Goal: Task Accomplishment & Management: Use online tool/utility

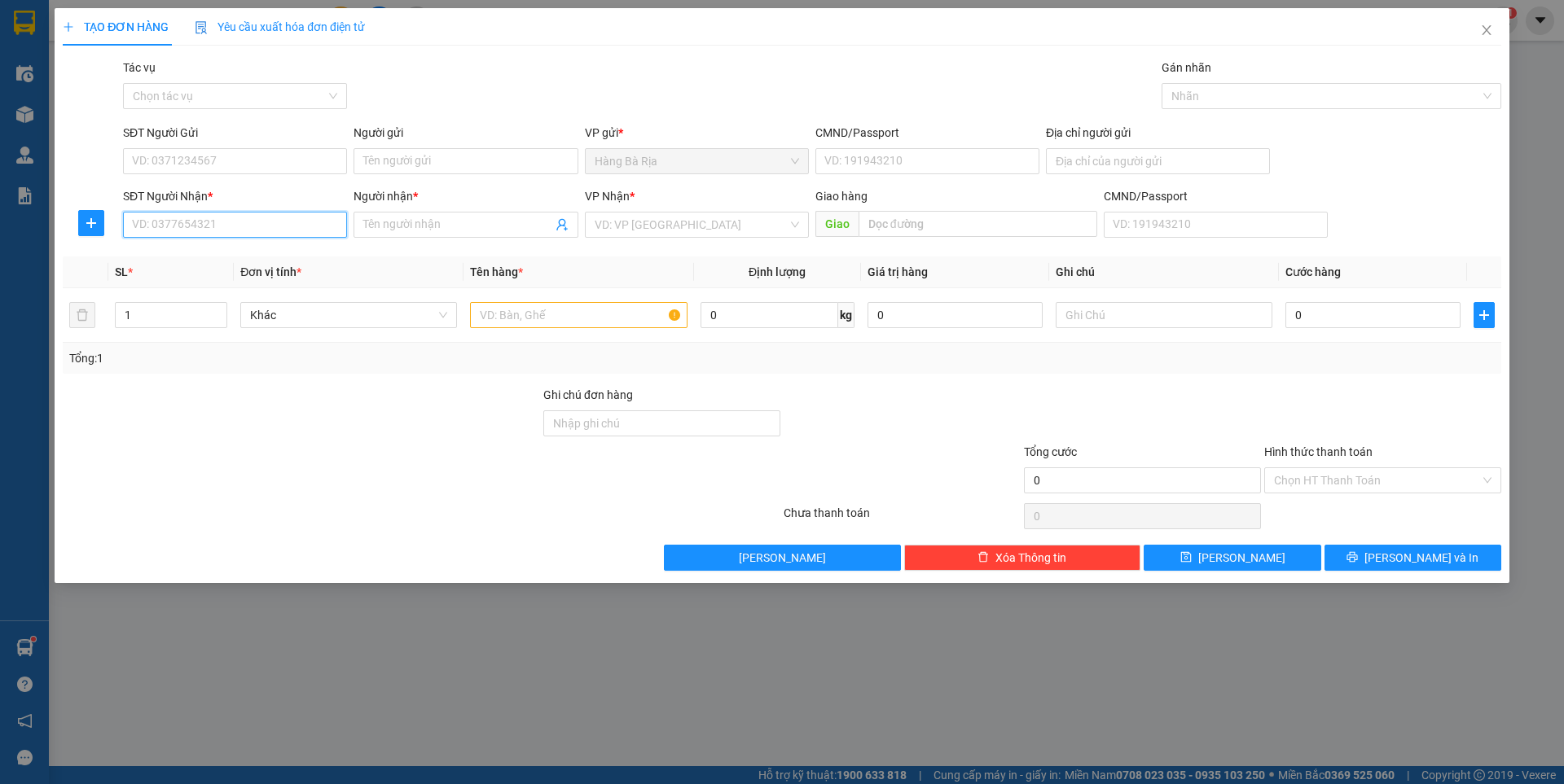
click at [225, 234] on input "SĐT Người Nhận *" at bounding box center [236, 224] width 224 height 26
click at [215, 230] on input "0908066911" at bounding box center [236, 224] width 224 height 26
type input "0908066911"
click at [244, 161] on input "SĐT Người Gửi" at bounding box center [236, 161] width 224 height 26
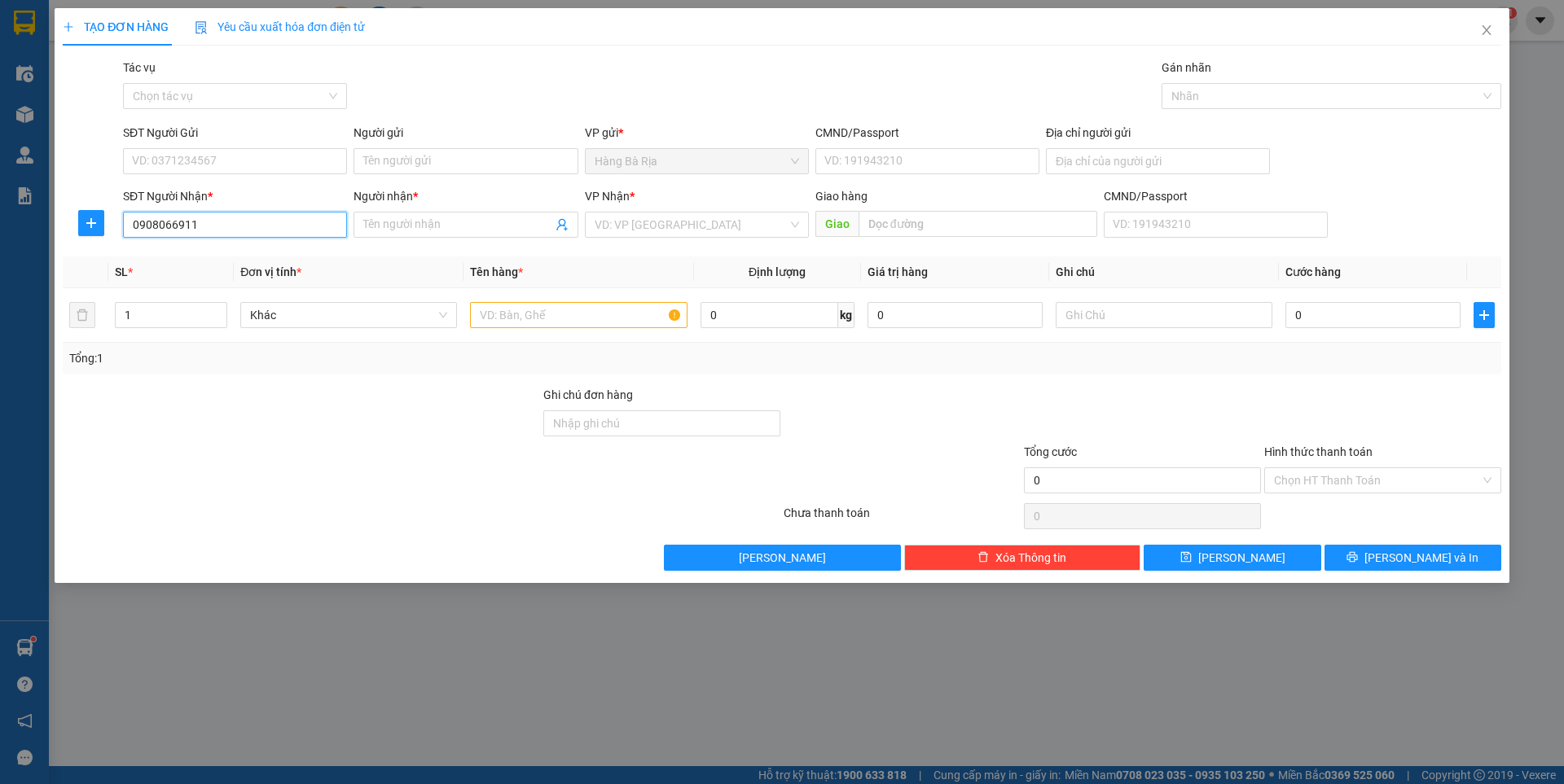
click at [216, 224] on input "0908066911" at bounding box center [236, 224] width 224 height 26
click at [217, 220] on input "0908066911" at bounding box center [236, 224] width 224 height 26
click at [229, 159] on input "SĐT Người Gửi" at bounding box center [236, 161] width 224 height 26
type input "0908066911"
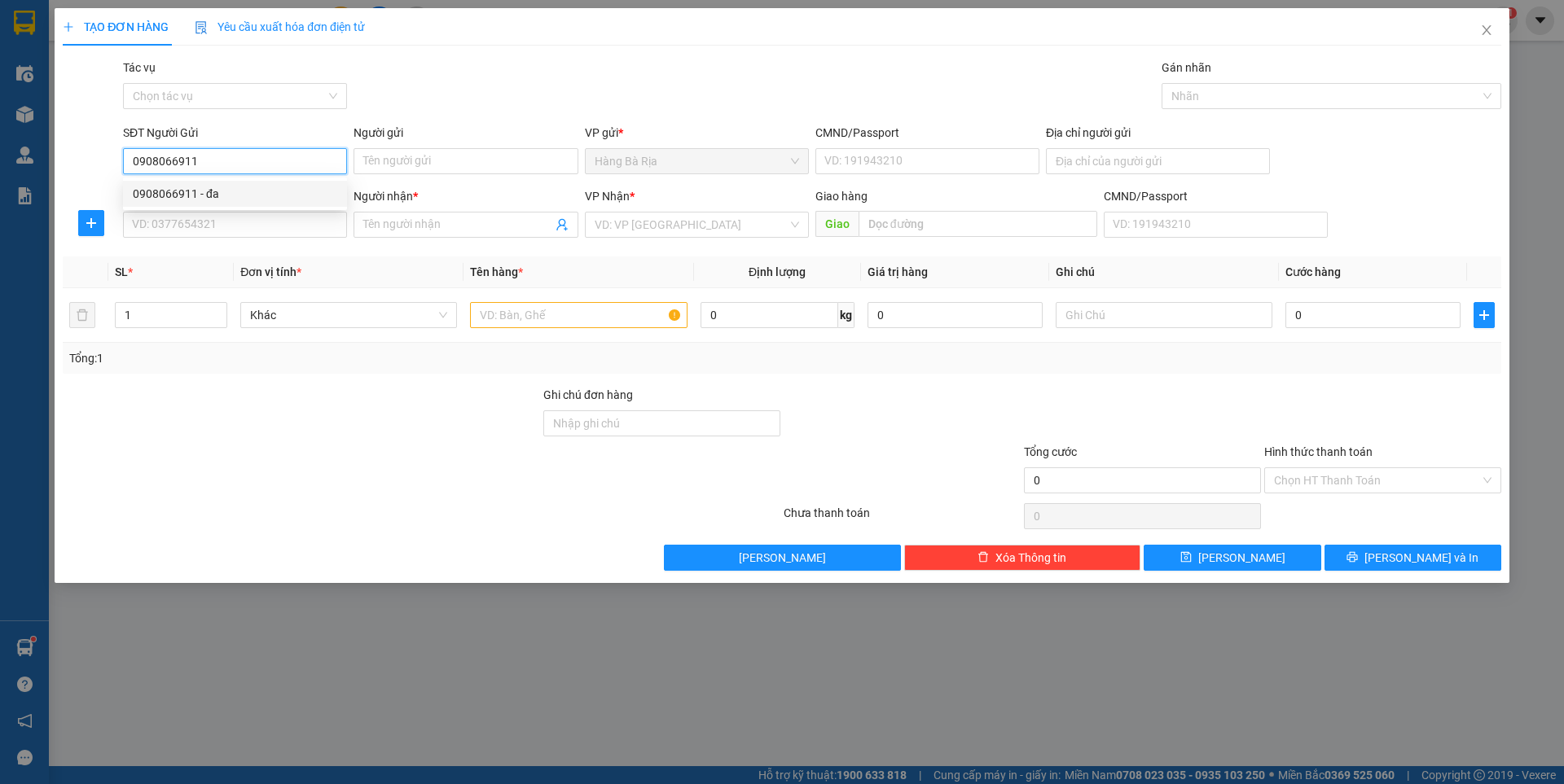
click at [213, 191] on div "0908066911 - đa" at bounding box center [235, 193] width 204 height 18
type input "đa"
type input "0329860853"
type input "LỘC"
type input "0908066911"
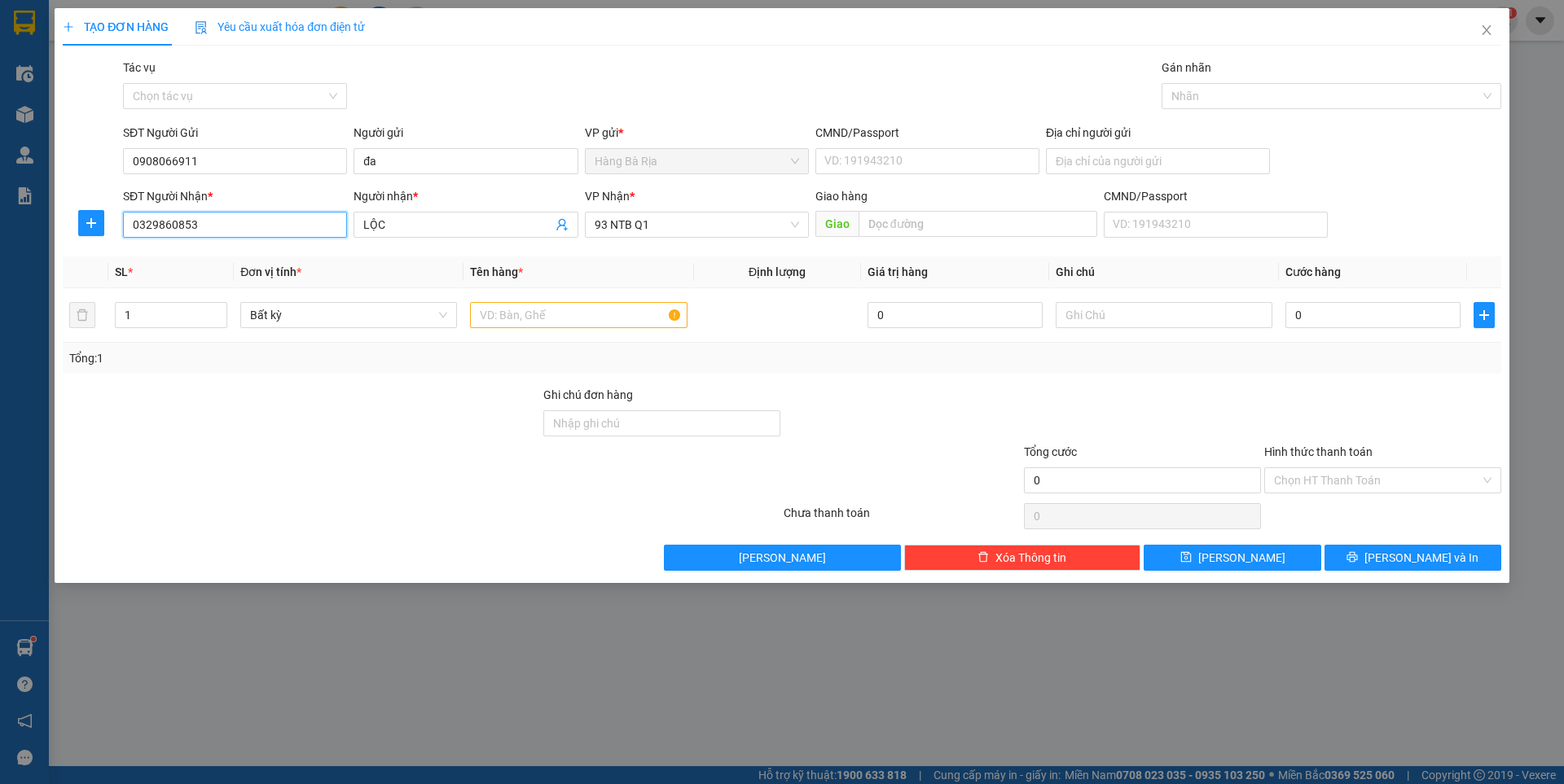
click at [302, 221] on input "0329860853" at bounding box center [236, 224] width 224 height 26
click at [206, 285] on div "0964970595 - [GEOGRAPHIC_DATA]" at bounding box center [235, 283] width 204 height 18
type input "0964970595"
type input "ĐỨC"
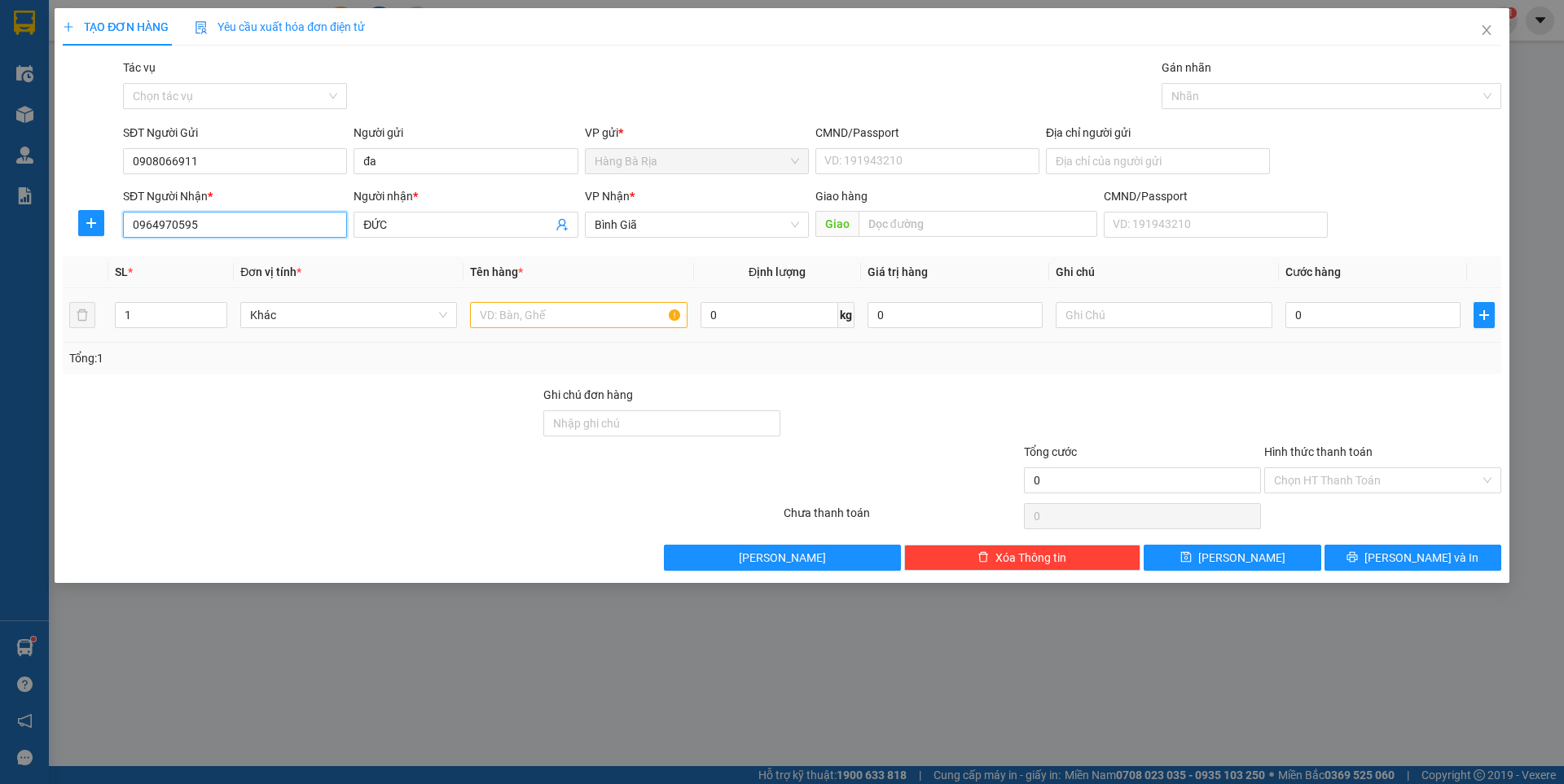
type input "0964970595"
click at [568, 310] on input "text" at bounding box center [578, 315] width 217 height 26
type input "CÂY"
click at [1387, 314] on input "0" at bounding box center [1372, 315] width 175 height 26
type input "3"
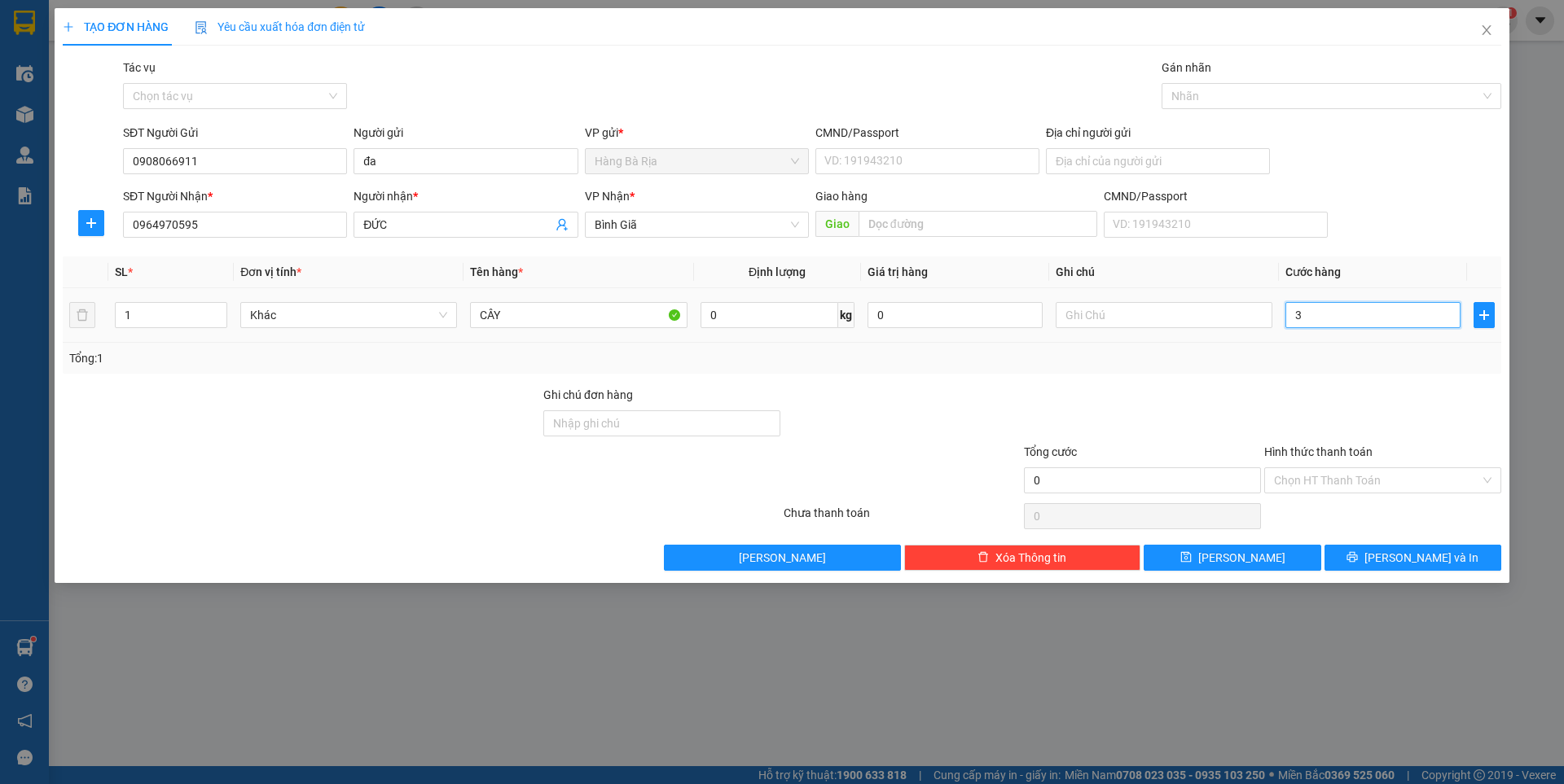
type input "3"
type input "30"
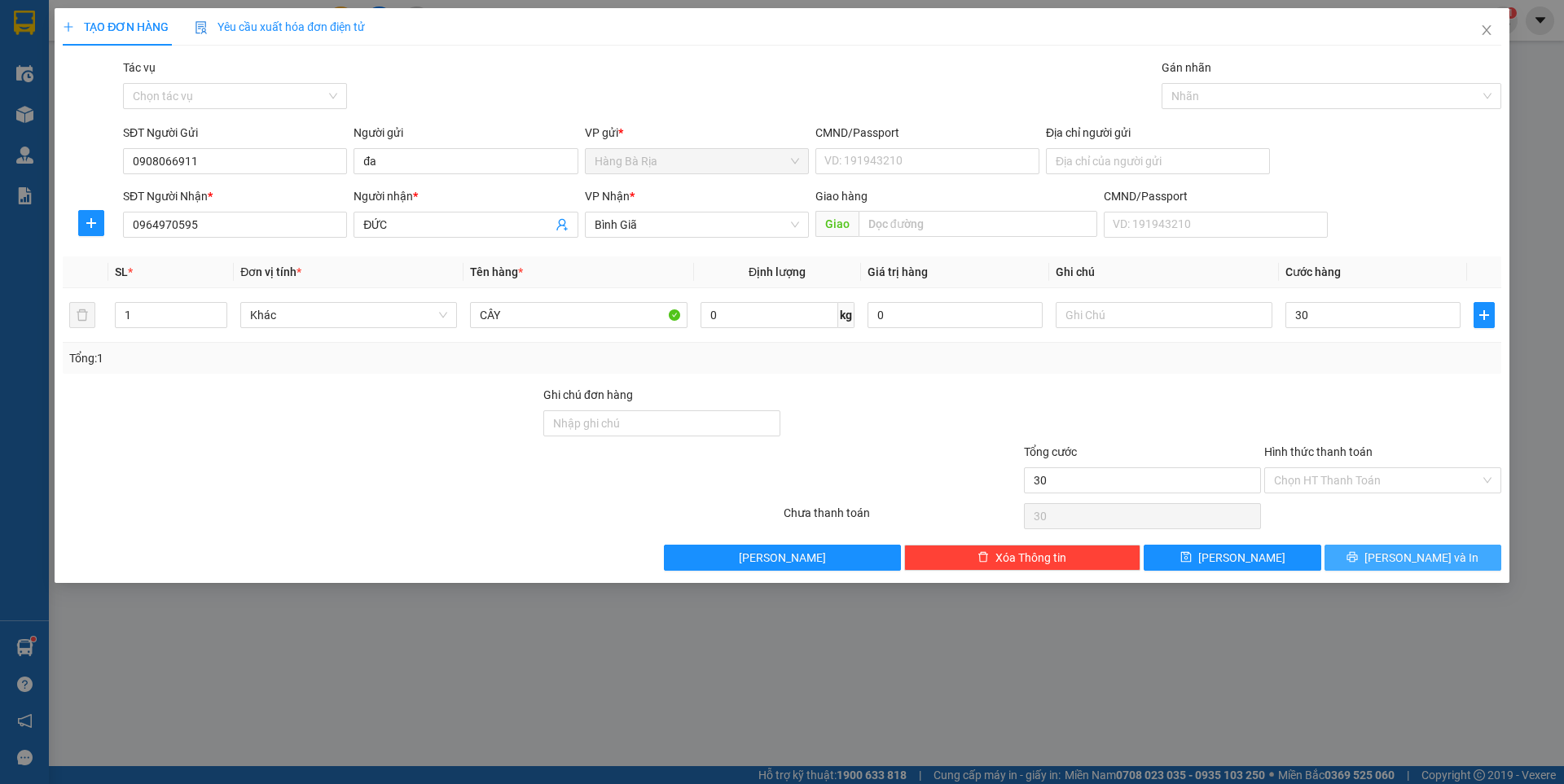
type input "30.000"
click at [1371, 561] on button "[PERSON_NAME] và In" at bounding box center [1412, 558] width 177 height 26
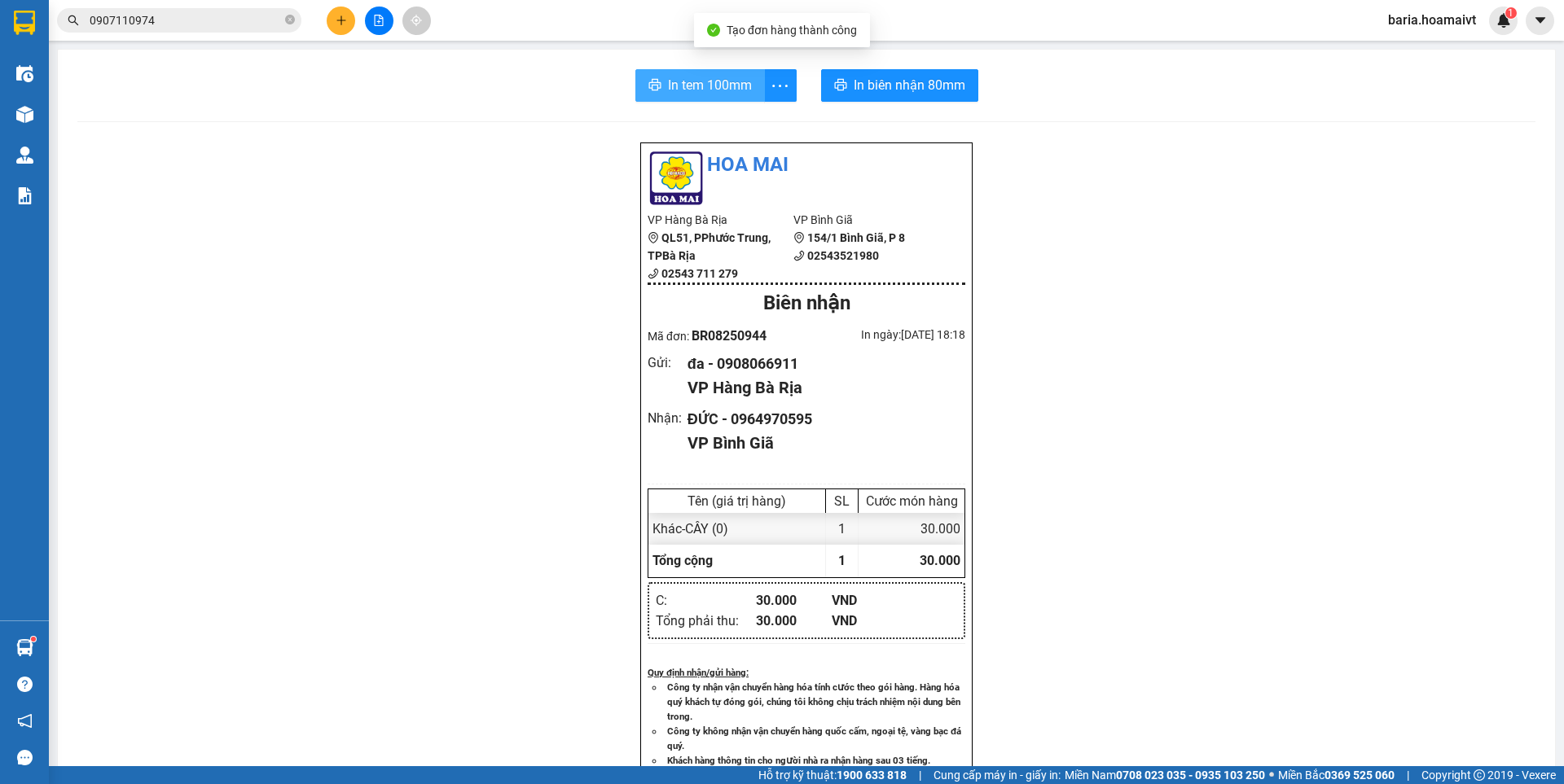
click at [720, 75] on span "In tem 100mm" at bounding box center [709, 85] width 84 height 21
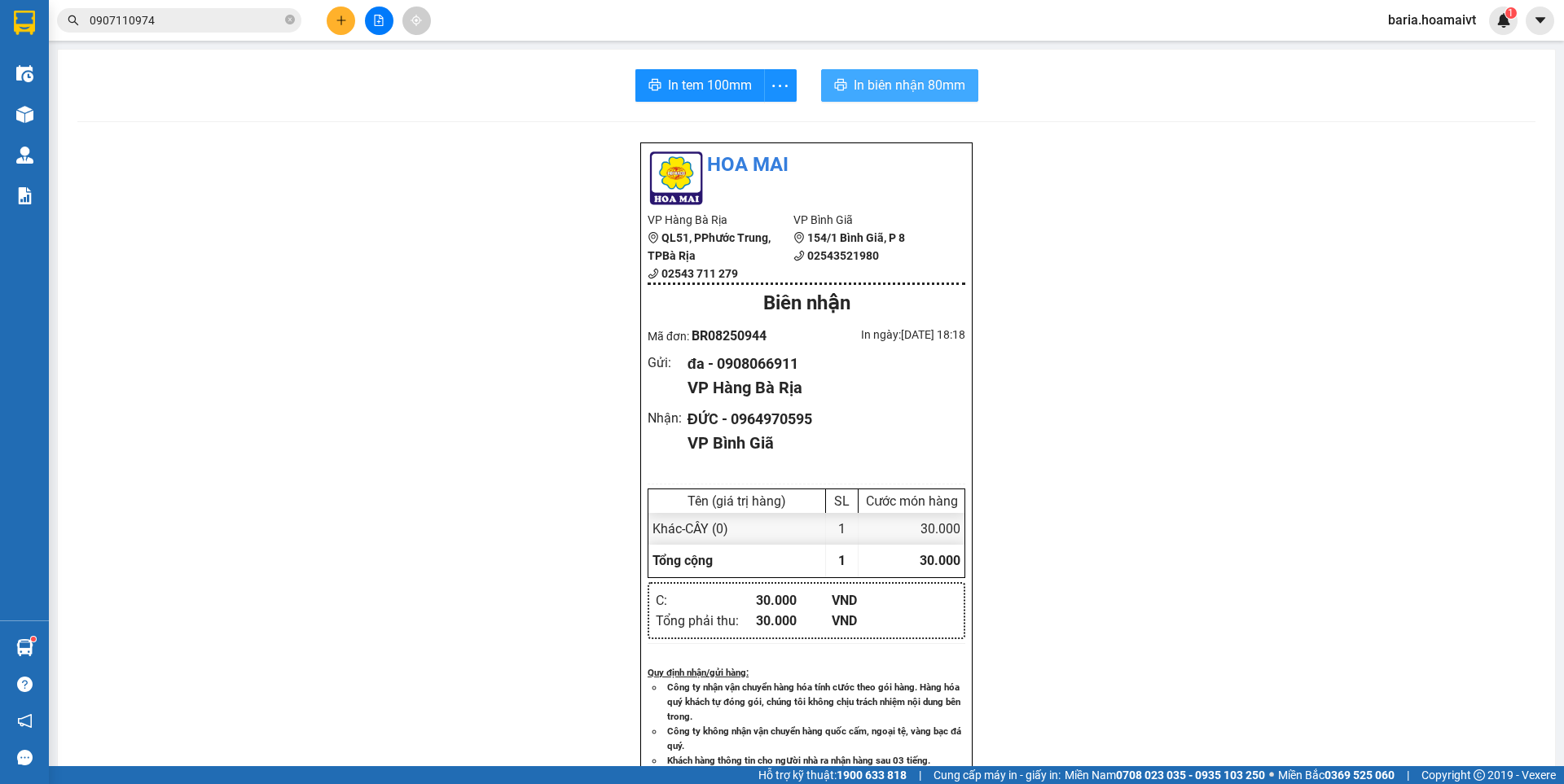
click at [941, 85] on span "In biên nhận 80mm" at bounding box center [909, 85] width 111 height 21
click at [192, 26] on input "0907110974" at bounding box center [185, 20] width 192 height 18
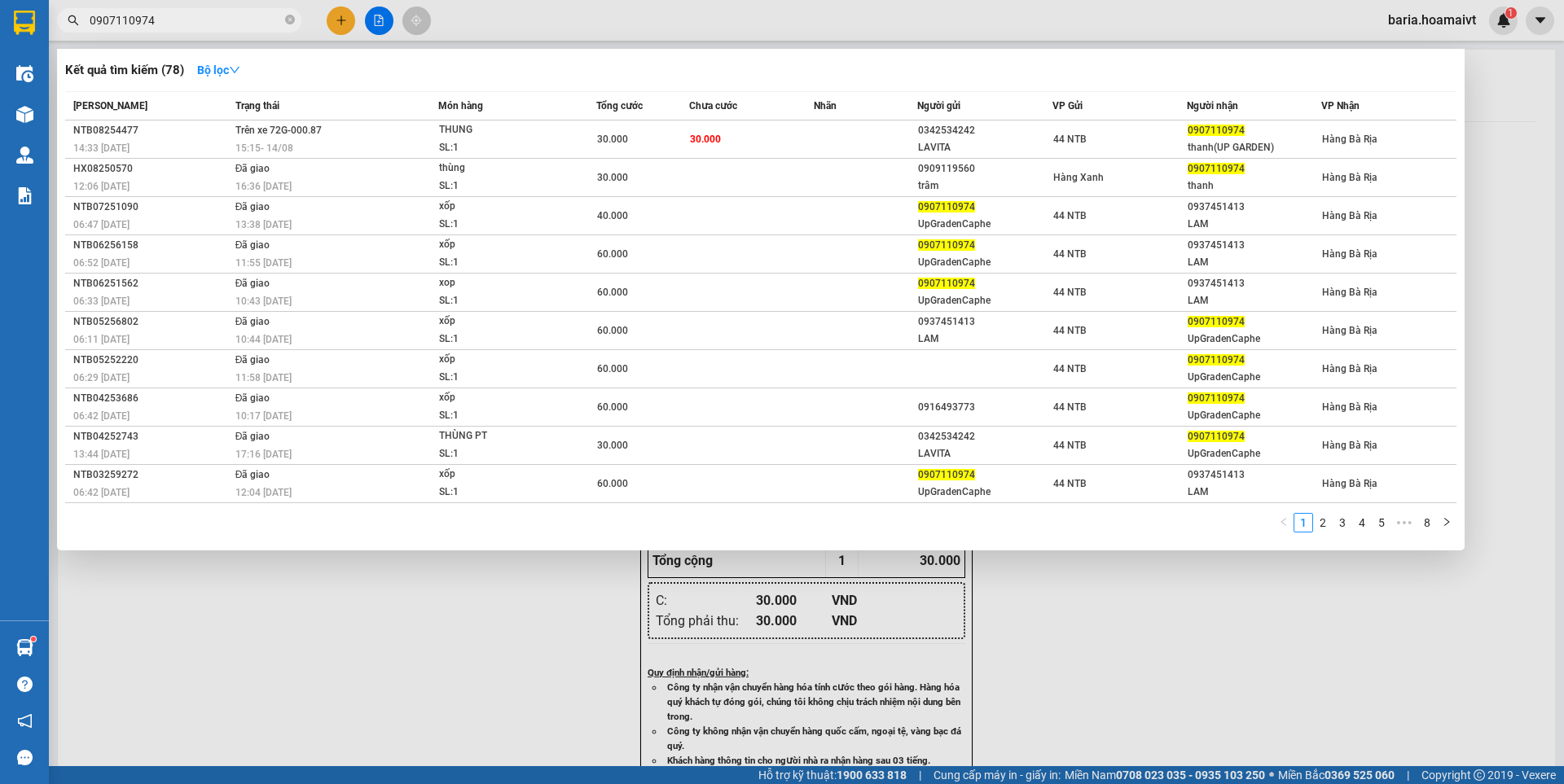
click at [192, 26] on input "0907110974" at bounding box center [185, 20] width 192 height 18
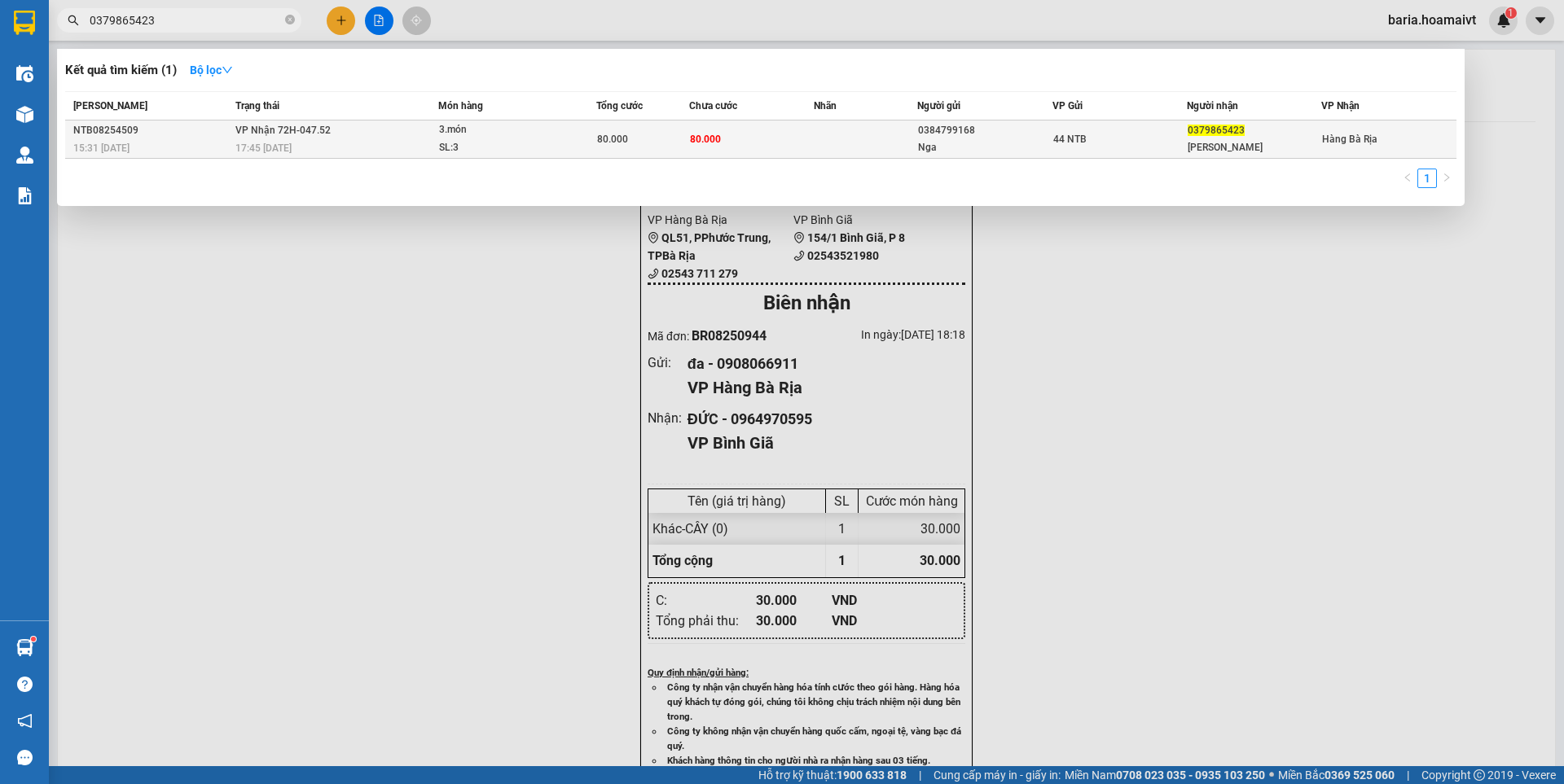
type input "0379865423"
click at [1195, 142] on div "[PERSON_NAME]" at bounding box center [1254, 147] width 133 height 17
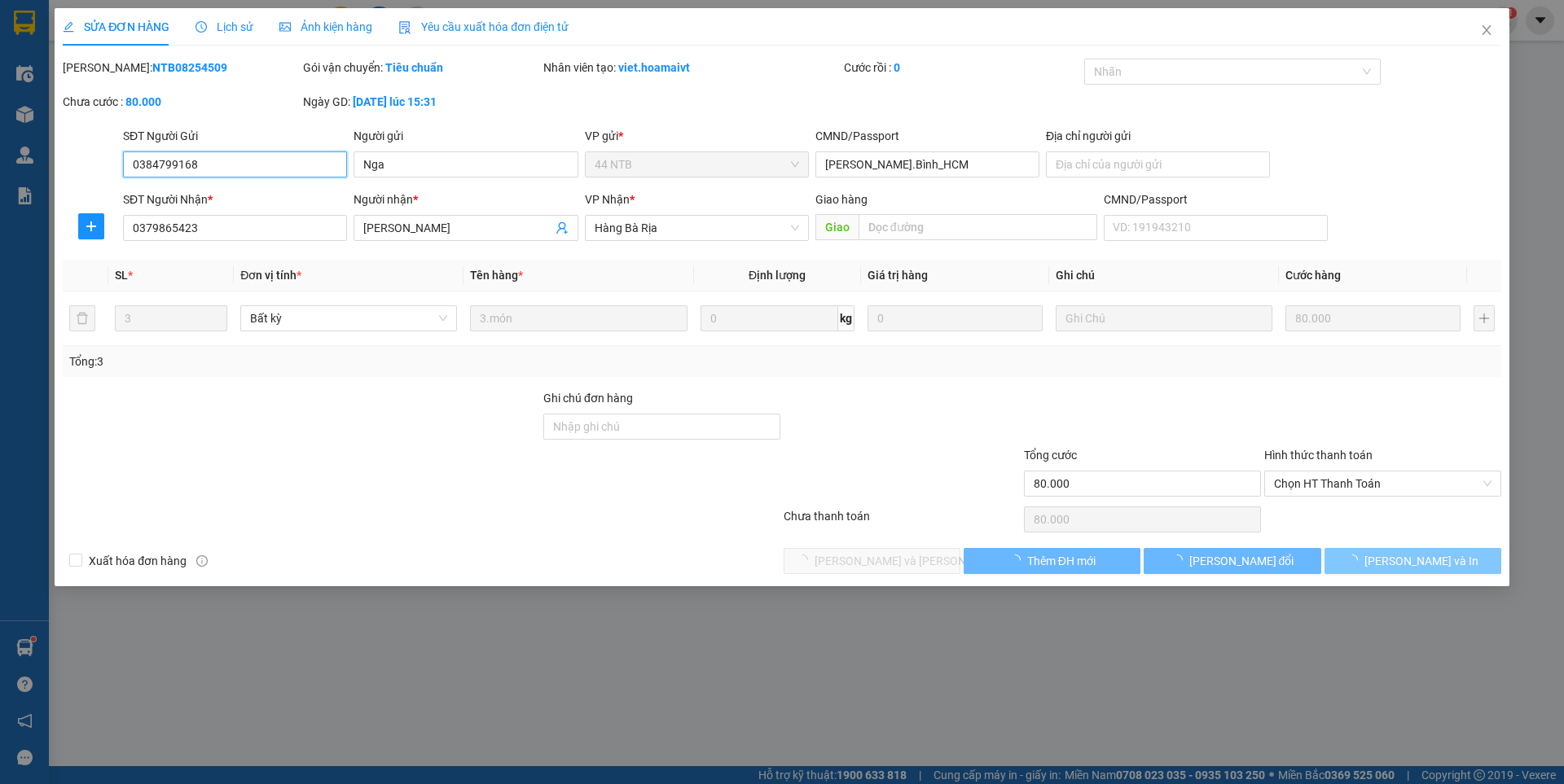
type input "0384799168"
type input "Nga"
type input "[PERSON_NAME].Bình_HCM"
type input "0379865423"
type input "[PERSON_NAME]"
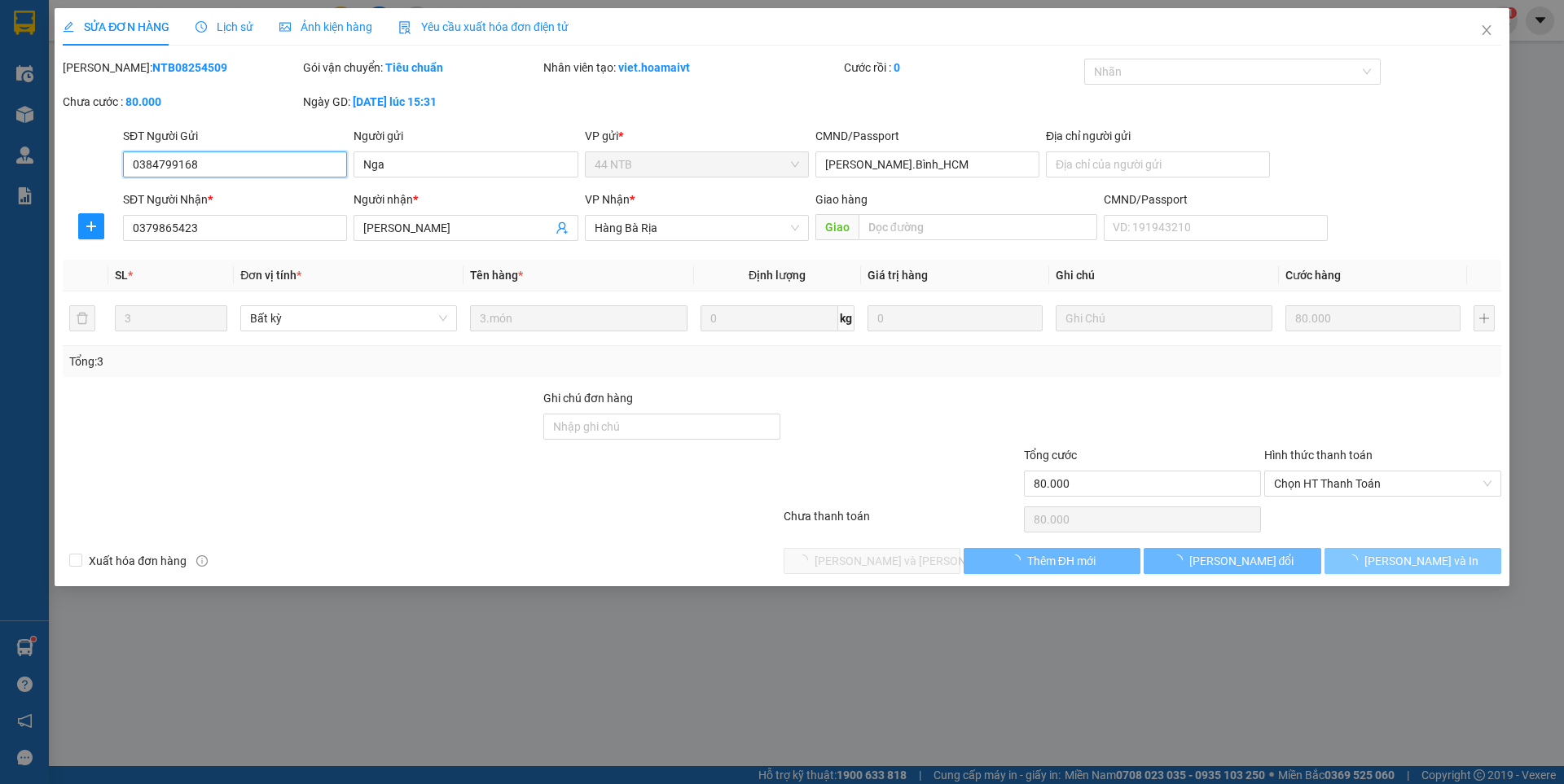
type input "80.000"
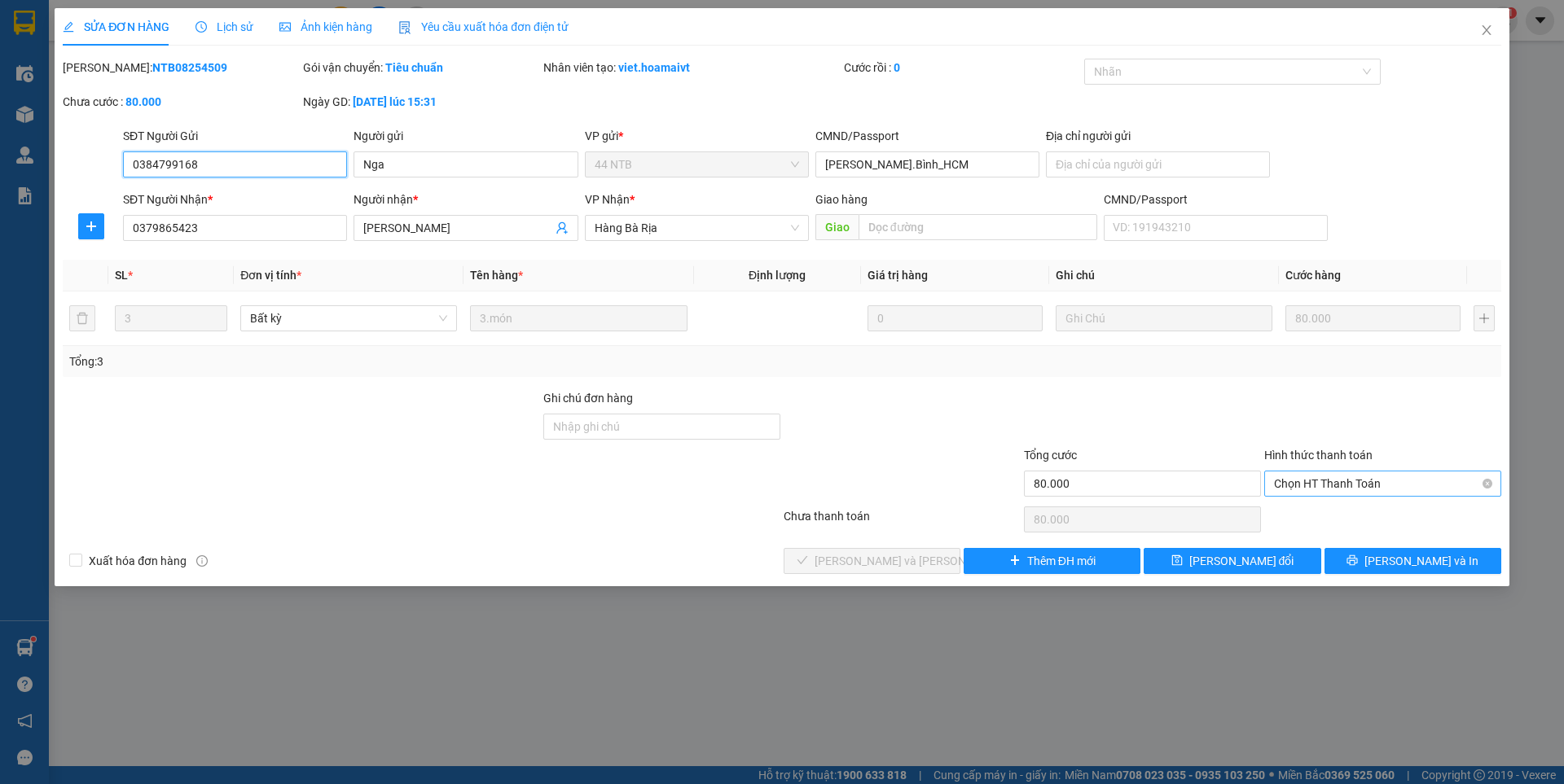
click at [1359, 486] on span "Chọn HT Thanh Toán" at bounding box center [1383, 484] width 217 height 24
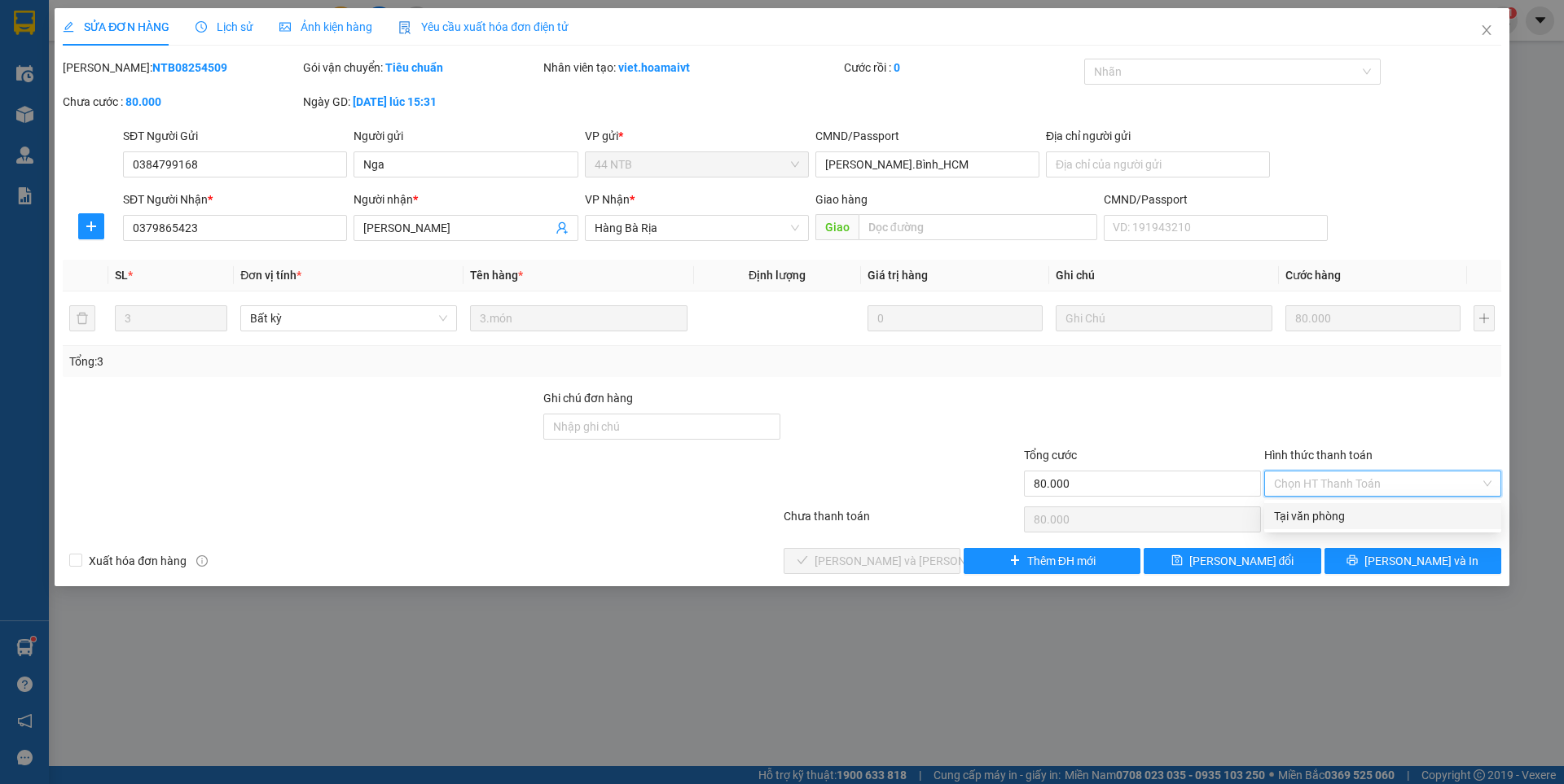
click at [1312, 517] on div "Tại văn phòng" at bounding box center [1383, 516] width 217 height 18
type input "0"
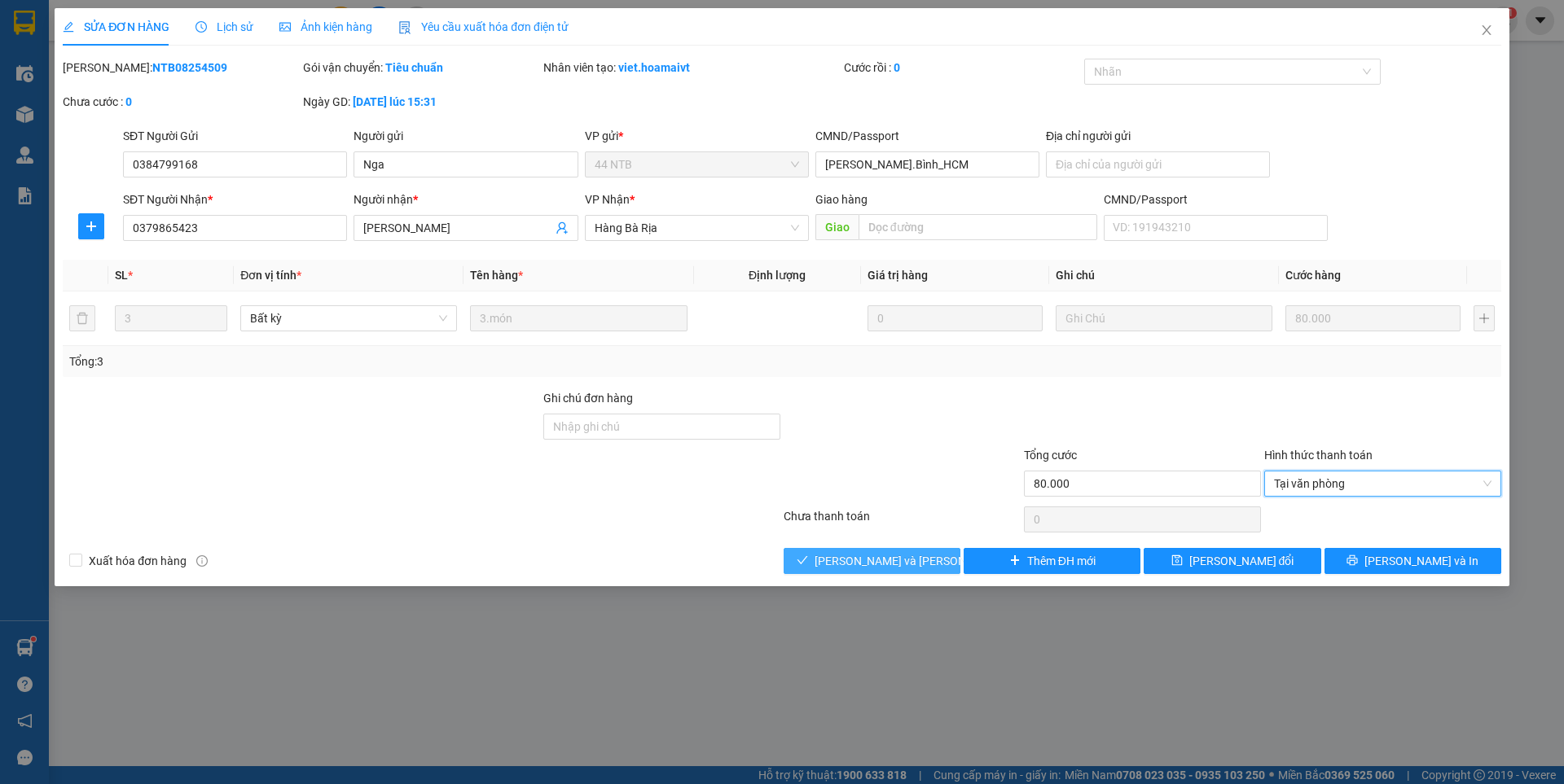
click at [913, 552] on span "[PERSON_NAME] và [PERSON_NAME] hàng" at bounding box center [924, 561] width 220 height 18
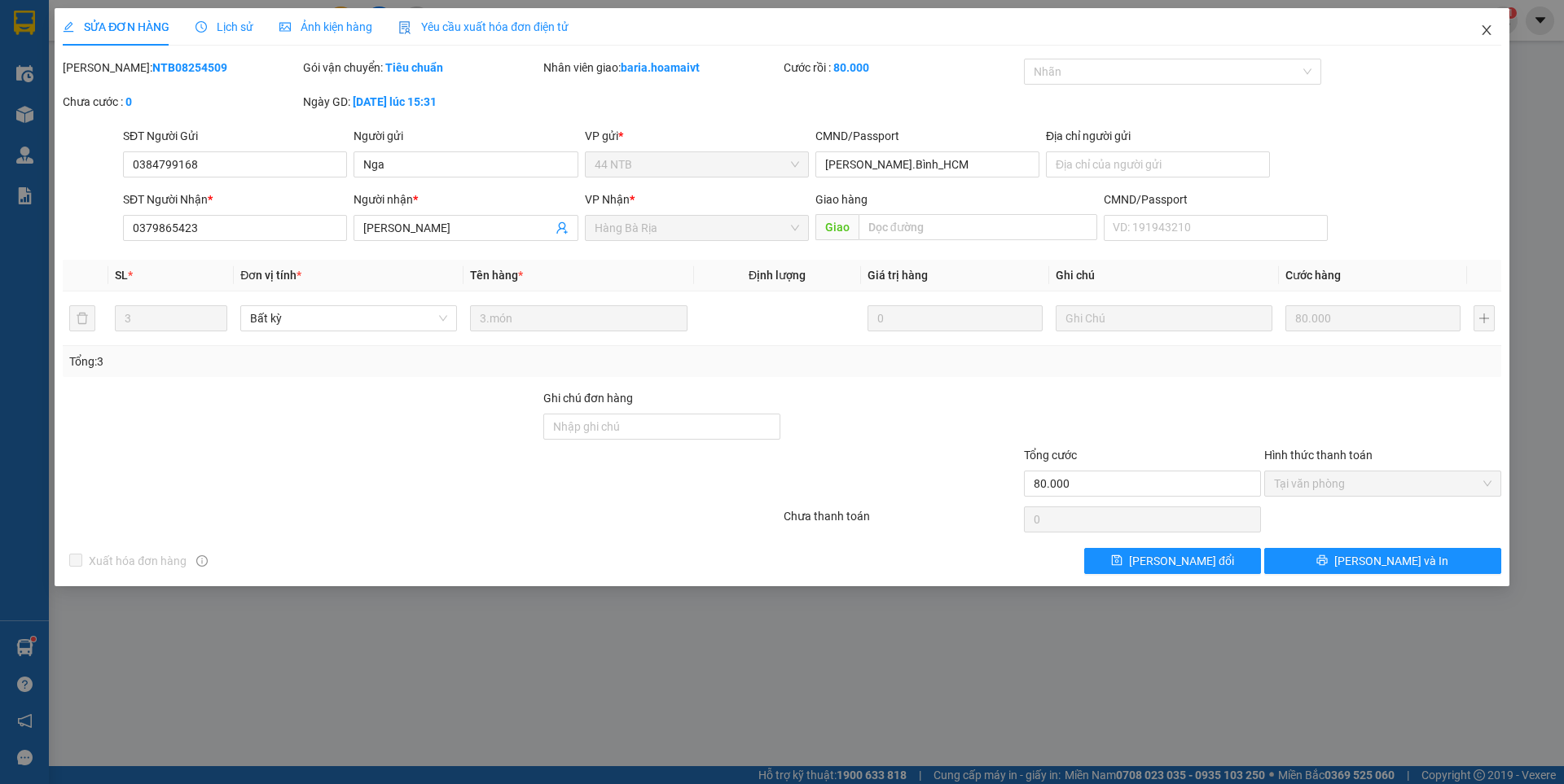
click at [1478, 25] on span "Close" at bounding box center [1486, 30] width 46 height 46
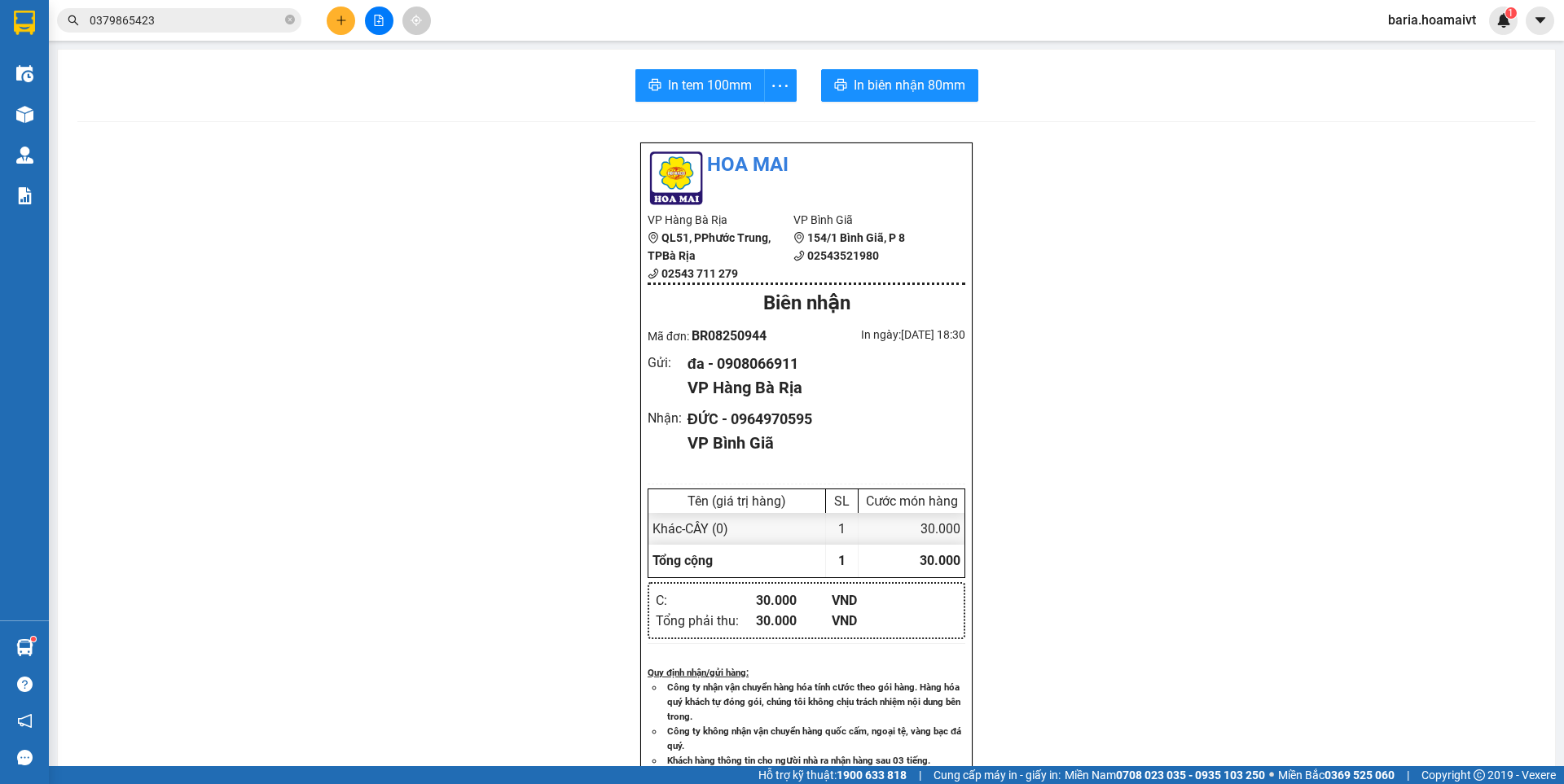
click at [247, 19] on input "0379865423" at bounding box center [185, 20] width 192 height 18
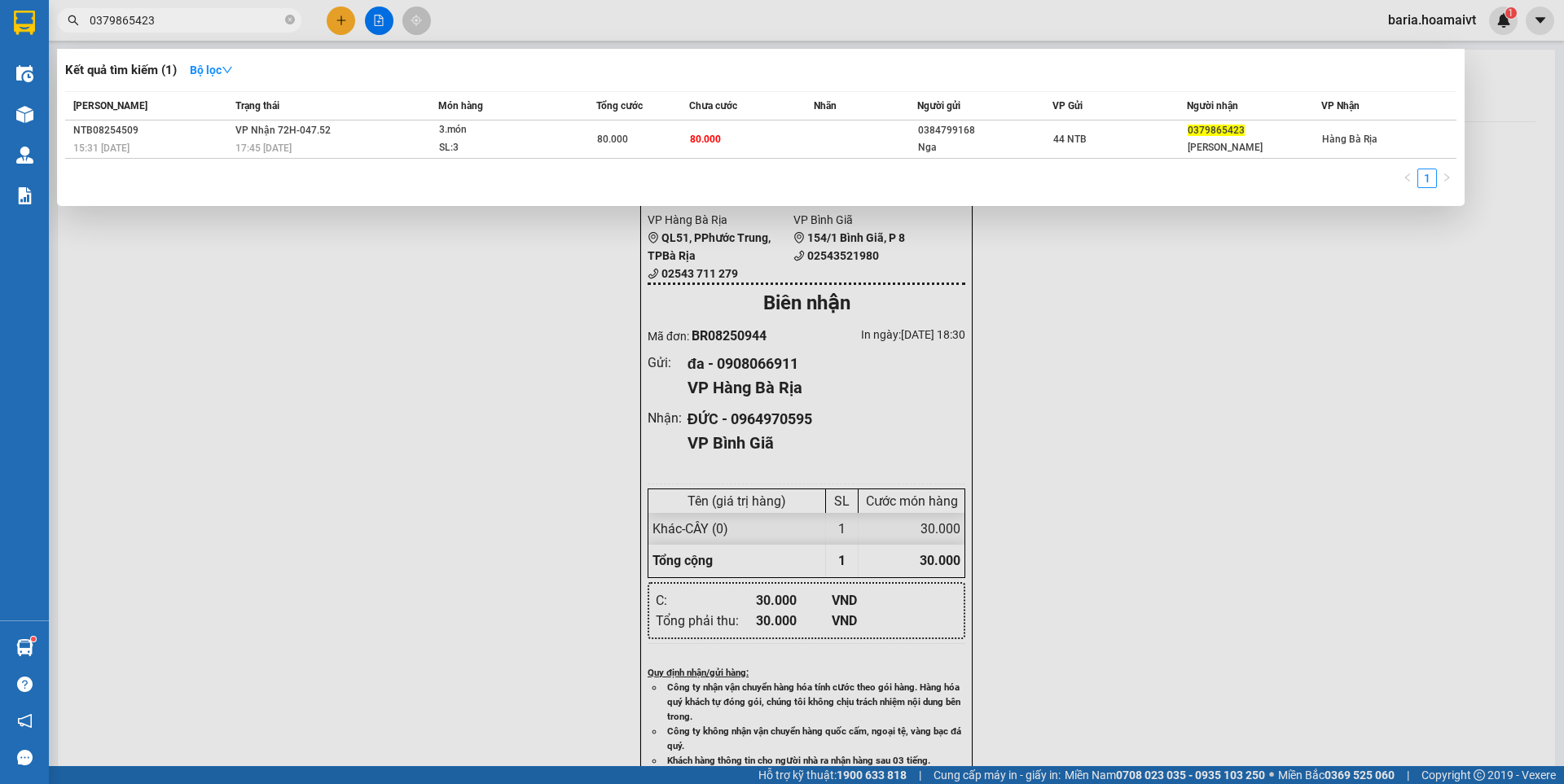
click at [247, 19] on input "0379865423" at bounding box center [185, 20] width 192 height 18
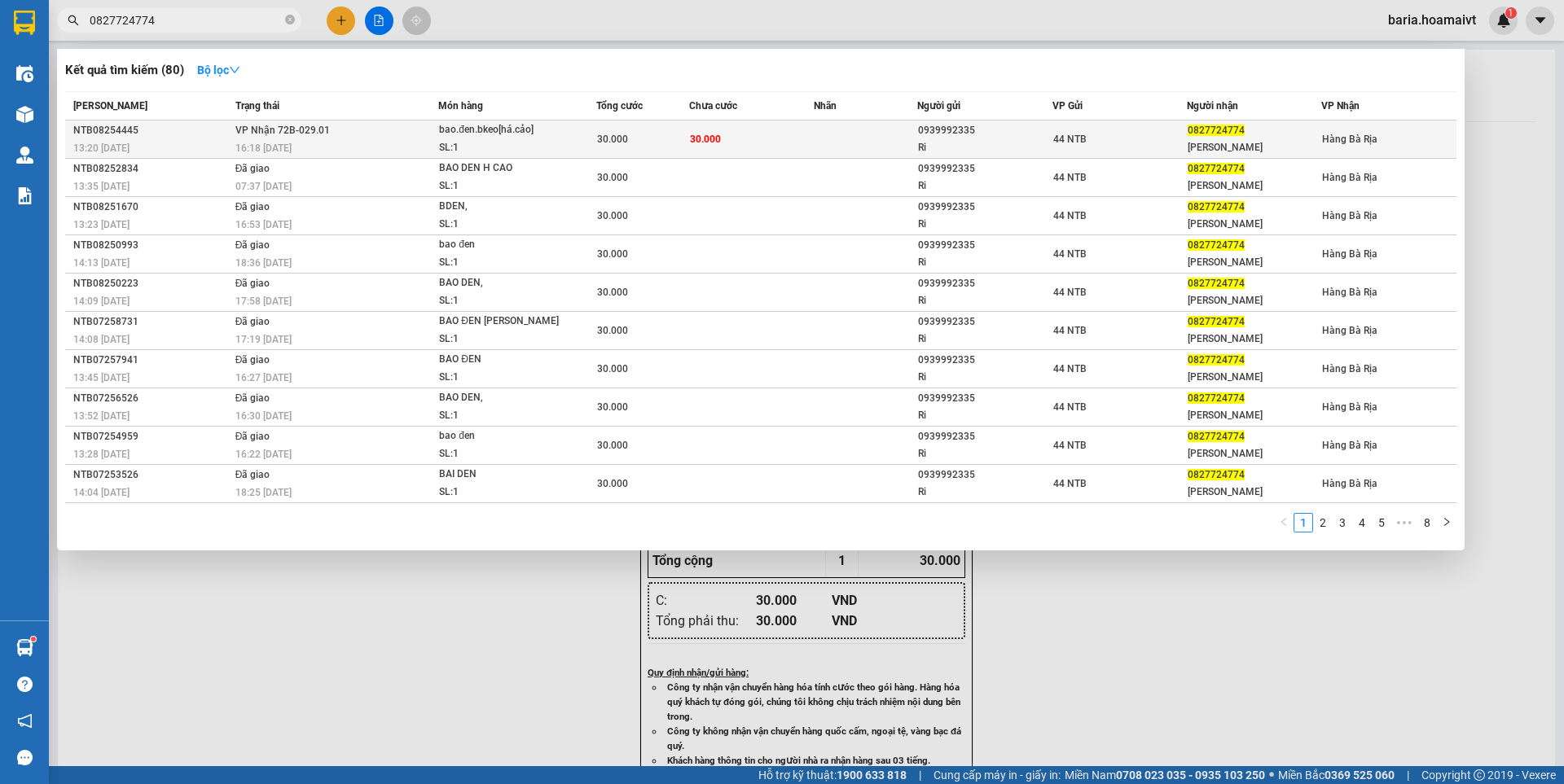
type input "0827724774"
click at [785, 129] on td "30.000" at bounding box center [751, 140] width 124 height 38
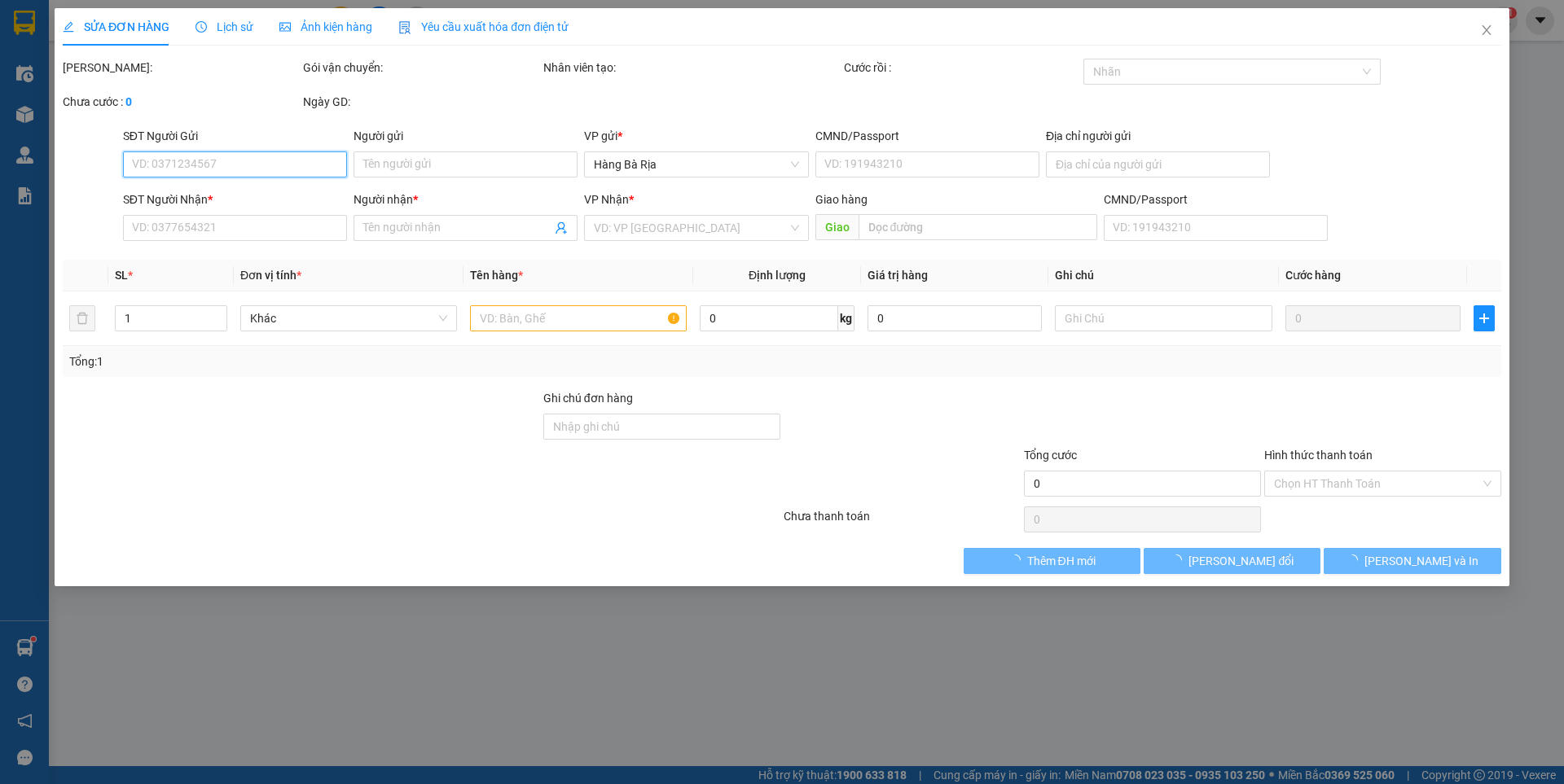
type input "0939992335"
type input "Ri"
type input "084090006778"
type input "0827724774"
type input "[PERSON_NAME]"
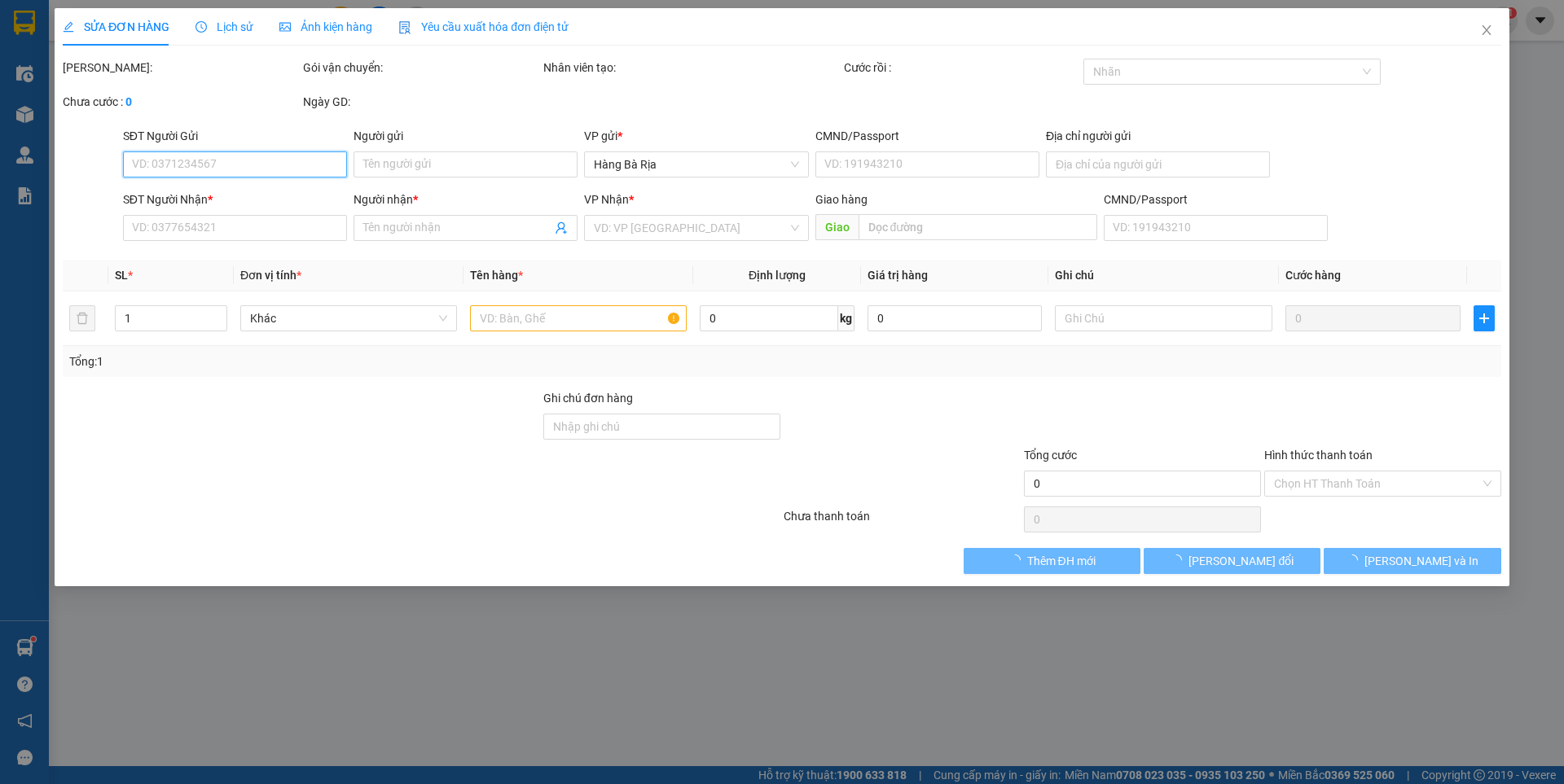
type input "30.000"
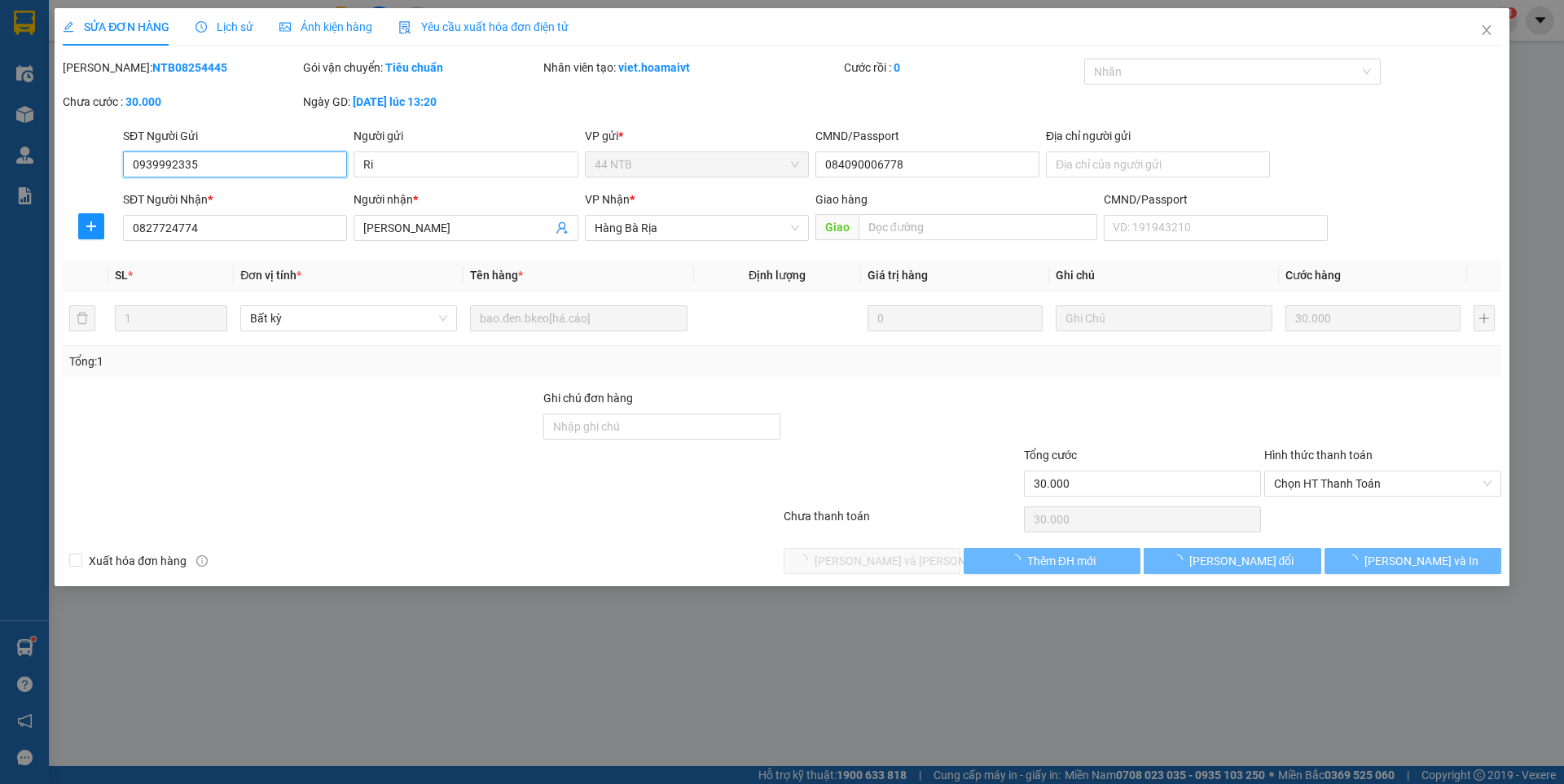
click at [1343, 486] on span "Chọn HT Thanh Toán" at bounding box center [1383, 484] width 217 height 24
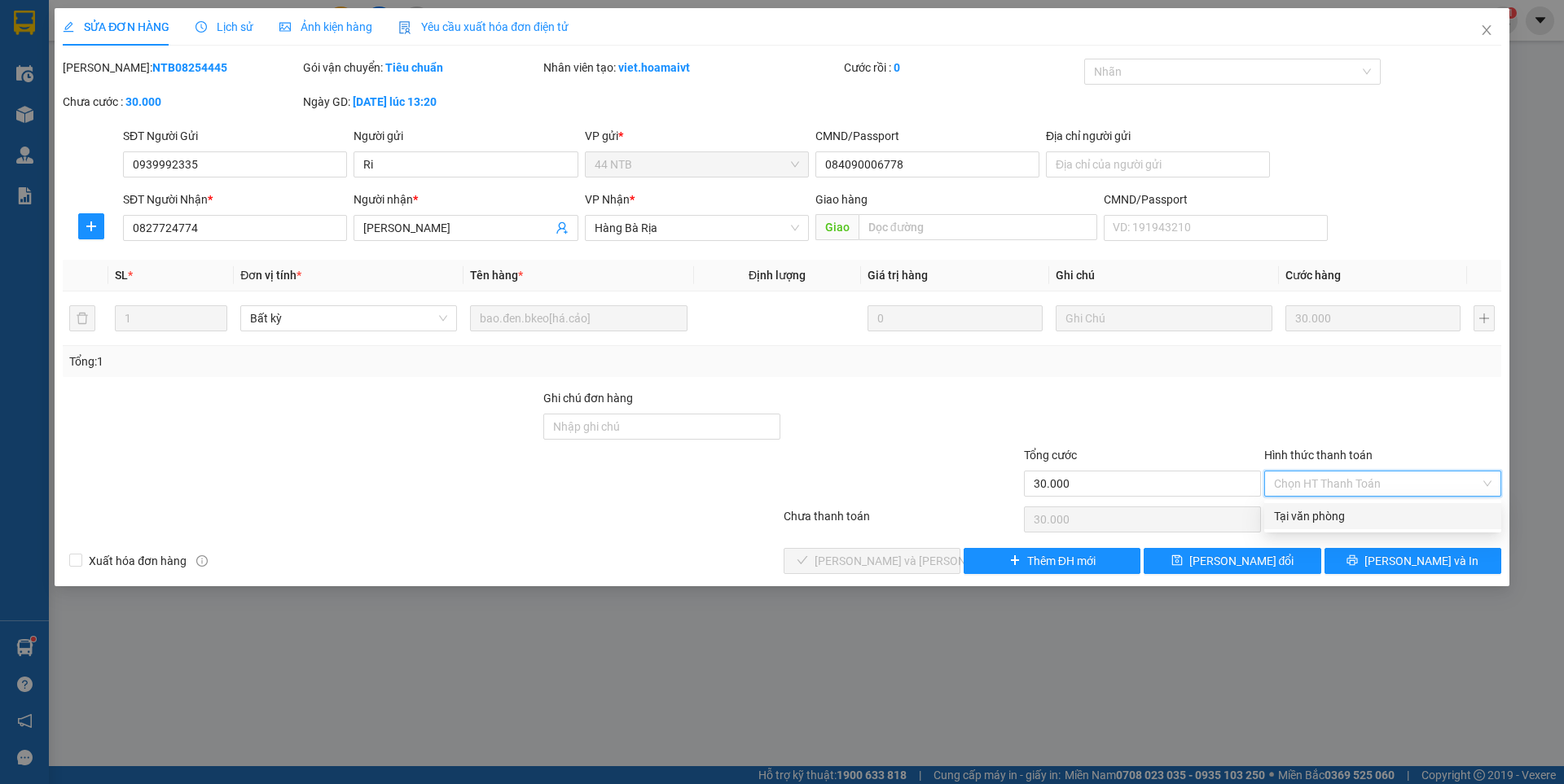
click at [1292, 512] on div "Tại văn phòng" at bounding box center [1383, 516] width 217 height 18
type input "0"
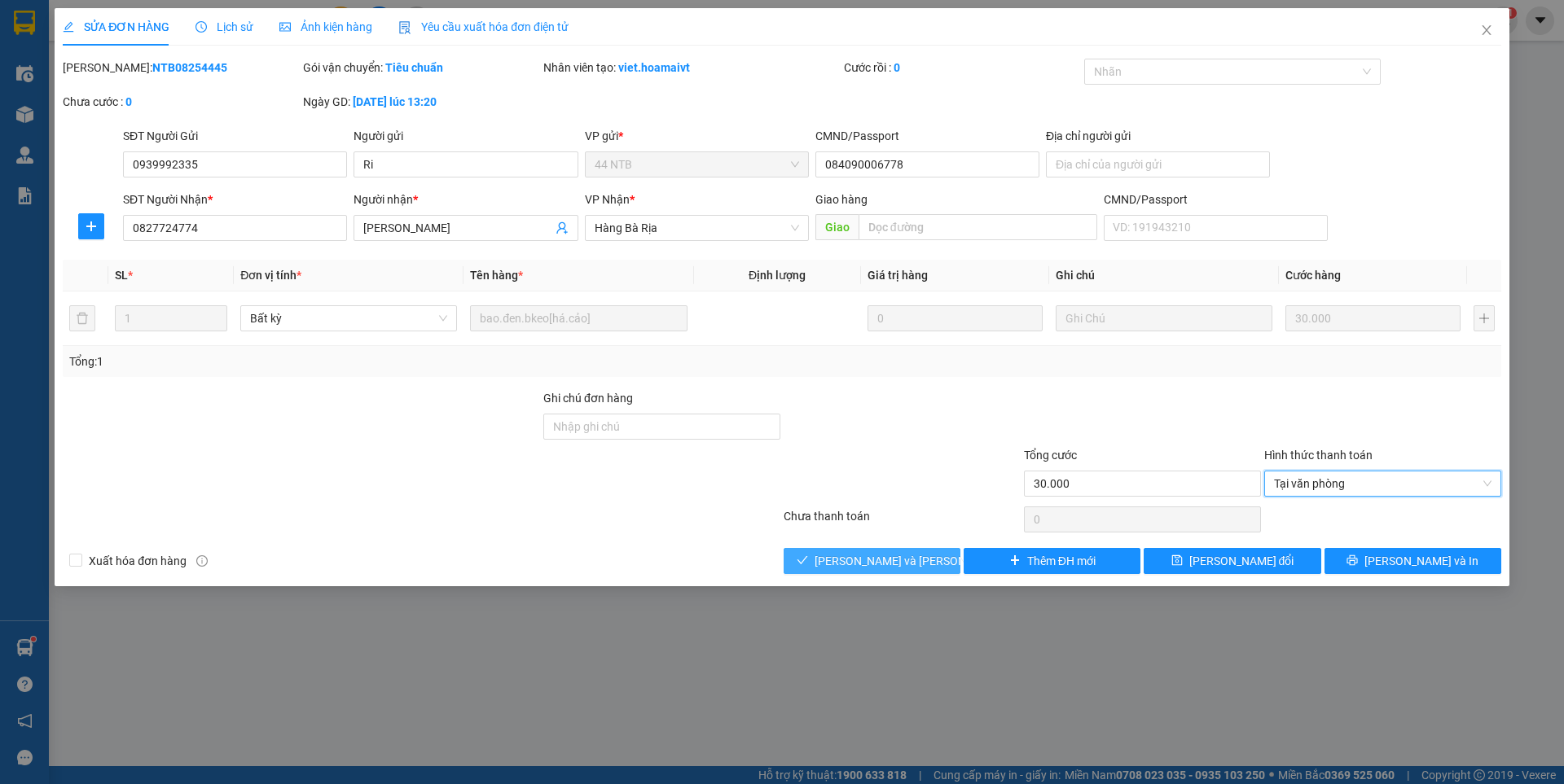
click at [931, 561] on button "[PERSON_NAME] và [PERSON_NAME] hàng" at bounding box center [871, 561] width 177 height 26
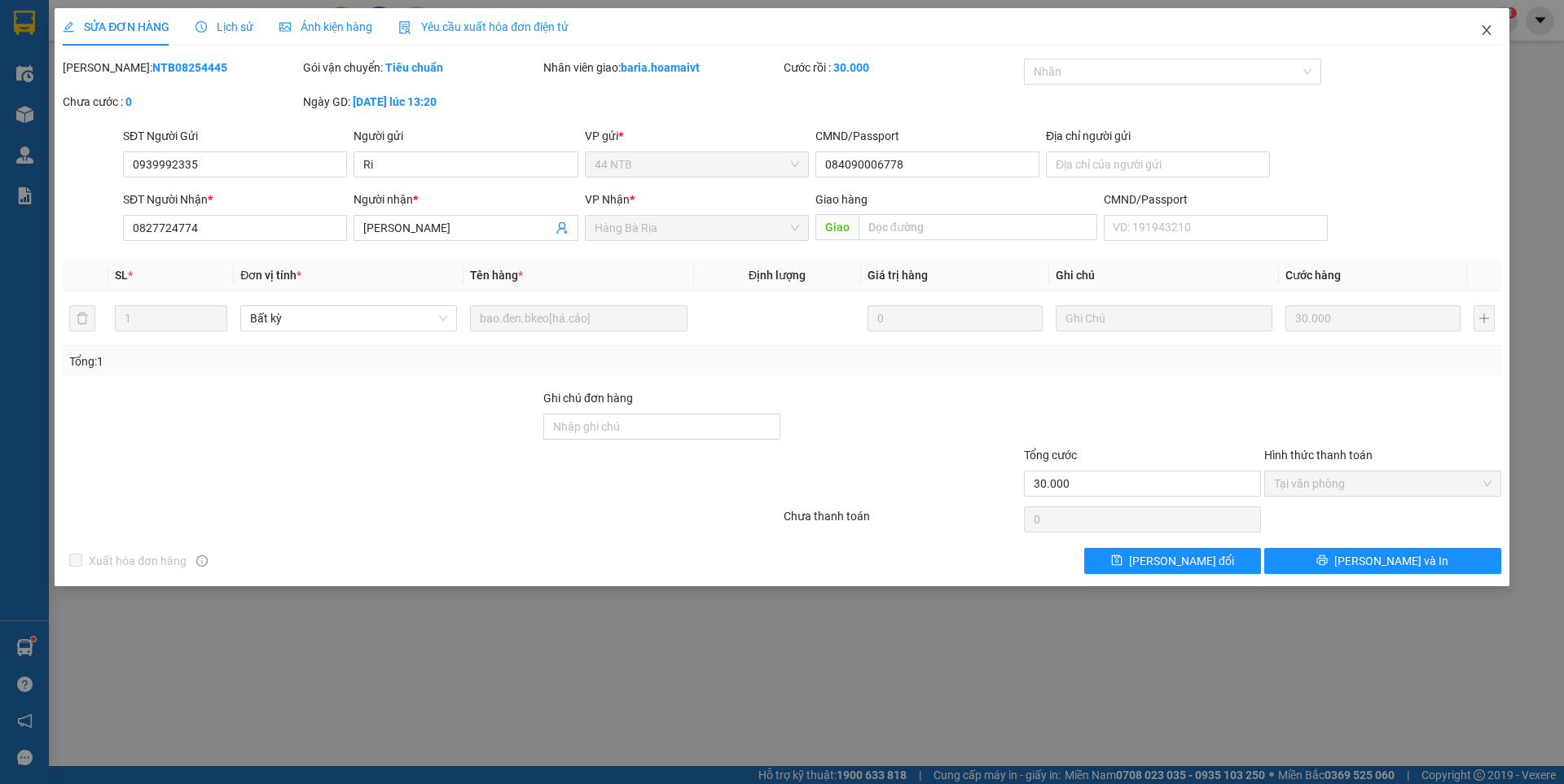
click at [1492, 28] on icon "close" at bounding box center [1486, 29] width 13 height 13
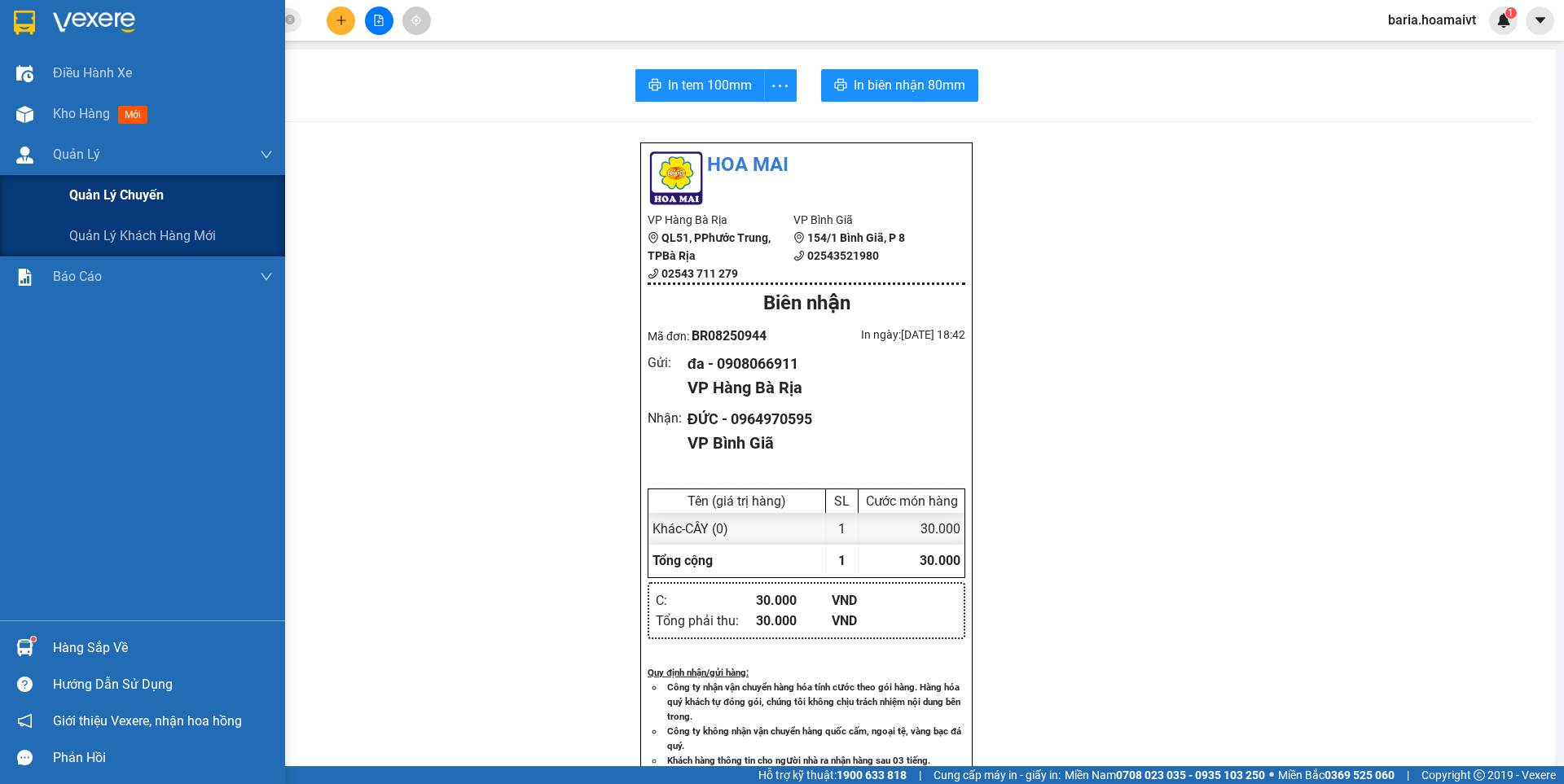
click at [110, 210] on div "Quản lý chuyến" at bounding box center [171, 195] width 204 height 41
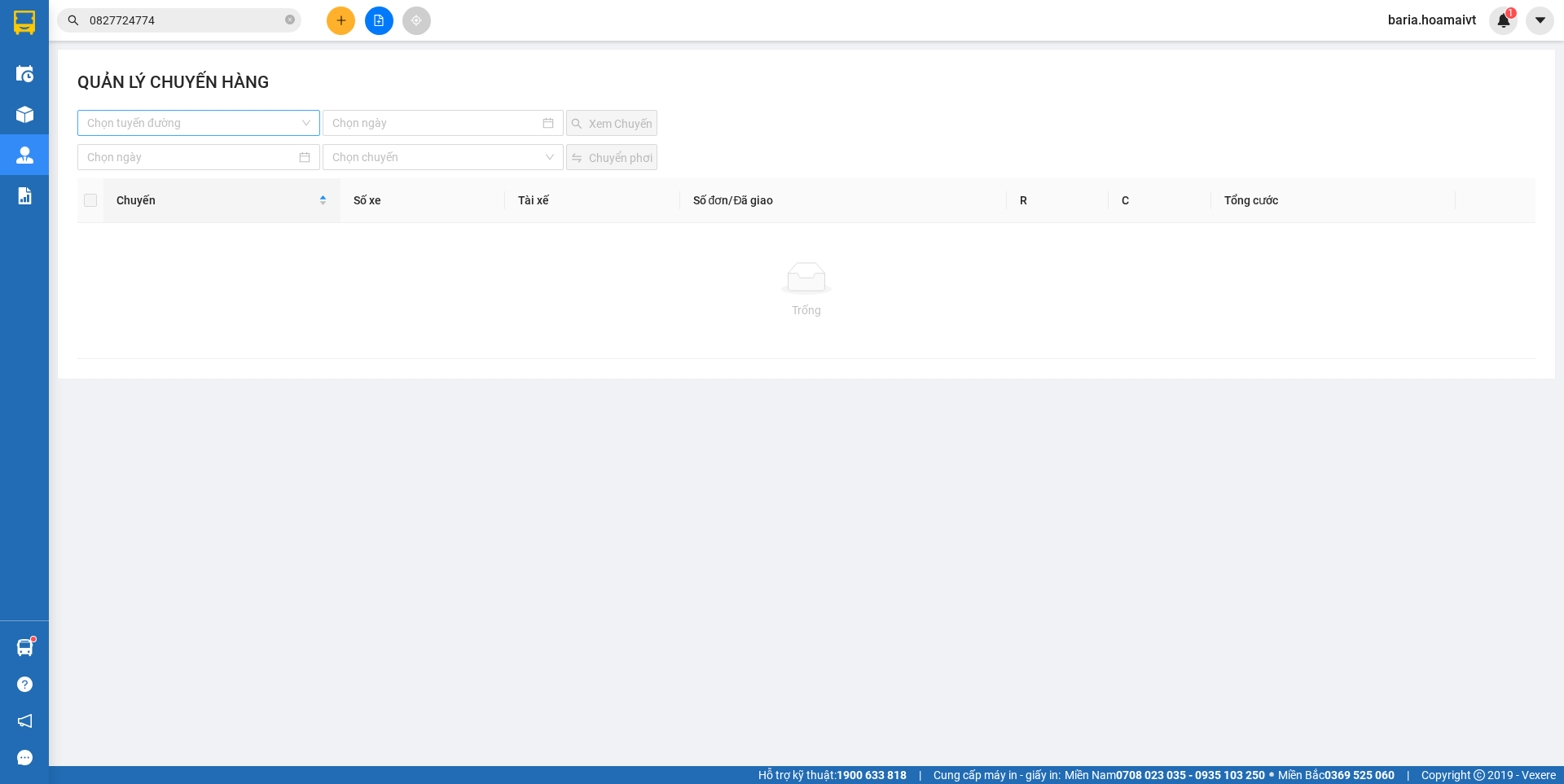
click at [131, 124] on input "search" at bounding box center [192, 122] width 211 height 24
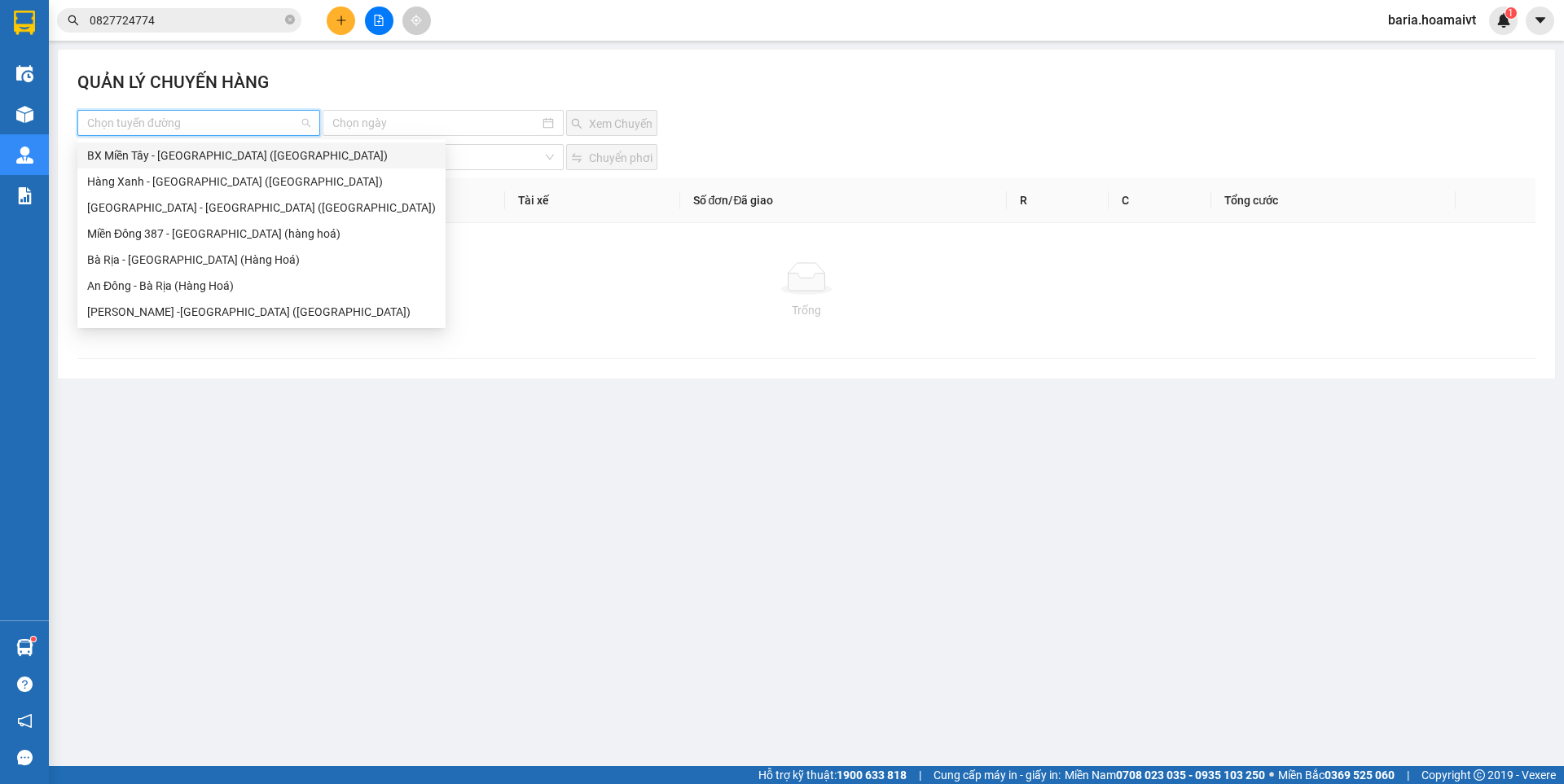
drag, startPoint x: 144, startPoint y: 209, endPoint x: 162, endPoint y: 163, distance: 49.4
click at [162, 163] on div "BX Miền Tây - [GEOGRAPHIC_DATA] ([GEOGRAPHIC_DATA]) [GEOGRAPHIC_DATA] - [GEOGRA…" at bounding box center [261, 234] width 368 height 183
click at [162, 163] on div "BX Miền Tây - [GEOGRAPHIC_DATA] ([GEOGRAPHIC_DATA])" at bounding box center [261, 155] width 349 height 18
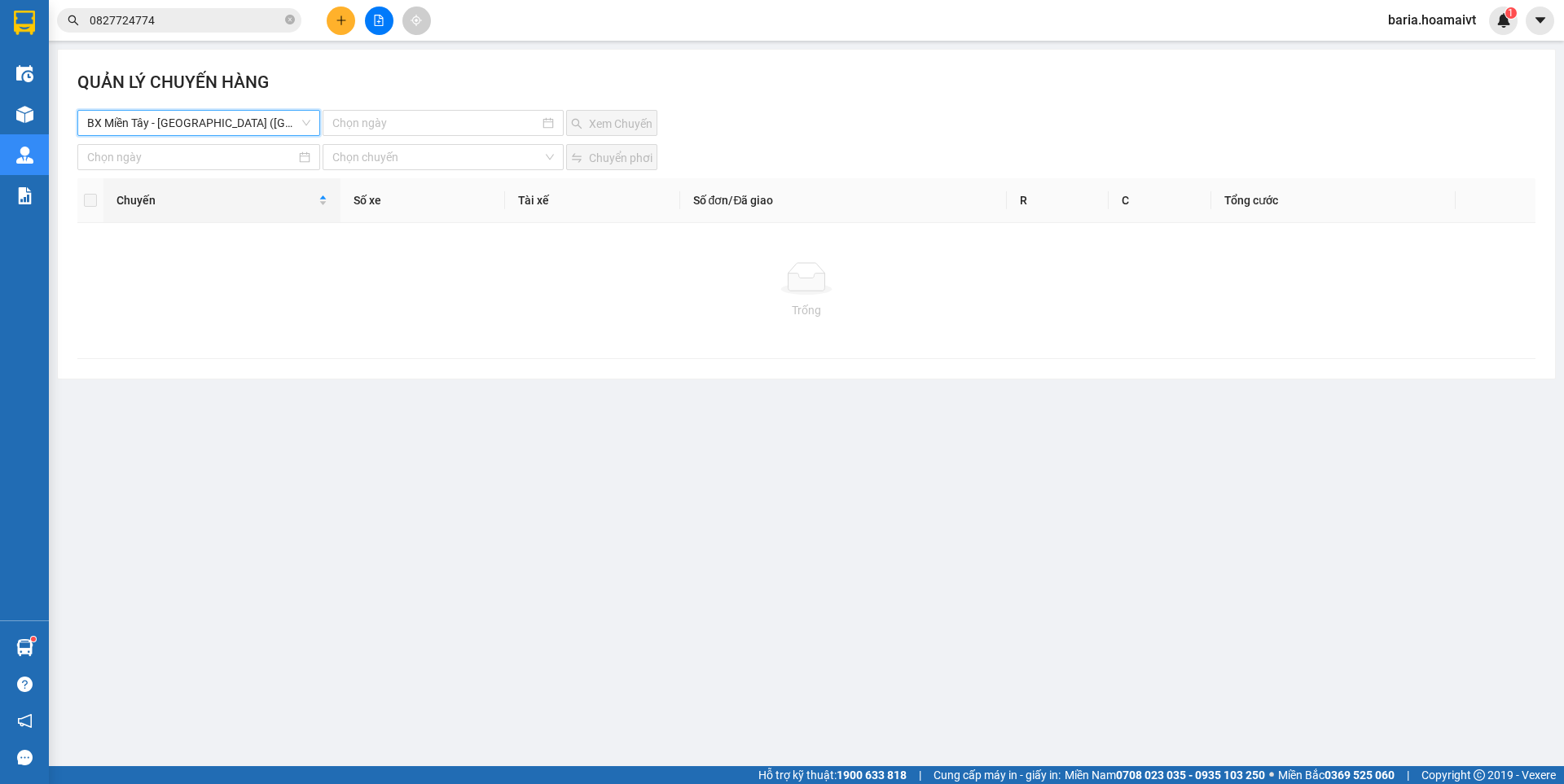
click at [206, 122] on span "BX Miền Tây - [GEOGRAPHIC_DATA] ([GEOGRAPHIC_DATA])" at bounding box center [198, 122] width 223 height 24
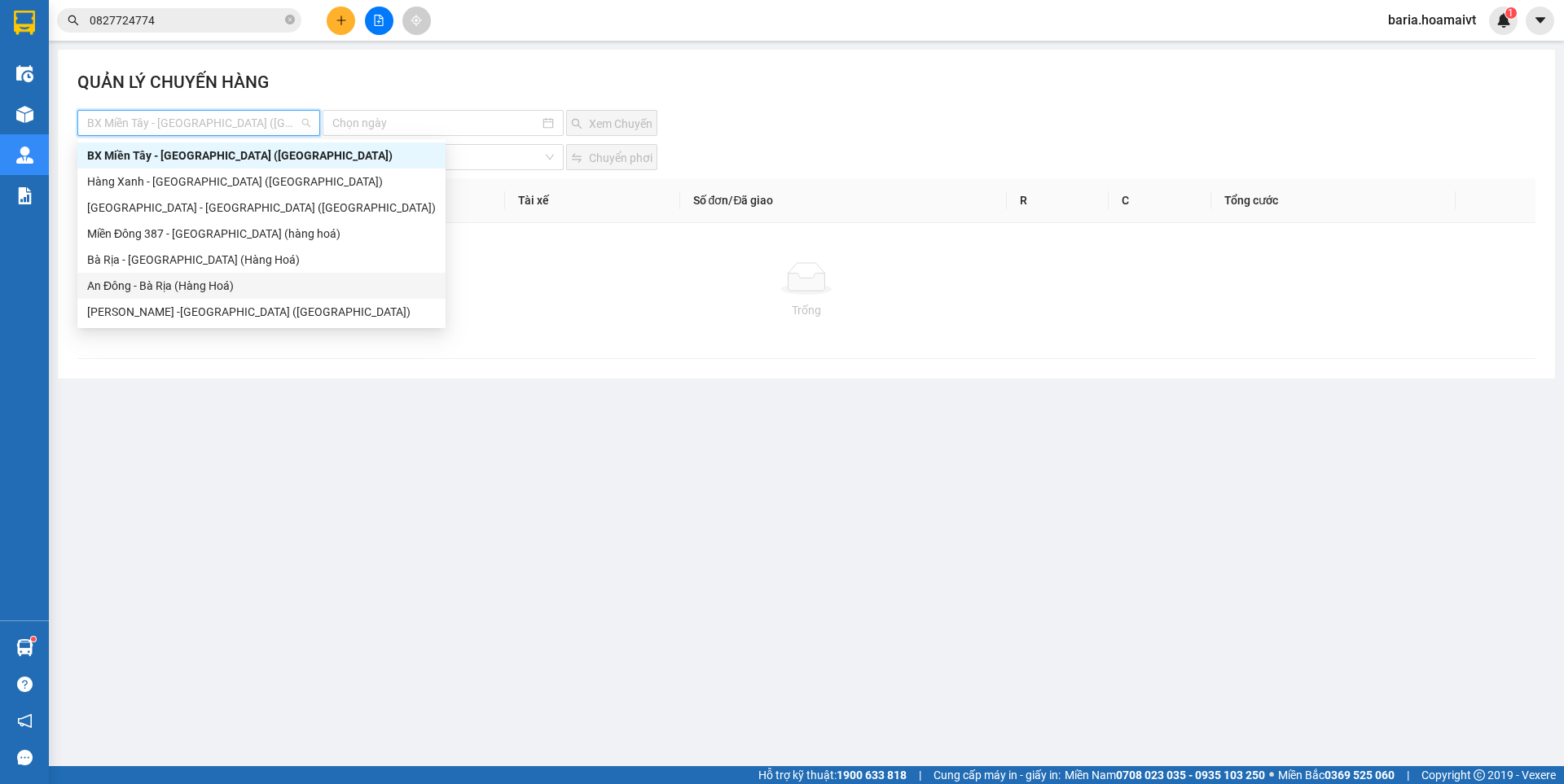
click at [139, 284] on div "An Đông - Bà Rịa (Hàng Hoá)" at bounding box center [261, 285] width 349 height 18
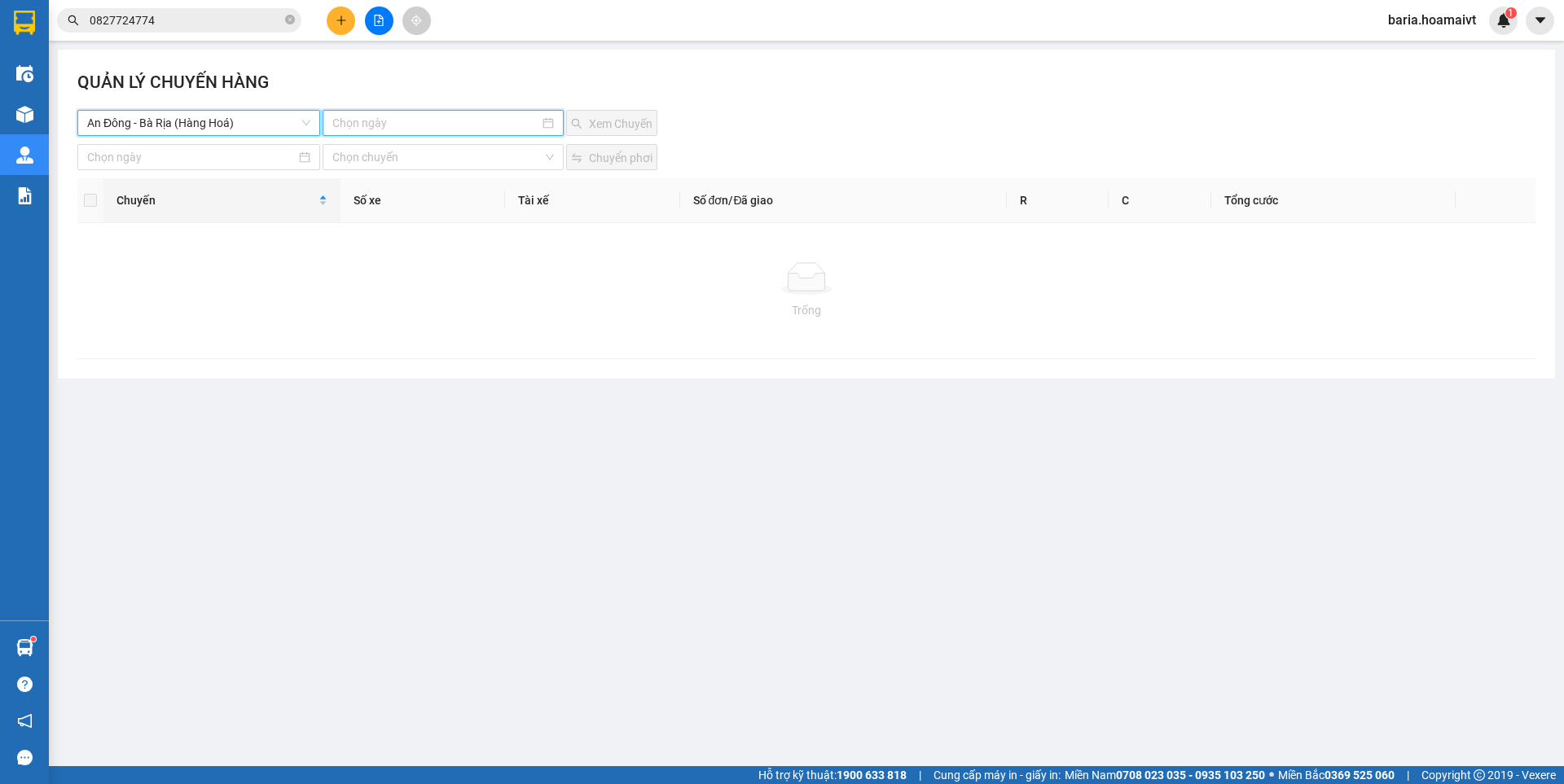
click at [428, 122] on input at bounding box center [435, 122] width 206 height 18
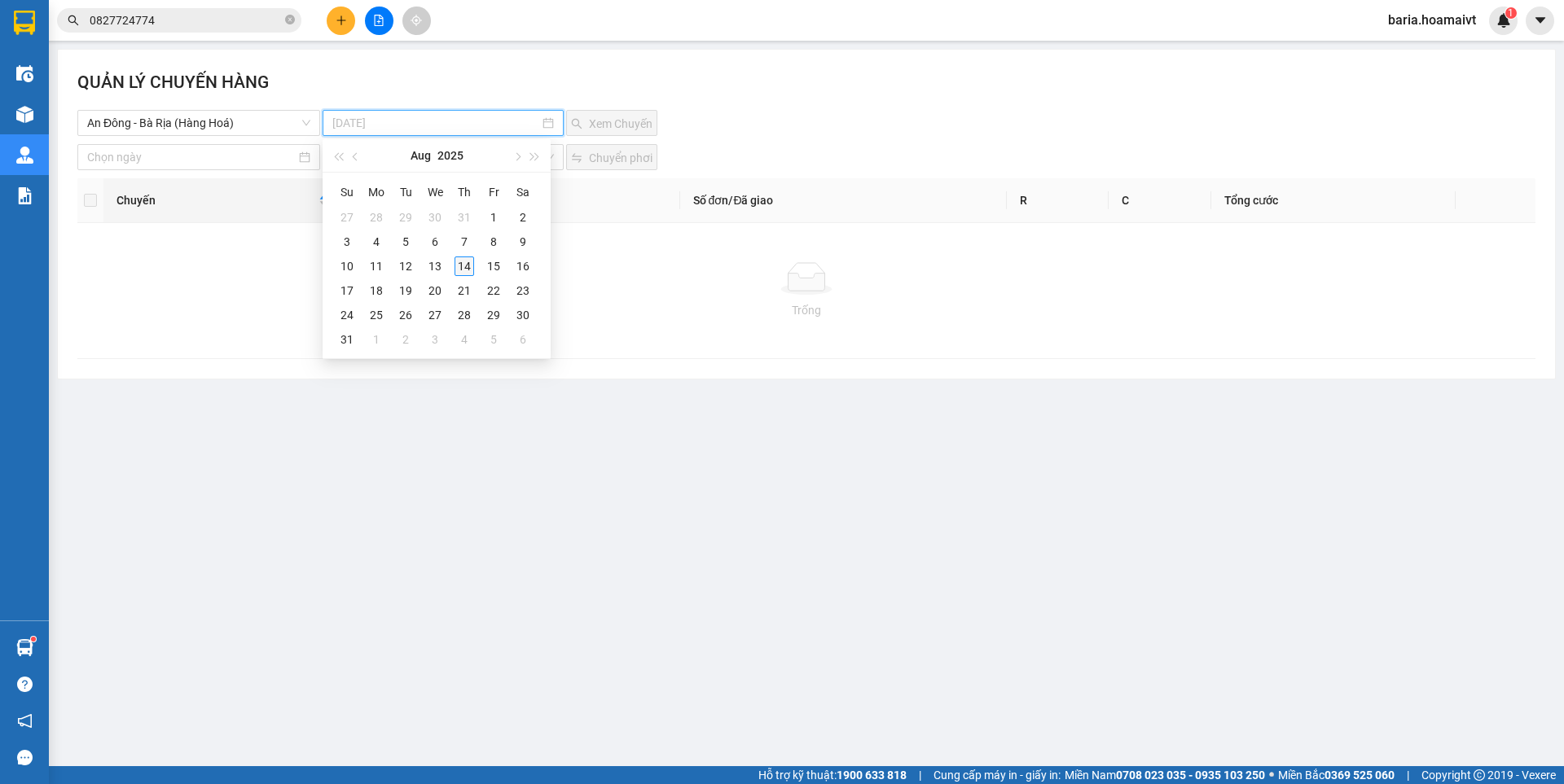
type input "[DATE]"
drag, startPoint x: 463, startPoint y: 270, endPoint x: 592, endPoint y: 170, distance: 163.2
click at [463, 269] on div "14" at bounding box center [464, 266] width 20 height 20
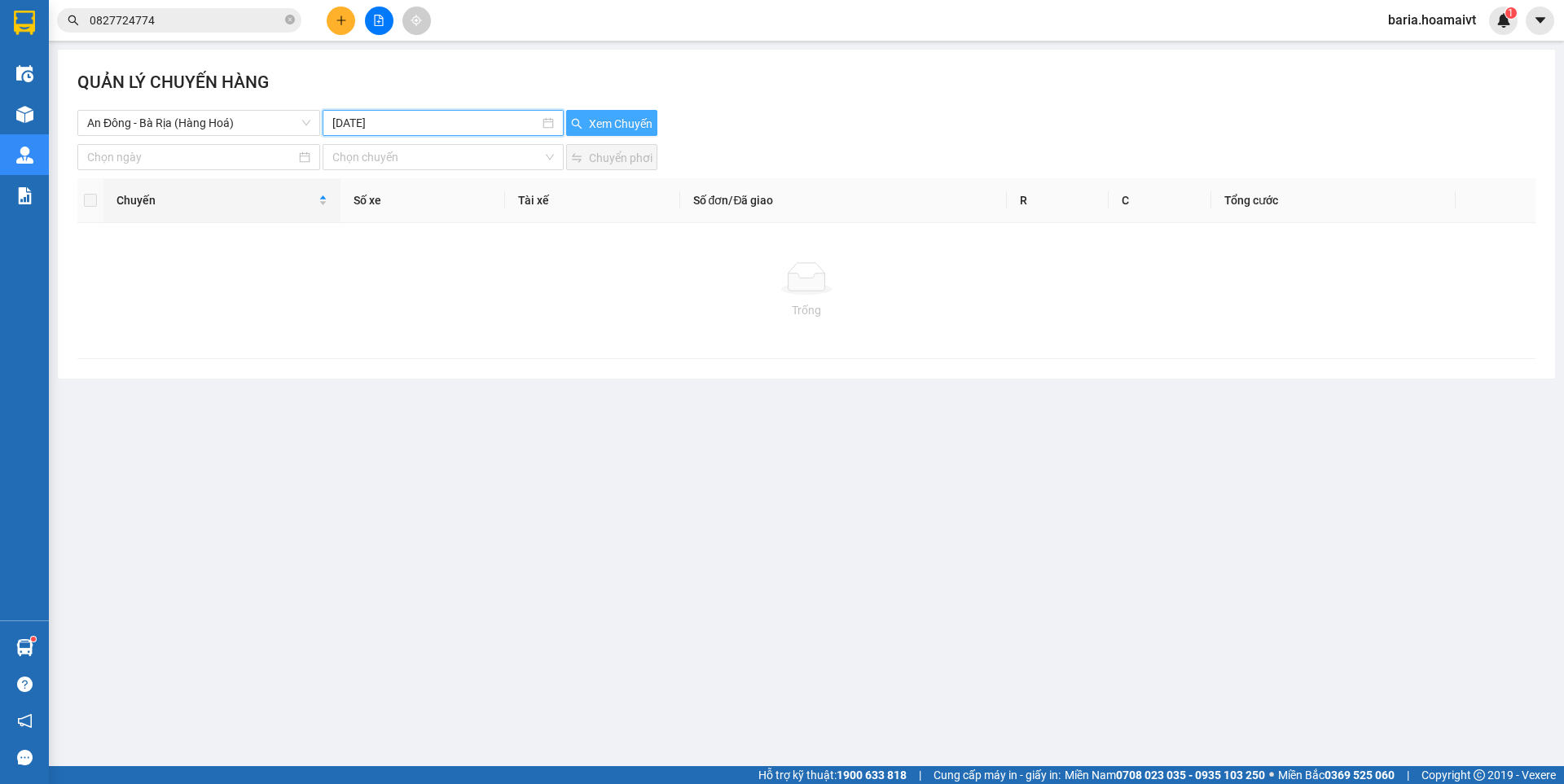
click at [604, 129] on span "Xem Chuyến" at bounding box center [621, 123] width 64 height 18
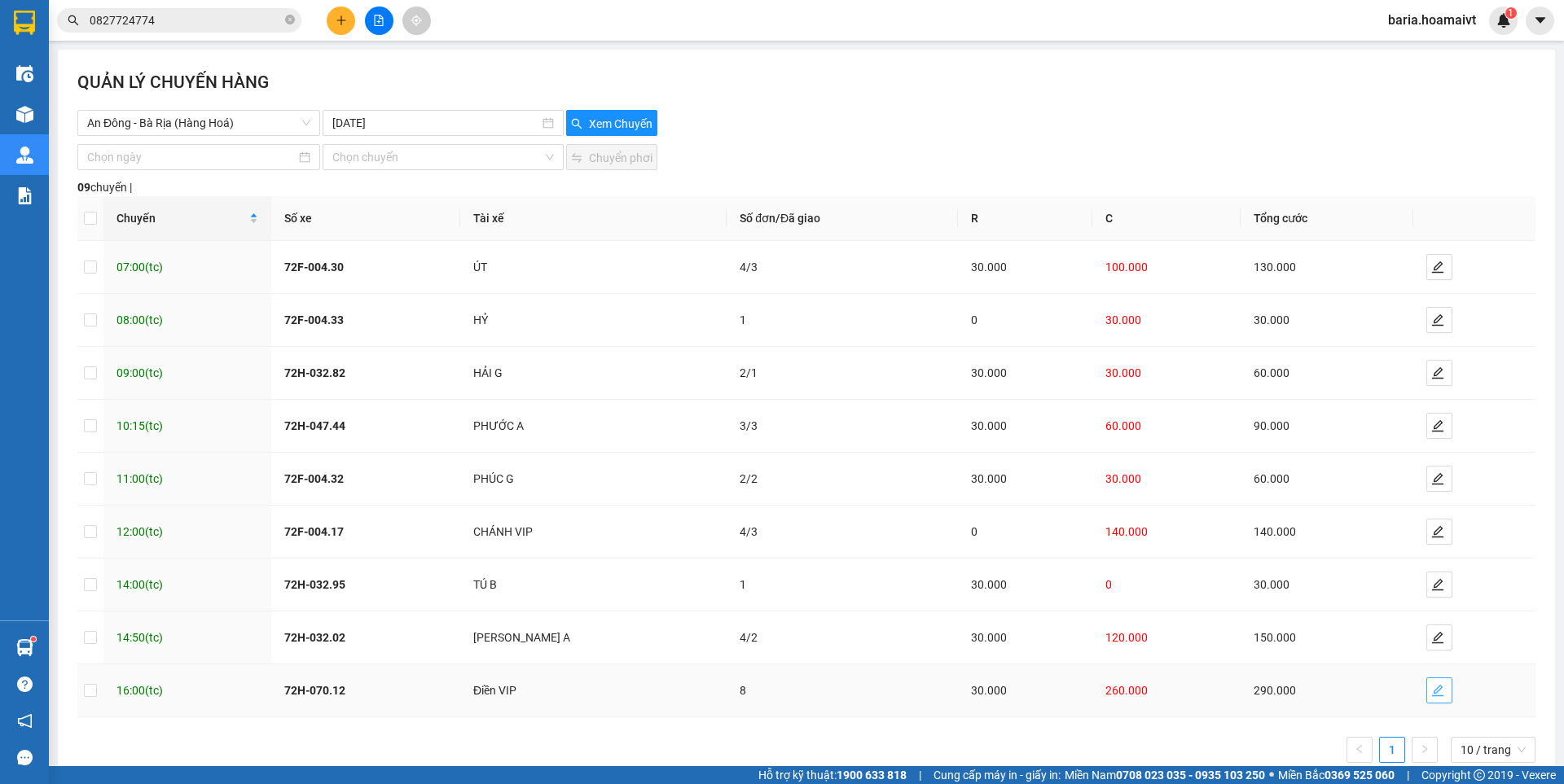
drag, startPoint x: 1419, startPoint y: 646, endPoint x: 1336, endPoint y: 647, distance: 83.0
click at [1431, 684] on icon "edit" at bounding box center [1437, 690] width 13 height 13
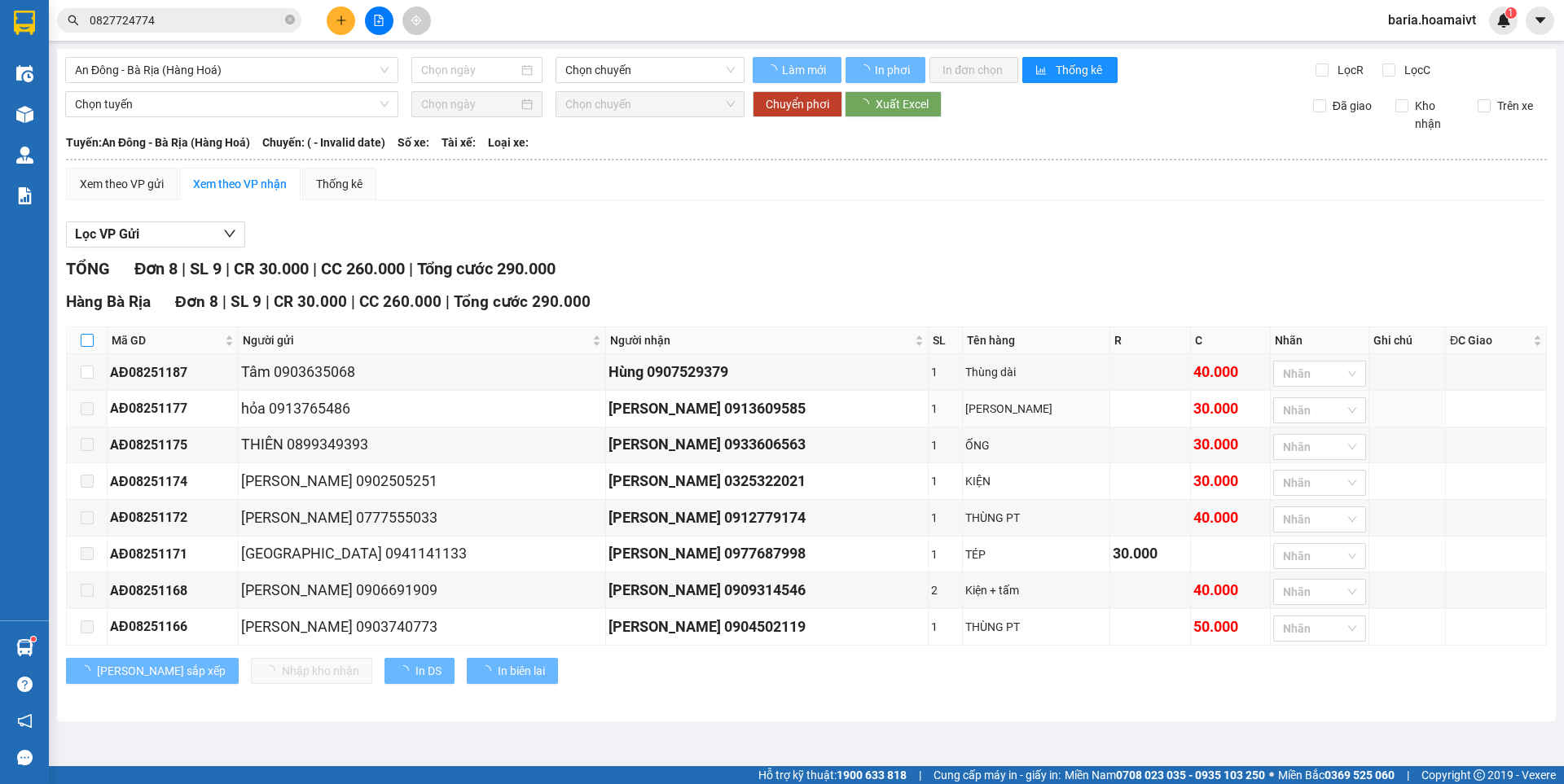
type input "[DATE]"
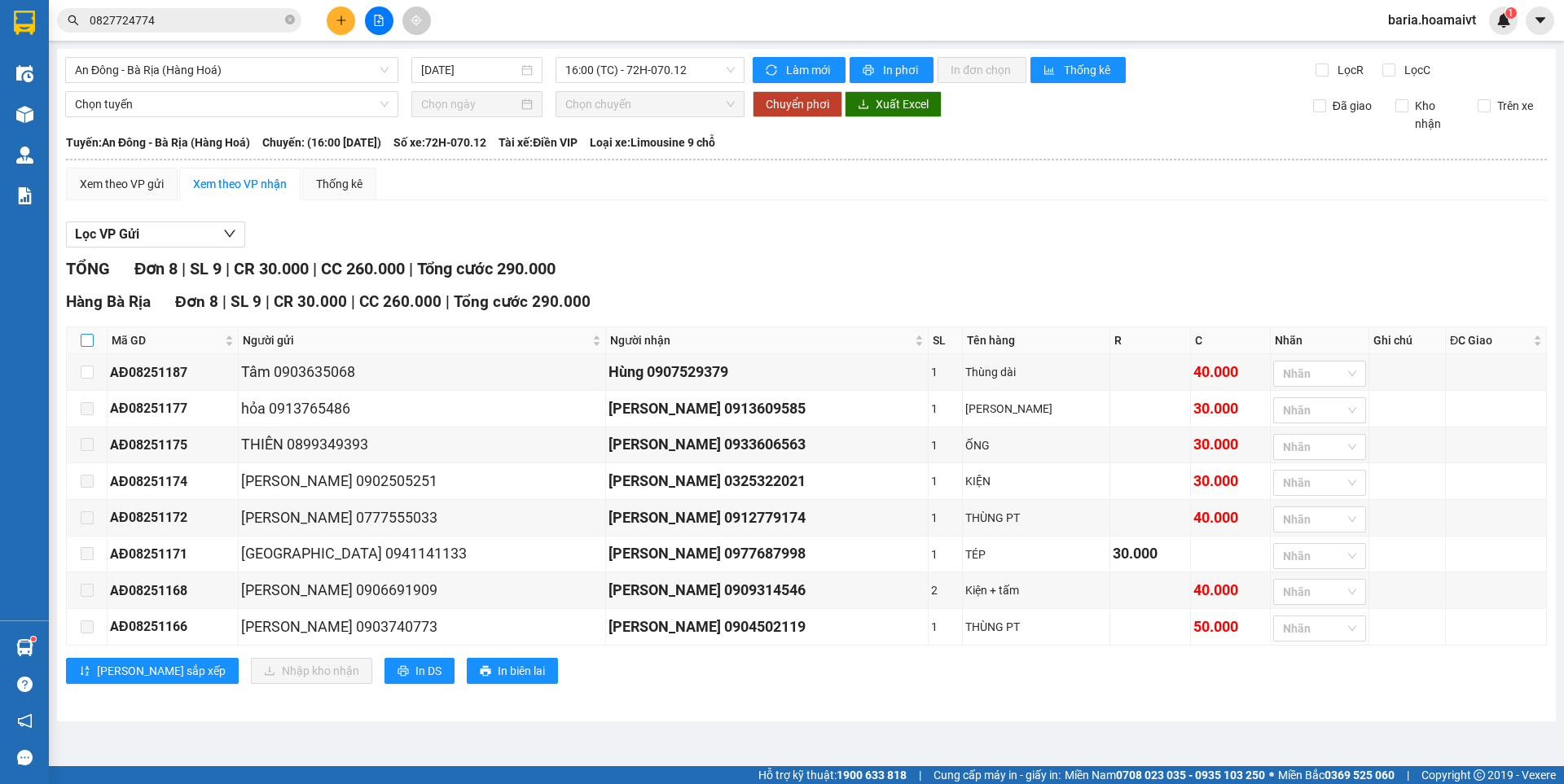
click at [85, 341] on input "checkbox" at bounding box center [86, 340] width 13 height 13
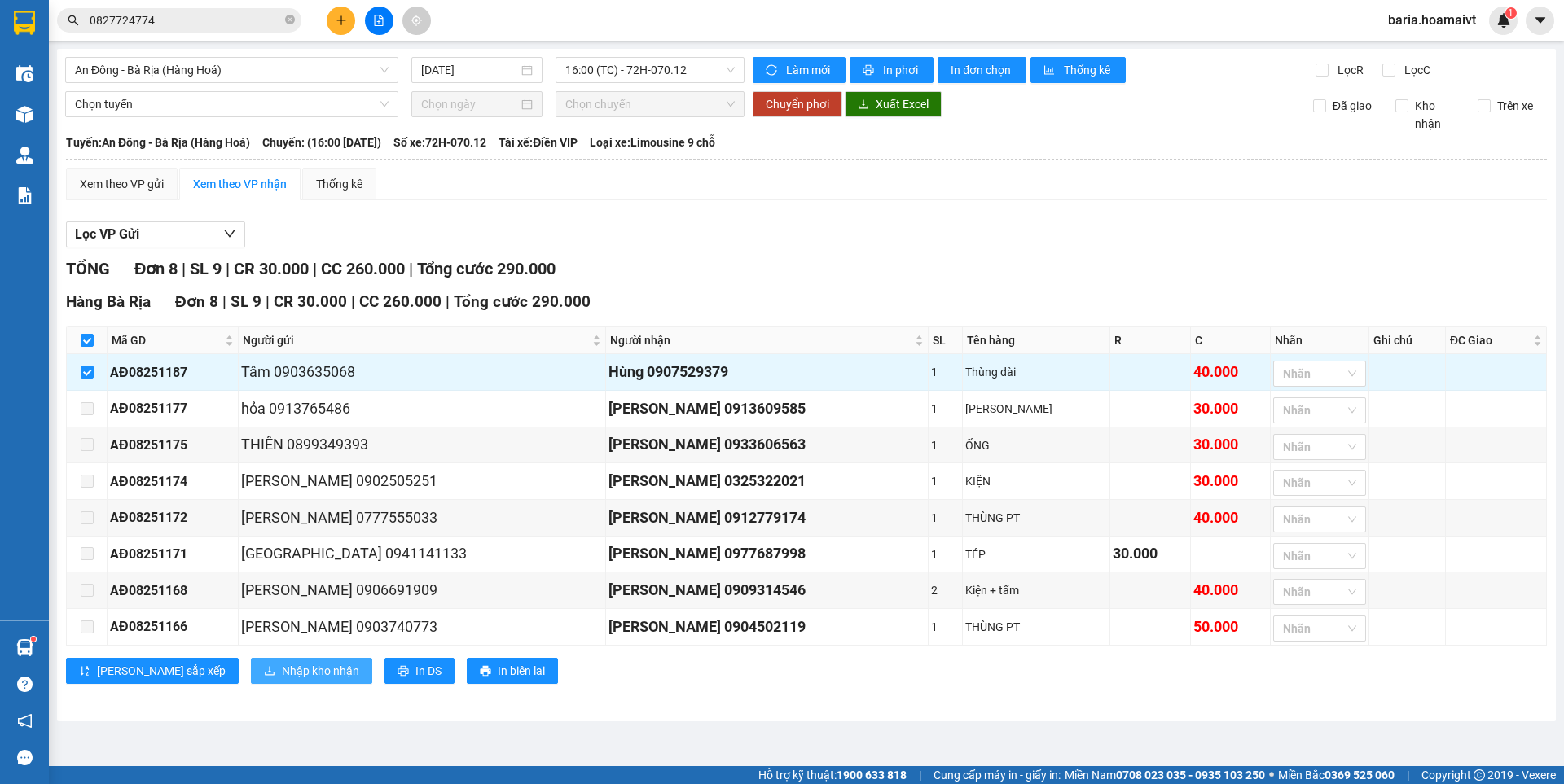
click at [282, 671] on span "Nhập kho nhận" at bounding box center [321, 671] width 78 height 18
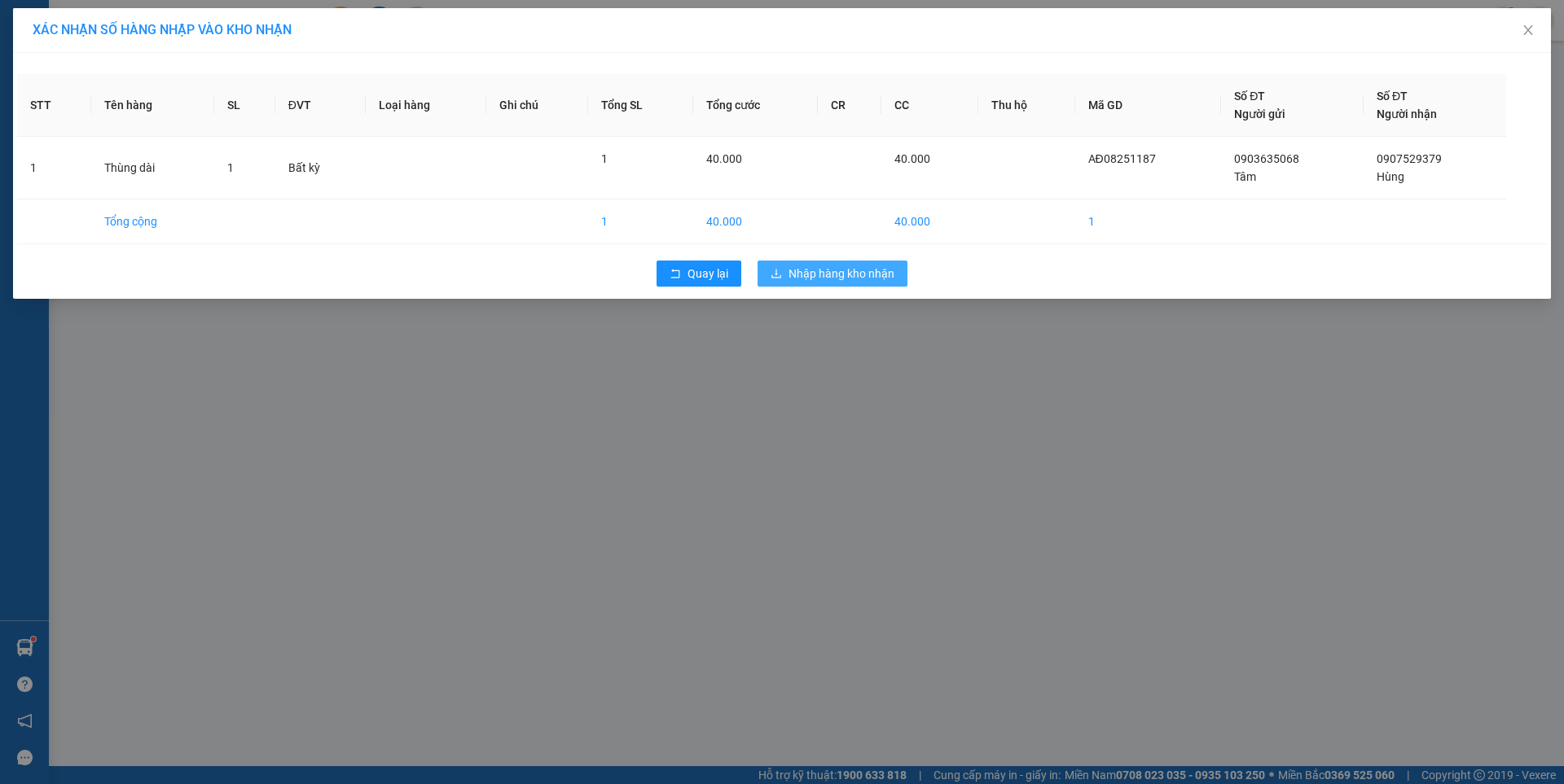
click at [846, 270] on span "Nhập hàng kho nhận" at bounding box center [841, 273] width 106 height 18
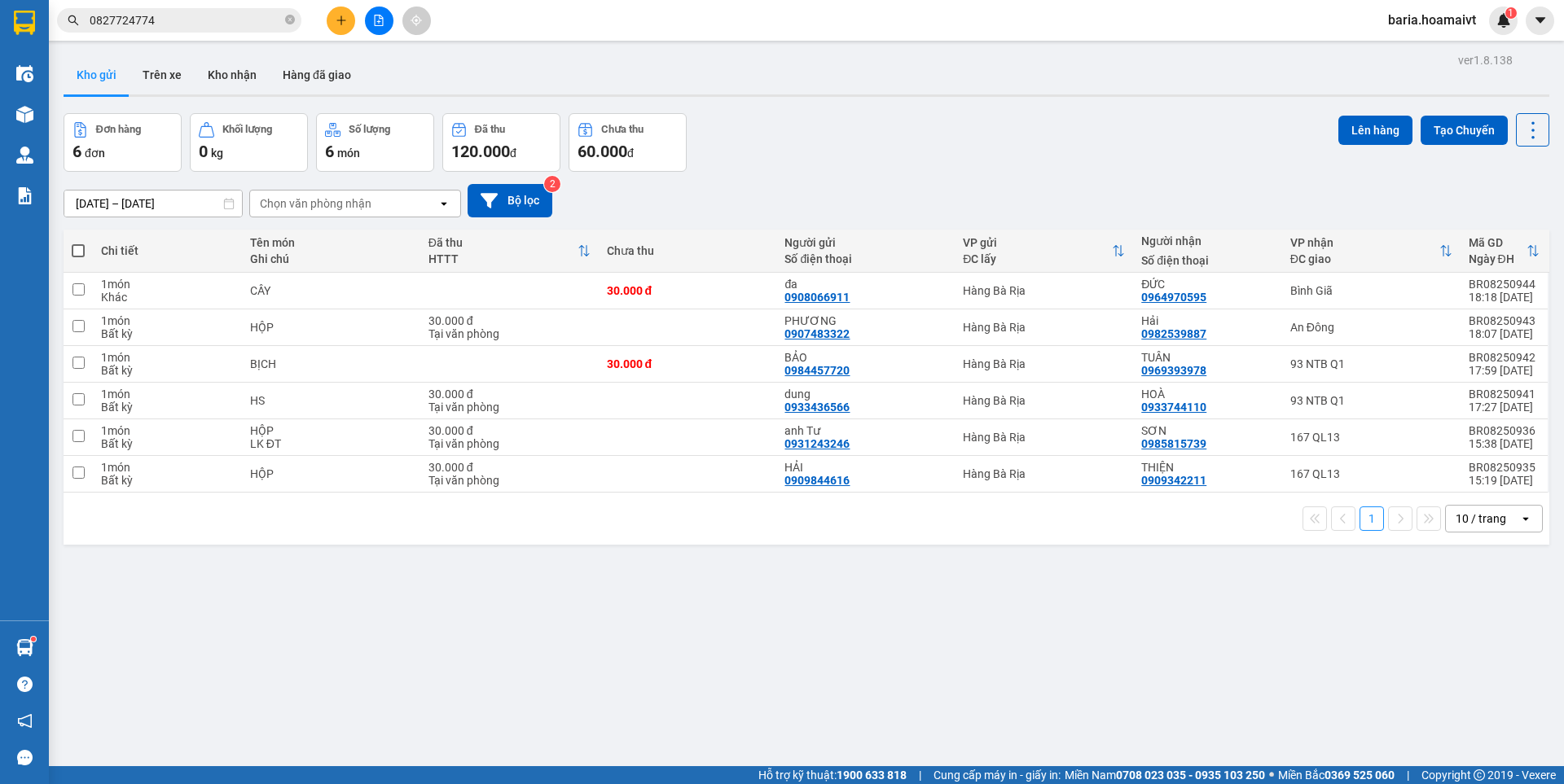
click at [202, 24] on input "0827724774" at bounding box center [185, 20] width 192 height 18
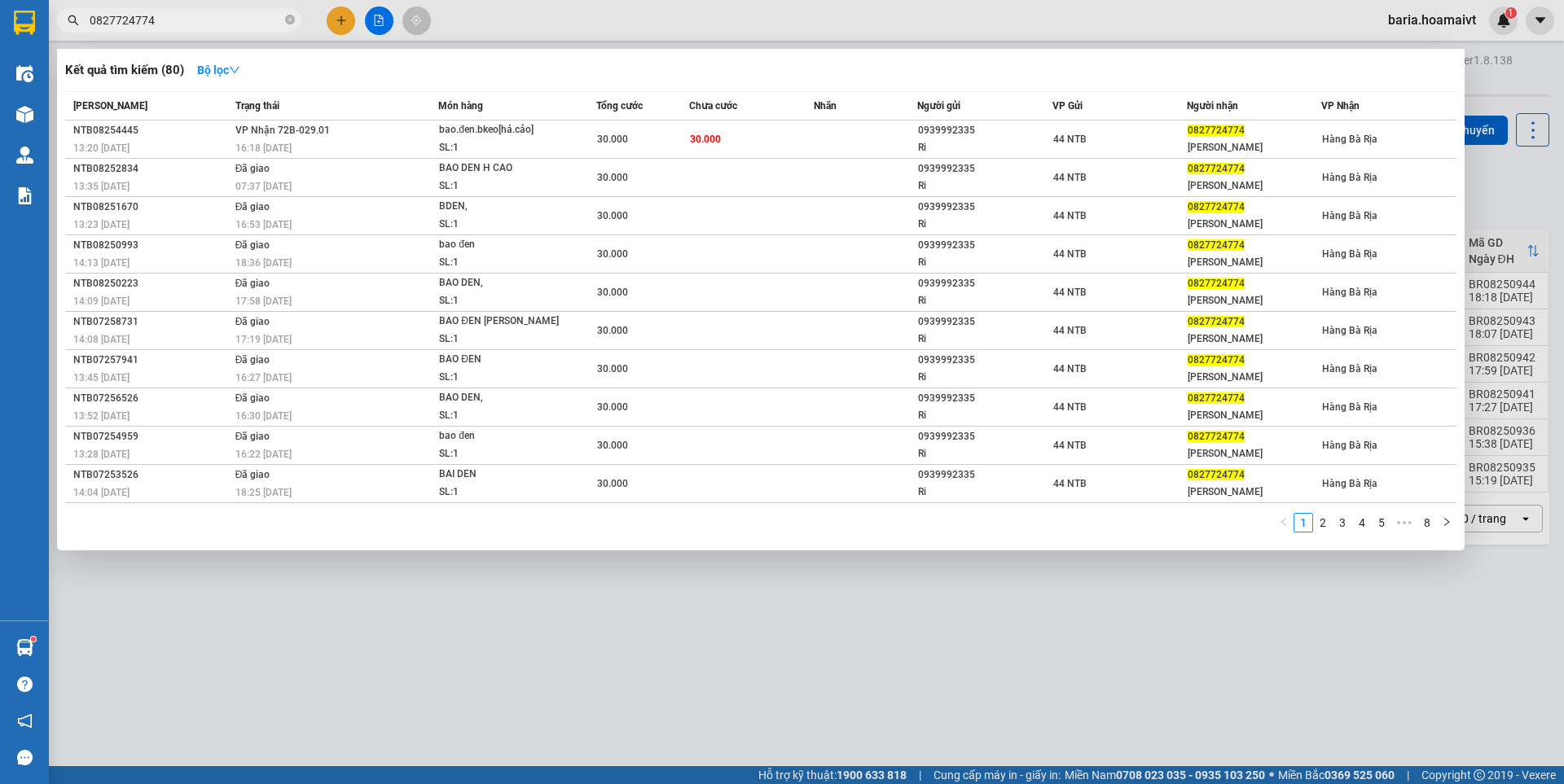
click at [202, 22] on input "0827724774" at bounding box center [185, 20] width 192 height 18
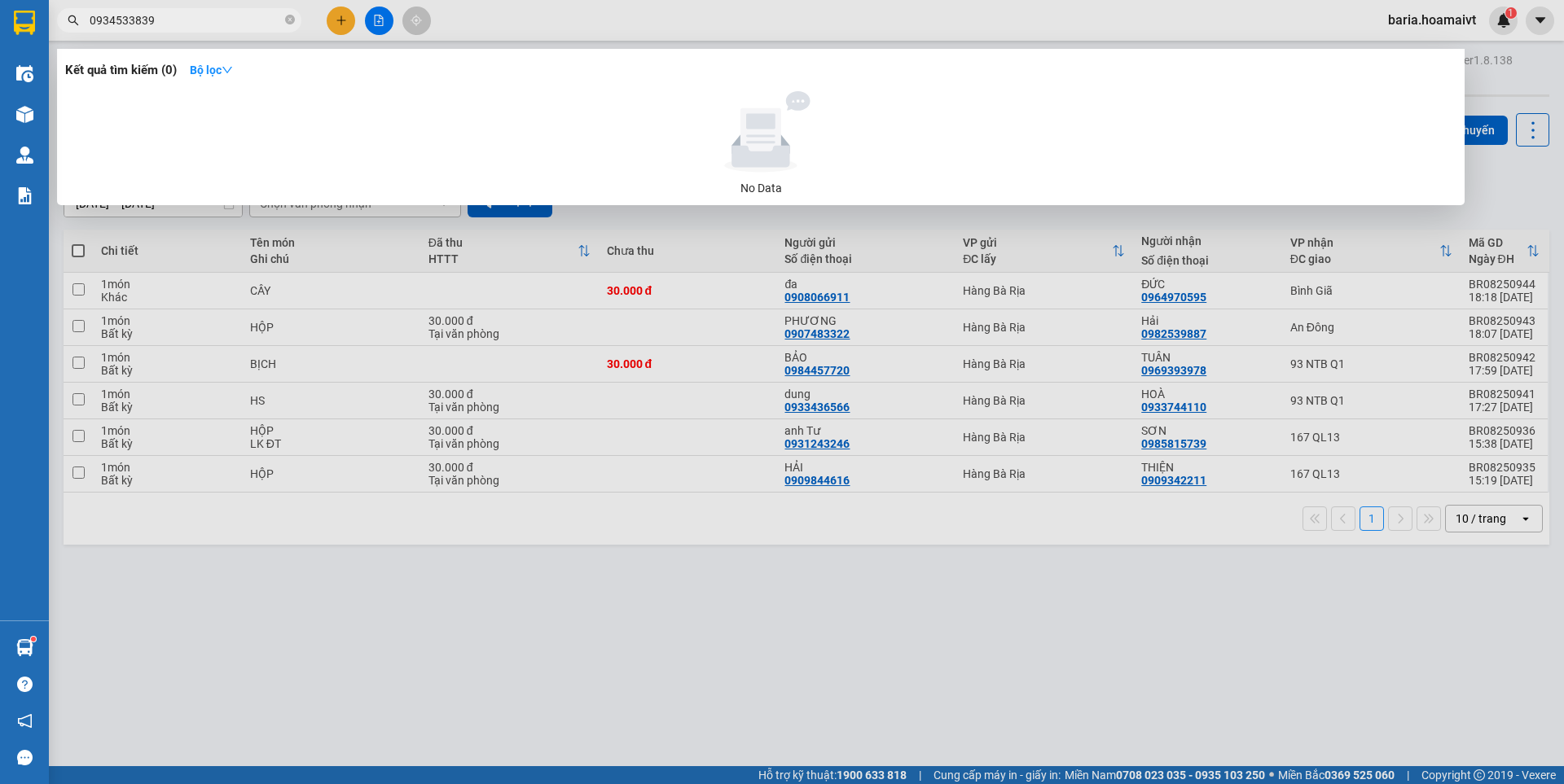
click at [140, 25] on input "0934533839" at bounding box center [185, 20] width 192 height 18
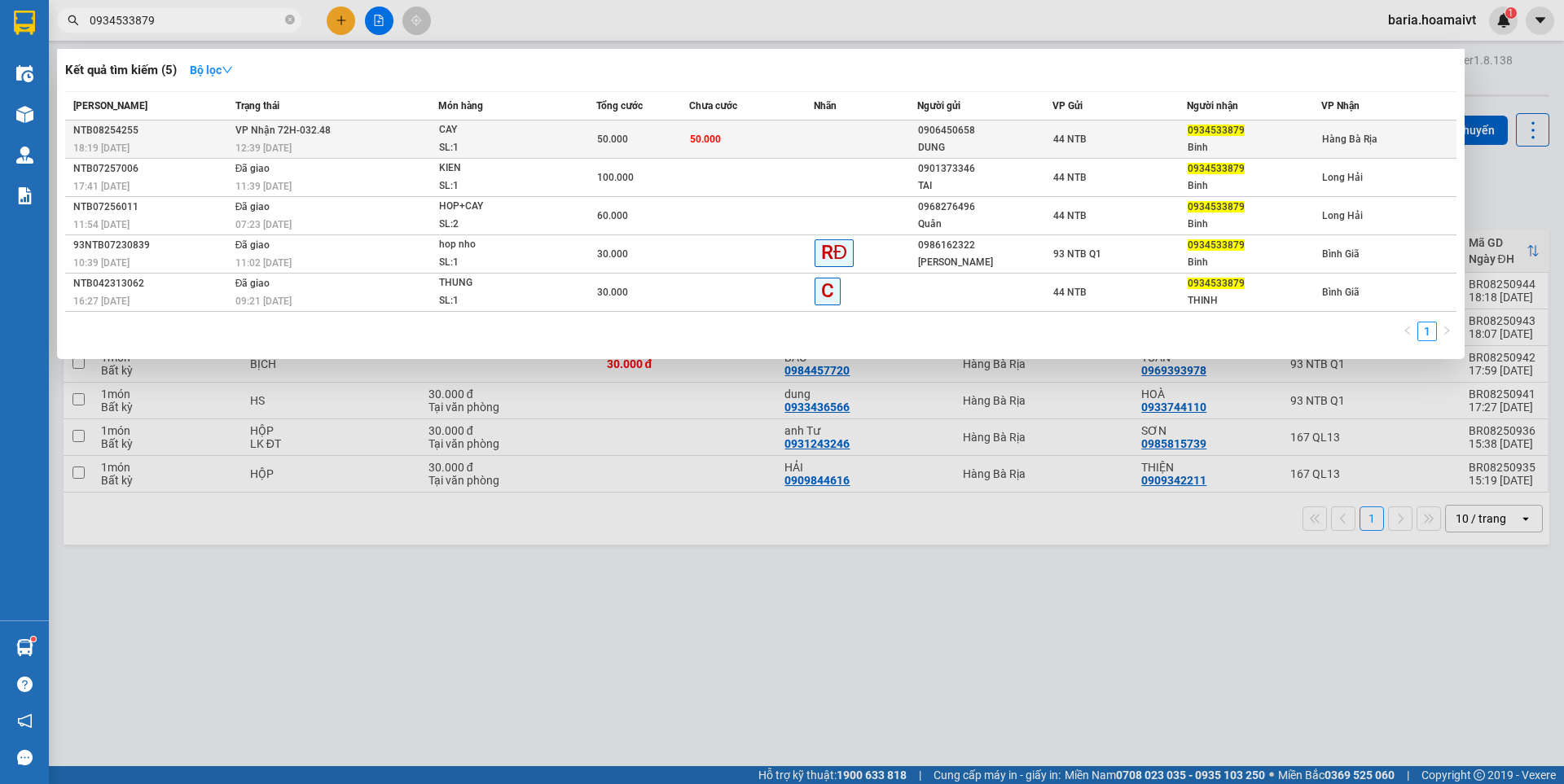
type input "0934533879"
click at [1225, 143] on div "Binh" at bounding box center [1254, 147] width 133 height 17
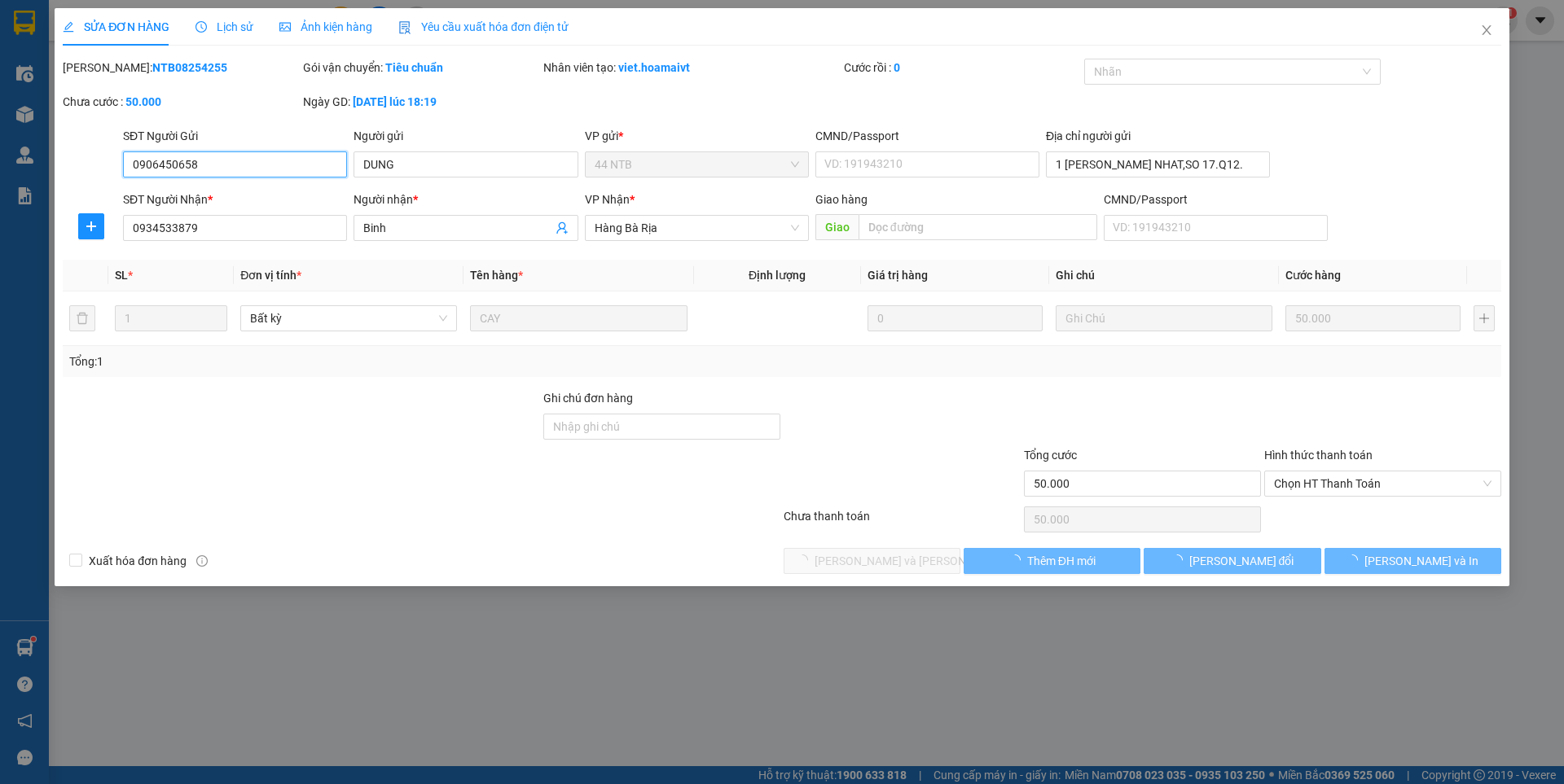
type input "0906450658"
type input "DUNG"
type input "1 [PERSON_NAME] NHAT,SO 17.Q12."
type input "0934533879"
type input "Binh"
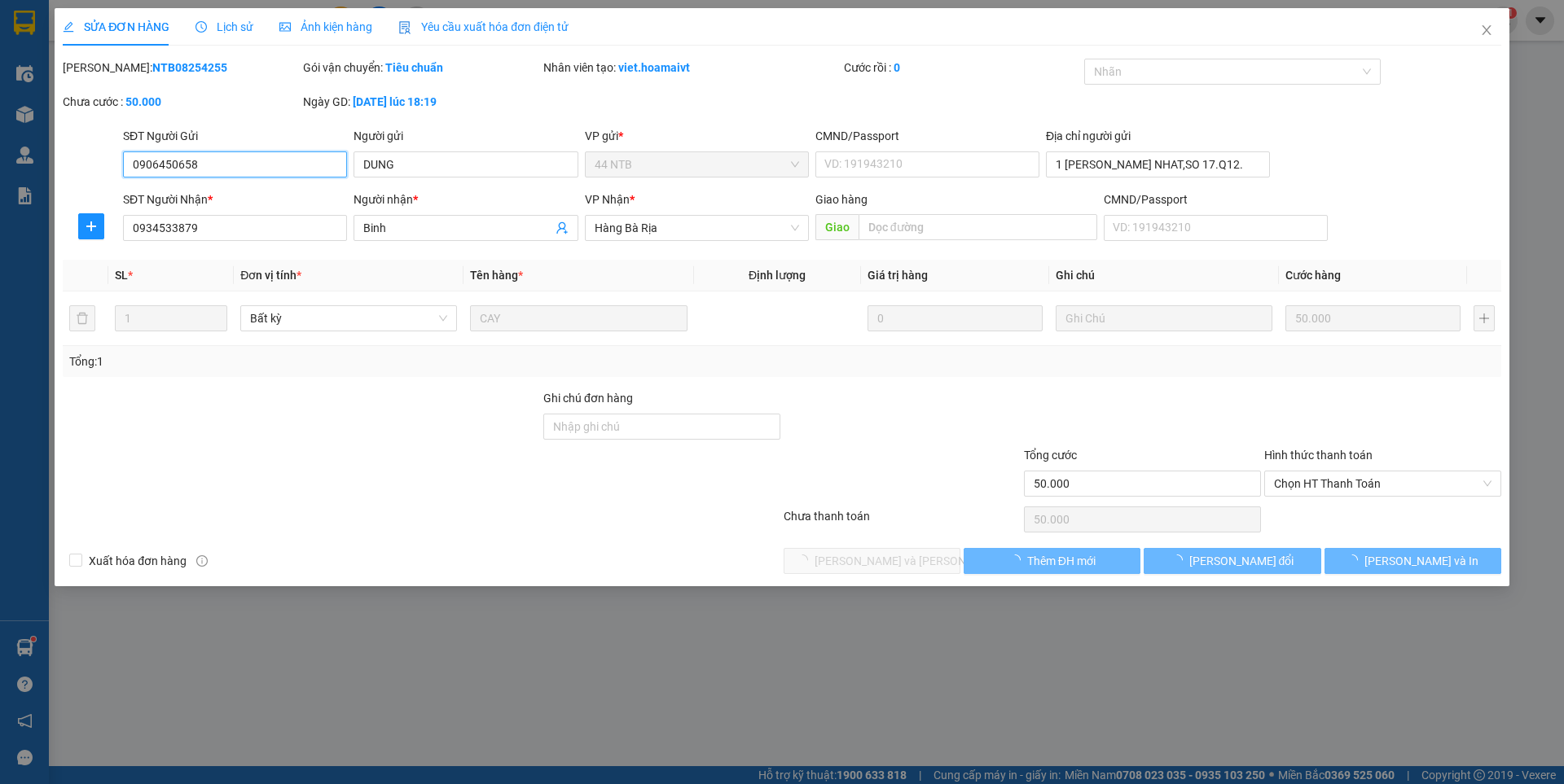
type input "50.000"
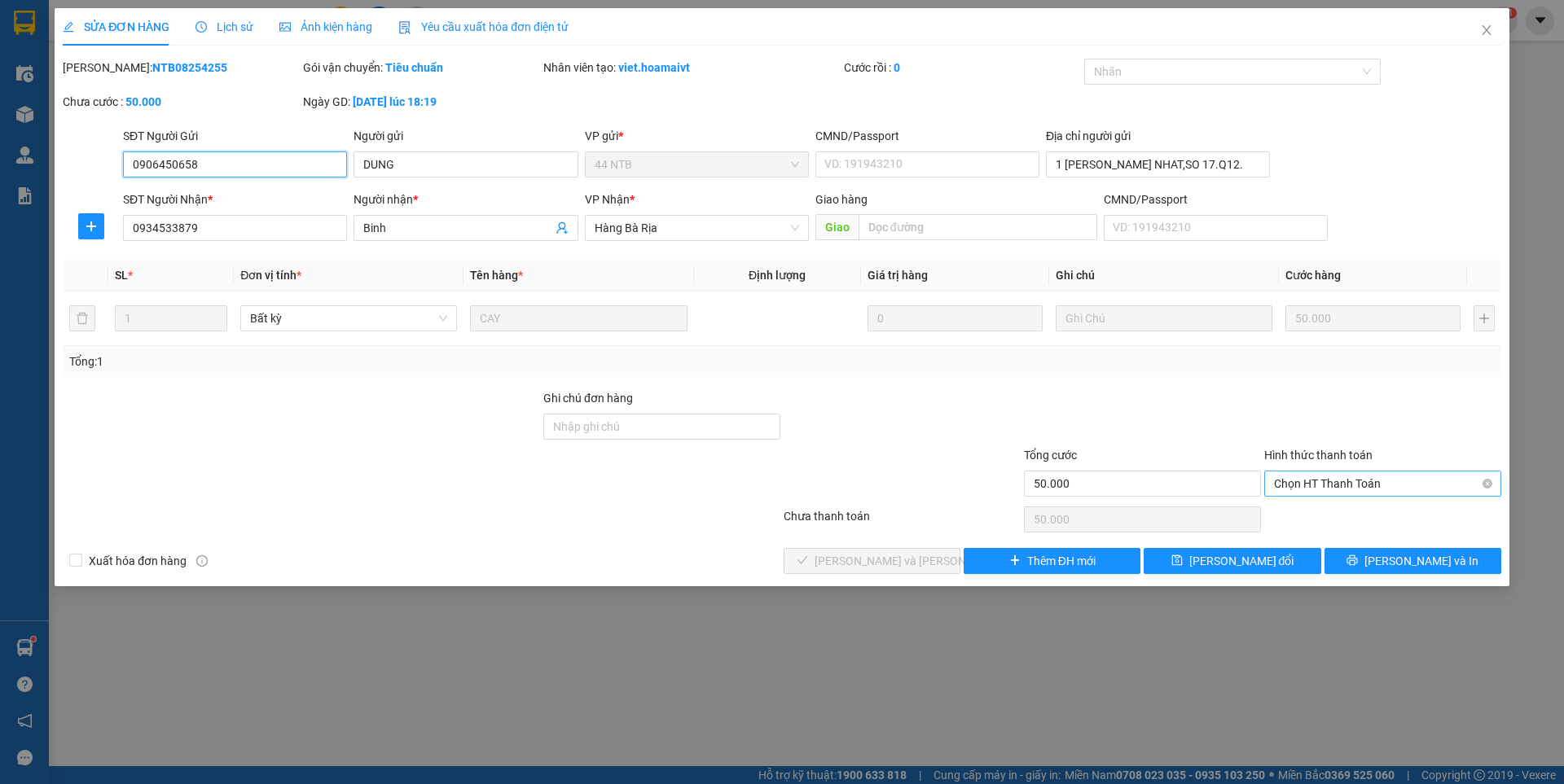
click at [1316, 483] on span "Chọn HT Thanh Toán" at bounding box center [1383, 484] width 217 height 24
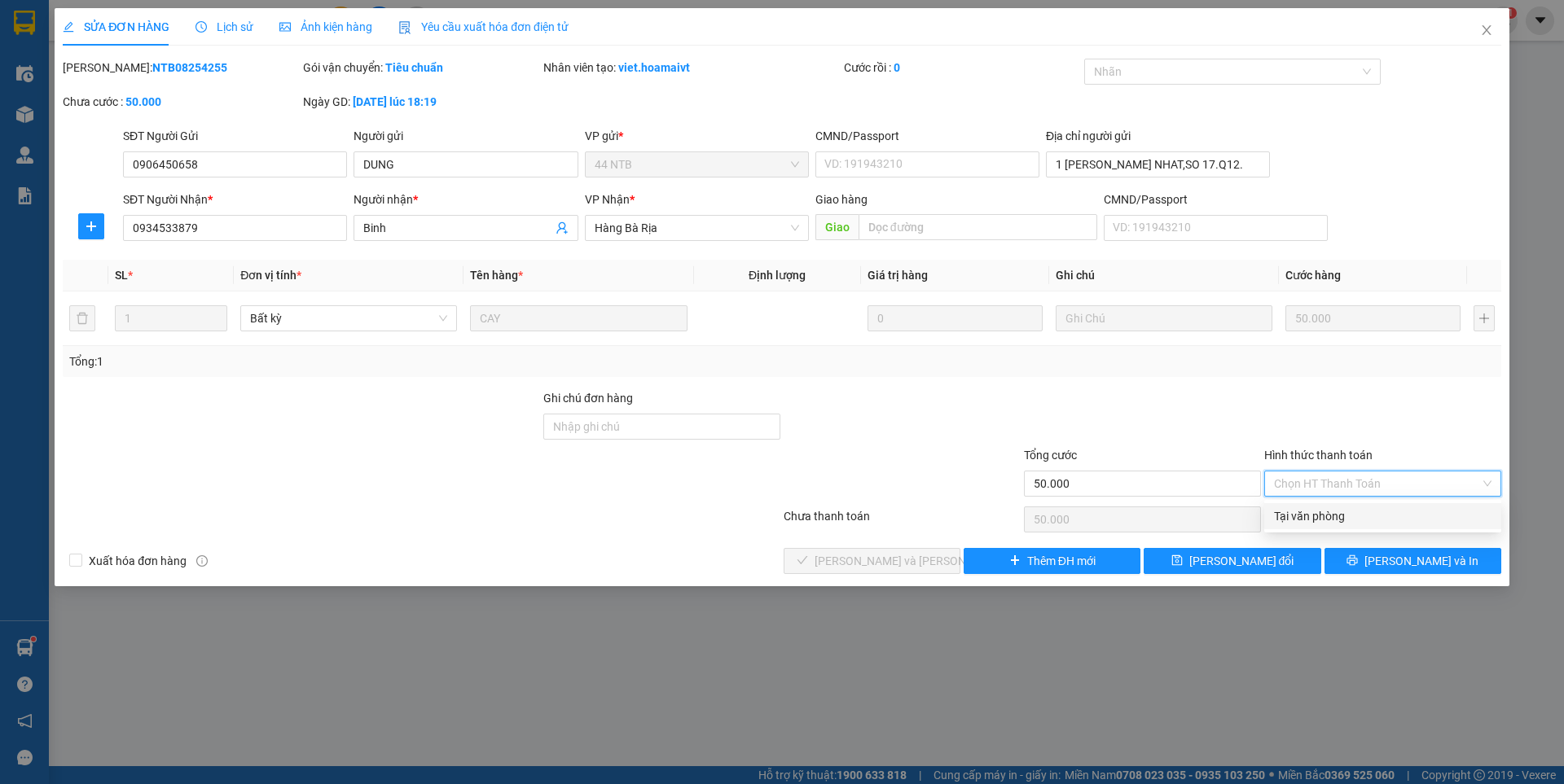
drag, startPoint x: 1316, startPoint y: 486, endPoint x: 928, endPoint y: 549, distance: 393.1
click at [1292, 517] on div "Tại văn phòng" at bounding box center [1383, 516] width 217 height 18
type input "0"
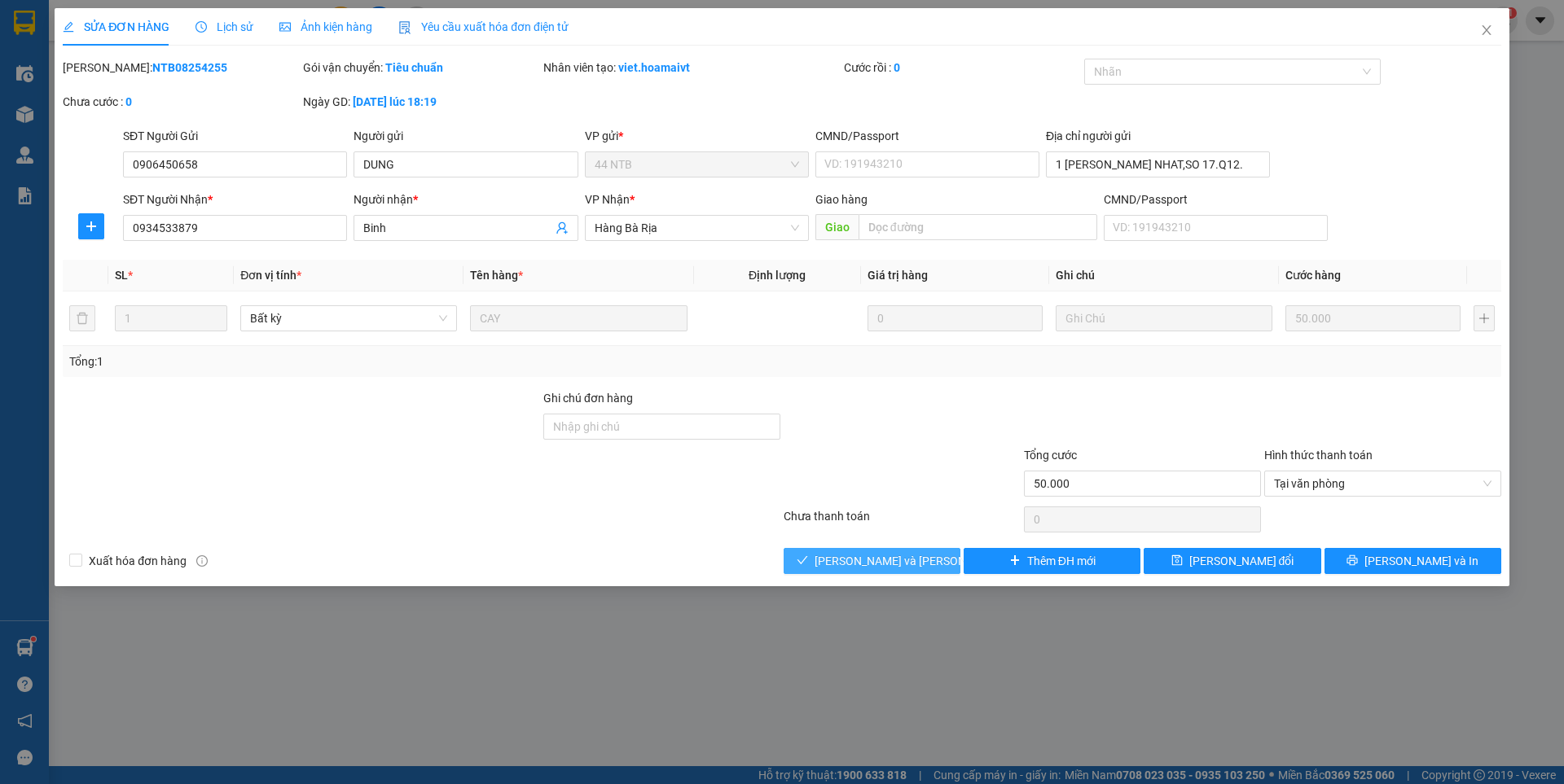
click at [911, 554] on span "[PERSON_NAME] và [PERSON_NAME] hàng" at bounding box center [924, 561] width 220 height 18
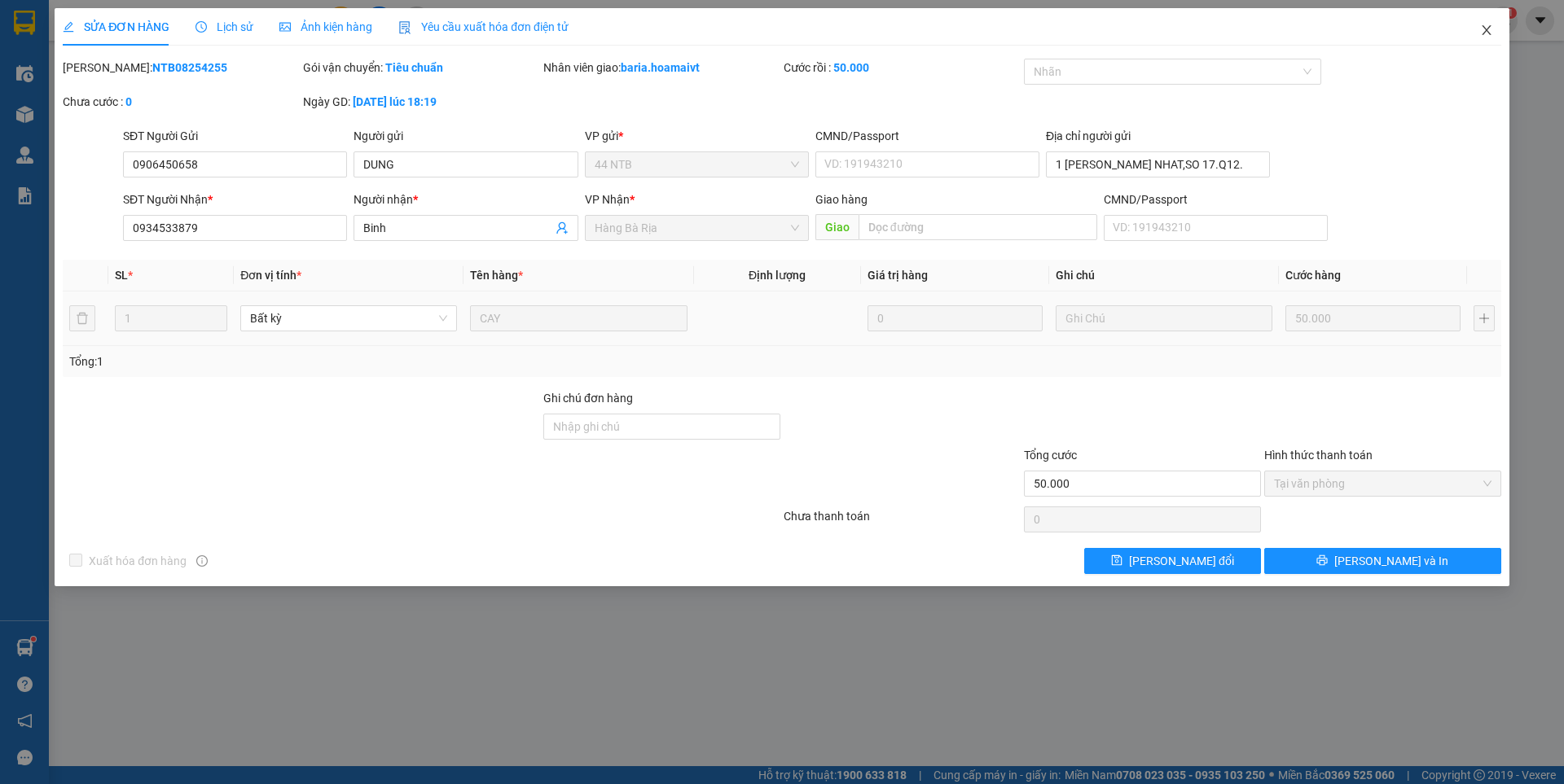
click at [1482, 27] on icon "close" at bounding box center [1486, 29] width 13 height 13
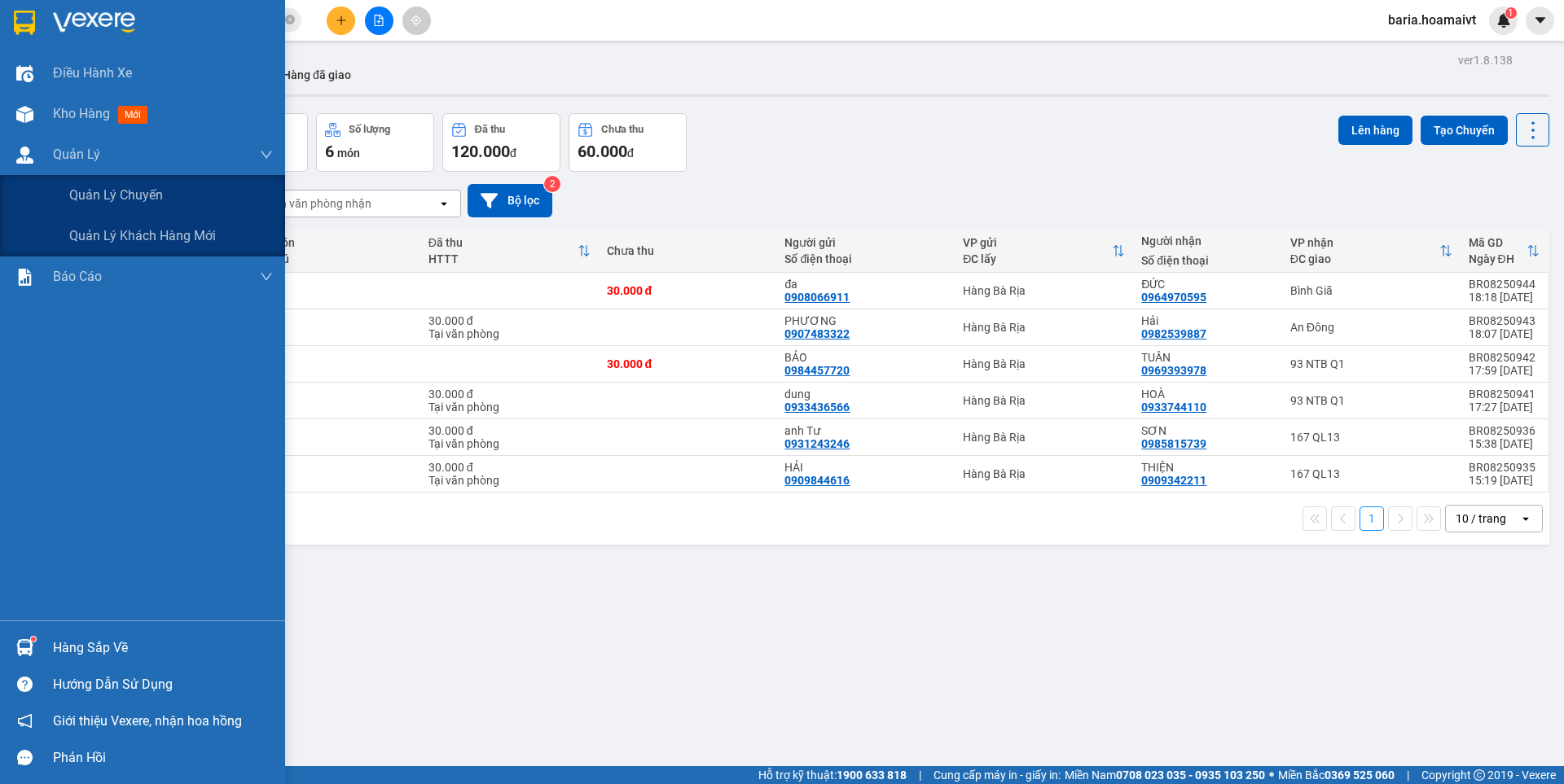
drag, startPoint x: 85, startPoint y: 200, endPoint x: 857, endPoint y: 305, distance: 779.1
click at [106, 200] on span "Quản lý chuyến" at bounding box center [116, 195] width 94 height 21
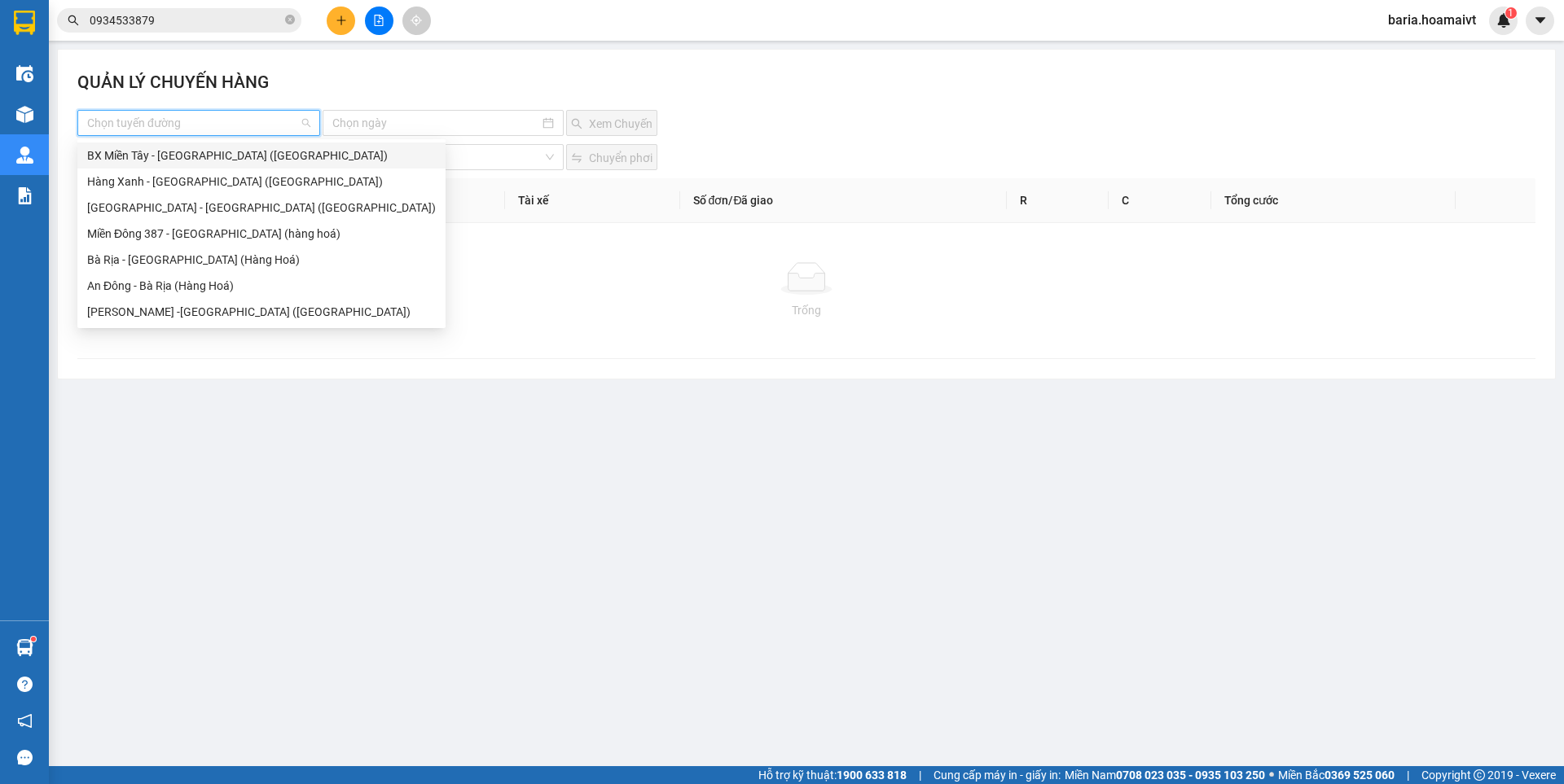
click at [217, 124] on input "search" at bounding box center [192, 122] width 211 height 24
click at [176, 266] on div "Bà Rịa - [GEOGRAPHIC_DATA] (Hàng Hoá)" at bounding box center [261, 260] width 349 height 18
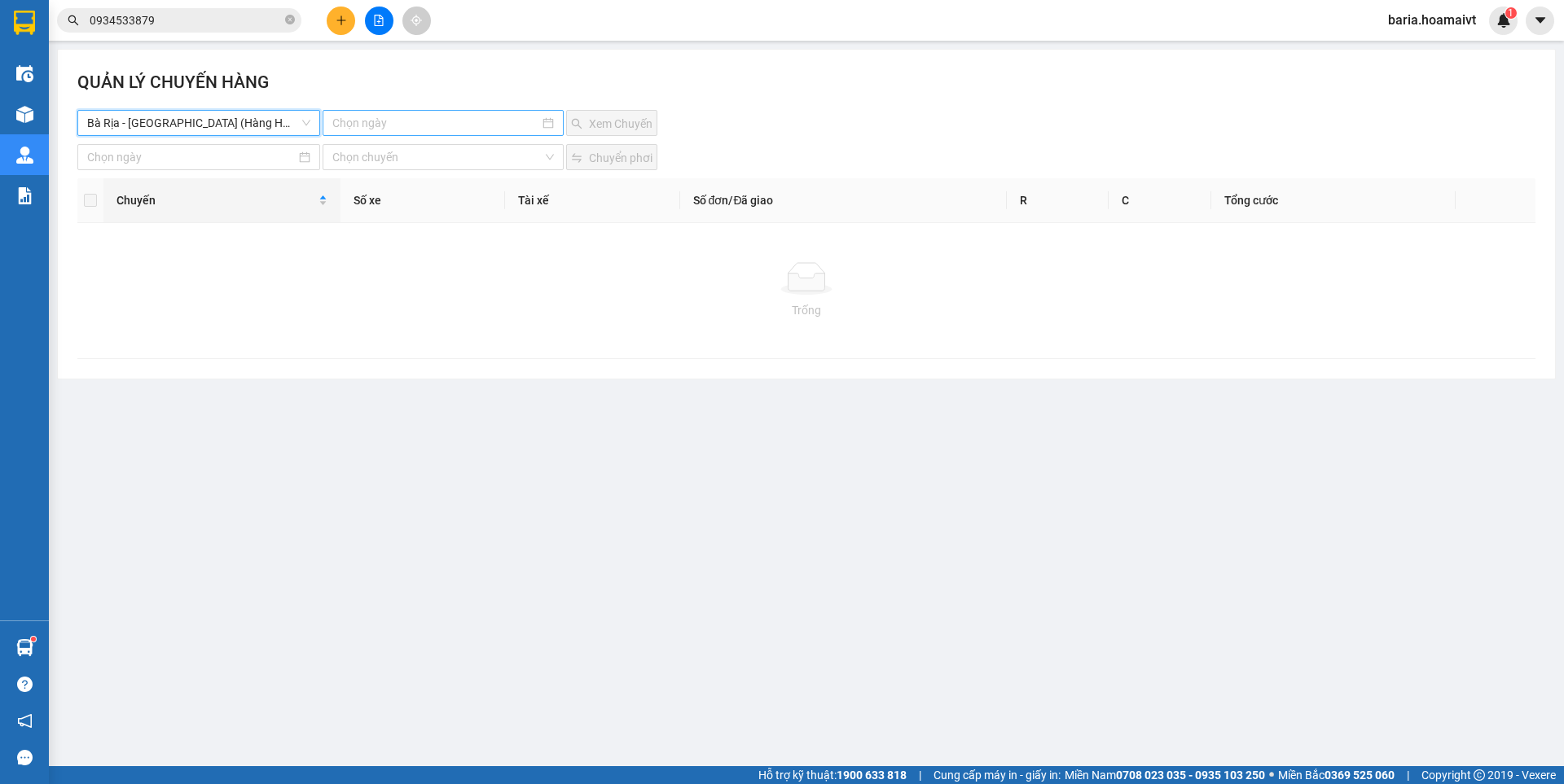
click at [395, 122] on input at bounding box center [435, 122] width 206 height 18
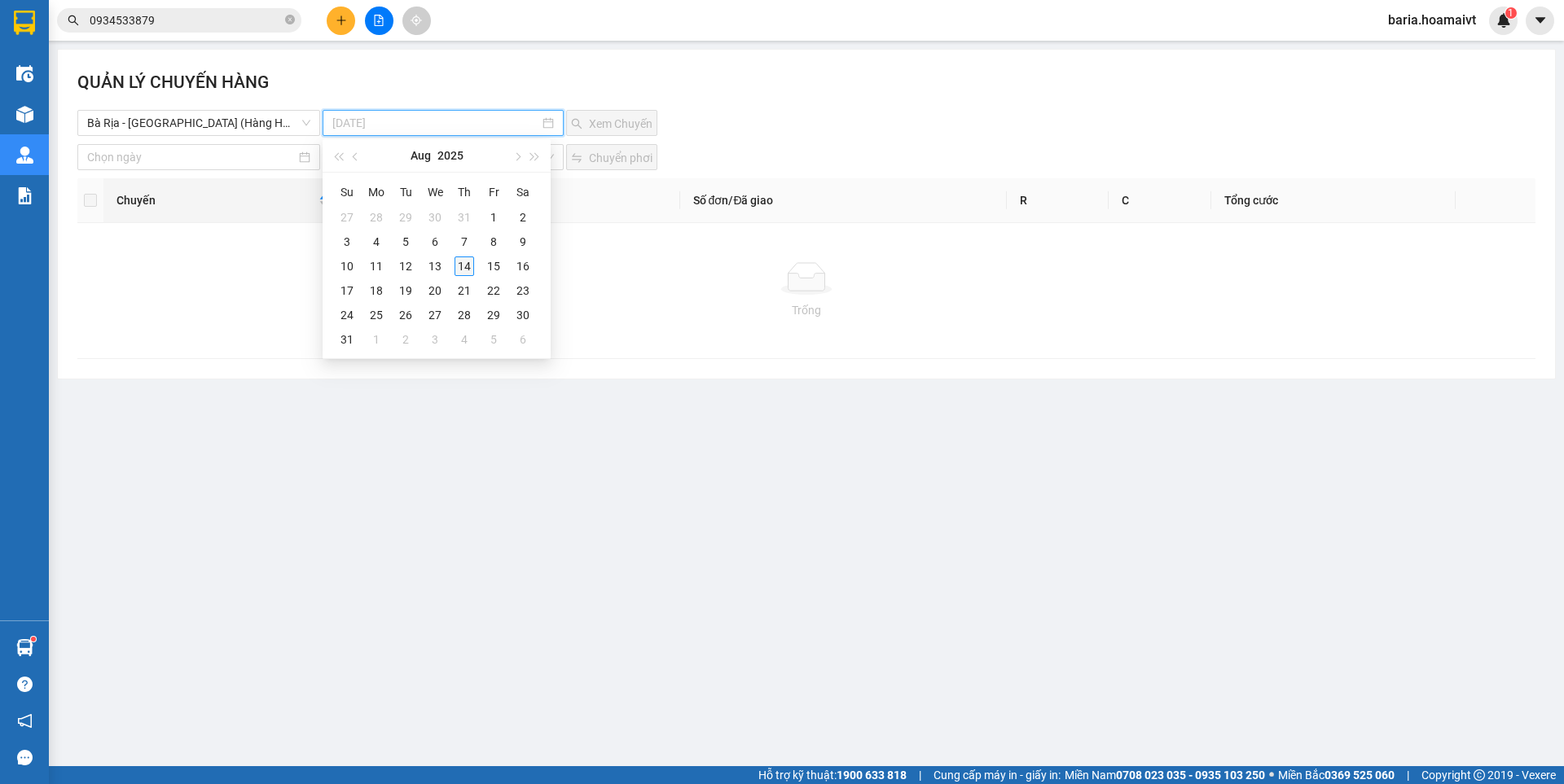
type input "[DATE]"
drag, startPoint x: 462, startPoint y: 270, endPoint x: 629, endPoint y: 124, distance: 221.8
click at [462, 269] on div "14" at bounding box center [464, 266] width 20 height 20
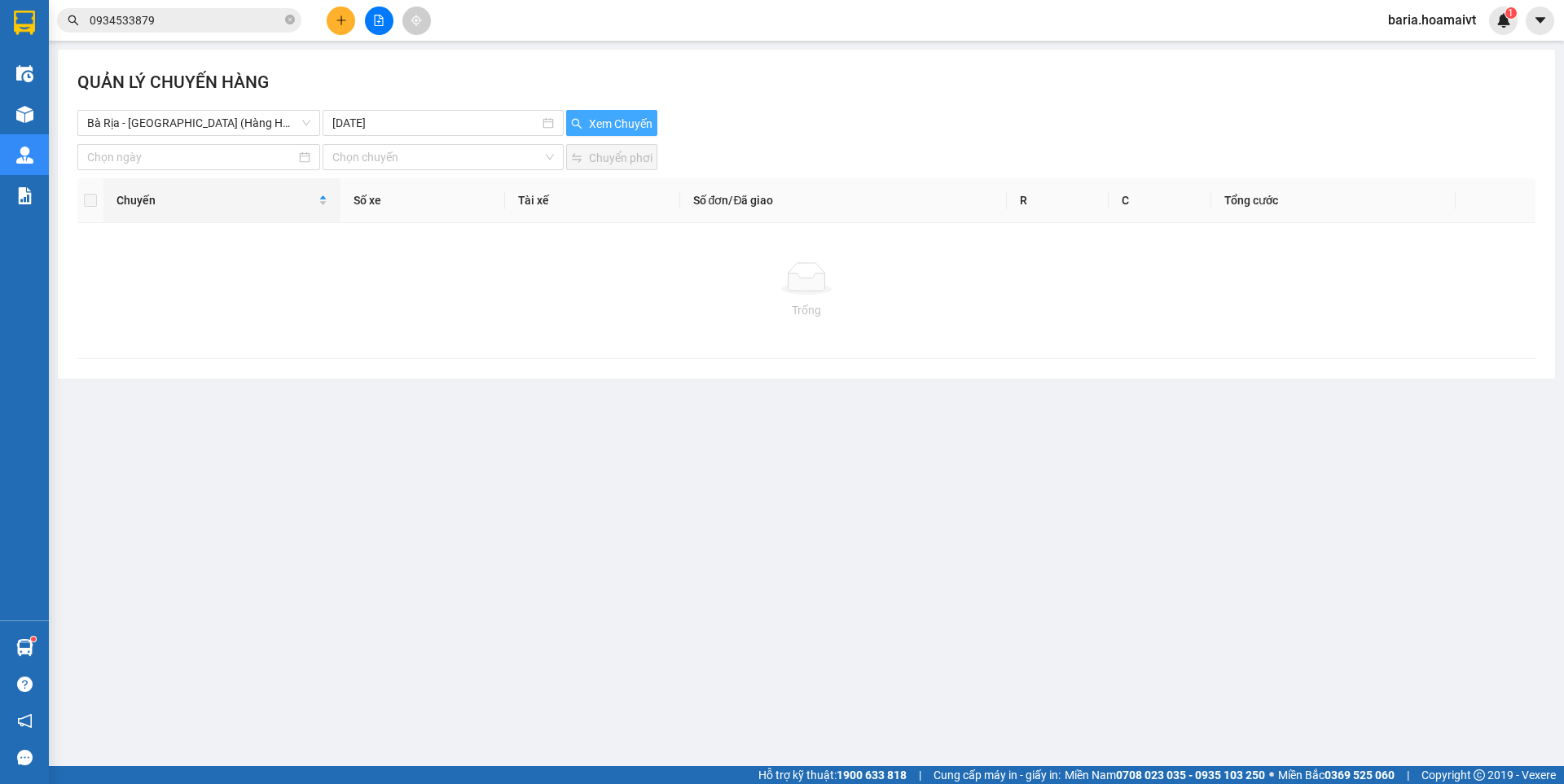
click at [629, 124] on span "Xem Chuyến" at bounding box center [621, 123] width 64 height 18
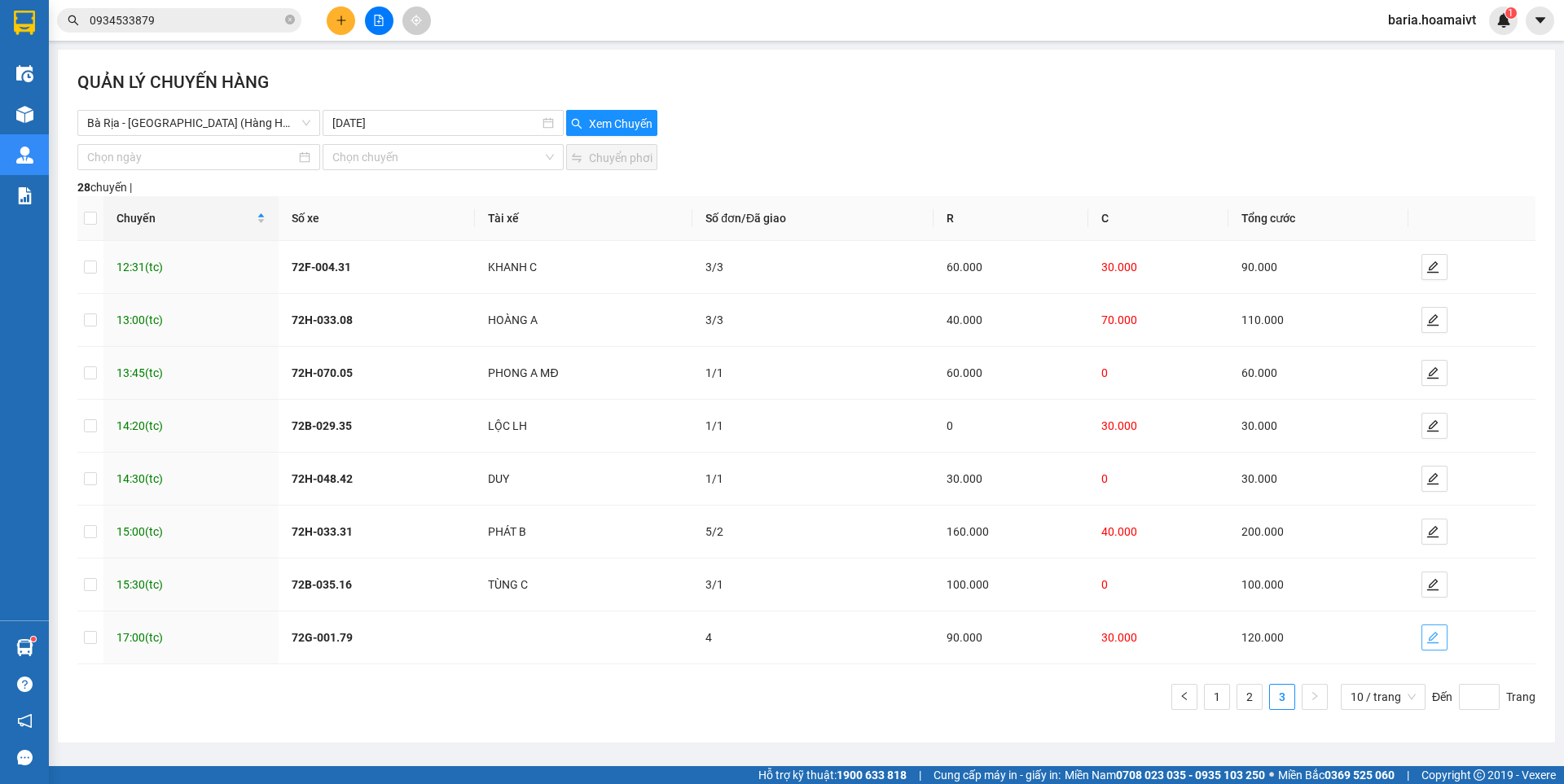
drag, startPoint x: 1428, startPoint y: 630, endPoint x: 713, endPoint y: 704, distance: 718.8
click at [723, 706] on div "Chuyến Số xe Tài xế Số đơn/Đã giao [PERSON_NAME] cước 12:31 (tc) 72F-004.31 [PE…" at bounding box center [807, 454] width 1458 height 514
click at [116, 127] on span "Bà Rịa - [GEOGRAPHIC_DATA] (Hàng Hoá)" at bounding box center [198, 122] width 223 height 24
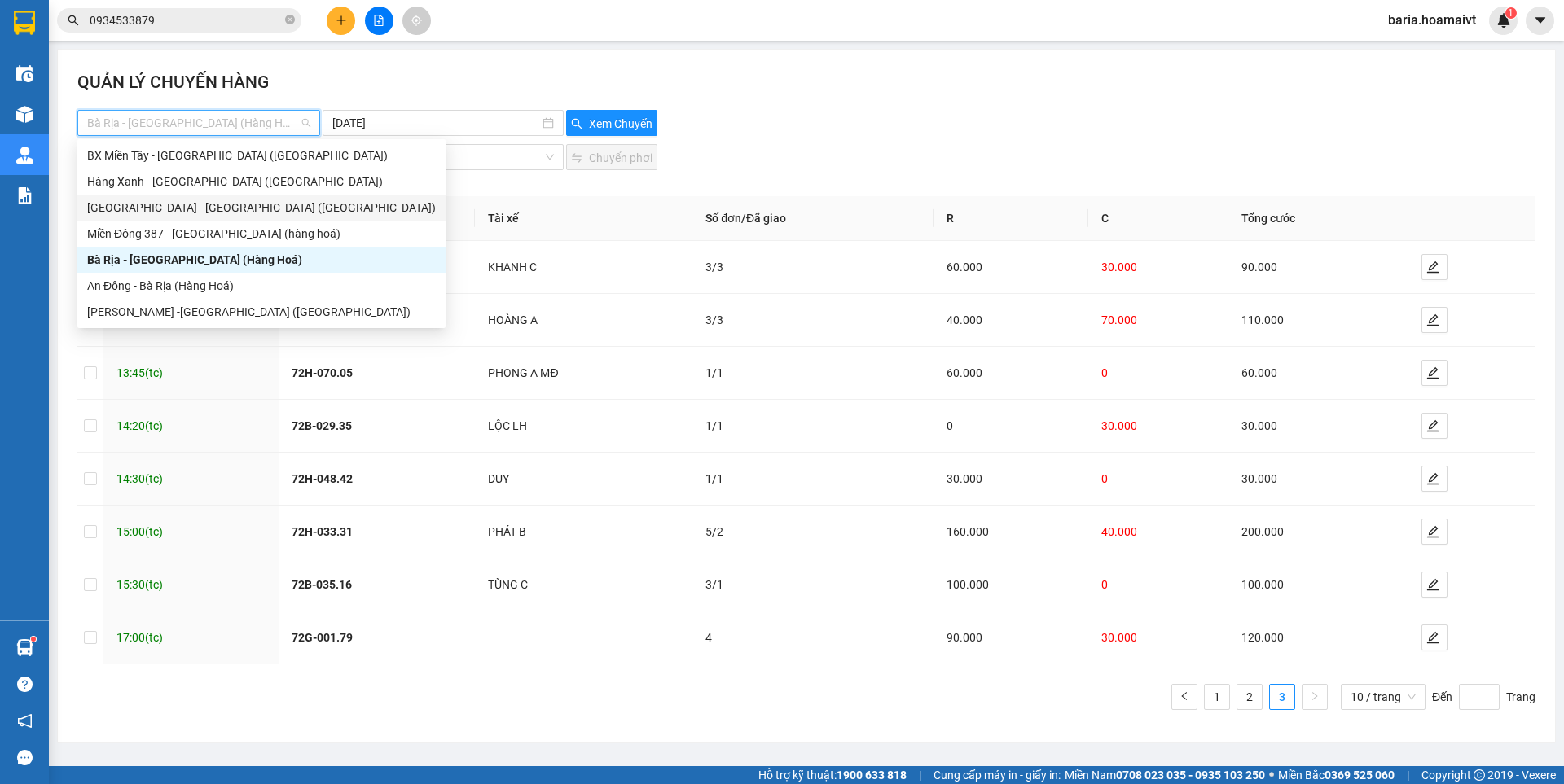
click at [160, 210] on div "[GEOGRAPHIC_DATA] - [GEOGRAPHIC_DATA] ([GEOGRAPHIC_DATA])" at bounding box center [261, 207] width 349 height 18
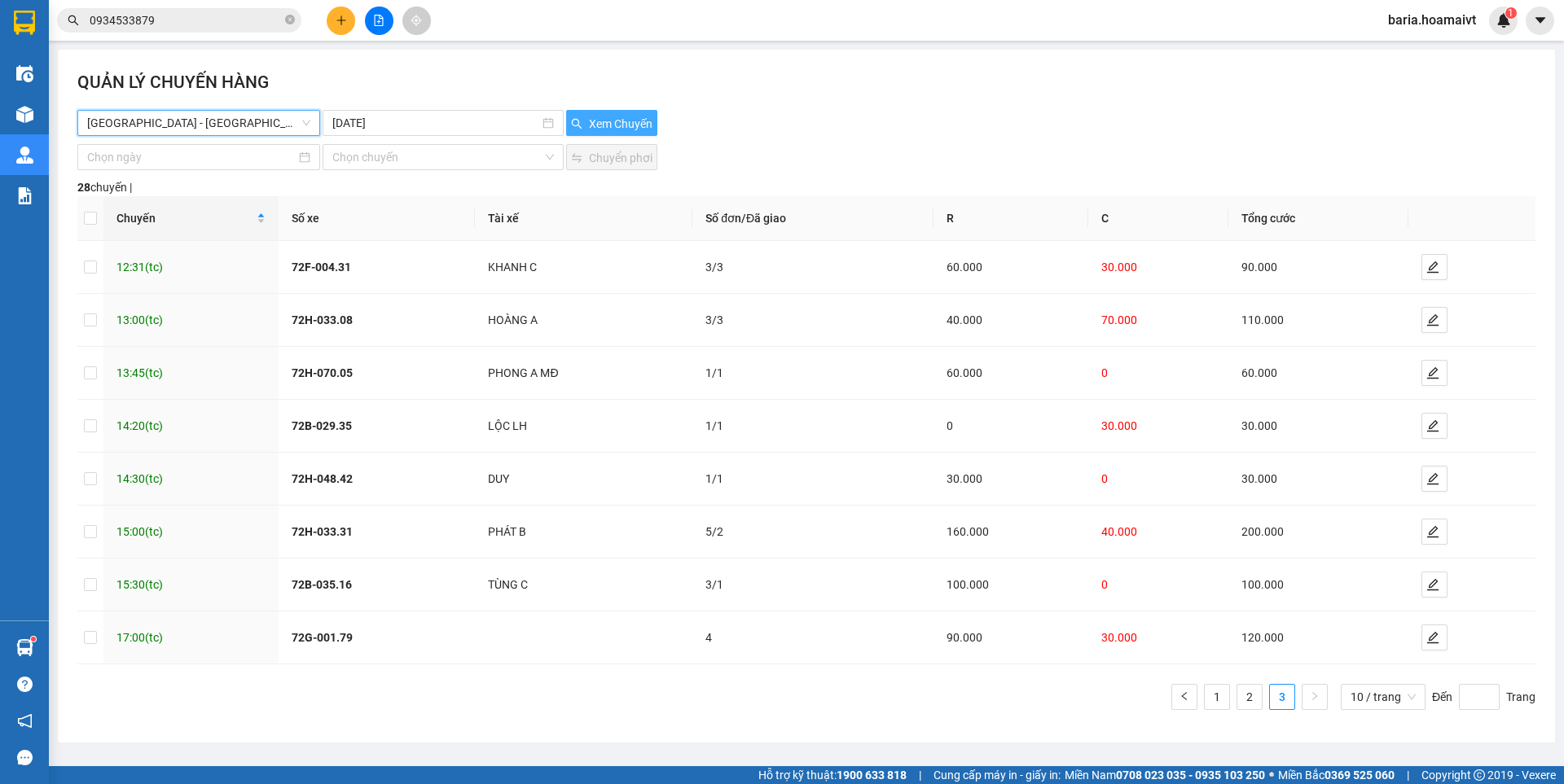
click at [606, 111] on button "Xem Chuyến" at bounding box center [612, 122] width 91 height 26
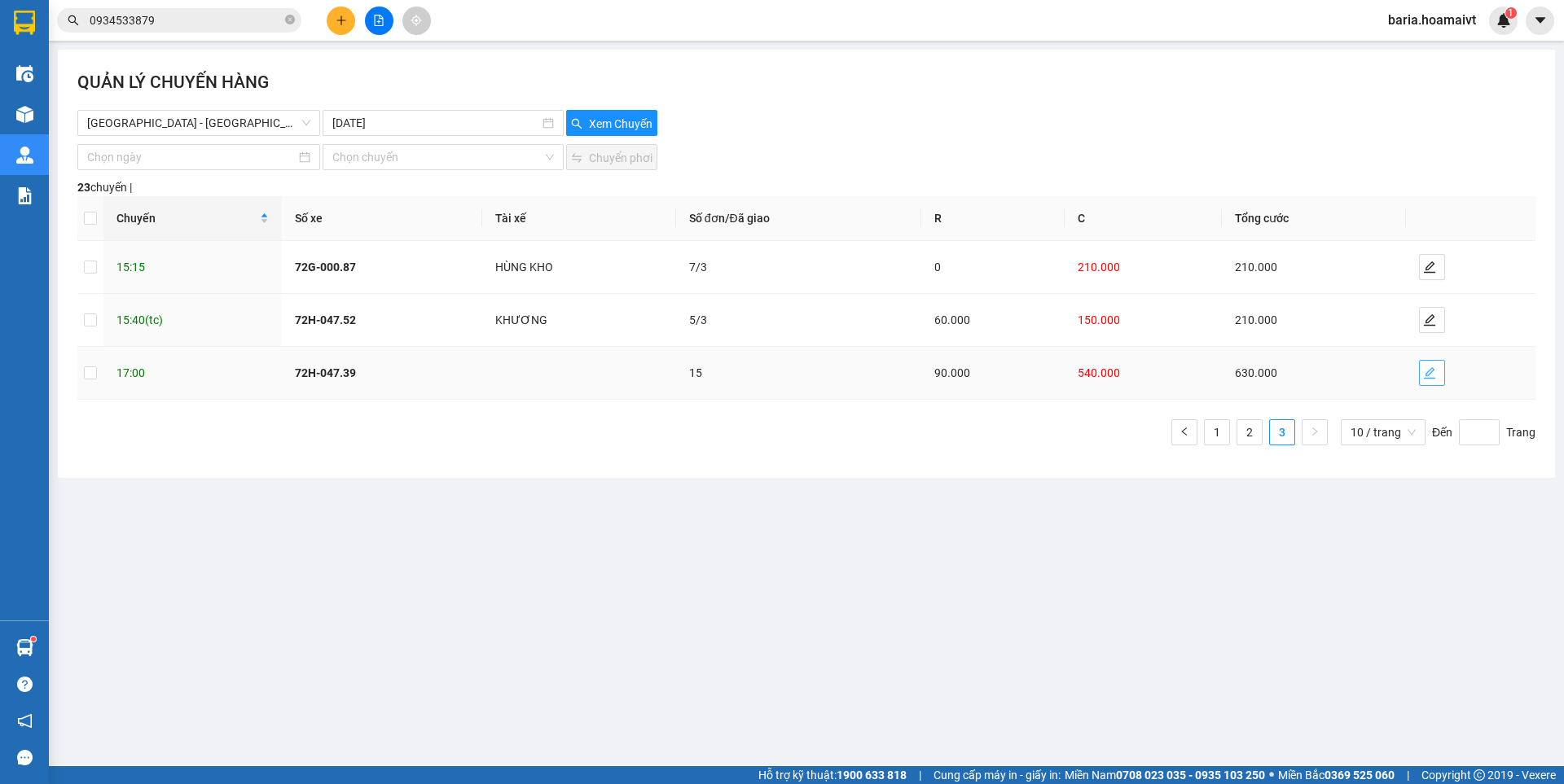
click at [1426, 367] on icon "edit" at bounding box center [1429, 373] width 13 height 13
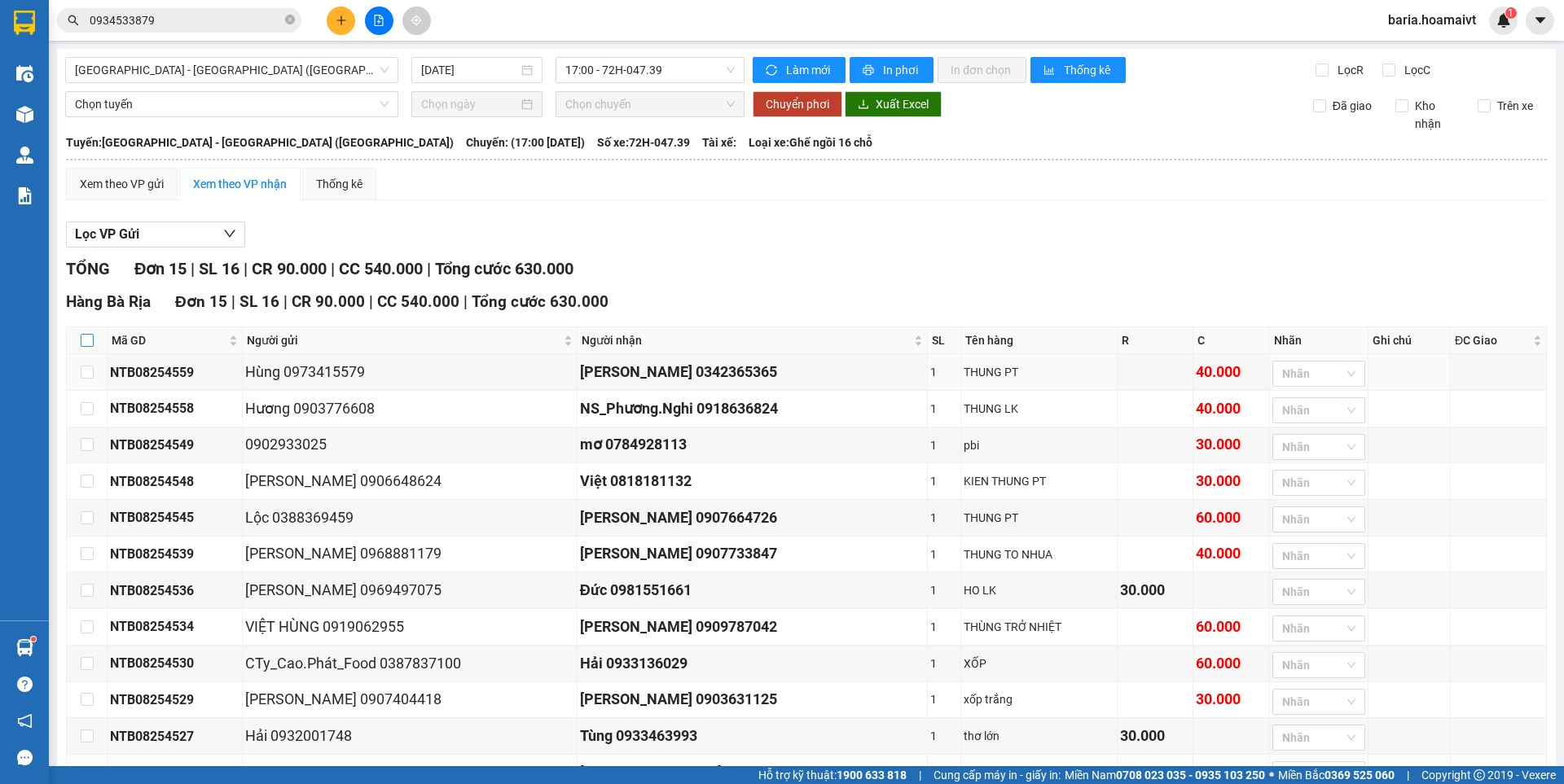
click at [85, 341] on input "checkbox" at bounding box center [86, 340] width 13 height 13
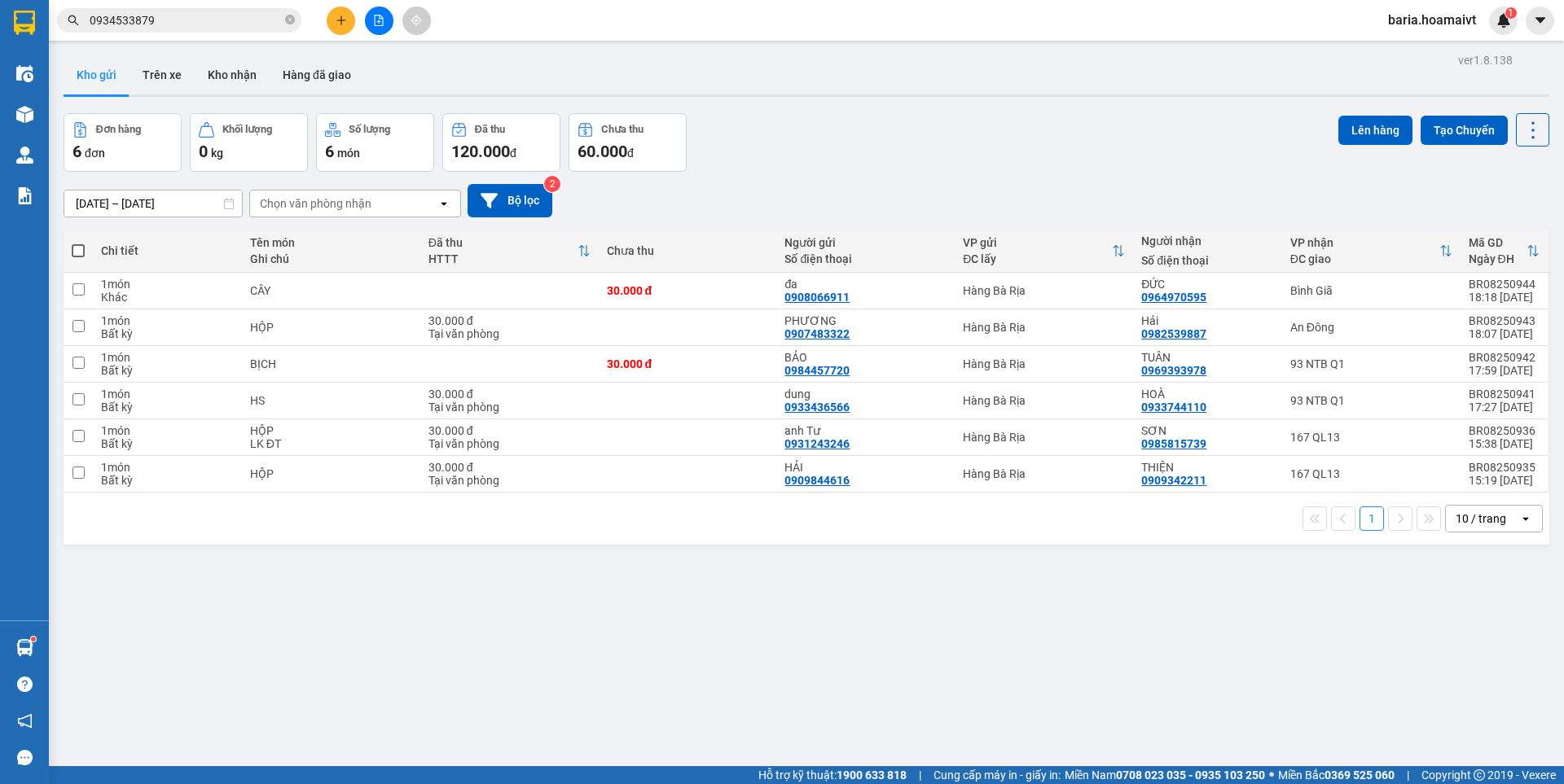
click at [248, 17] on input "0934533879" at bounding box center [185, 20] width 192 height 18
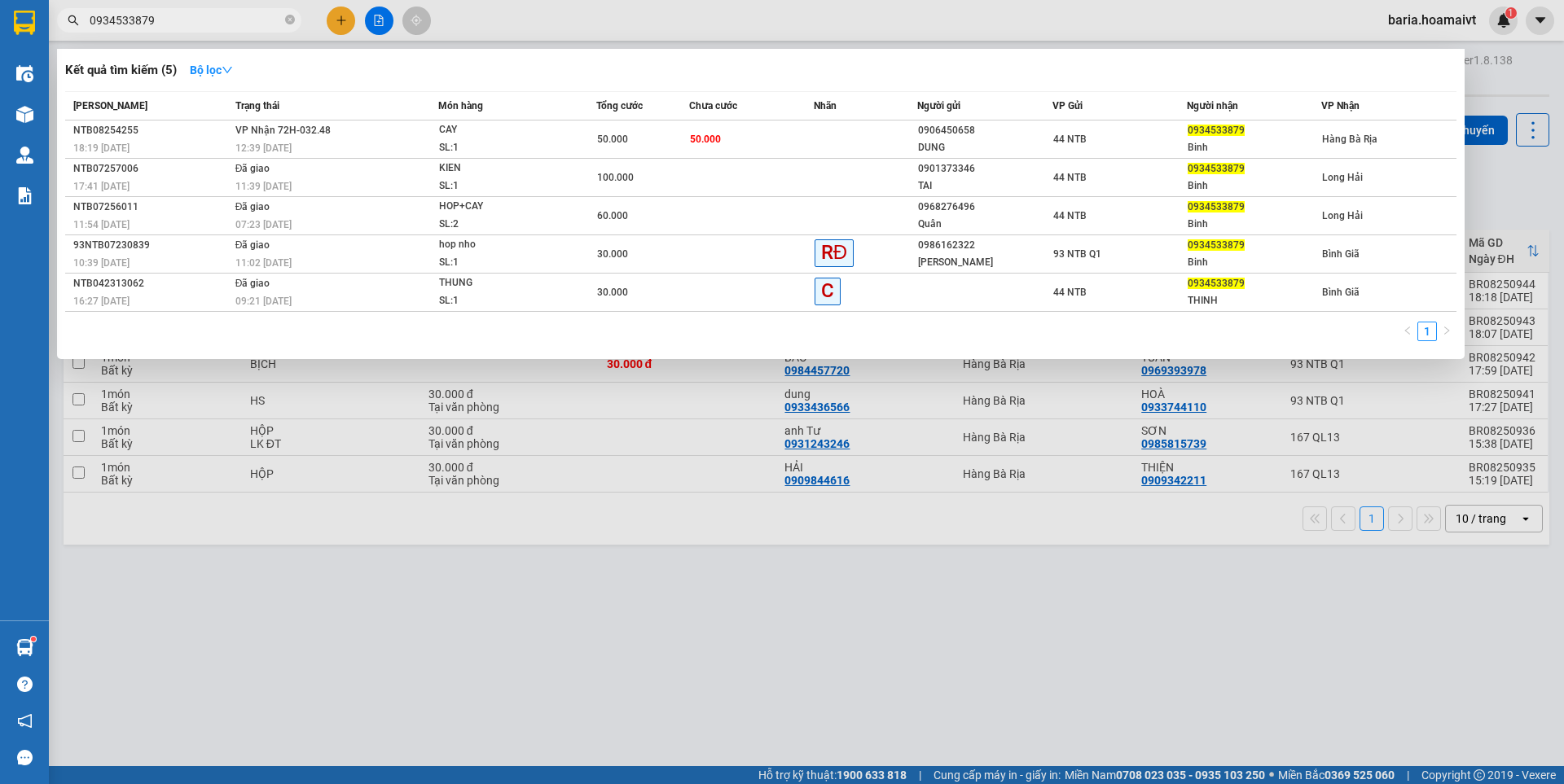
click at [1249, 634] on div at bounding box center [782, 392] width 1564 height 784
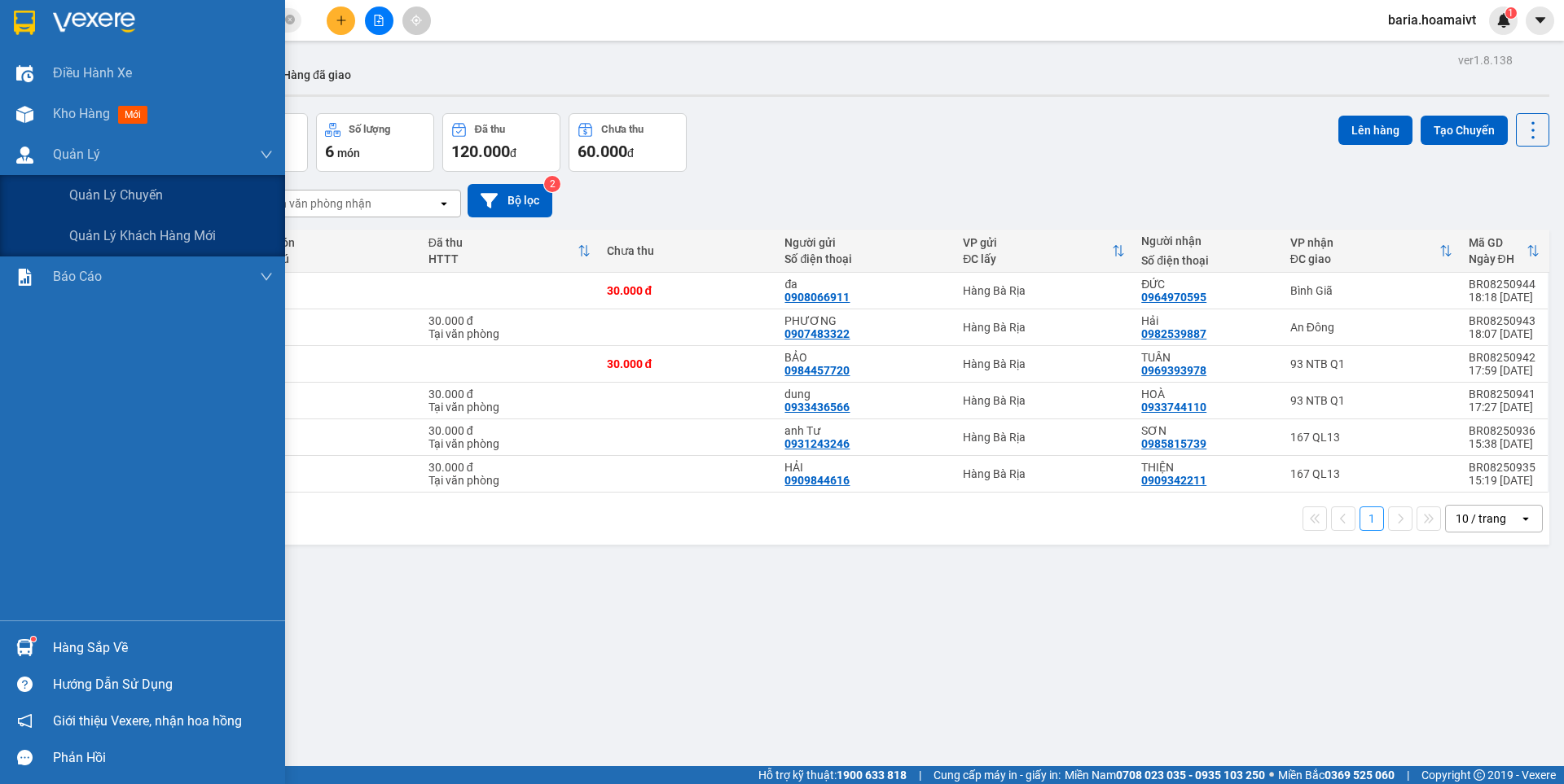
drag, startPoint x: 83, startPoint y: 204, endPoint x: 788, endPoint y: 295, distance: 710.8
click at [146, 204] on span "Quản lý chuyến" at bounding box center [116, 195] width 94 height 21
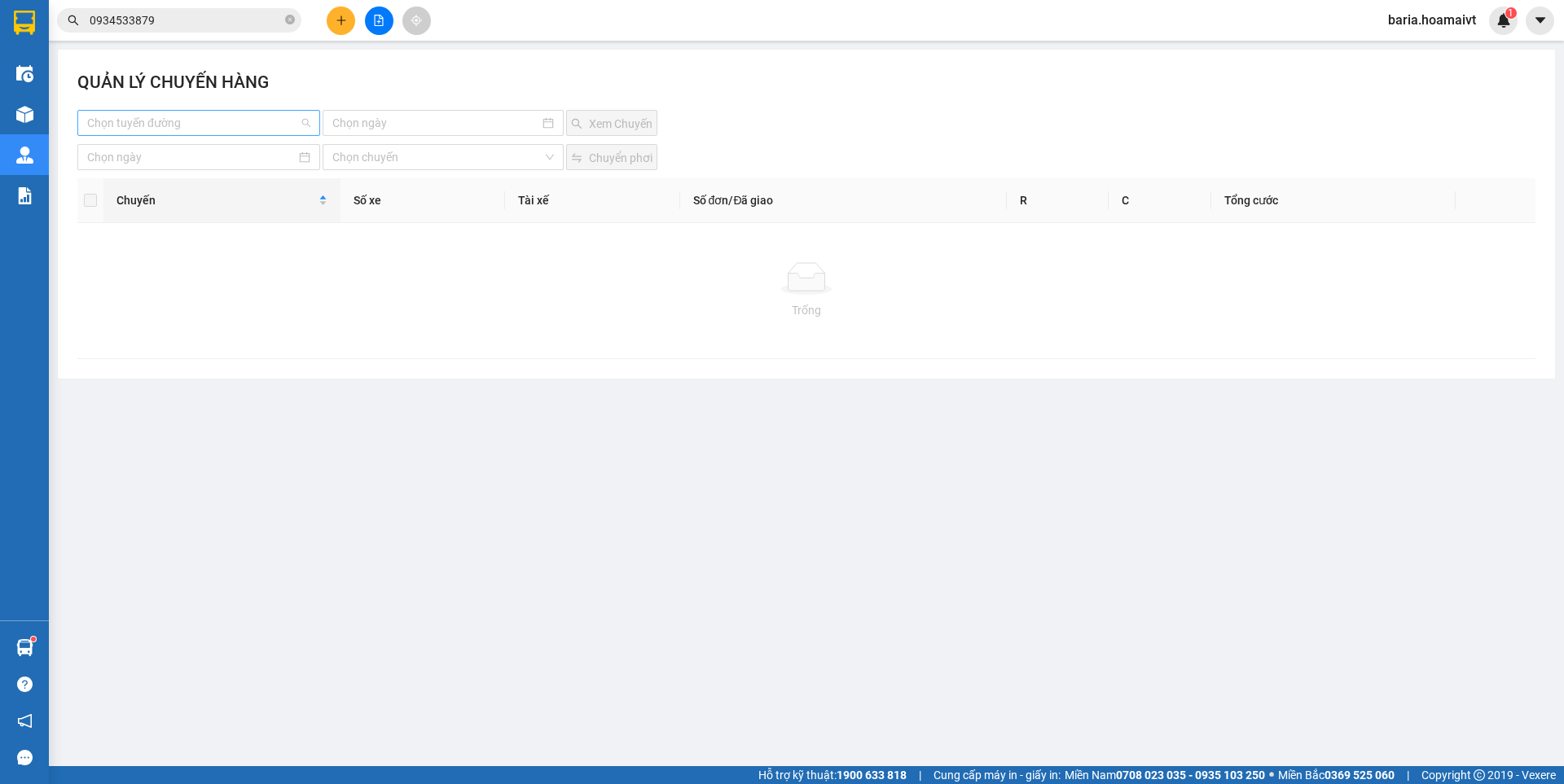
click at [235, 120] on input "search" at bounding box center [192, 122] width 211 height 24
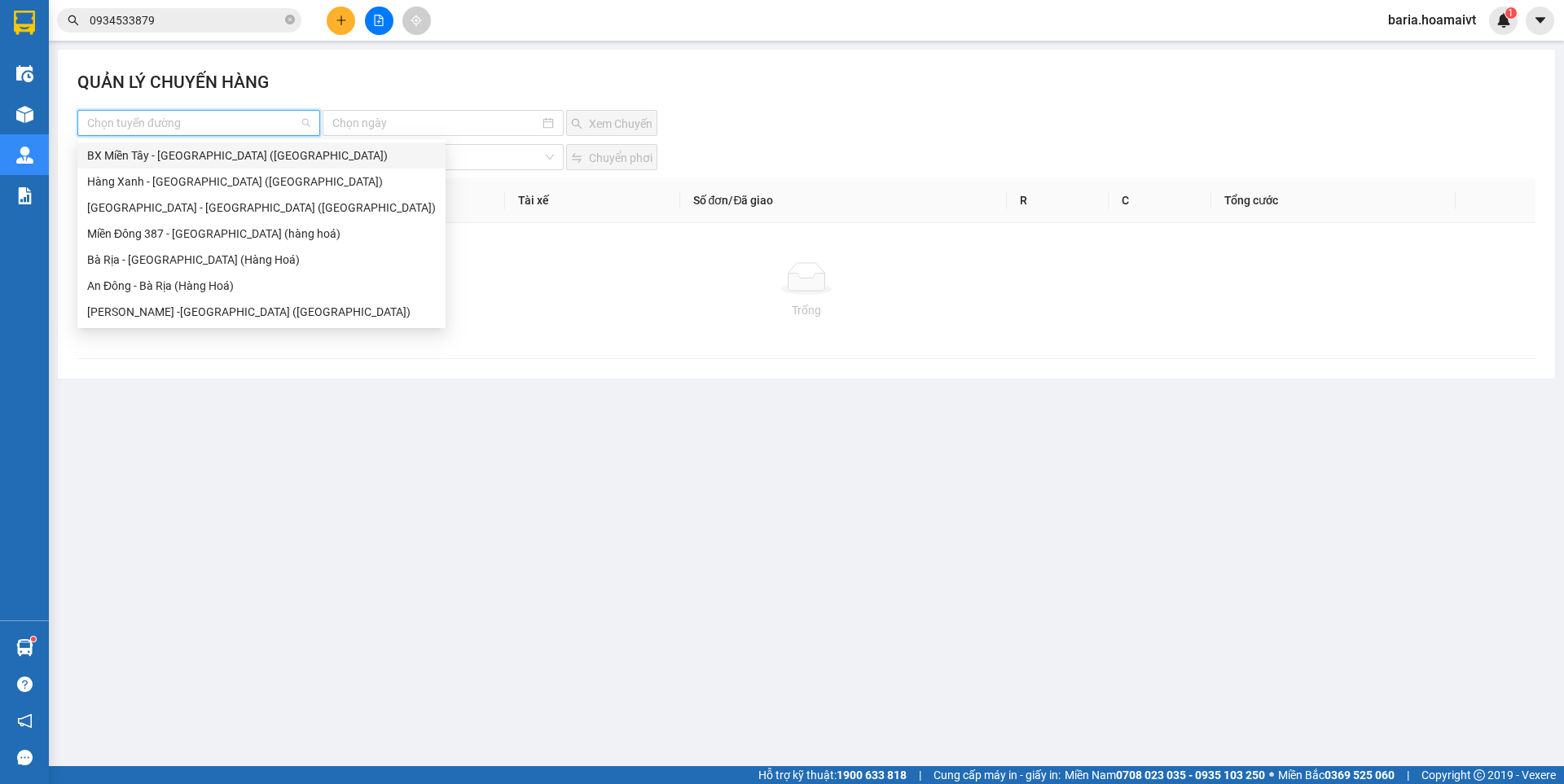
click at [195, 160] on div "BX Miền Tây - [GEOGRAPHIC_DATA] ([GEOGRAPHIC_DATA])" at bounding box center [261, 155] width 349 height 18
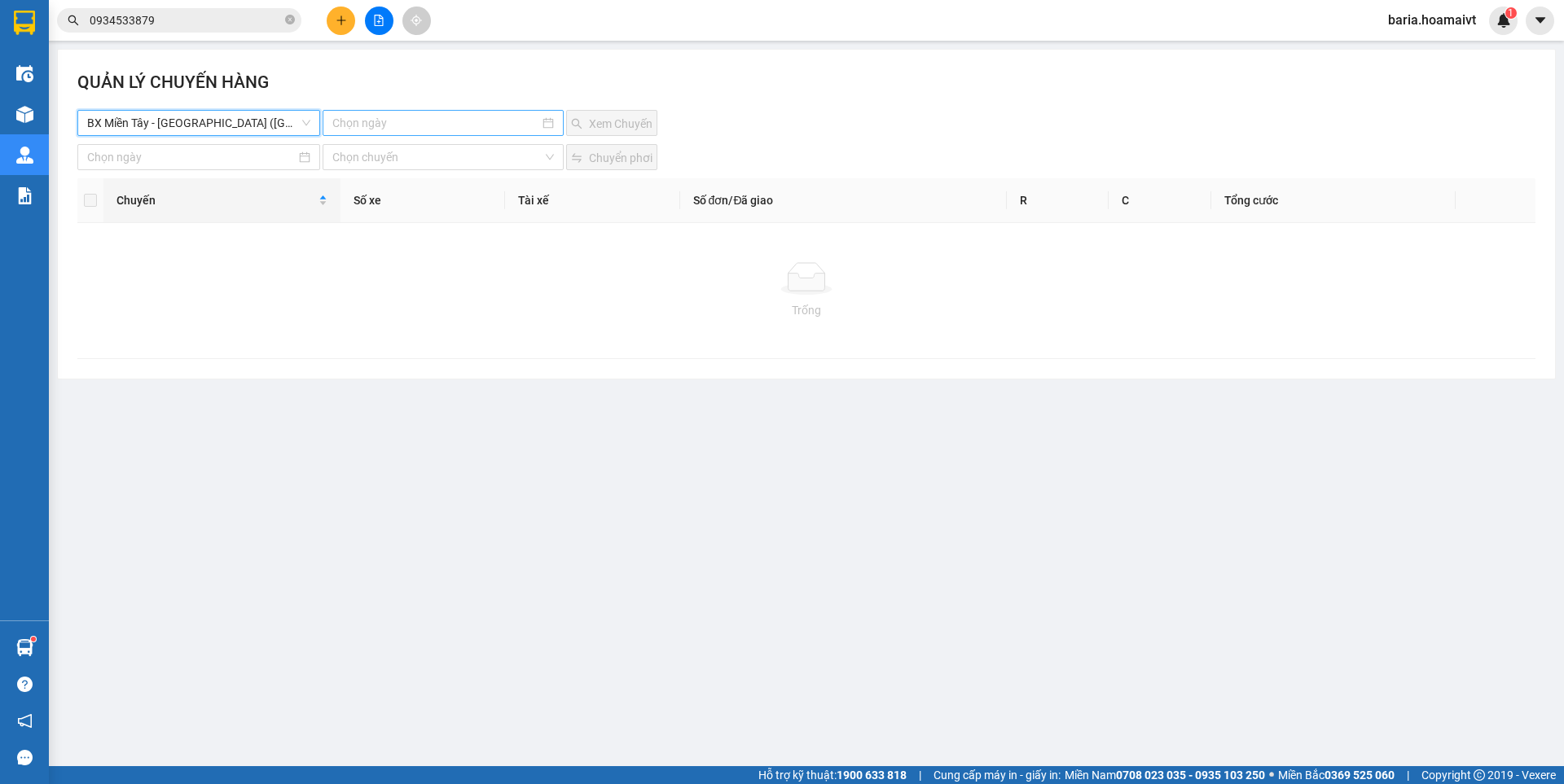
click at [433, 124] on input at bounding box center [435, 122] width 206 height 18
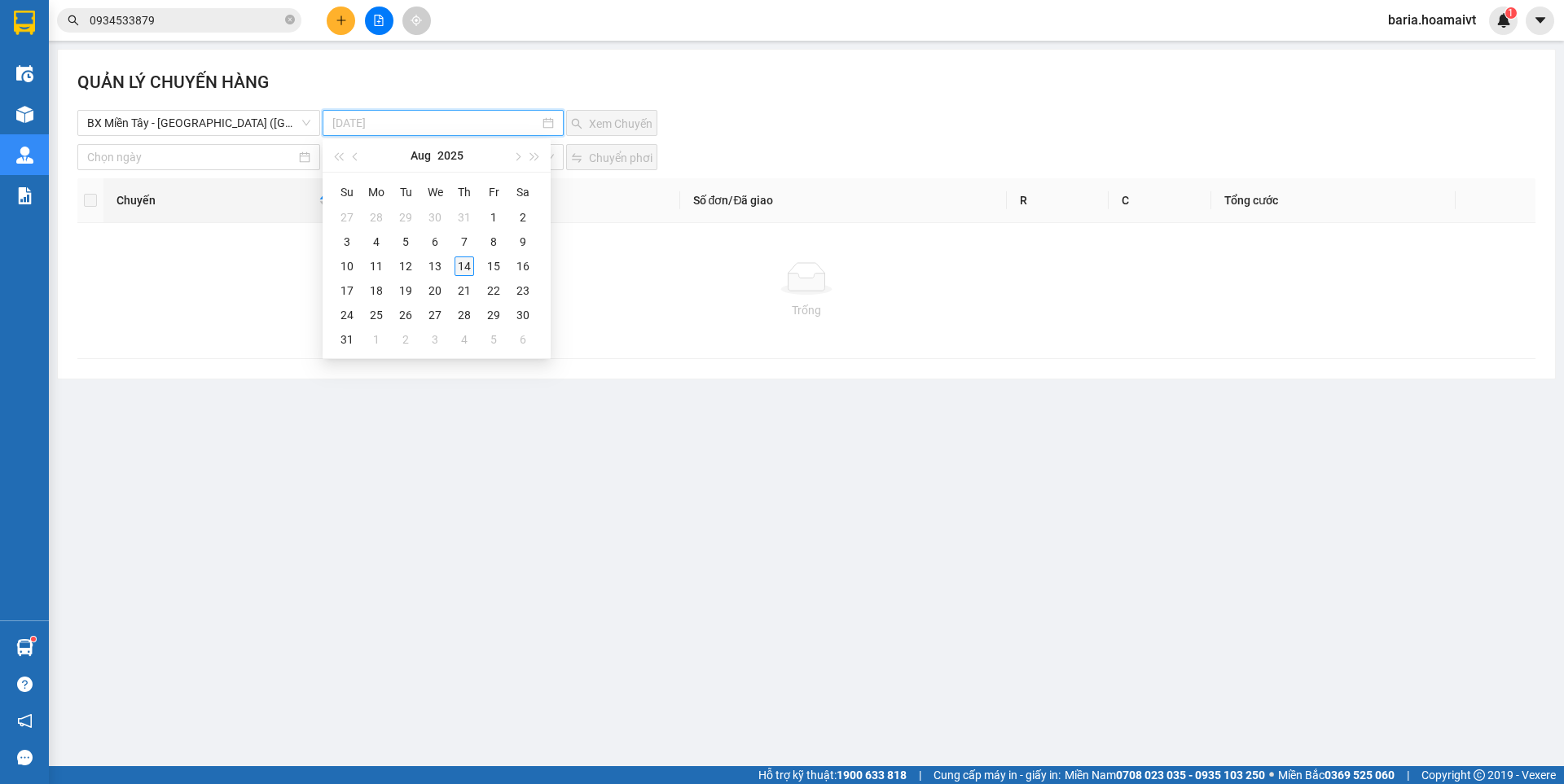
type input "[DATE]"
click at [471, 265] on div "14" at bounding box center [464, 266] width 20 height 20
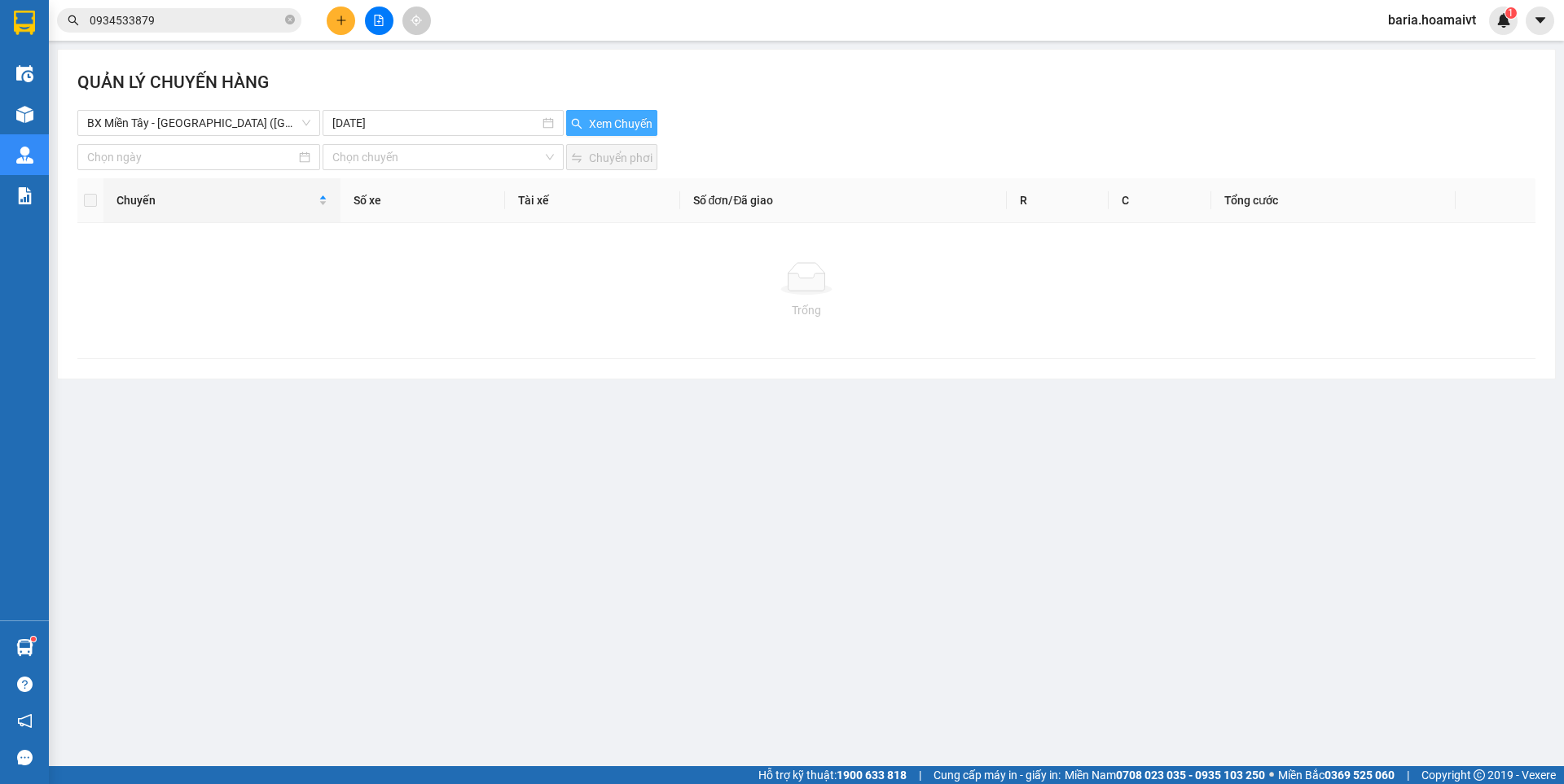
click at [620, 116] on span "Xem Chuyến" at bounding box center [621, 123] width 64 height 18
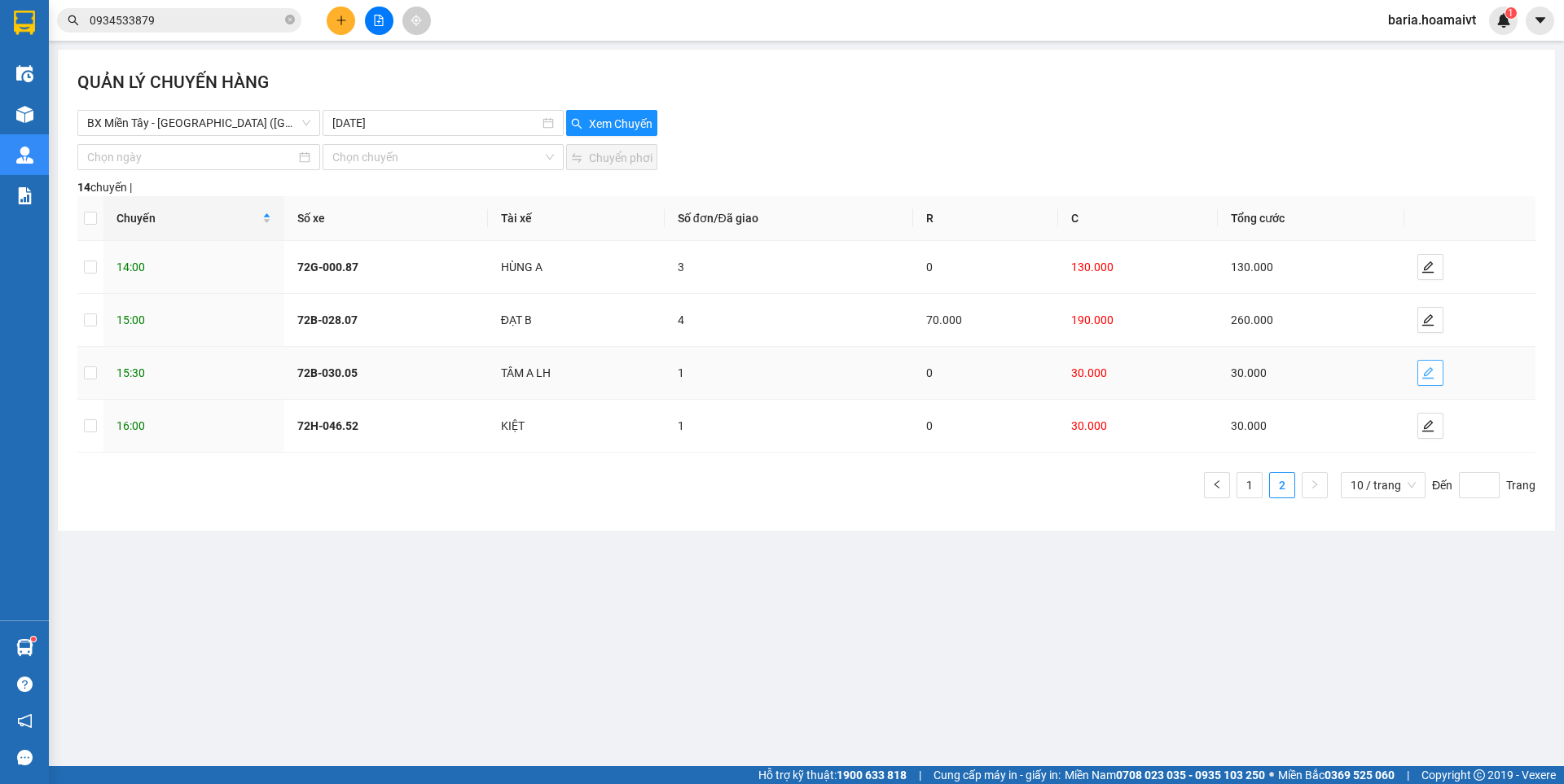
click at [1422, 365] on button "button" at bounding box center [1430, 373] width 26 height 26
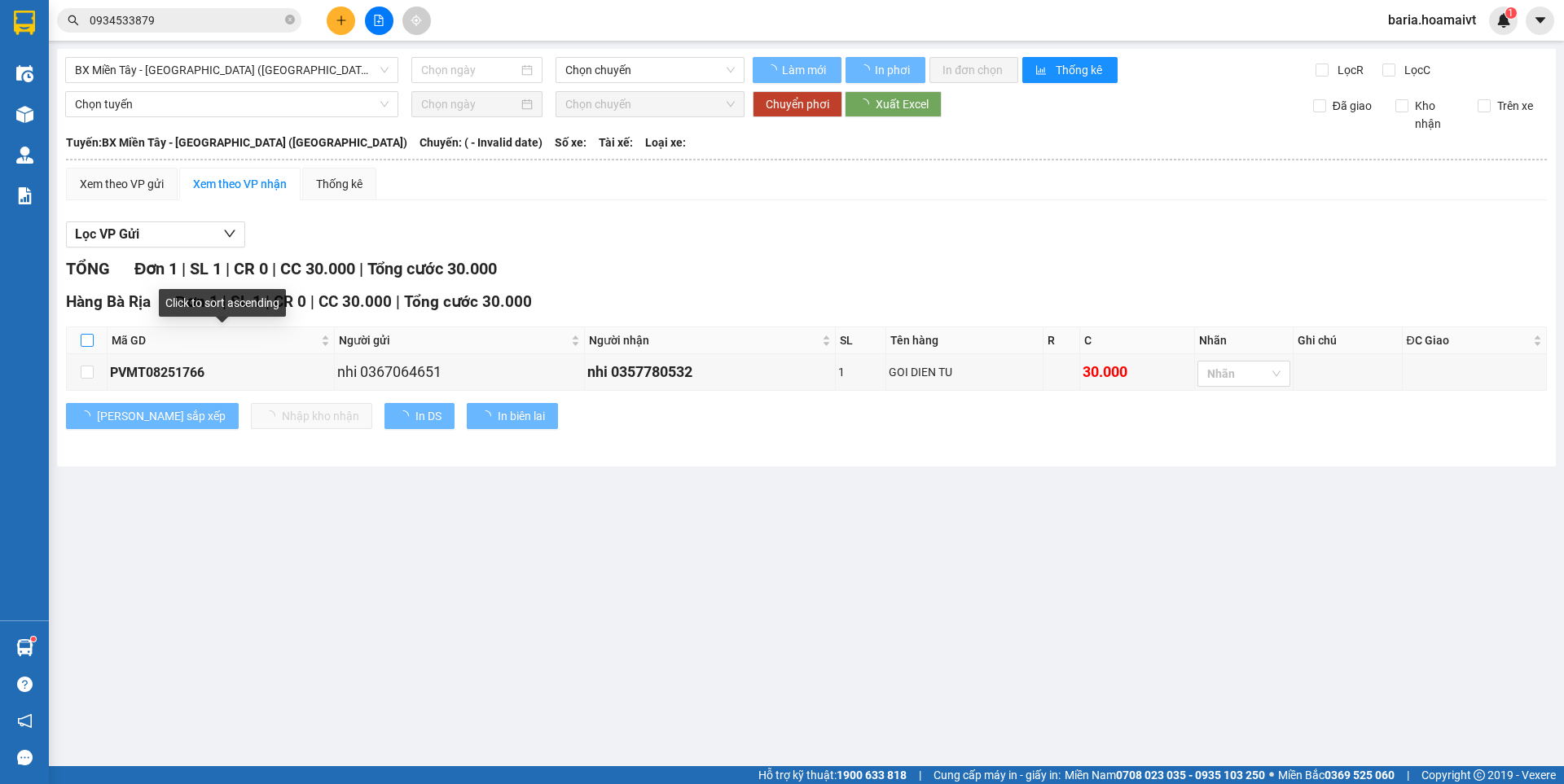
type input "[DATE]"
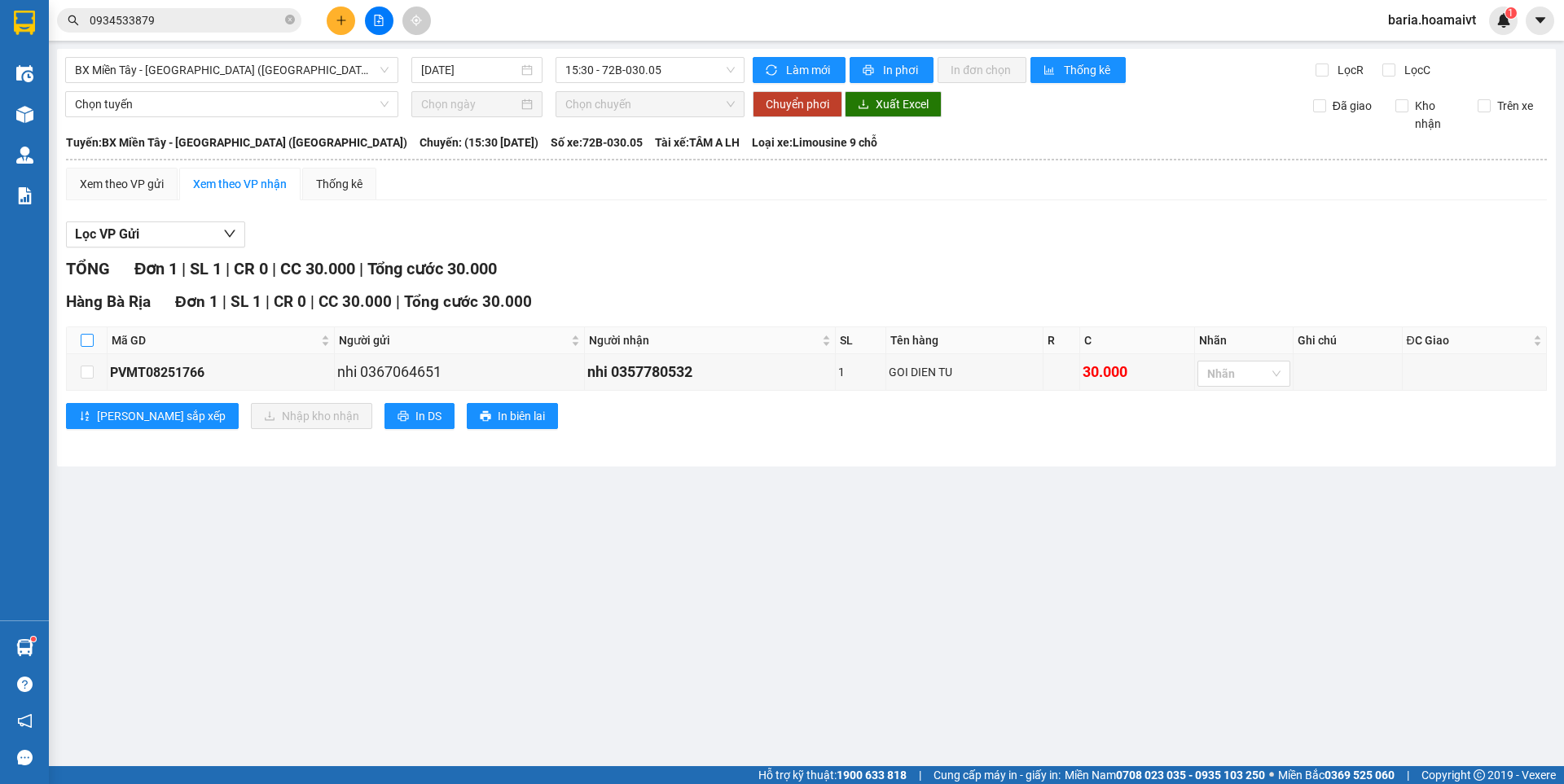
click at [91, 336] on input "checkbox" at bounding box center [86, 340] width 13 height 13
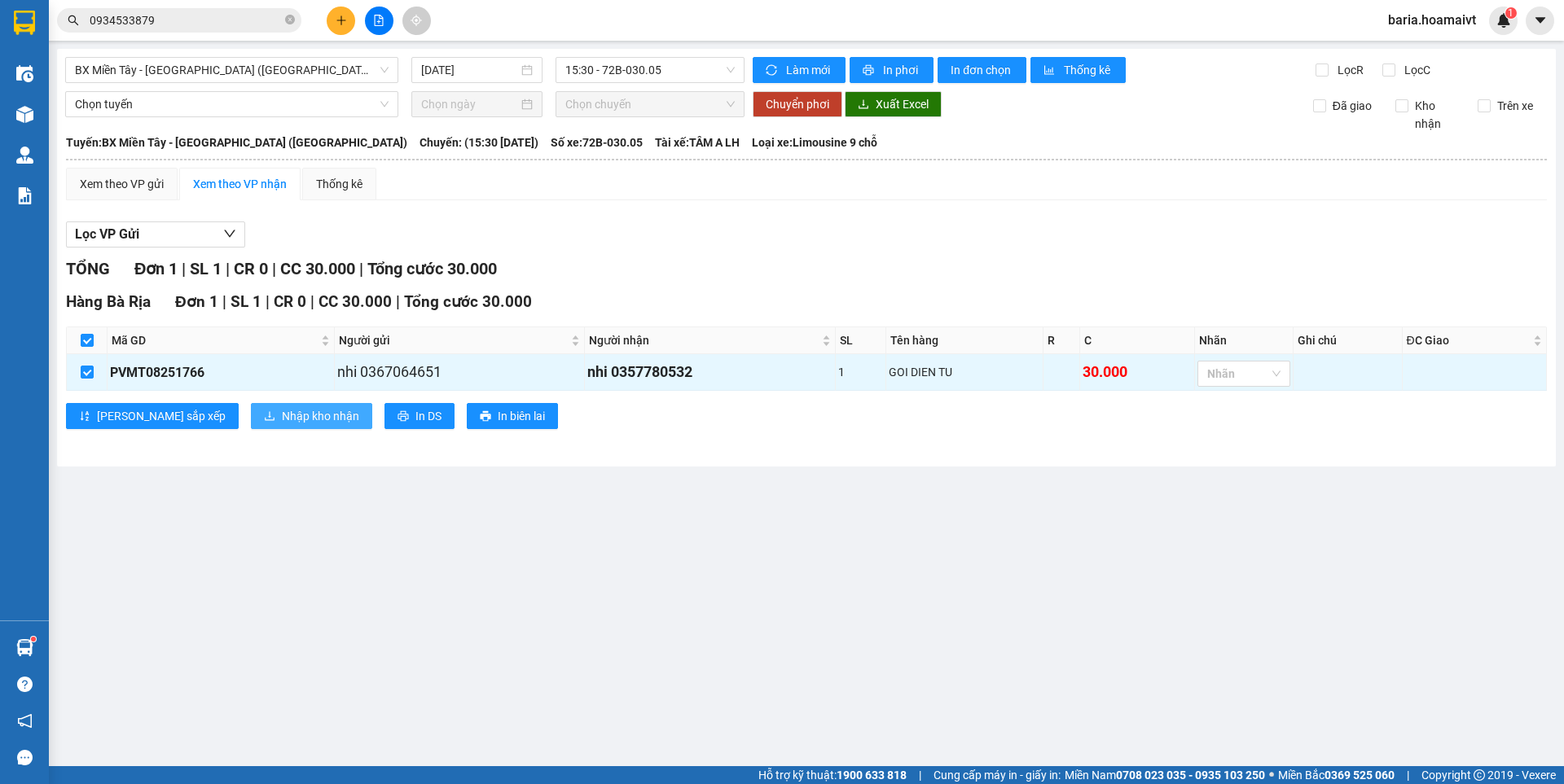
click at [282, 415] on span "Nhập kho nhận" at bounding box center [321, 416] width 78 height 18
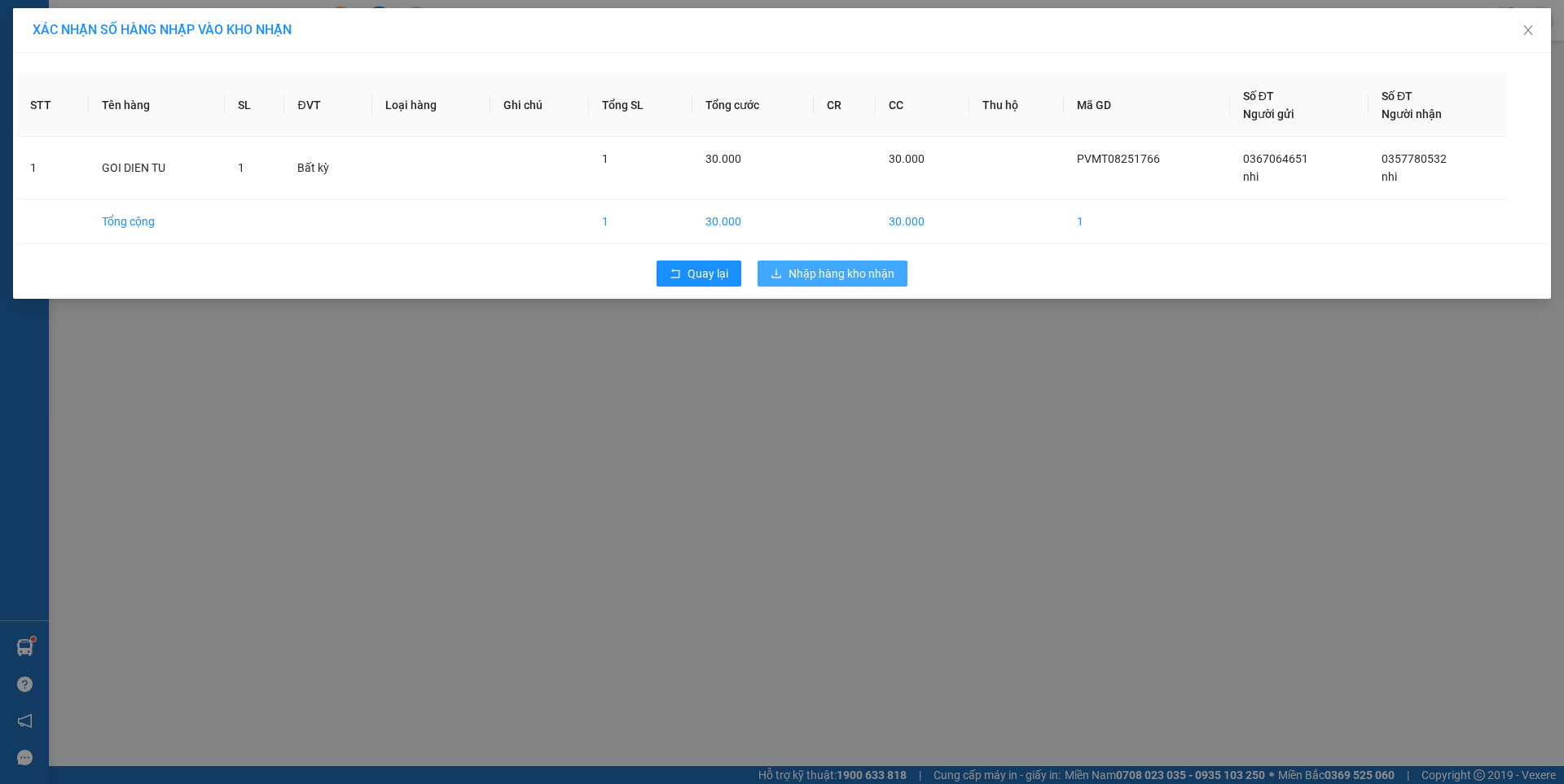
click at [856, 279] on span "Nhập hàng kho nhận" at bounding box center [841, 273] width 106 height 18
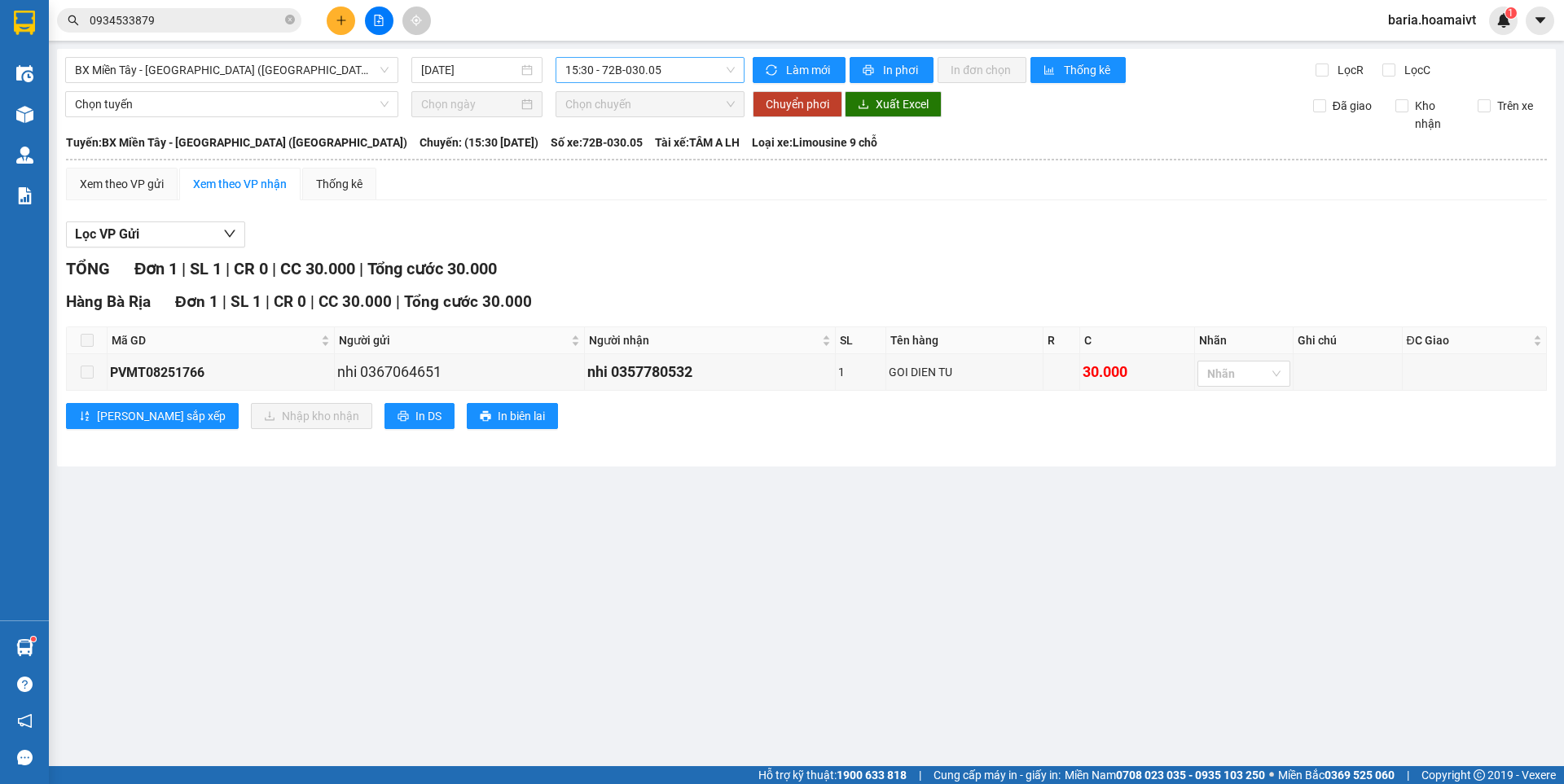
click at [679, 62] on span "15:30 - 72B-030.05" at bounding box center [650, 70] width 169 height 24
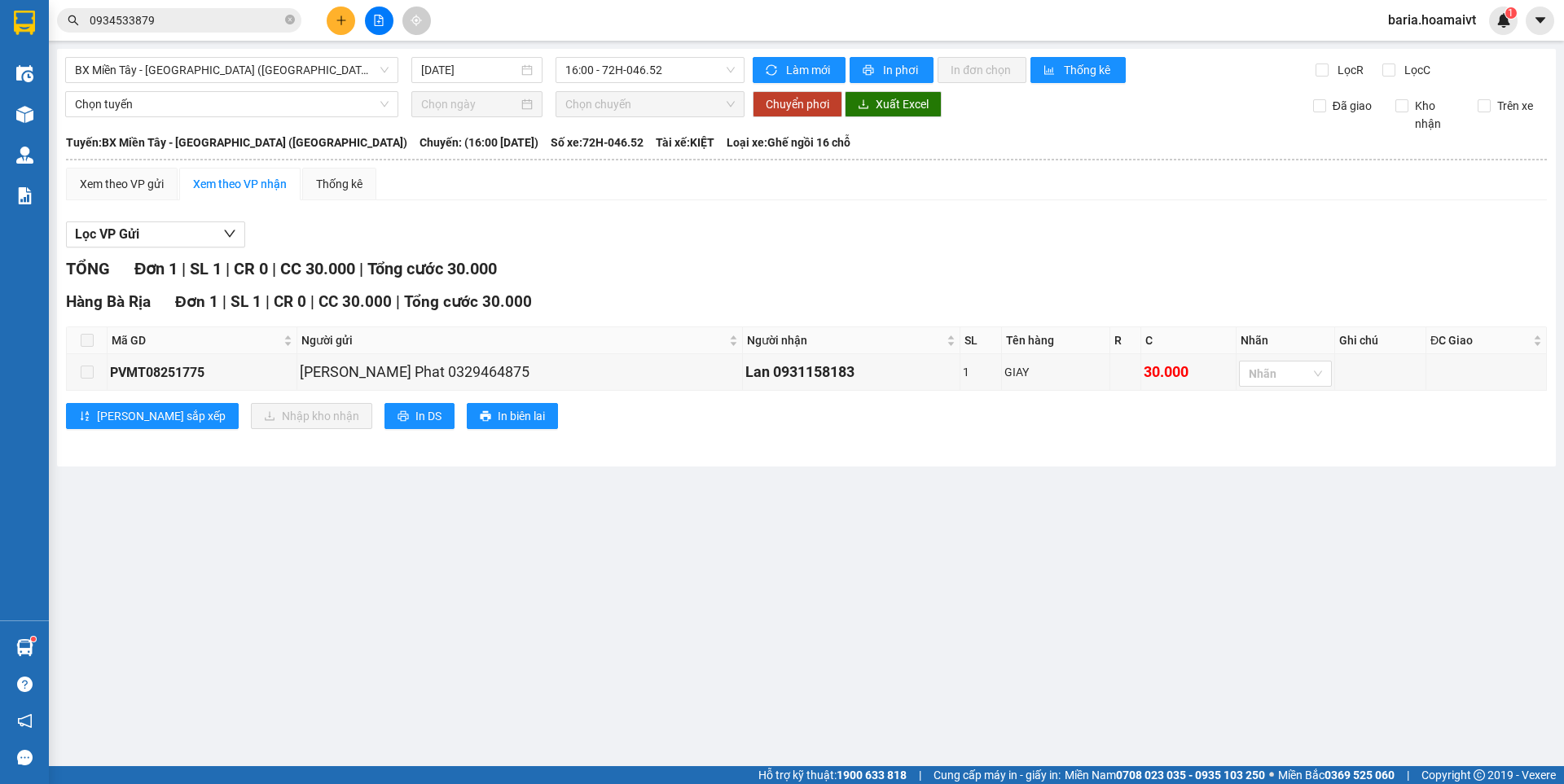
click at [623, 55] on div "BX Miền Tây - [GEOGRAPHIC_DATA] ([GEOGRAPHIC_DATA]) [DATE] 16:00 - 72H-046.52 […" at bounding box center [806, 258] width 1498 height 417
click at [624, 64] on span "16:00 - 72H-046.52" at bounding box center [650, 70] width 169 height 24
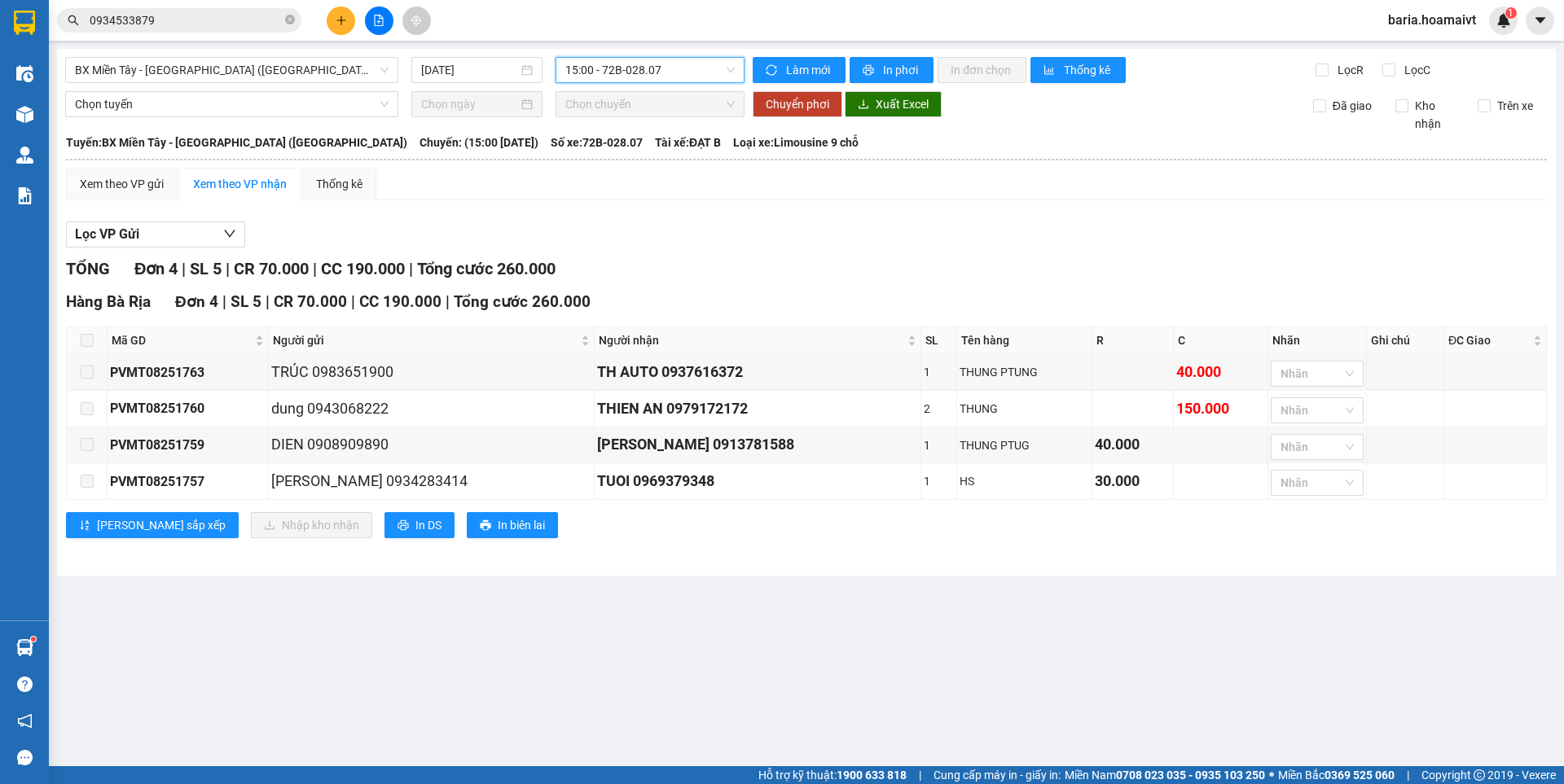
click at [87, 341] on span at bounding box center [86, 340] width 13 height 13
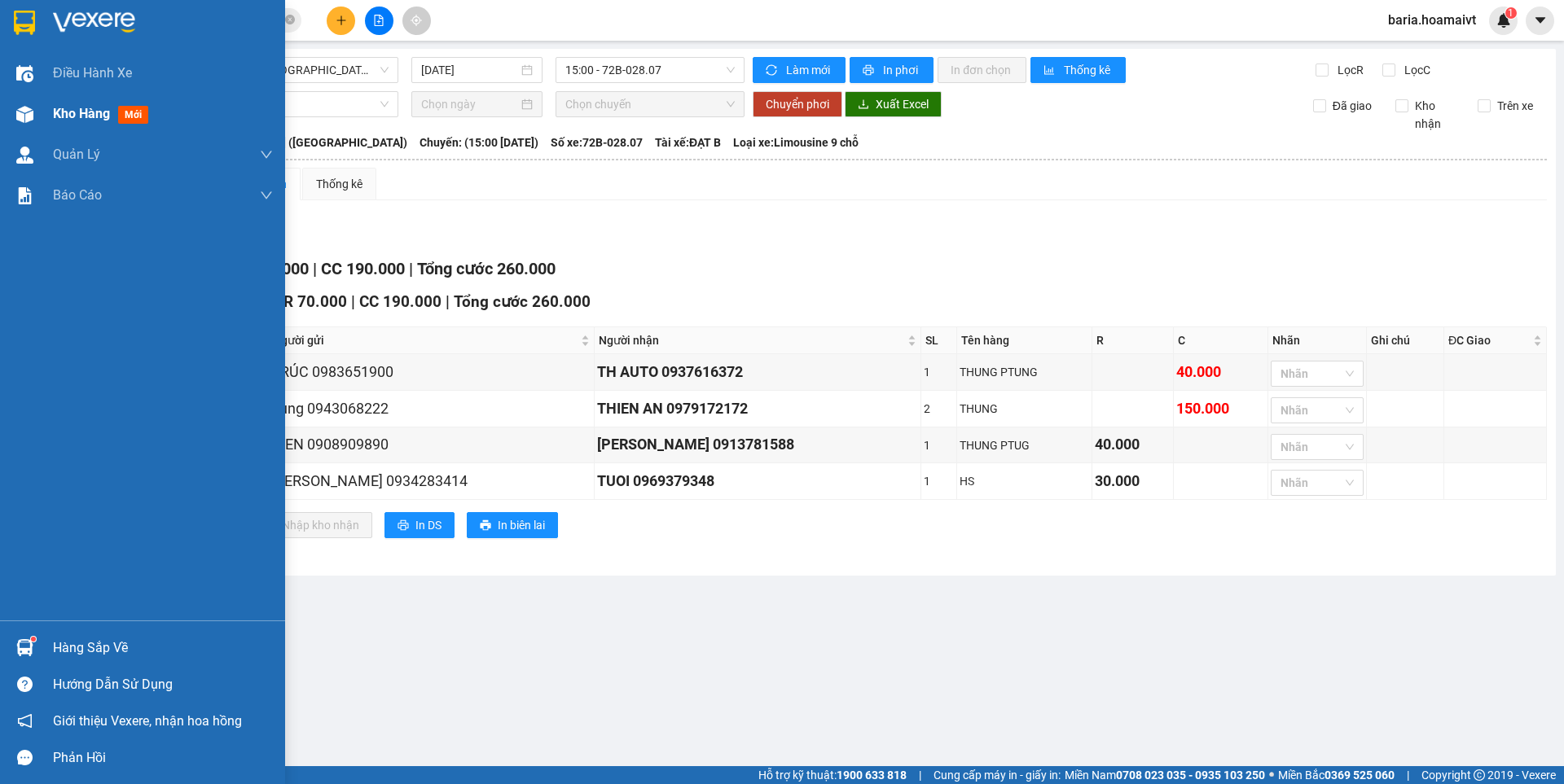
click at [66, 109] on span "Kho hàng" at bounding box center [81, 114] width 57 height 16
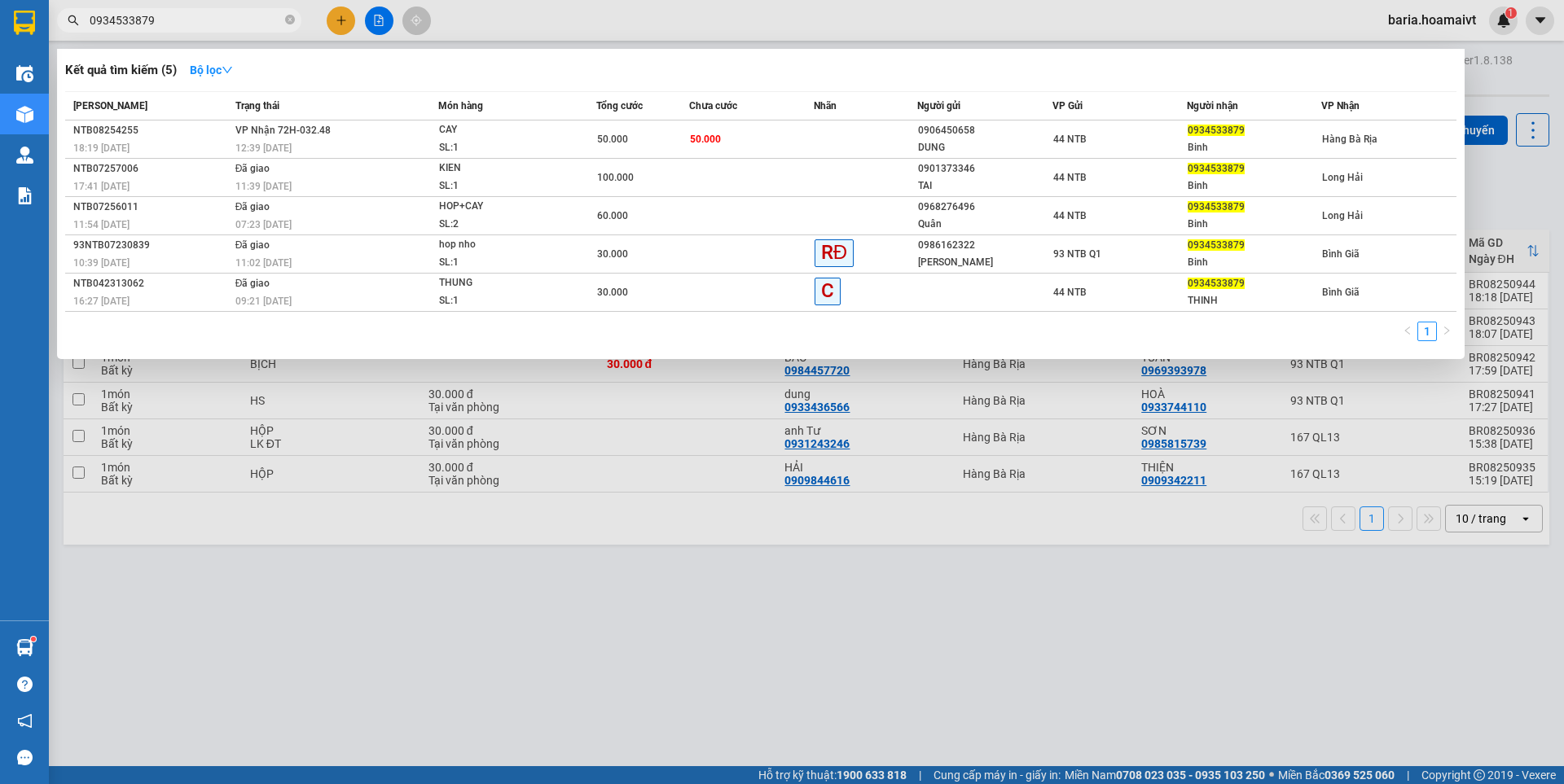
click at [234, 19] on input "0934533879" at bounding box center [185, 20] width 192 height 18
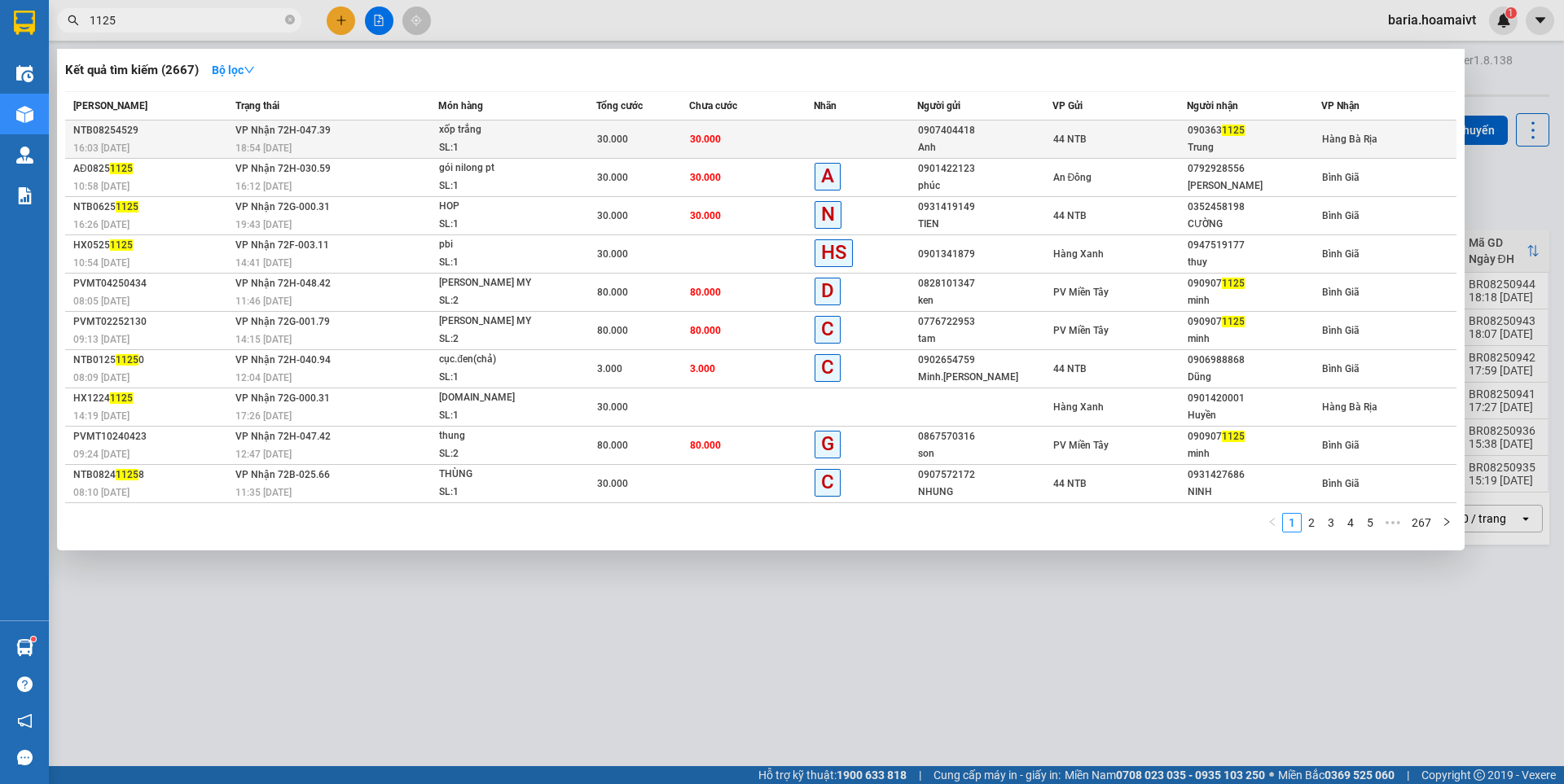
type input "1125"
click at [1227, 138] on div "090363 1125" at bounding box center [1254, 131] width 133 height 17
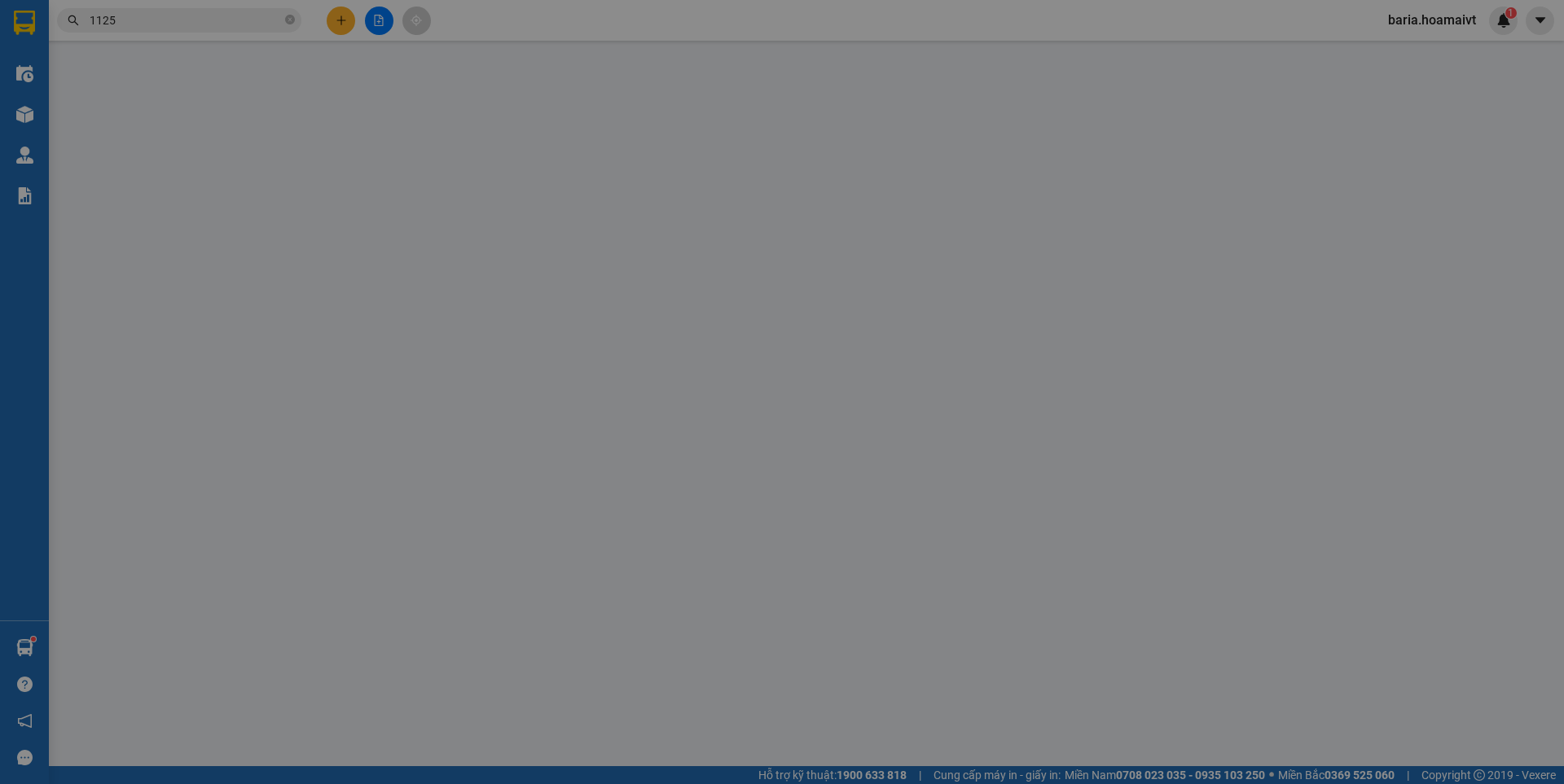
type input "0907404418"
type input "Anh"
type input "15A8_L.T.Tôn_Q1"
type input "0903631125"
type input "Trung"
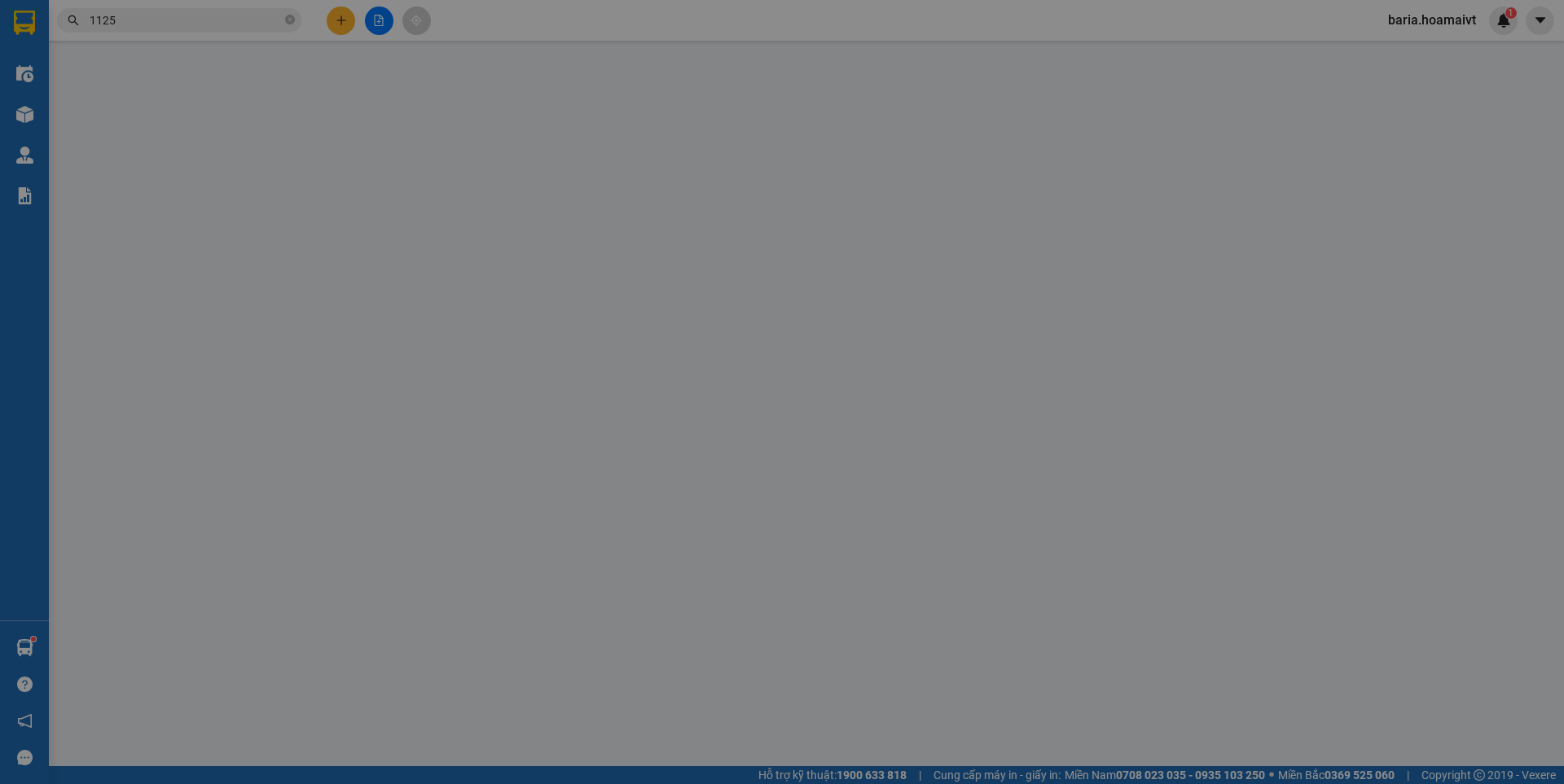
type input "30.000"
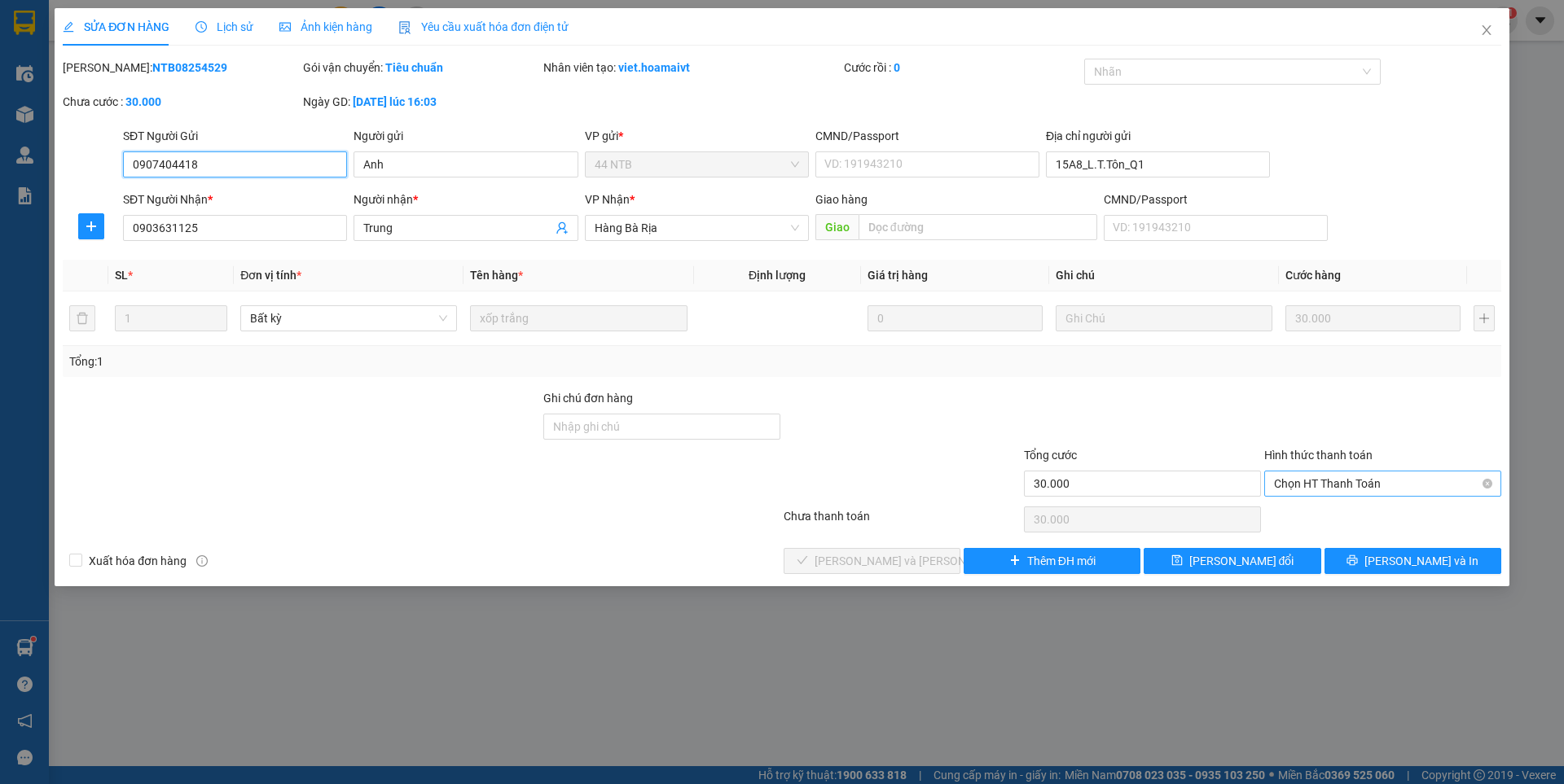
click at [1398, 479] on span "Chọn HT Thanh Toán" at bounding box center [1383, 484] width 217 height 24
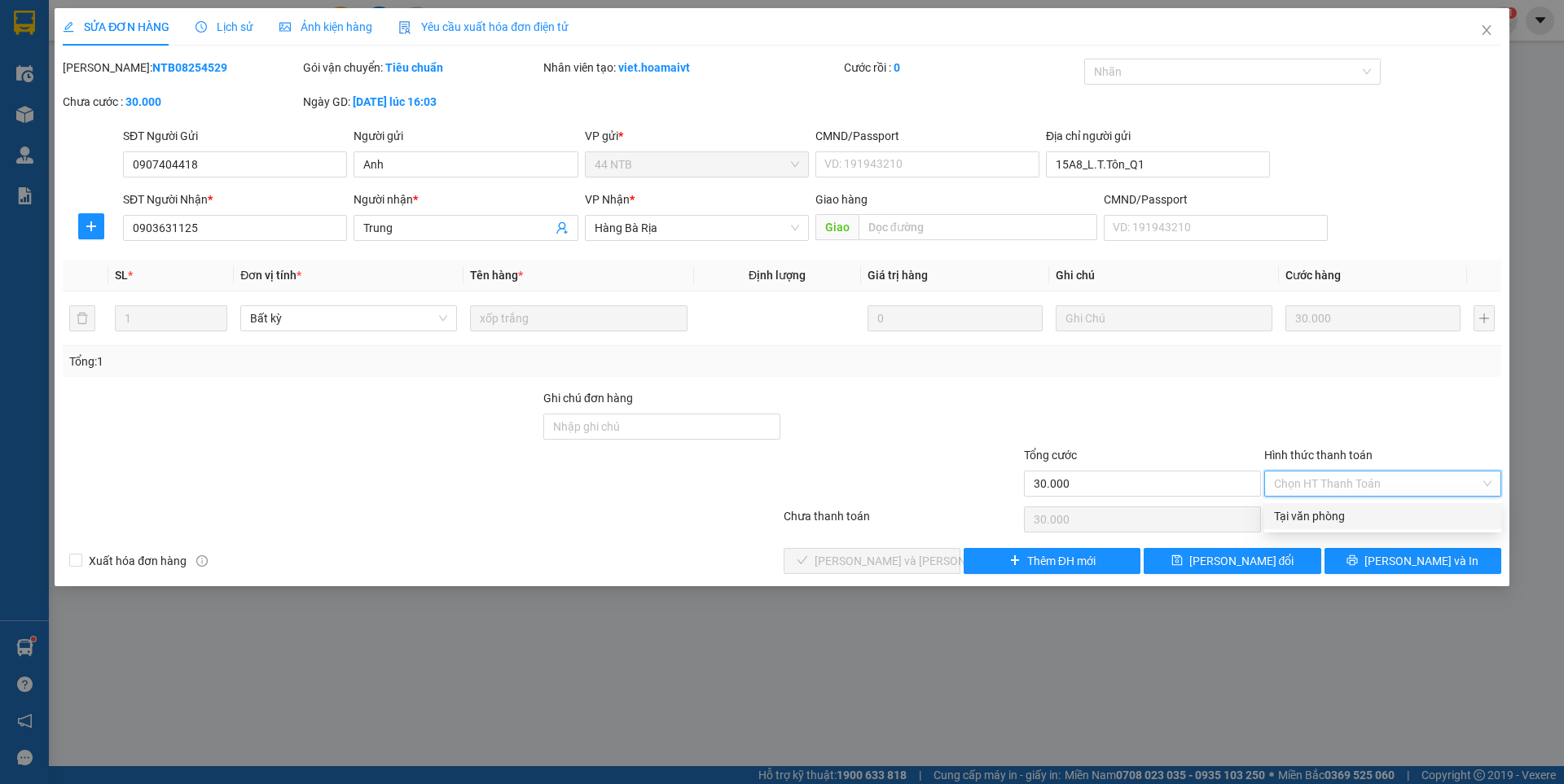
click at [1345, 510] on div "Tại văn phòng" at bounding box center [1383, 516] width 217 height 18
type input "0"
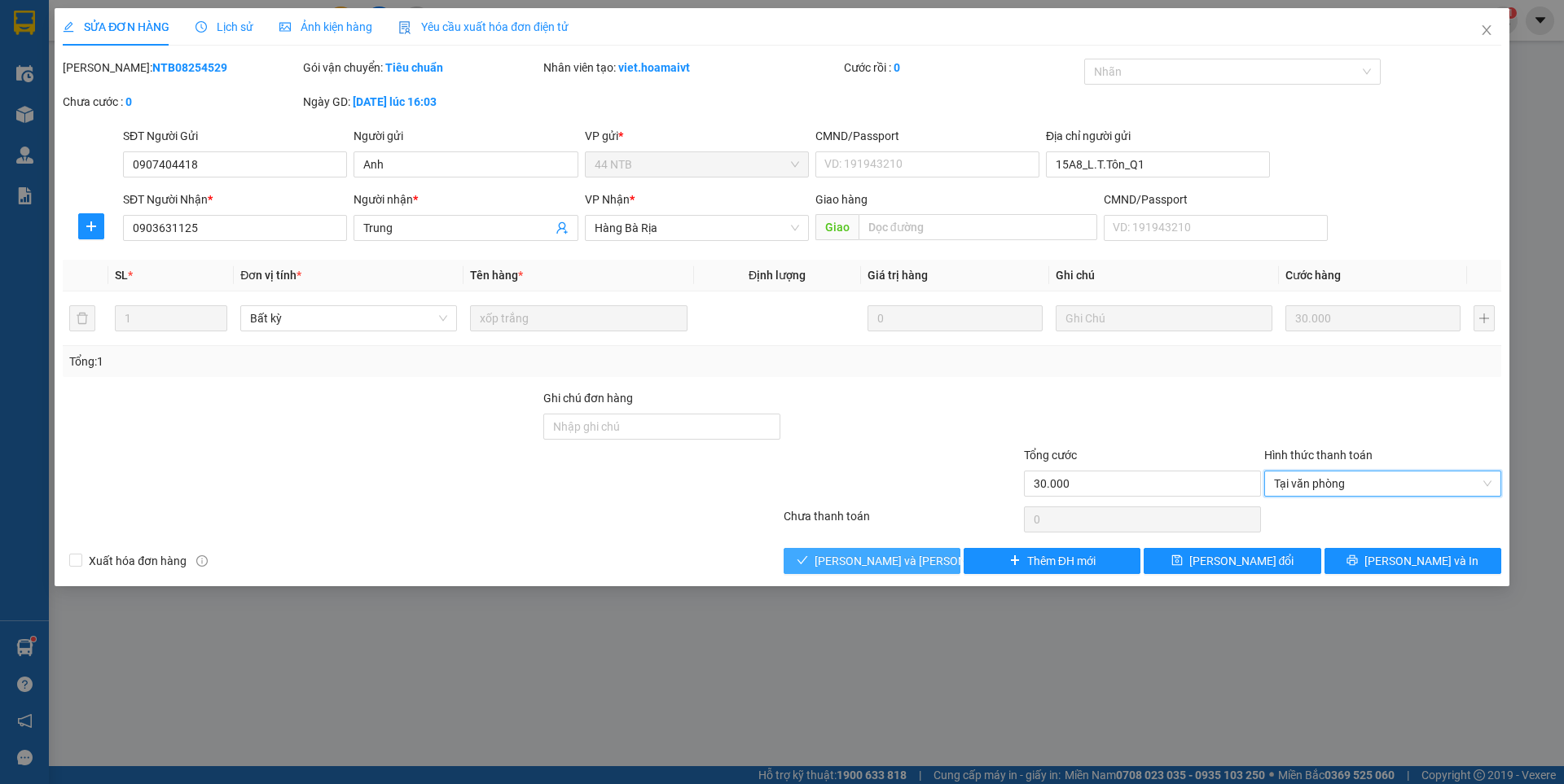
drag, startPoint x: 918, startPoint y: 562, endPoint x: 914, endPoint y: 544, distance: 18.4
click at [918, 561] on span "[PERSON_NAME] và [PERSON_NAME] hàng" at bounding box center [924, 561] width 220 height 18
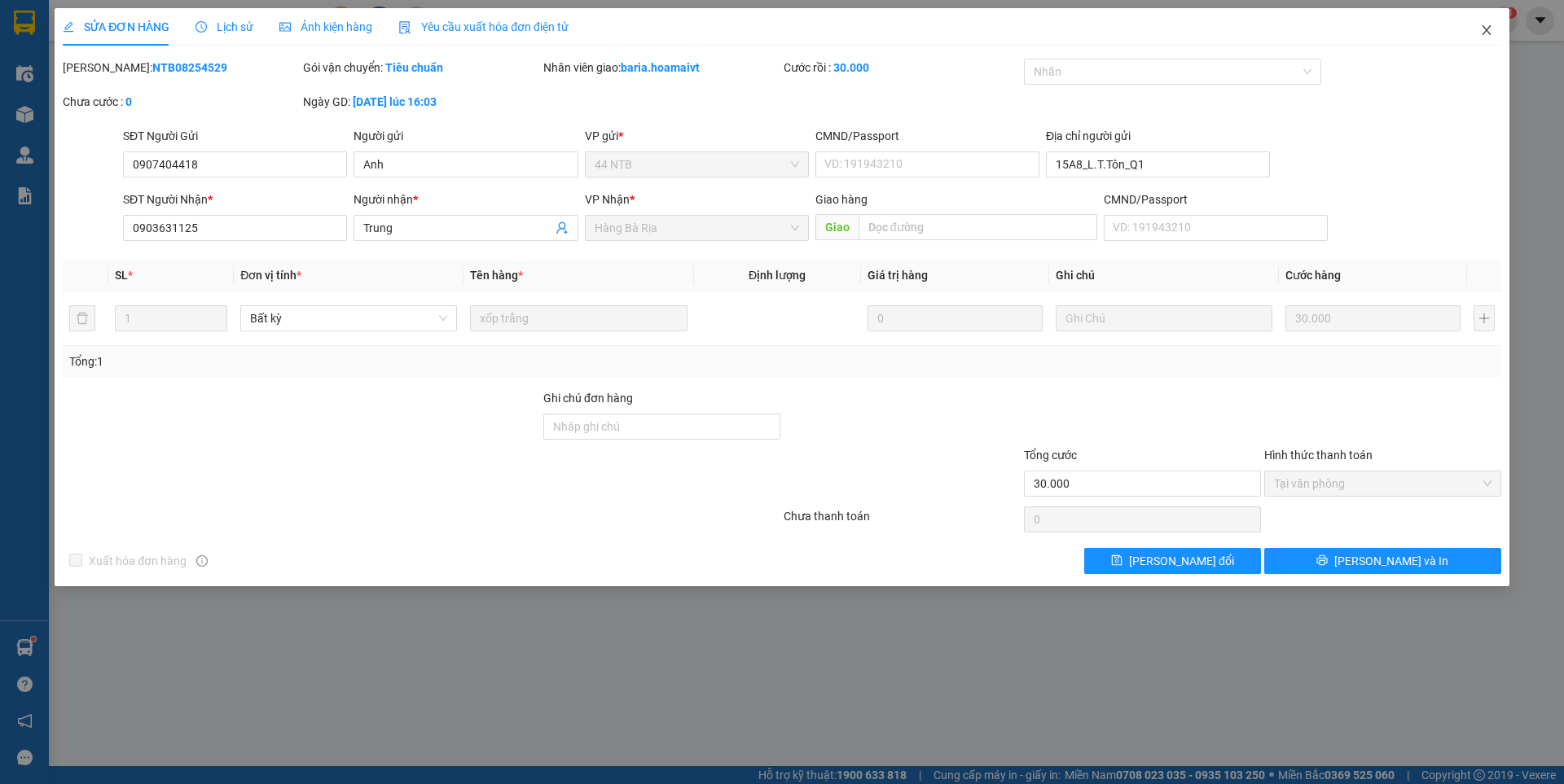
click at [1495, 29] on span "Close" at bounding box center [1486, 30] width 46 height 46
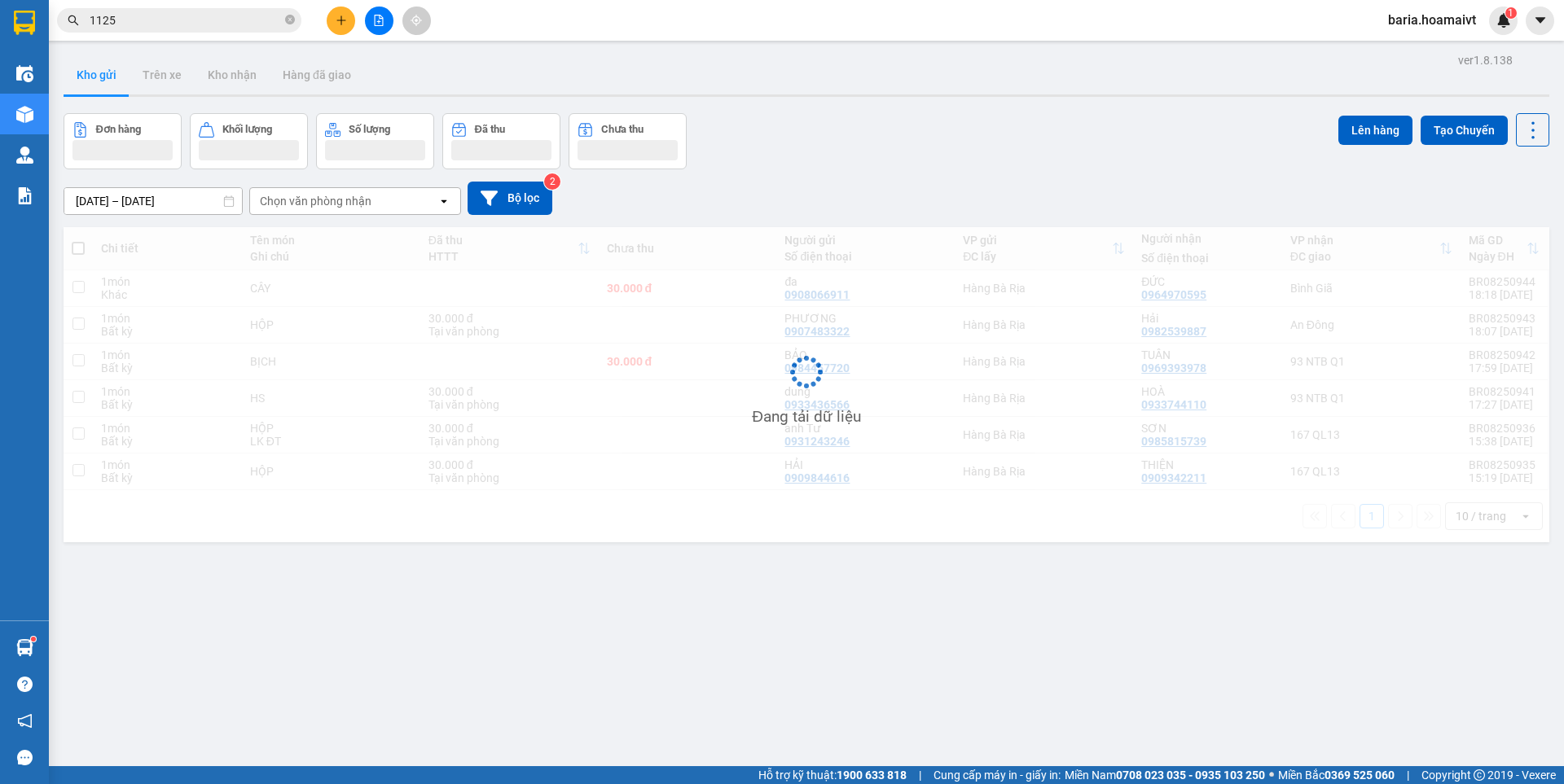
click at [196, 21] on input "1125" at bounding box center [185, 20] width 192 height 18
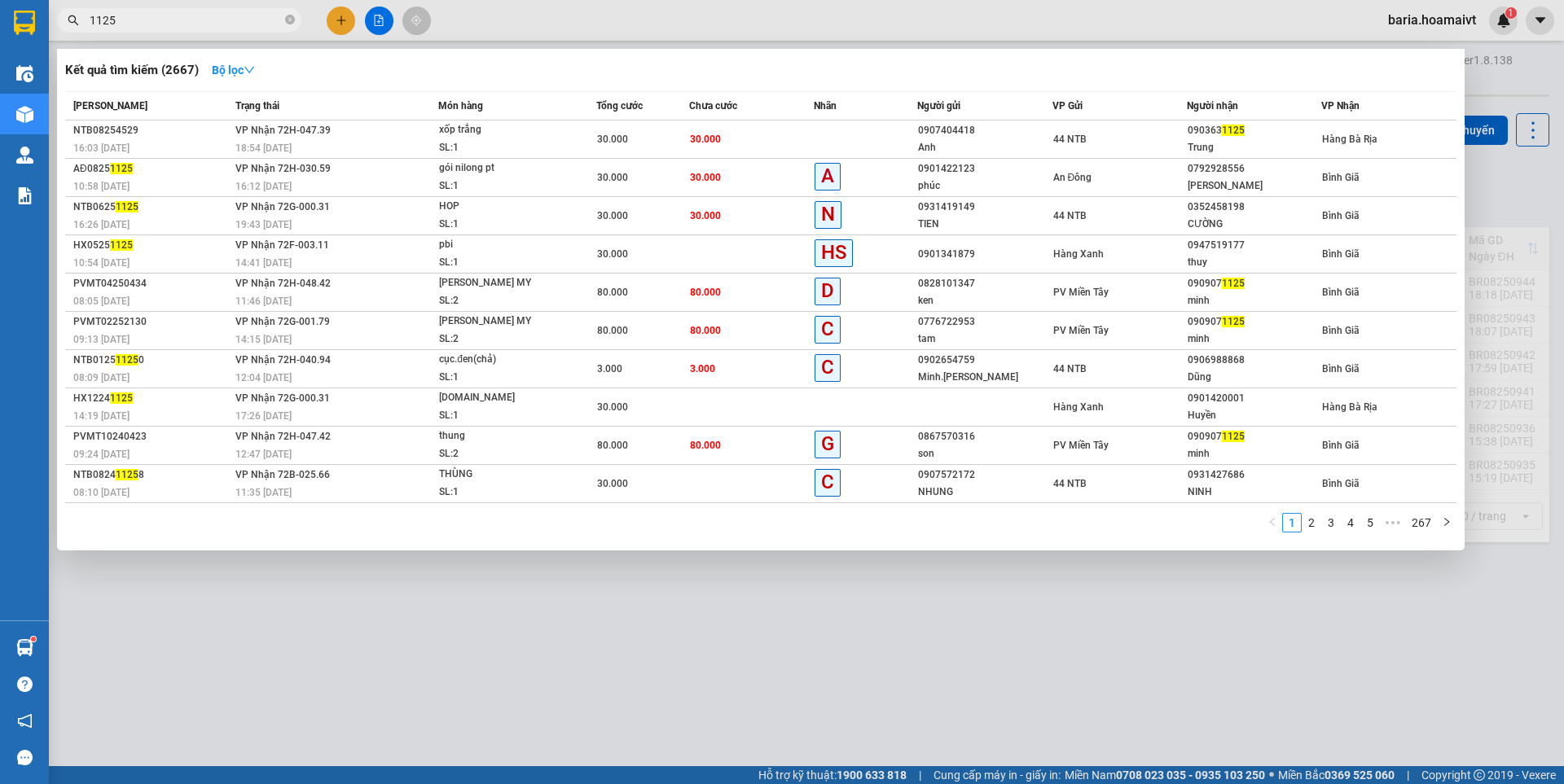
click at [196, 21] on input "1125" at bounding box center [185, 20] width 192 height 18
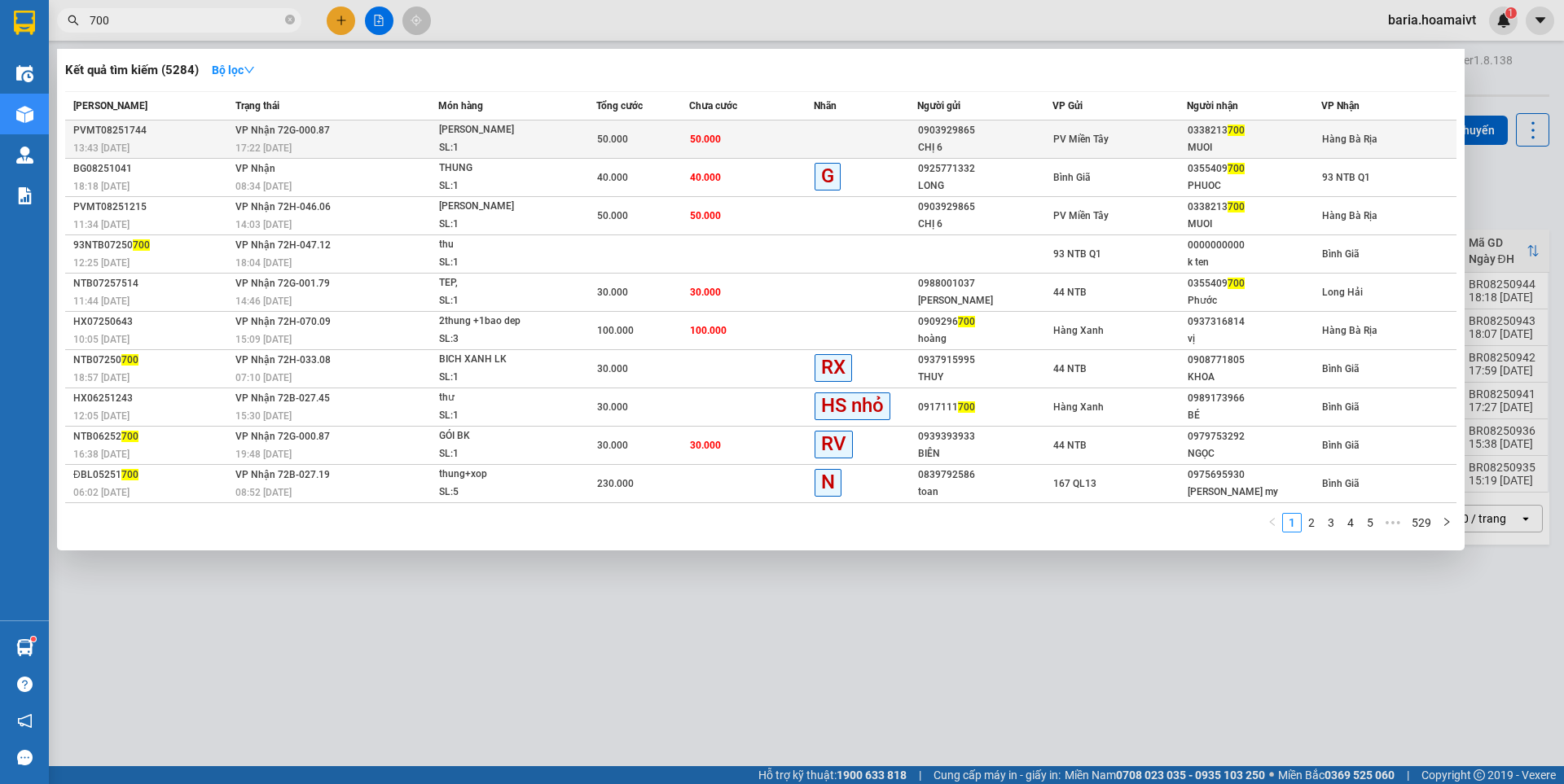
type input "700"
click at [1249, 146] on div "MUOI" at bounding box center [1254, 147] width 133 height 17
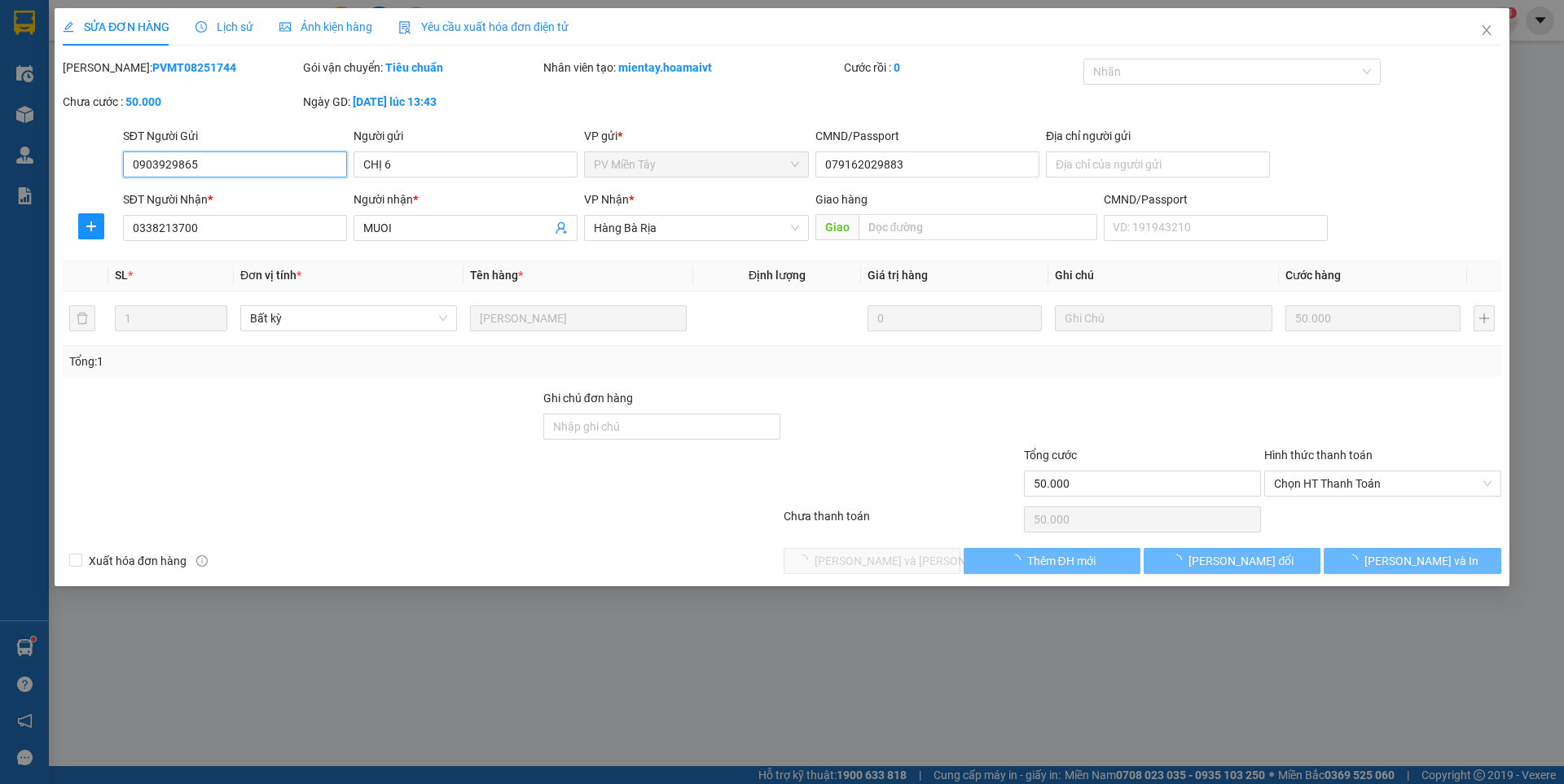
type input "0903929865"
type input "CHỊ 6"
type input "079162029883"
type input "0338213700"
type input "MUOI"
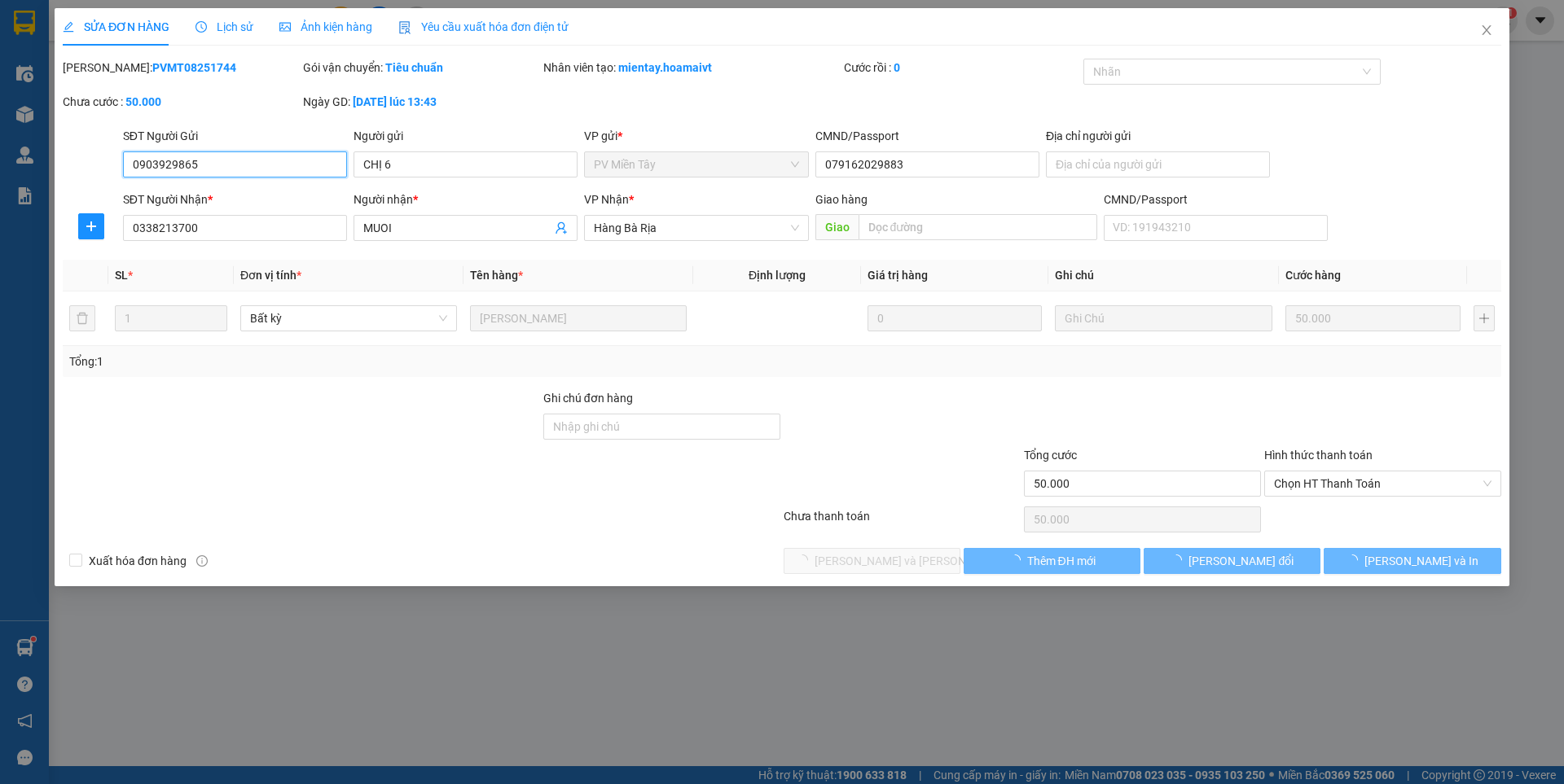
type input "50.000"
click at [1368, 480] on span "Chọn HT Thanh Toán" at bounding box center [1383, 484] width 217 height 24
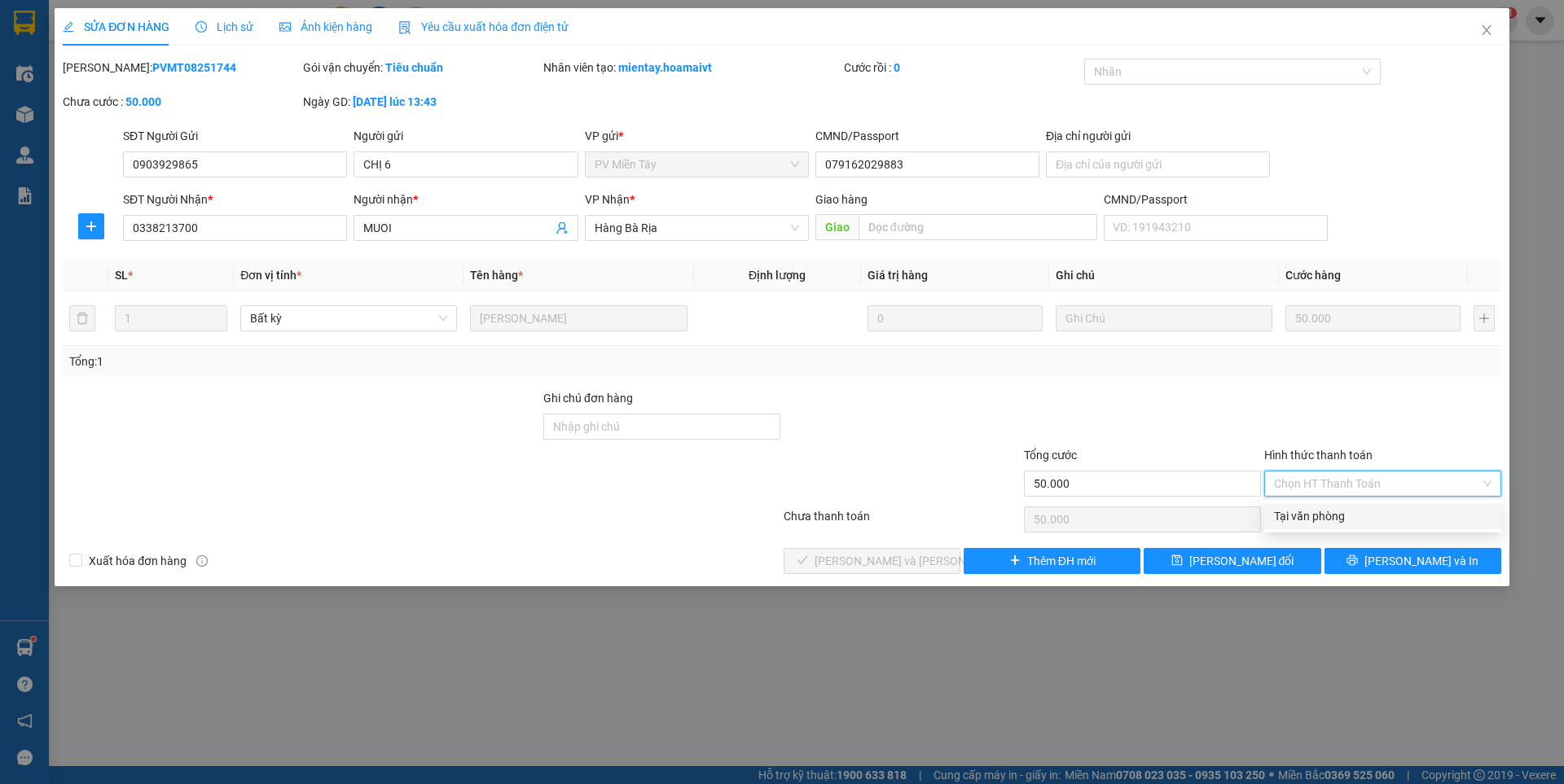
click at [1319, 511] on div "Tại văn phòng" at bounding box center [1383, 516] width 217 height 18
type input "0"
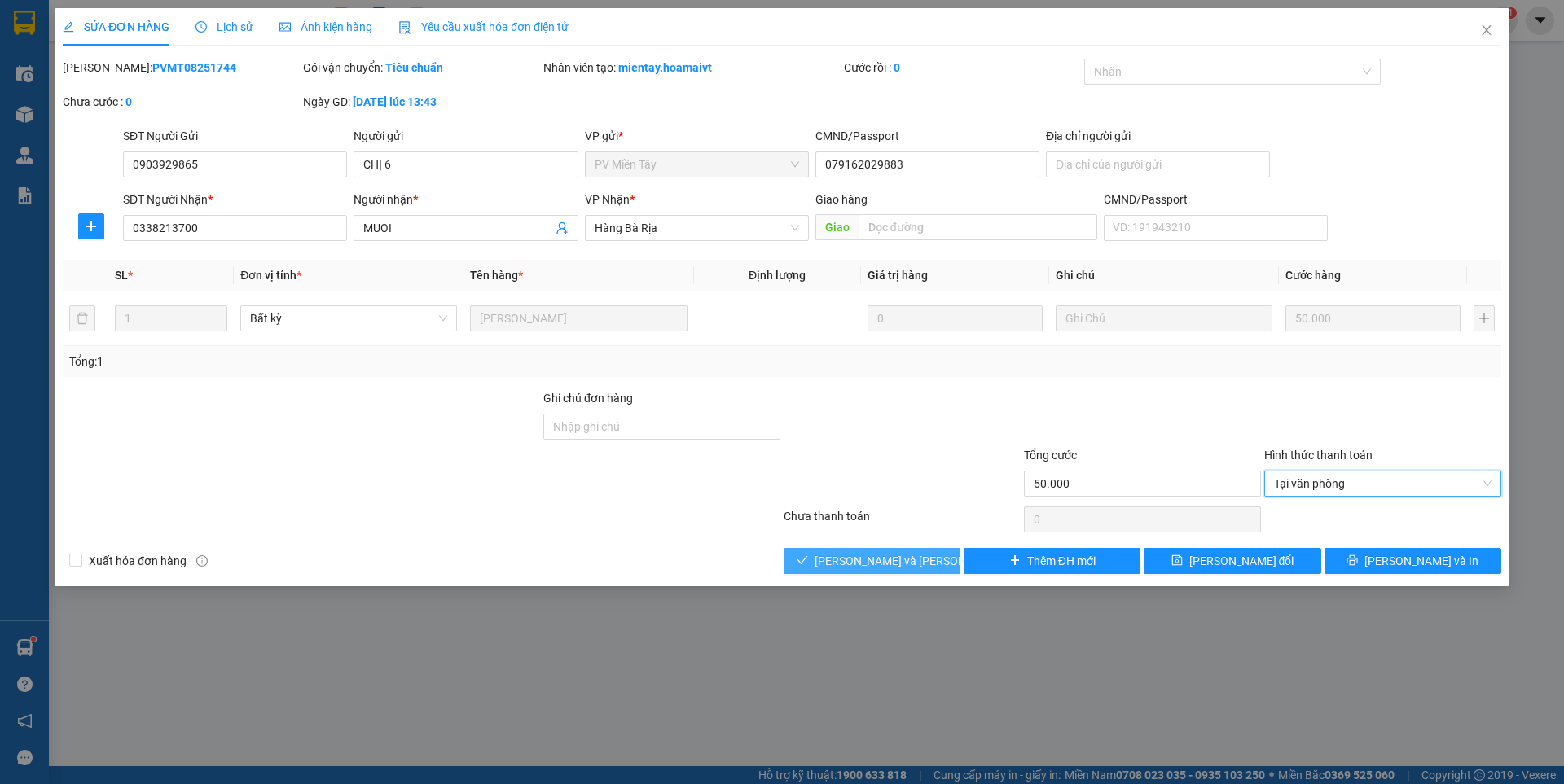
click at [893, 562] on span "[PERSON_NAME] và [PERSON_NAME] hàng" at bounding box center [924, 561] width 220 height 18
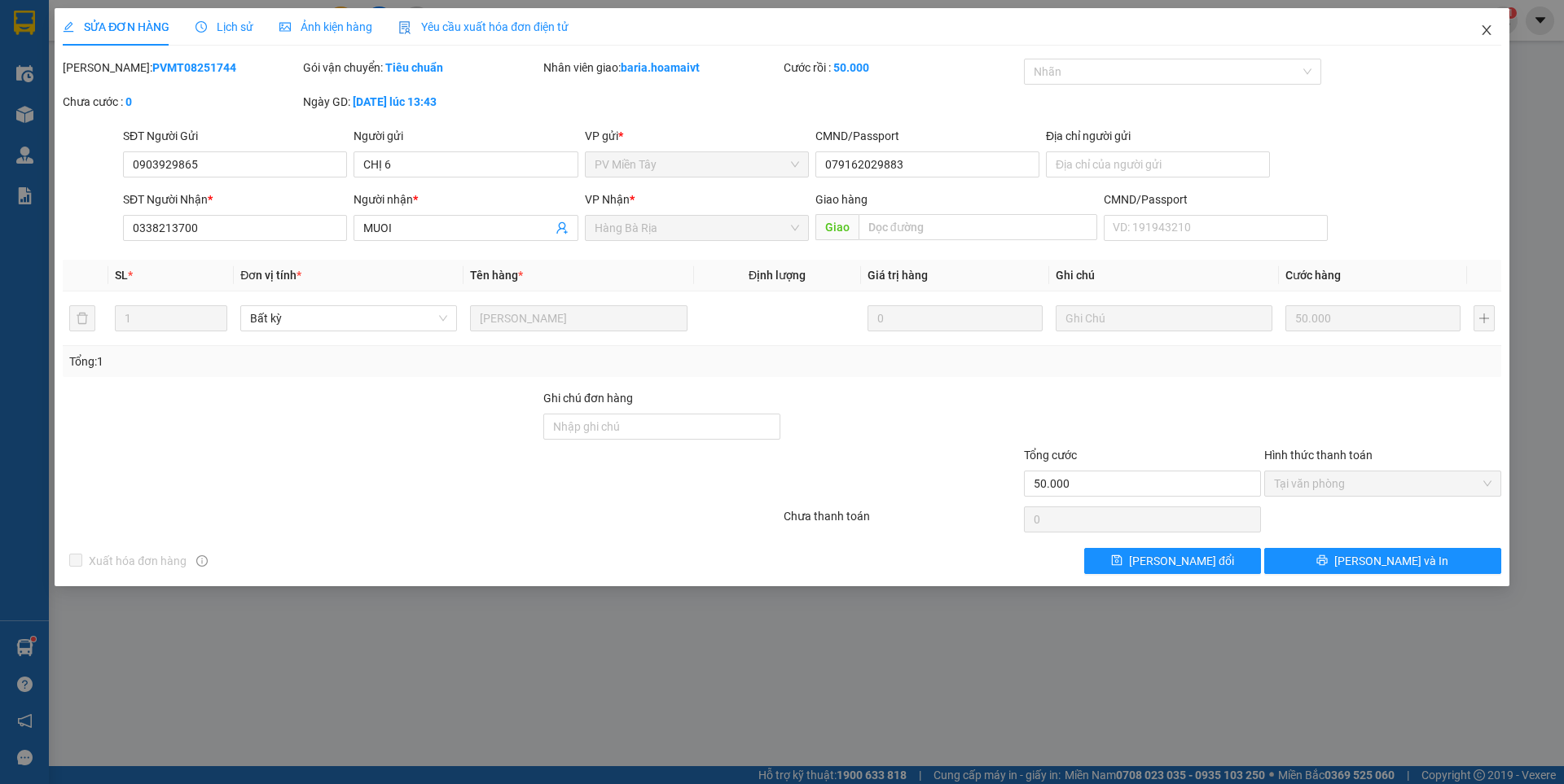
click at [1483, 25] on icon "close" at bounding box center [1486, 29] width 13 height 13
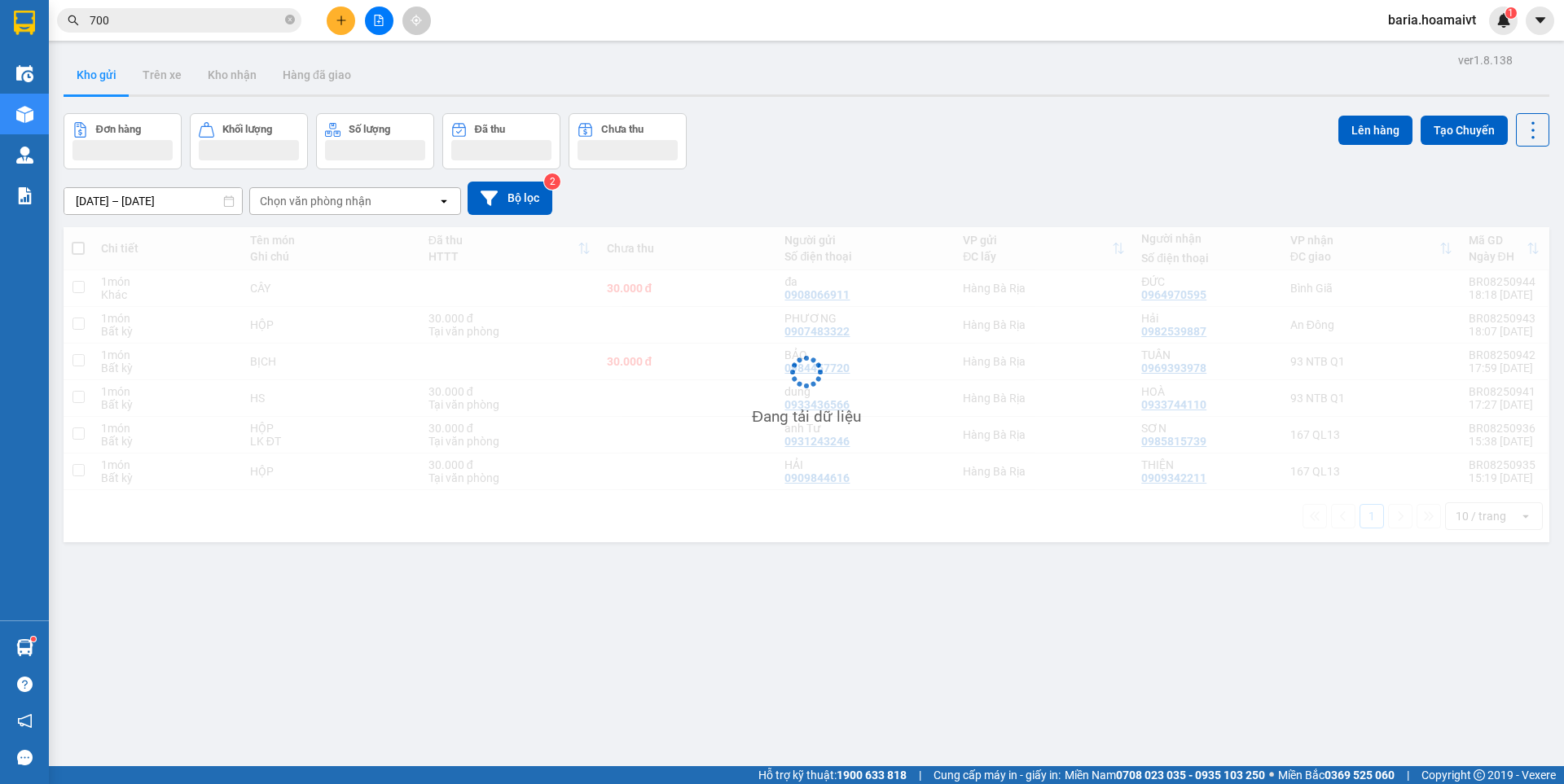
click at [193, 23] on input "700" at bounding box center [185, 20] width 192 height 18
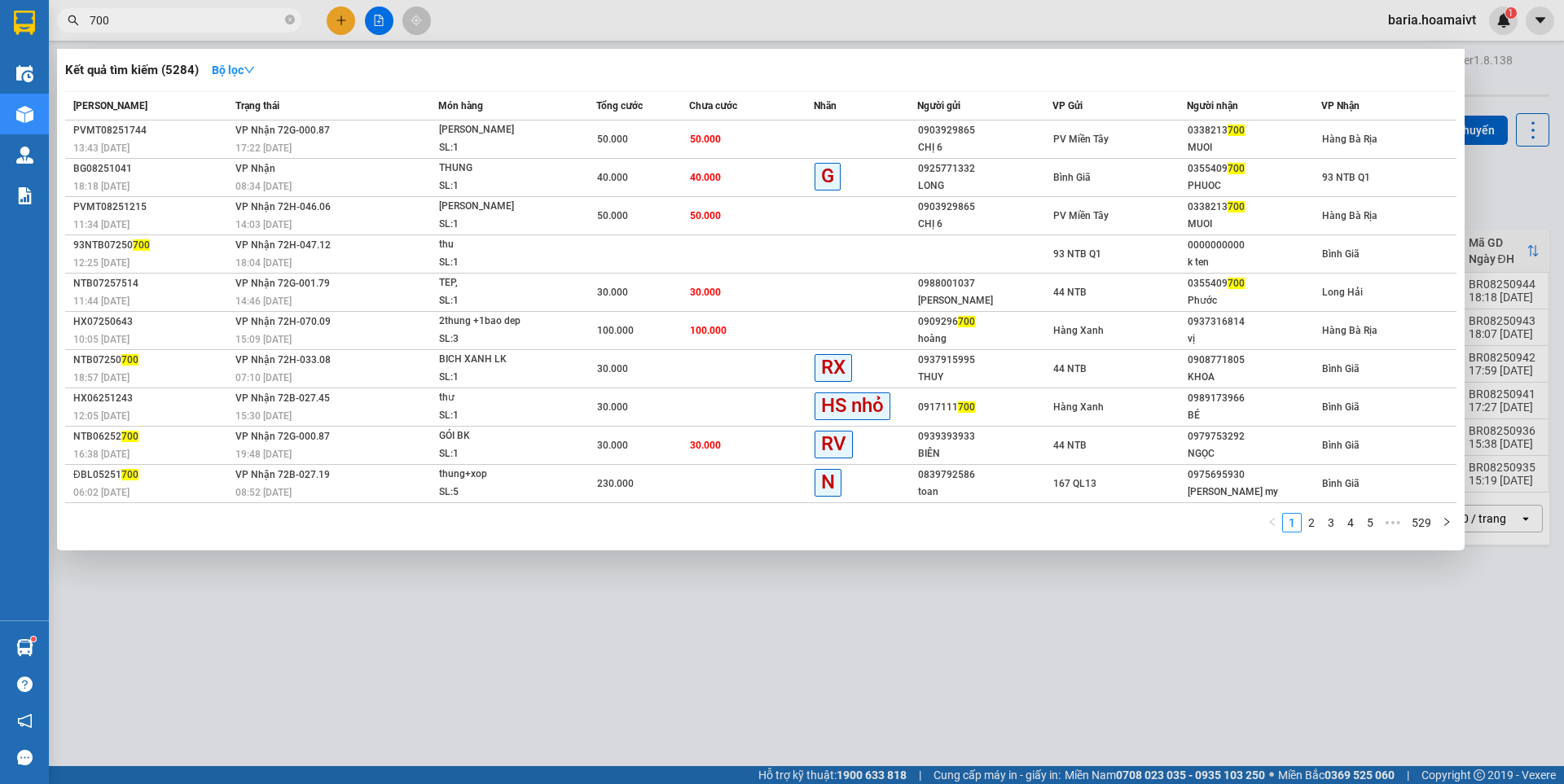
click at [193, 23] on input "700" at bounding box center [185, 20] width 192 height 18
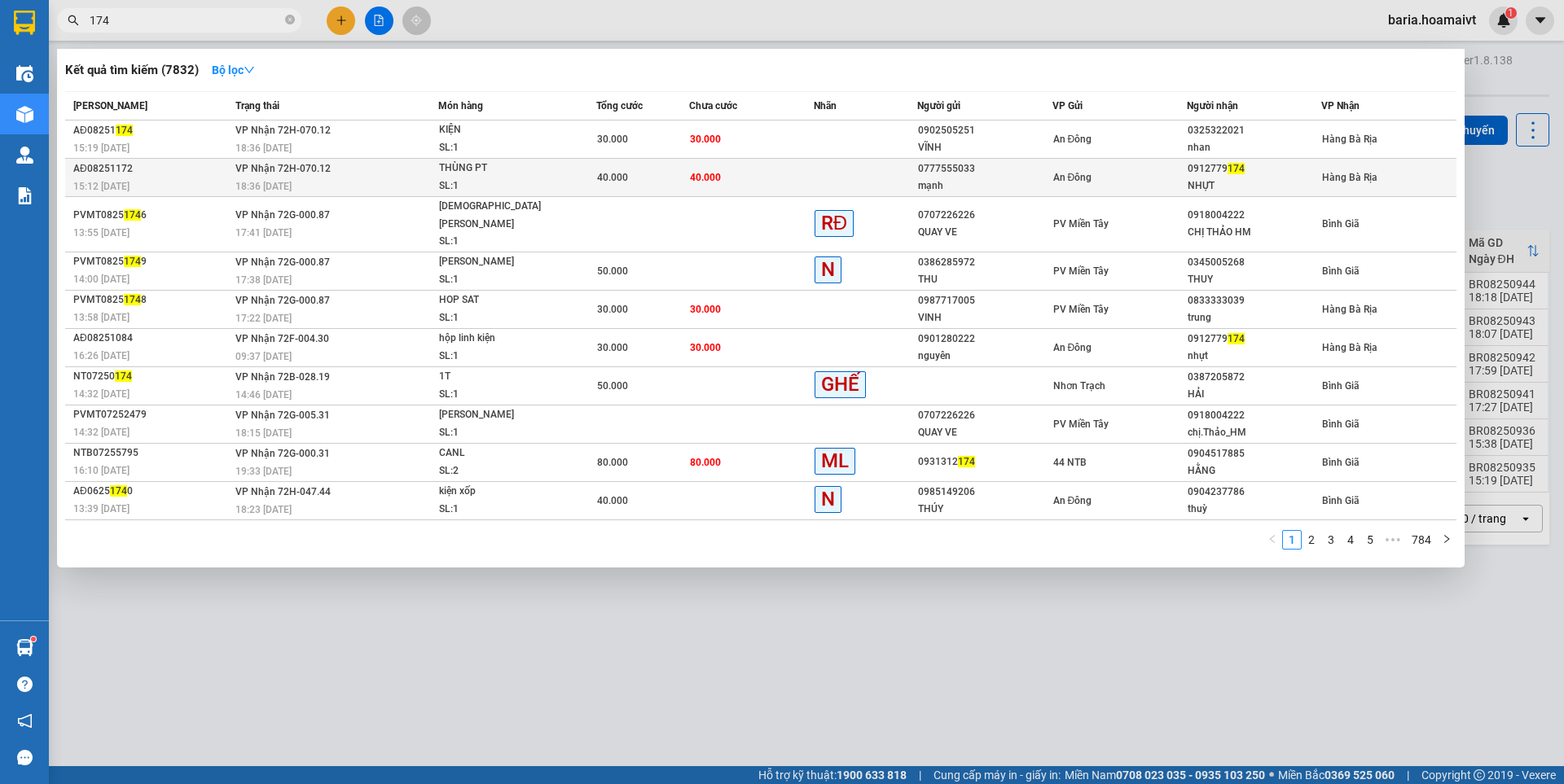
type input "174"
click at [1249, 184] on div "NHỰT" at bounding box center [1254, 186] width 133 height 17
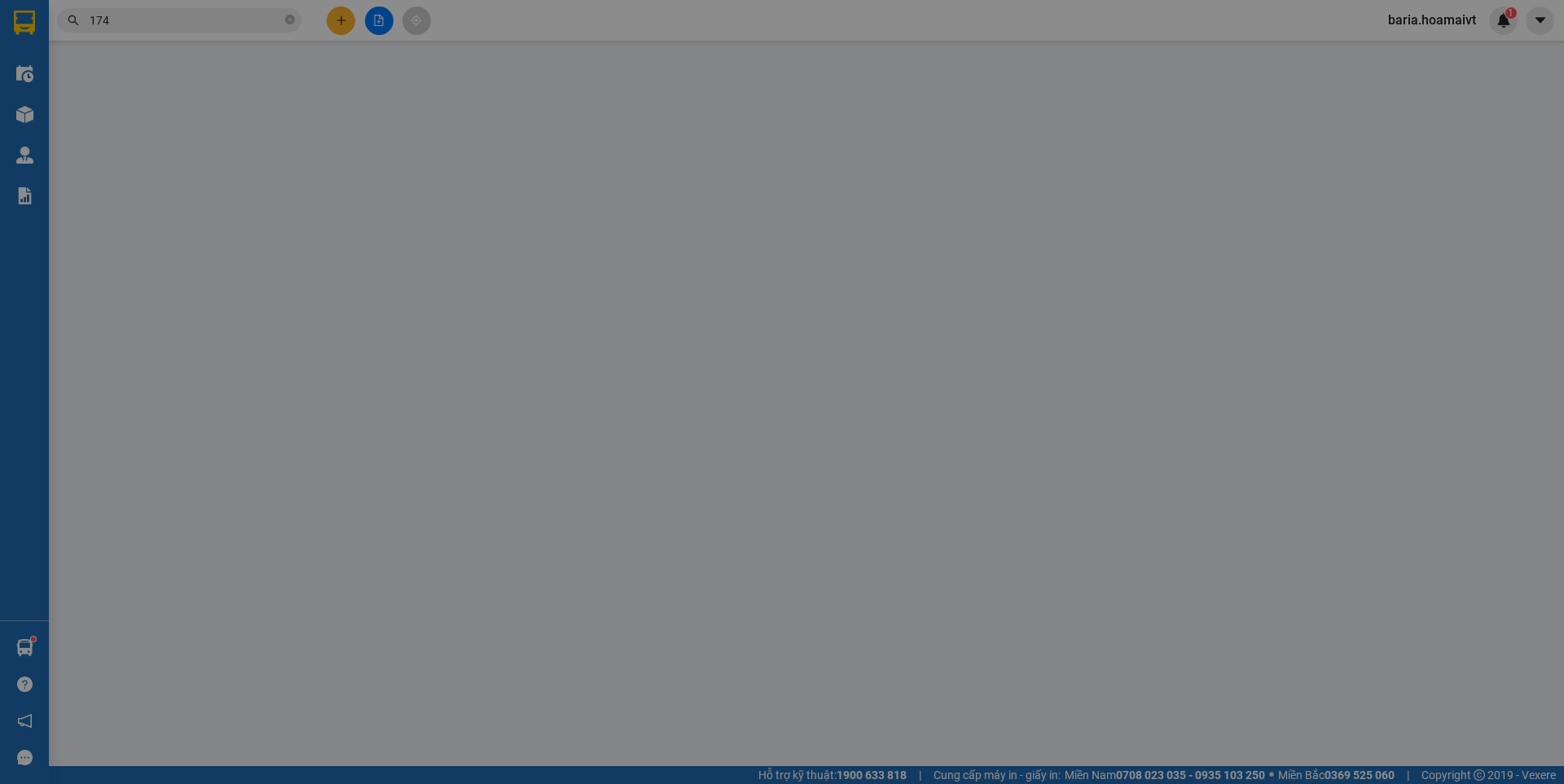
type input "0777555033"
type input "mạnh"
type input "027097010987"
type input "383a le dai hanh p11 q11"
type input "0912779174"
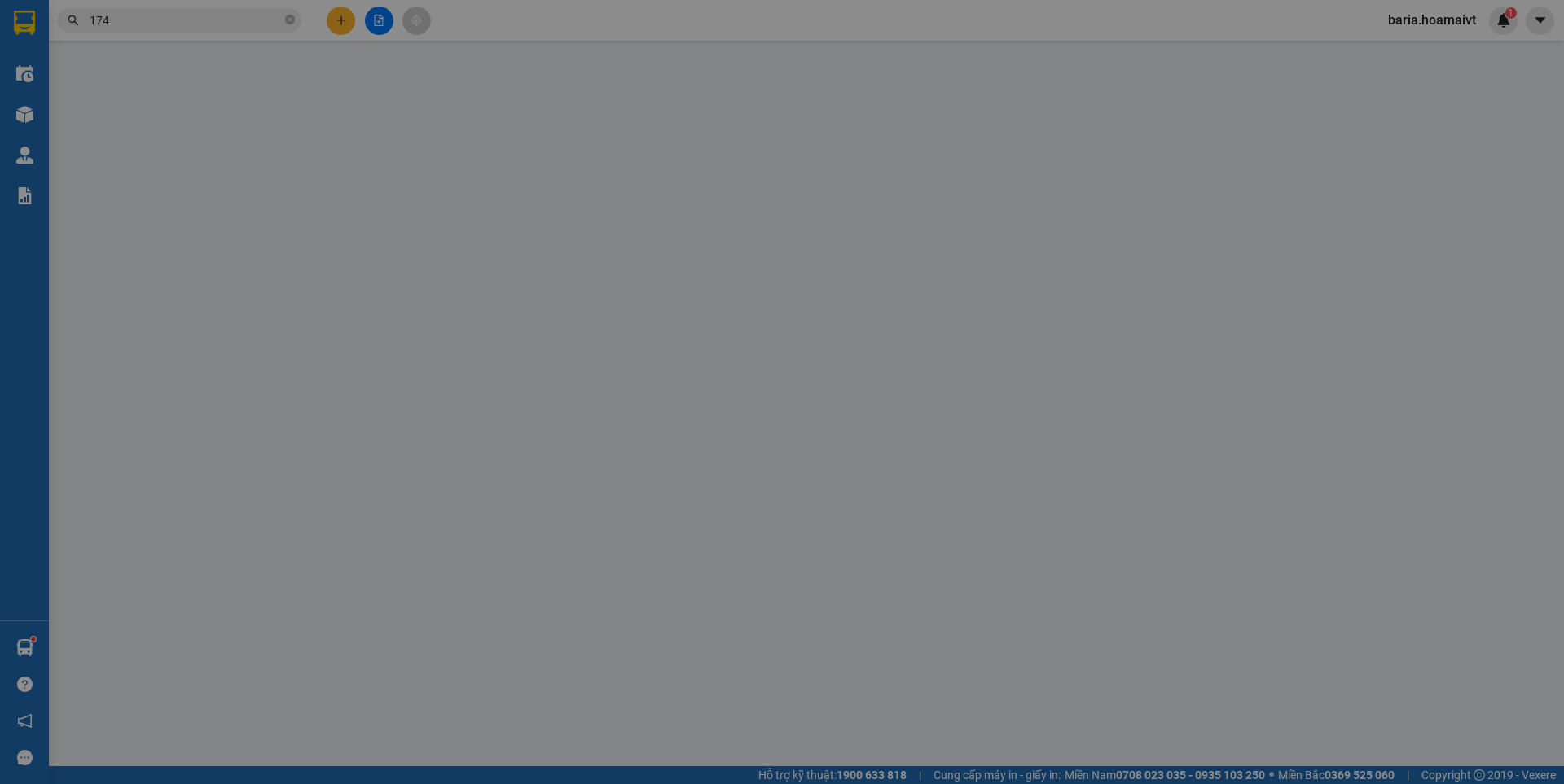
type input "NHỰT"
type input "40.000"
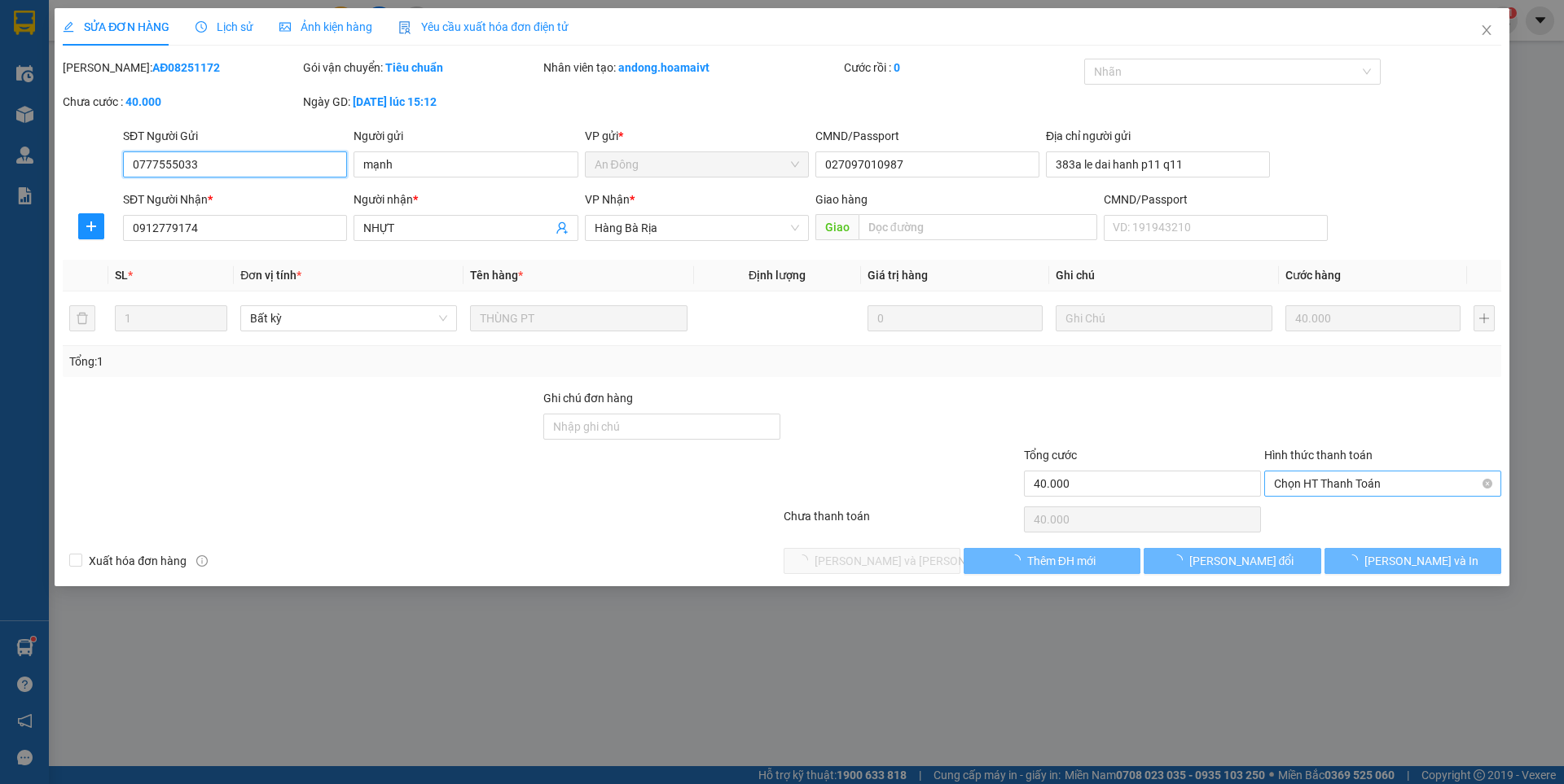
click at [1346, 480] on span "Chọn HT Thanh Toán" at bounding box center [1383, 484] width 217 height 24
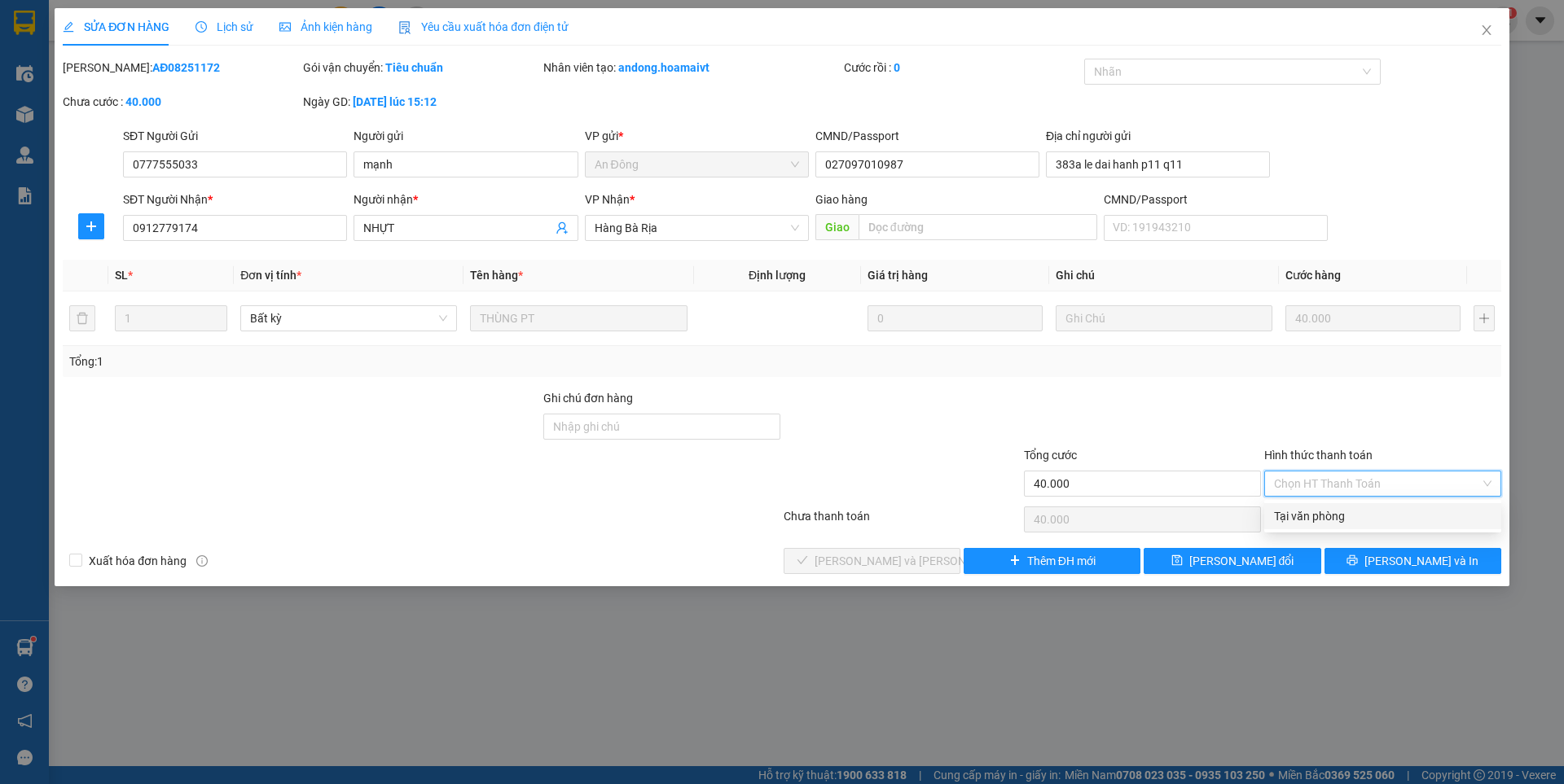
click at [1322, 517] on div "Tại văn phòng" at bounding box center [1383, 516] width 217 height 18
type input "0"
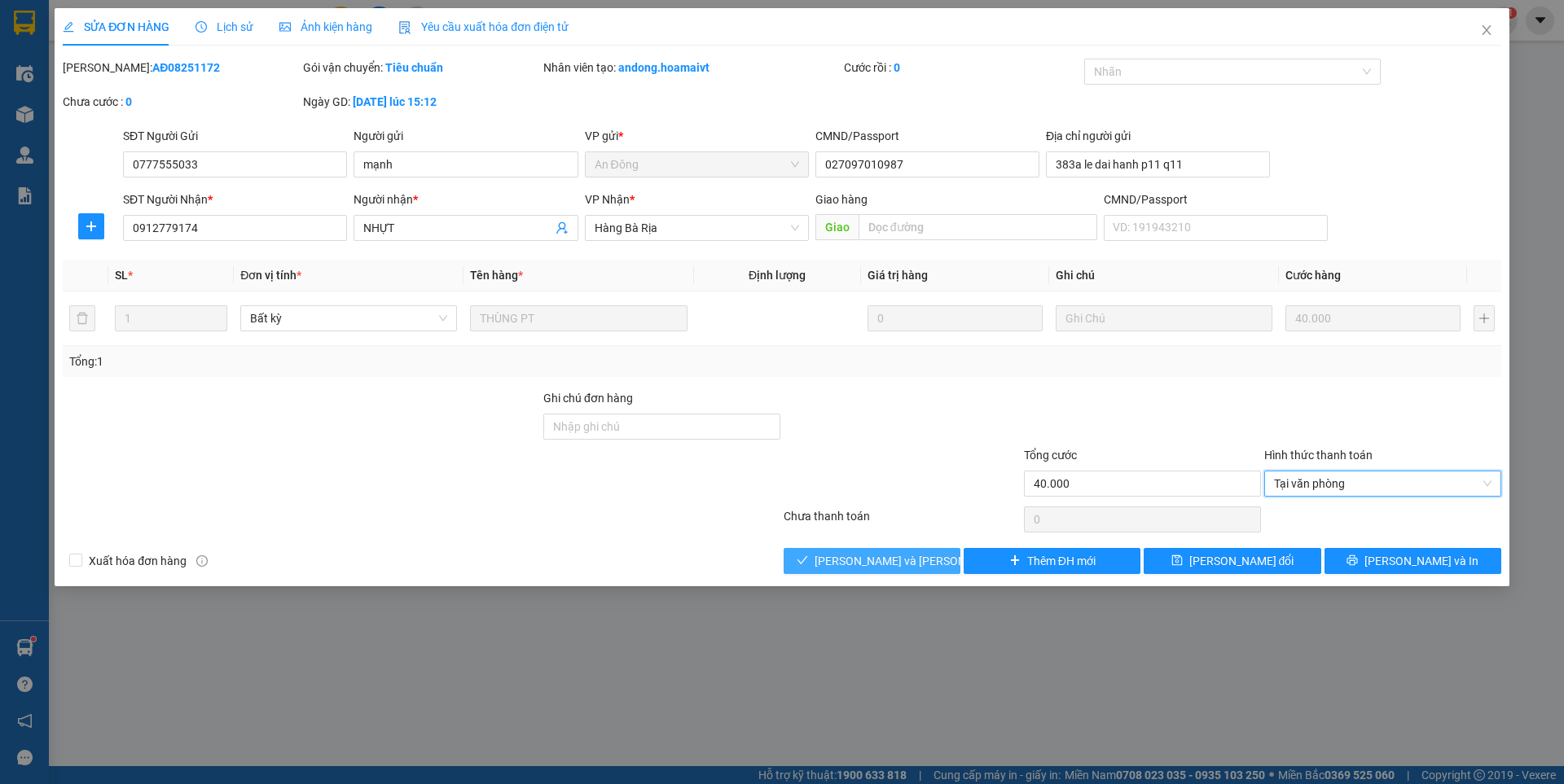
click at [862, 561] on span "[PERSON_NAME] và [PERSON_NAME] hàng" at bounding box center [924, 561] width 220 height 18
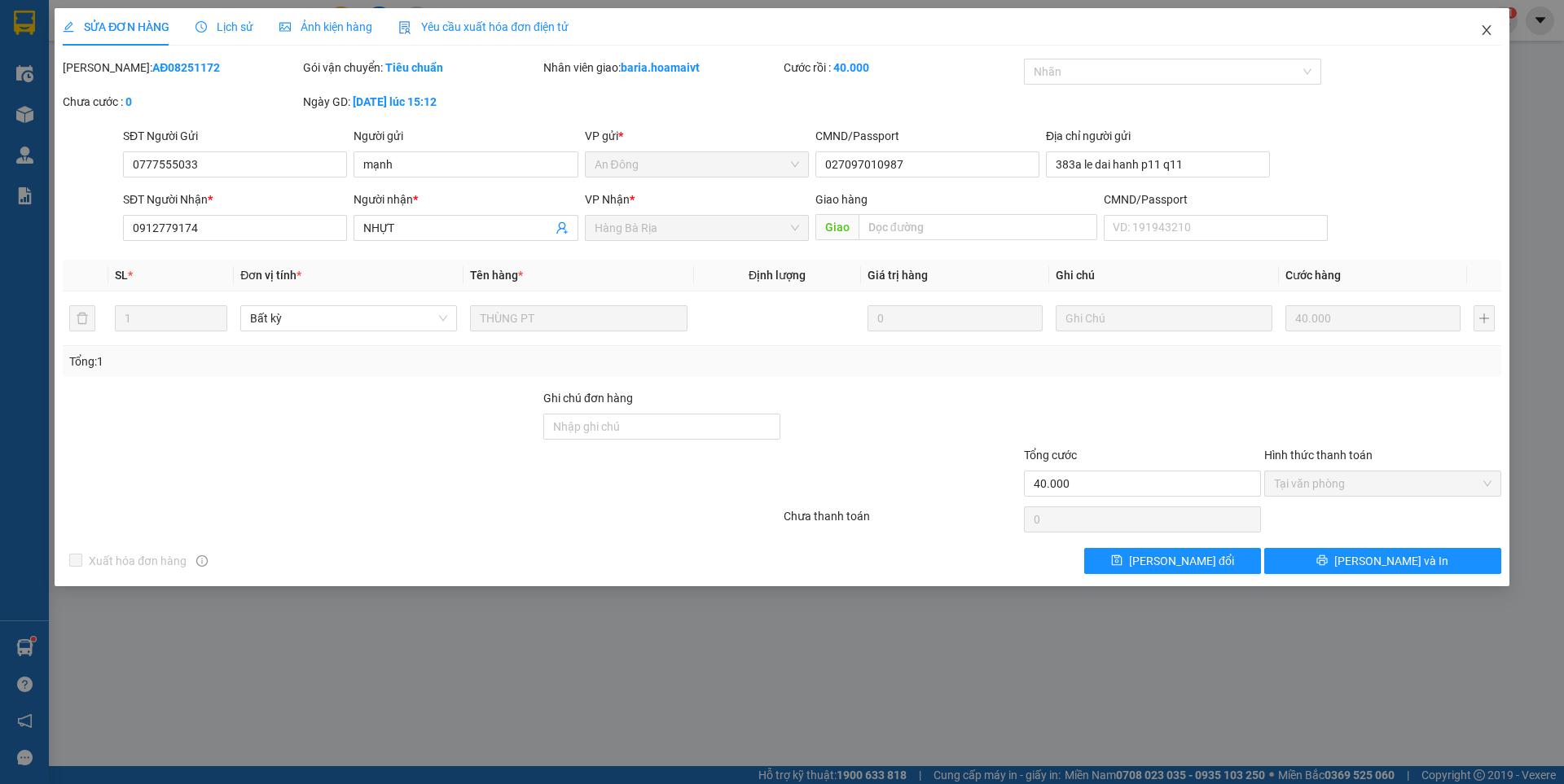
click at [1485, 24] on icon "close" at bounding box center [1486, 29] width 13 height 13
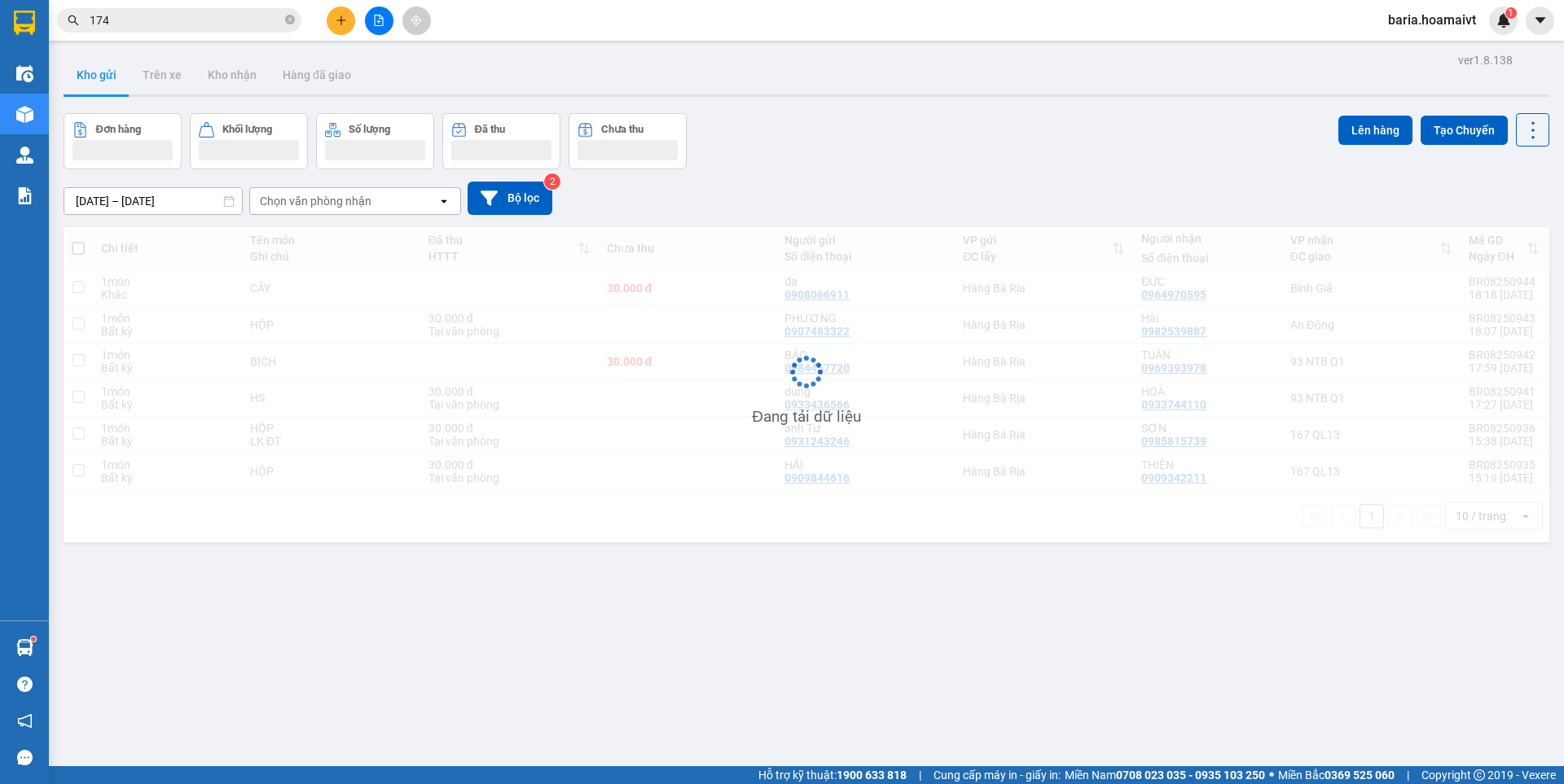
click at [202, 23] on input "174" at bounding box center [185, 20] width 192 height 18
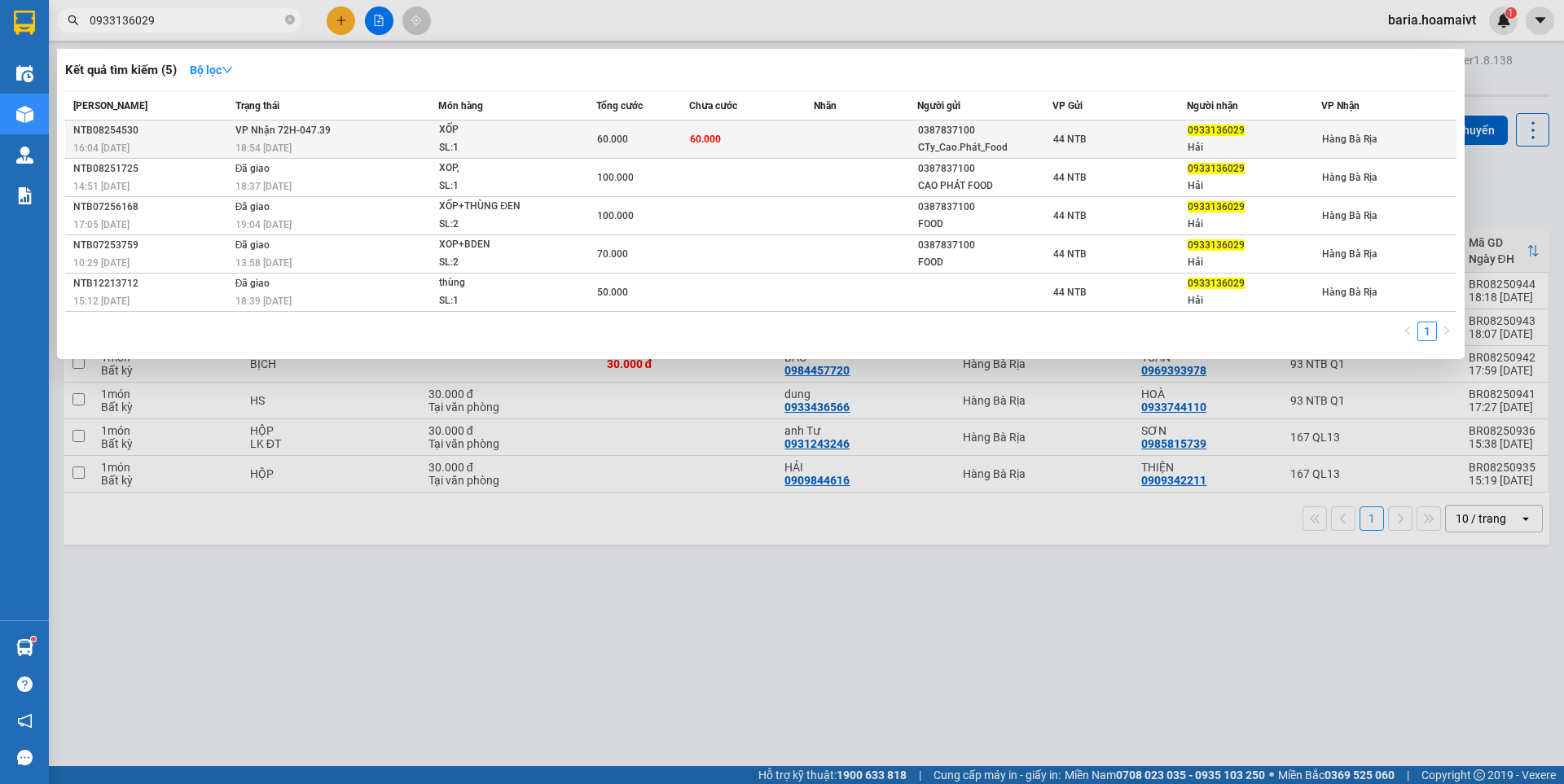
type input "0933136029"
click at [734, 141] on td "60.000" at bounding box center [751, 140] width 124 height 38
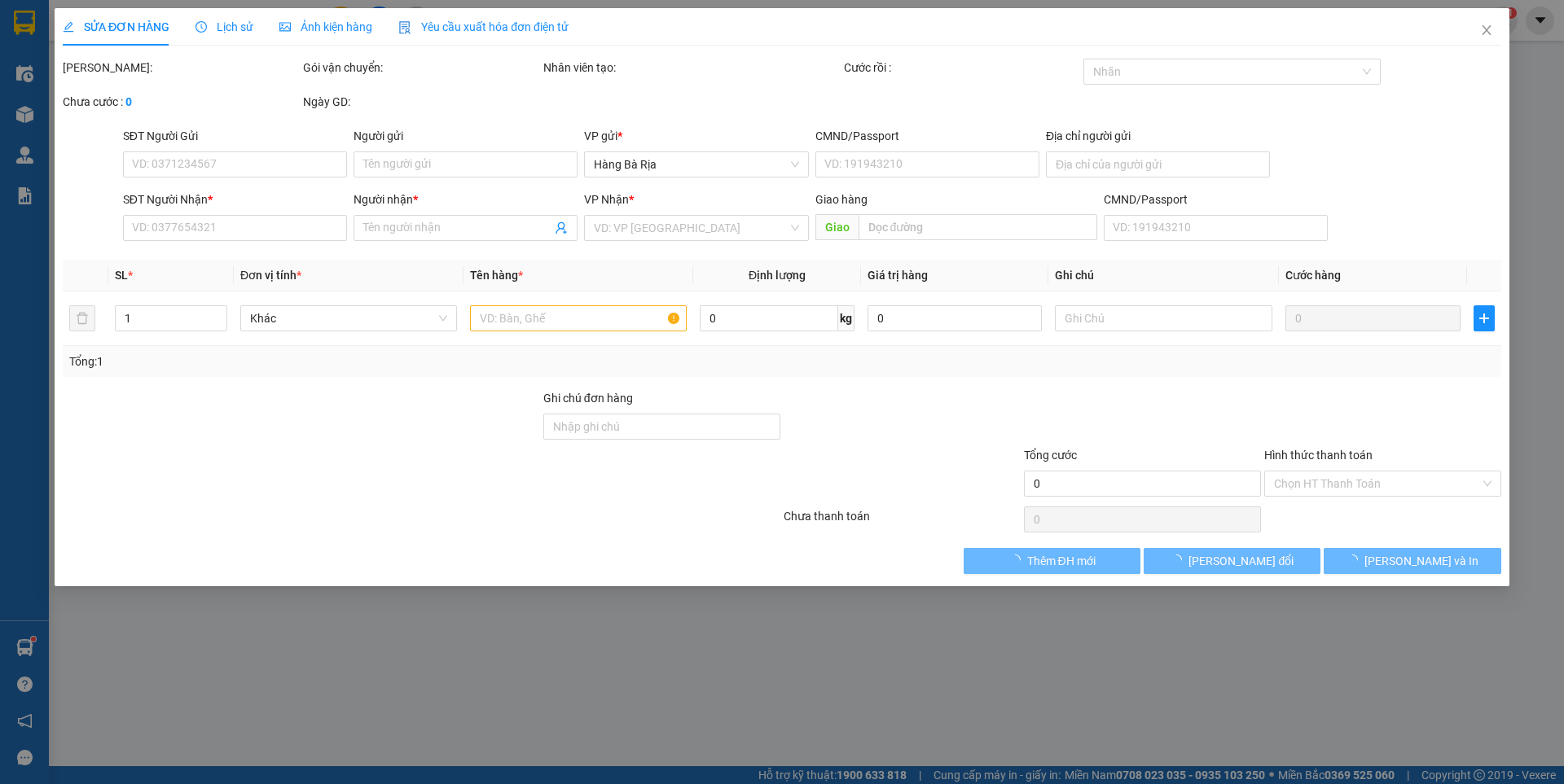
type input "0387837100"
type input "CTy_Cao.Phát_Food"
type input "0933136029"
type input "Hải"
type input "60.000"
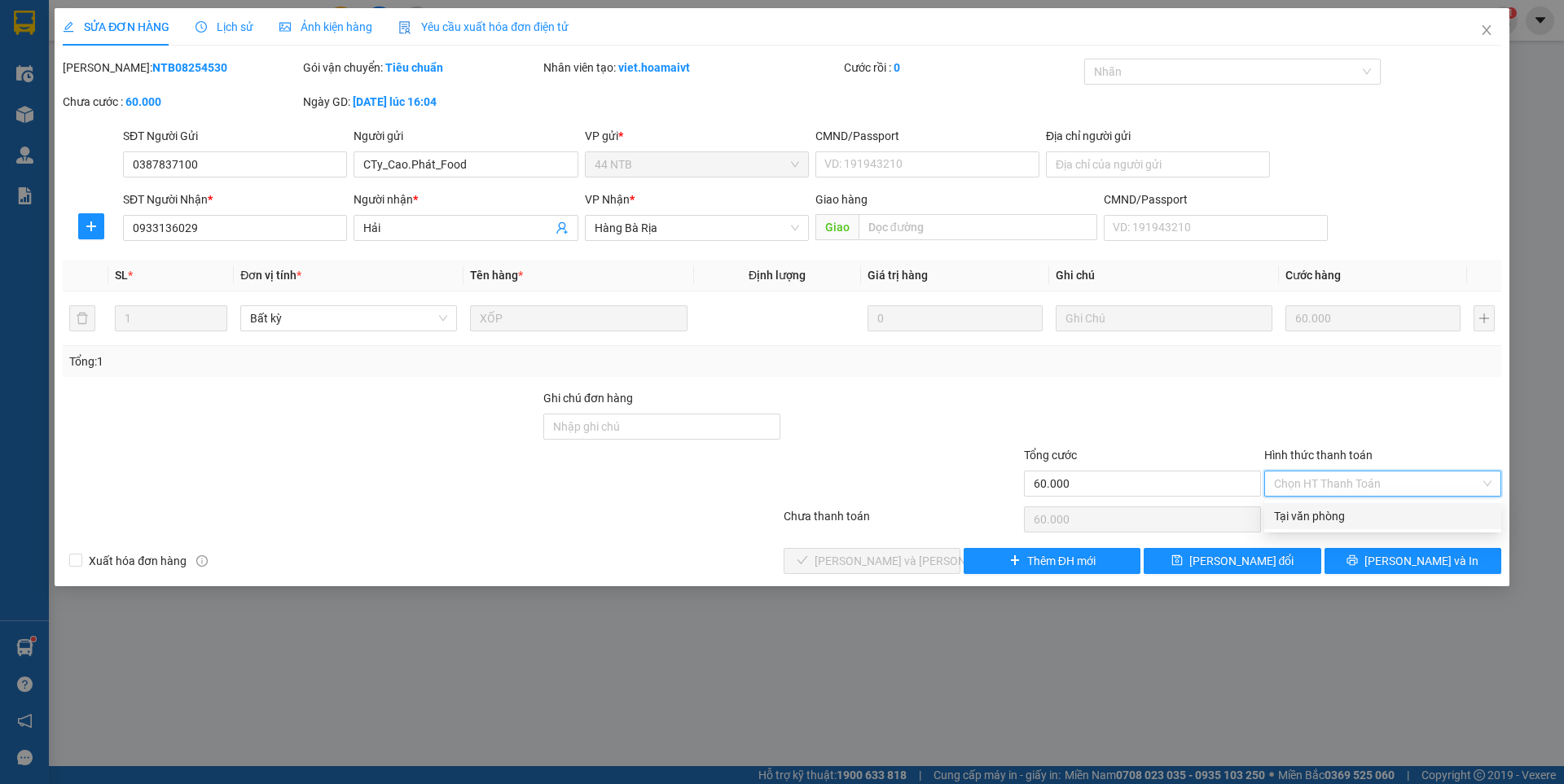
click at [1347, 514] on div "Tại văn phòng" at bounding box center [1383, 516] width 217 height 18
type input "0"
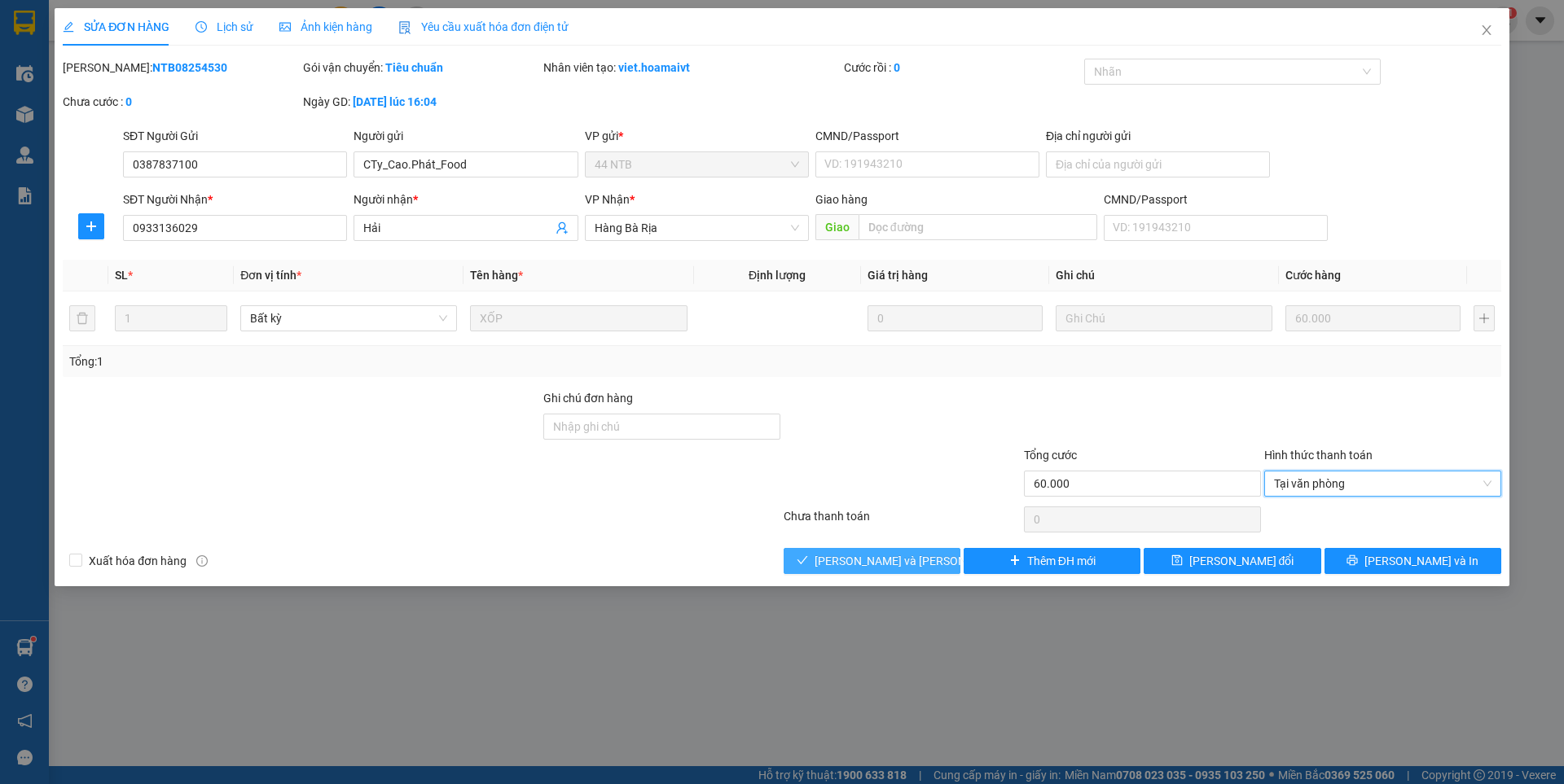
click at [856, 565] on span "[PERSON_NAME] và [PERSON_NAME] hàng" at bounding box center [924, 561] width 220 height 18
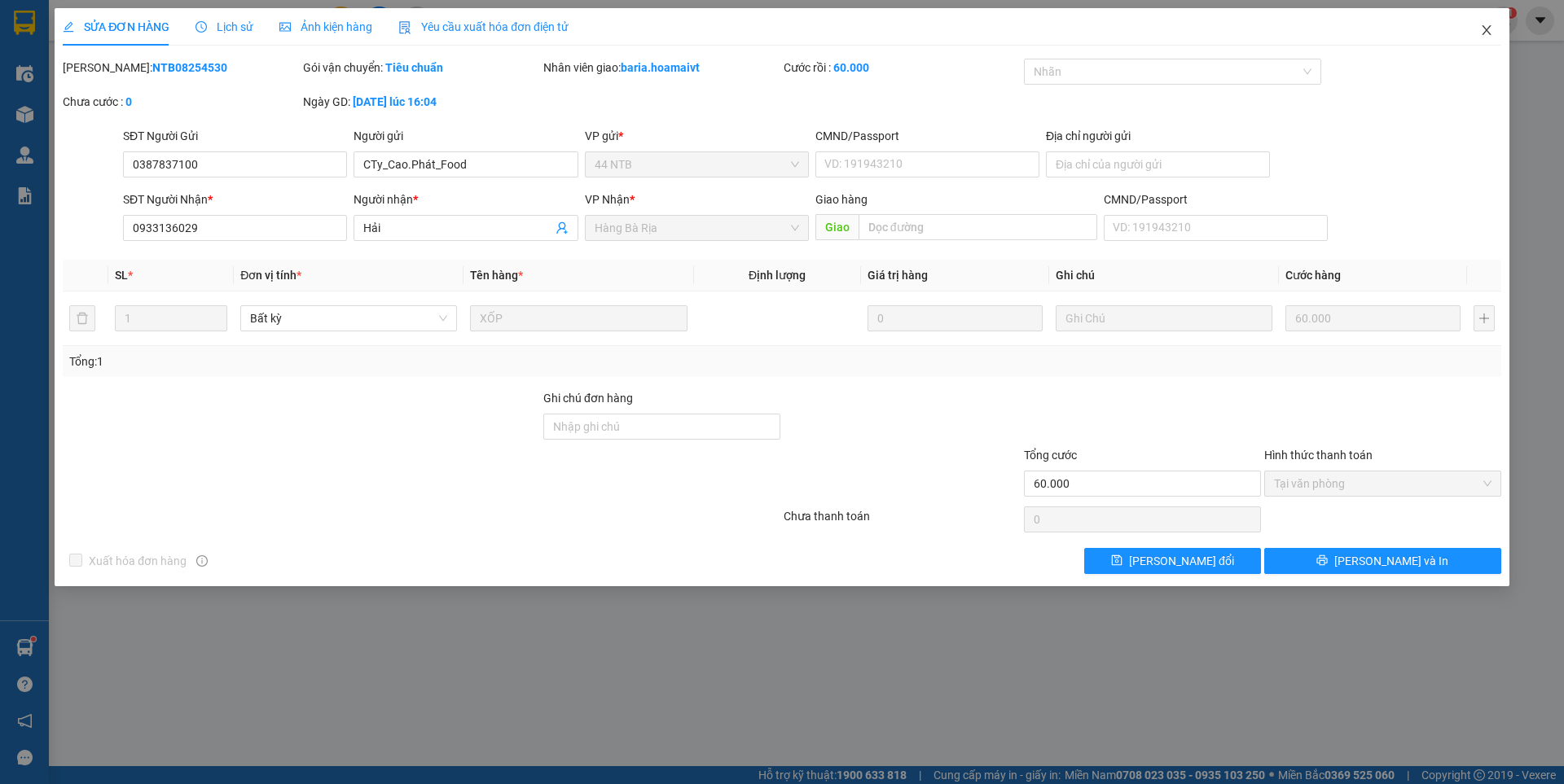
click at [1491, 30] on icon "close" at bounding box center [1486, 29] width 13 height 13
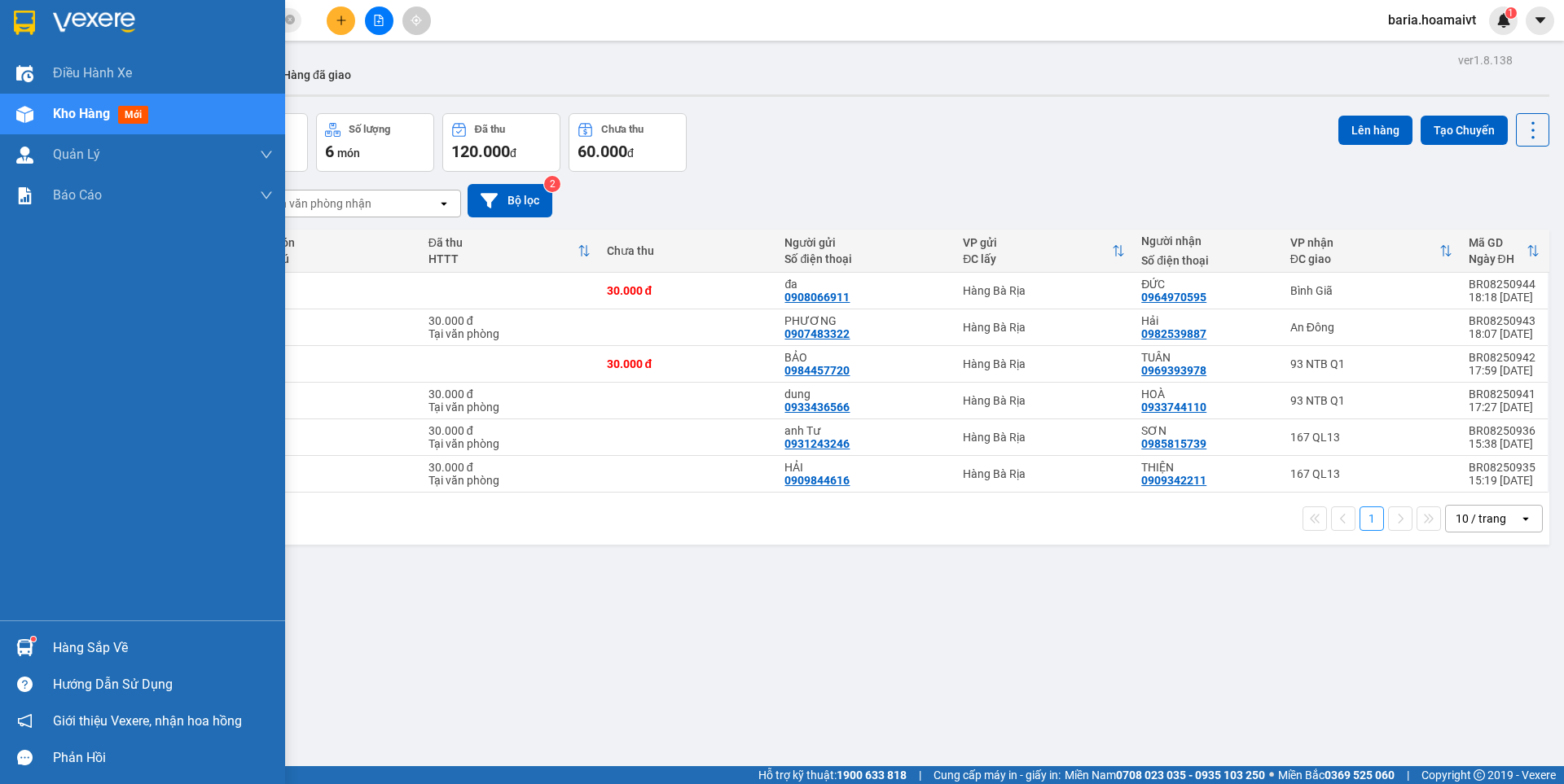
click at [79, 116] on span "Kho hàng" at bounding box center [81, 114] width 57 height 16
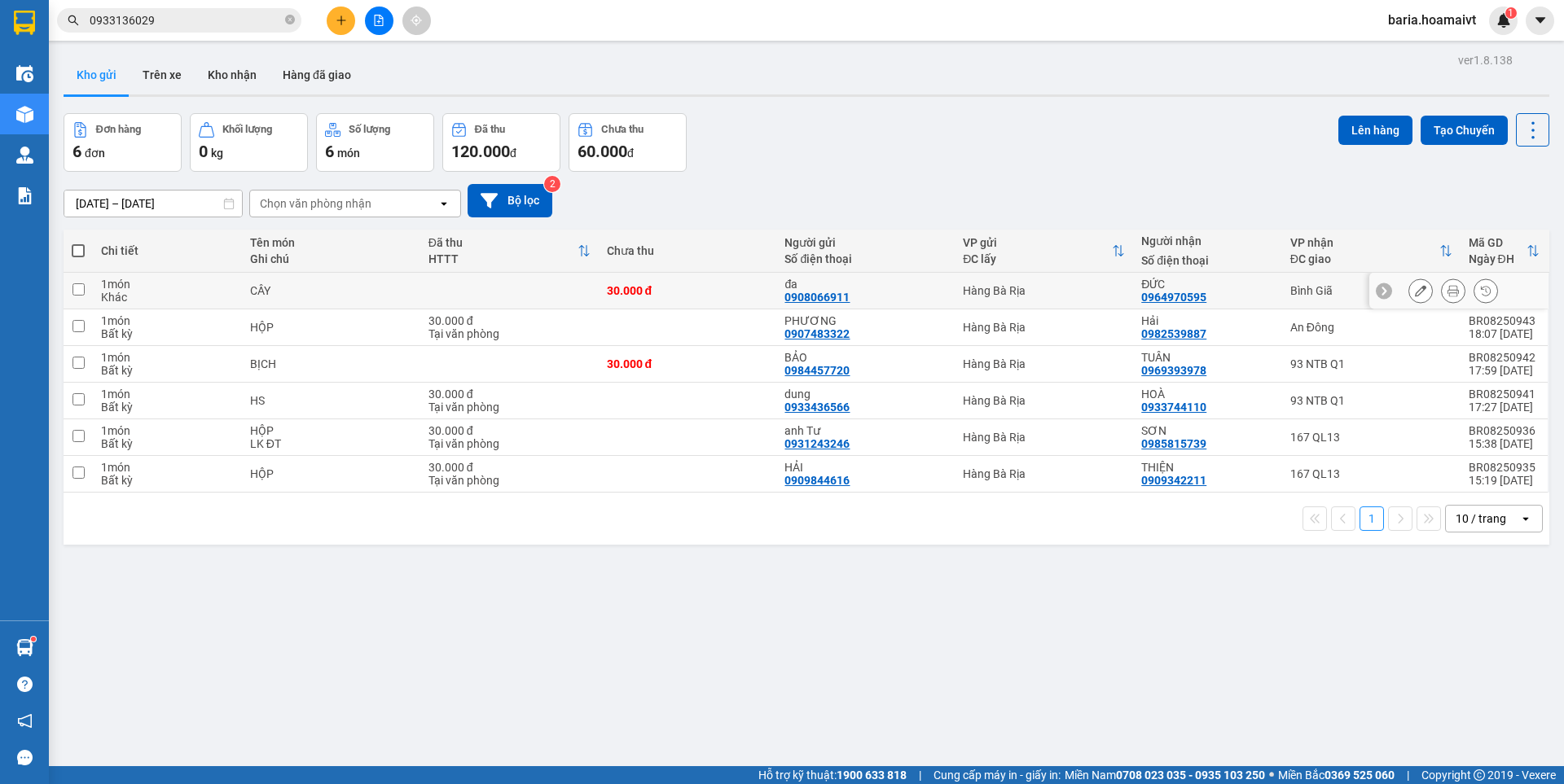
click at [1270, 299] on td "ĐỨC 0964970595" at bounding box center [1207, 291] width 148 height 36
checkbox input "true"
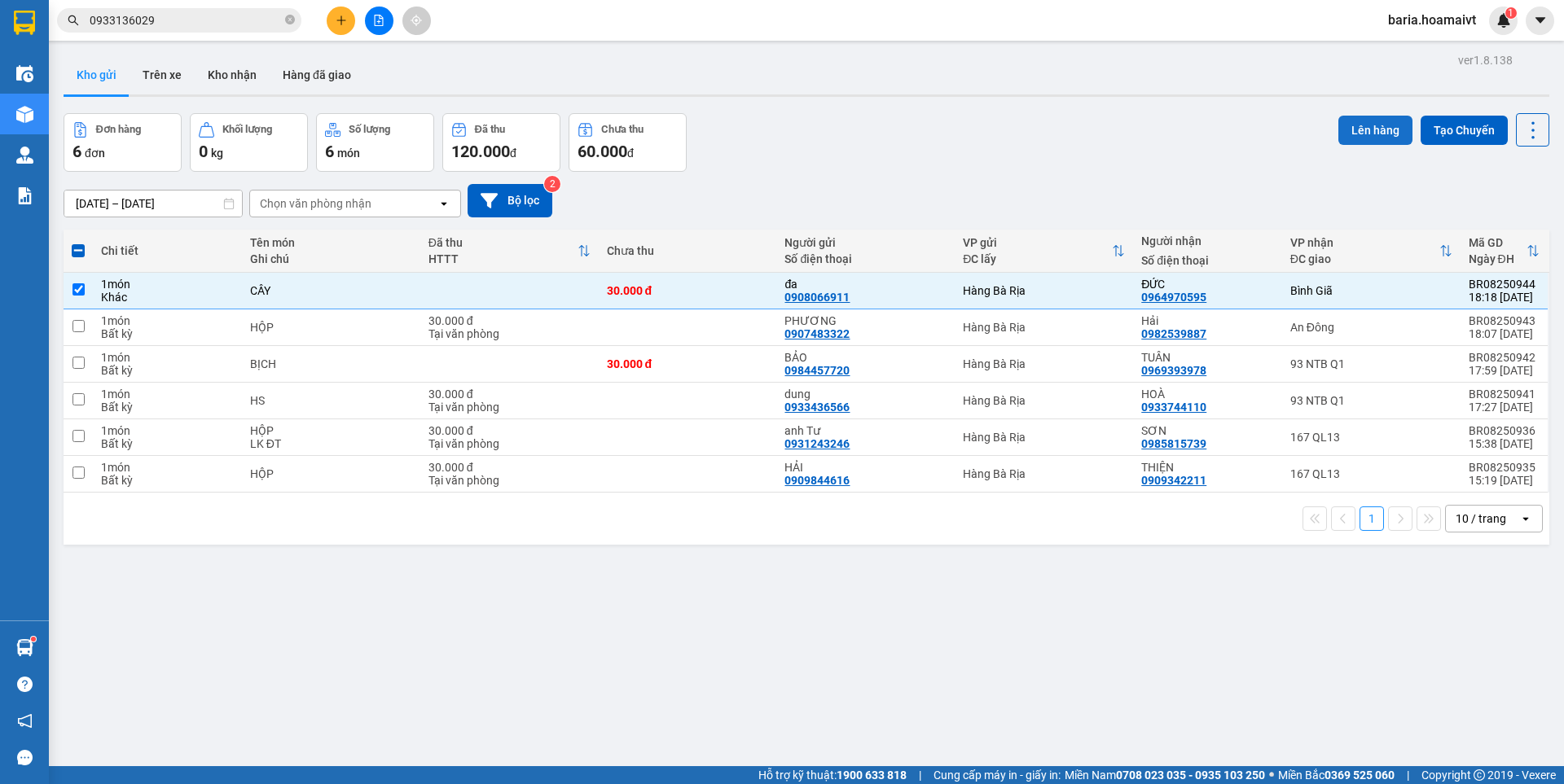
click at [1346, 126] on button "Lên hàng" at bounding box center [1375, 130] width 74 height 29
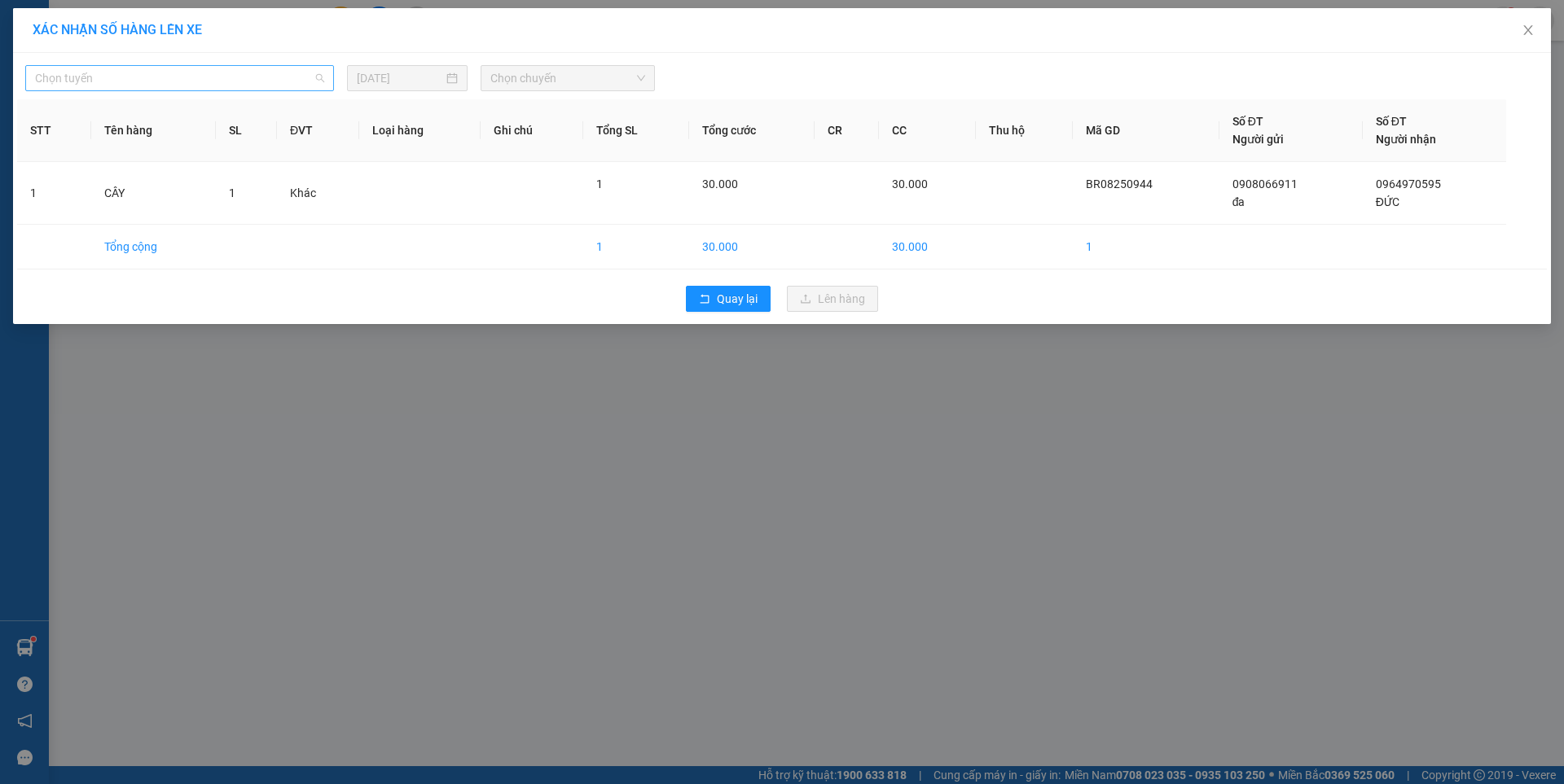
click at [248, 81] on span "Chọn tuyến" at bounding box center [179, 78] width 289 height 24
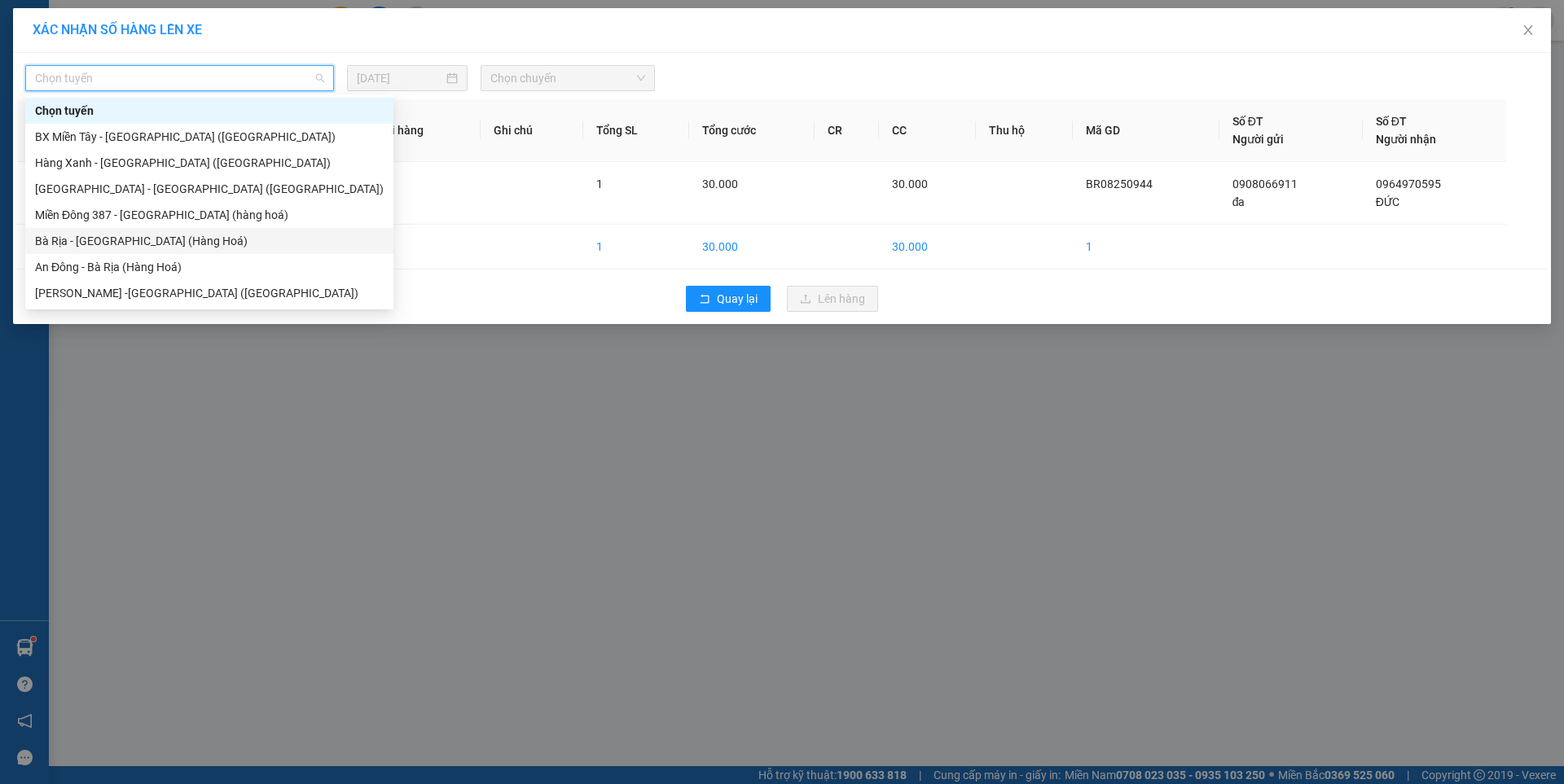
click at [107, 241] on div "Bà Rịa - [GEOGRAPHIC_DATA] (Hàng Hoá)" at bounding box center [210, 241] width 349 height 18
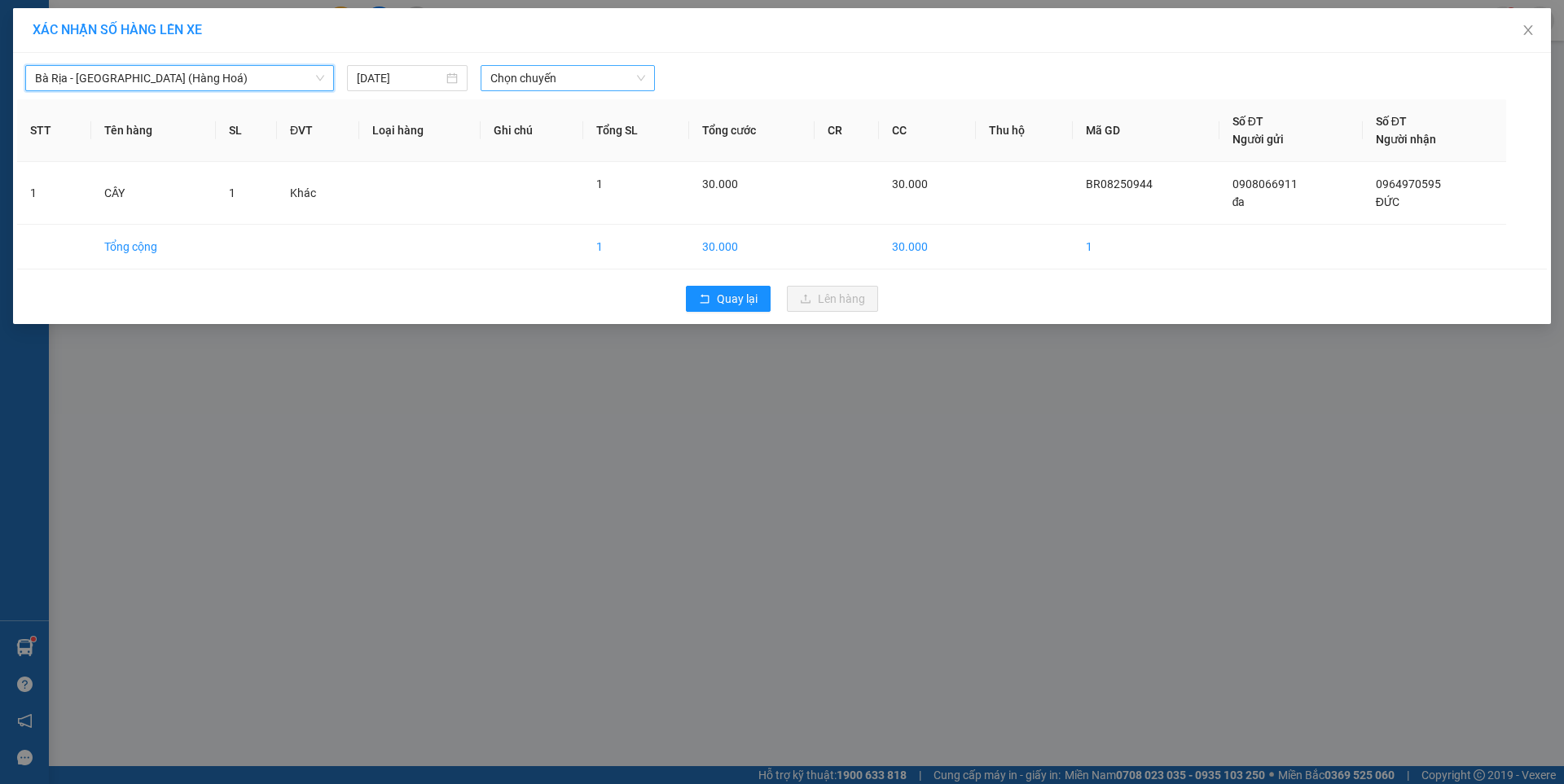
click at [577, 78] on span "Chọn chuyến" at bounding box center [567, 78] width 154 height 24
type input "1900"
click at [597, 136] on div "Thêm chuyến " 19:00 "" at bounding box center [566, 138] width 172 height 28
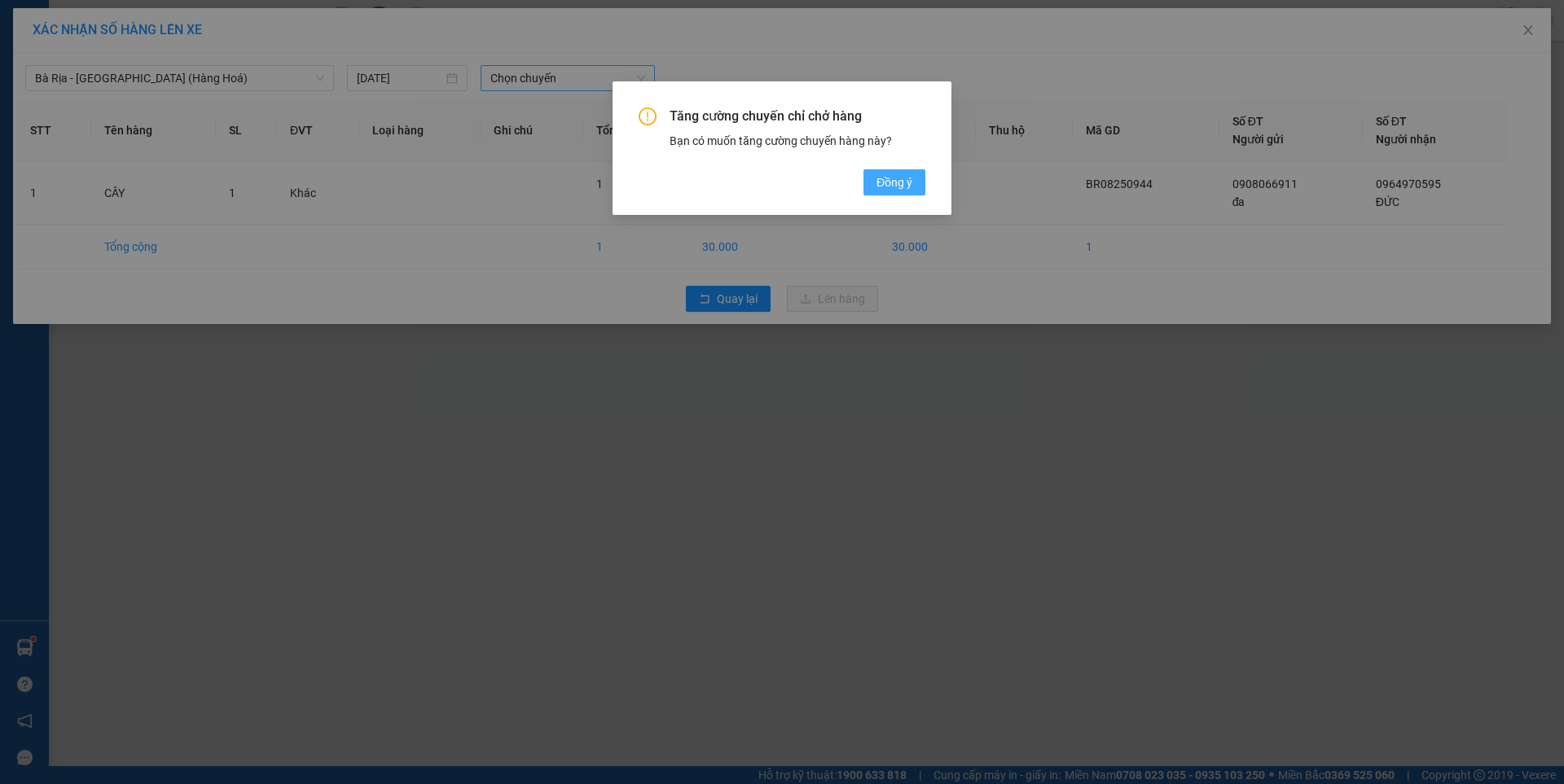
click at [890, 175] on span "Đồng ý" at bounding box center [895, 182] width 36 height 18
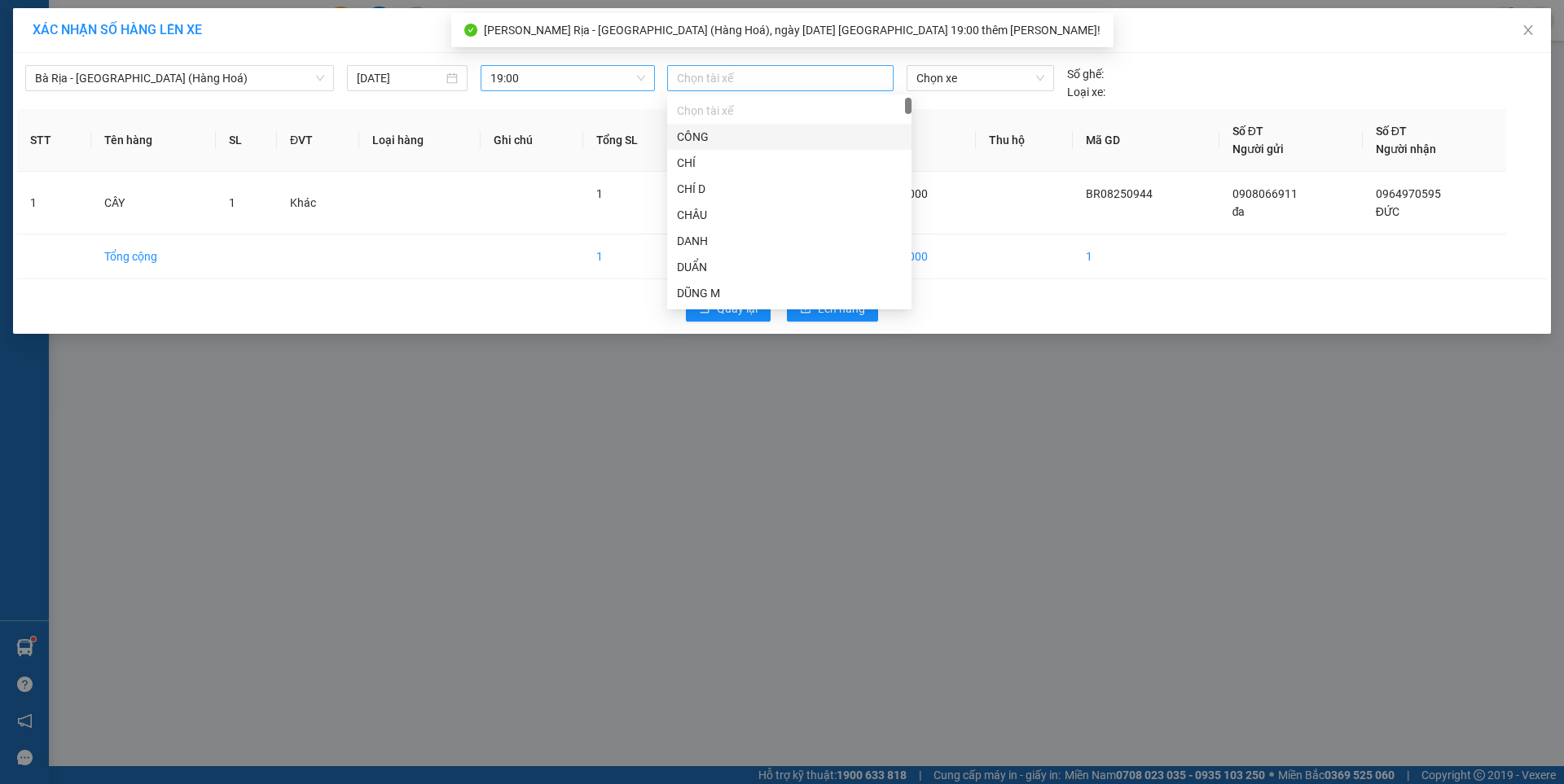
click at [710, 69] on div at bounding box center [780, 78] width 218 height 20
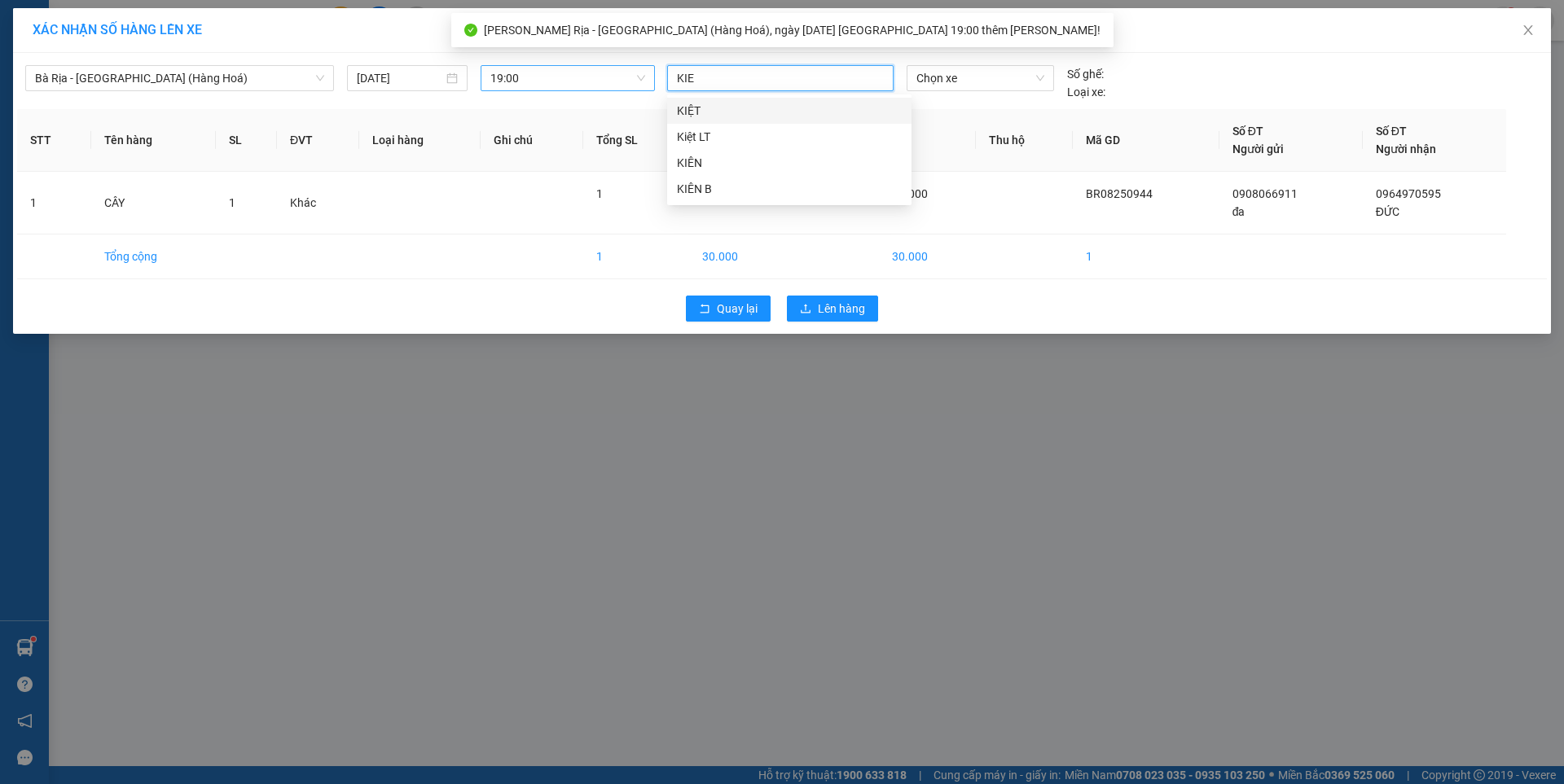
type input "KIET"
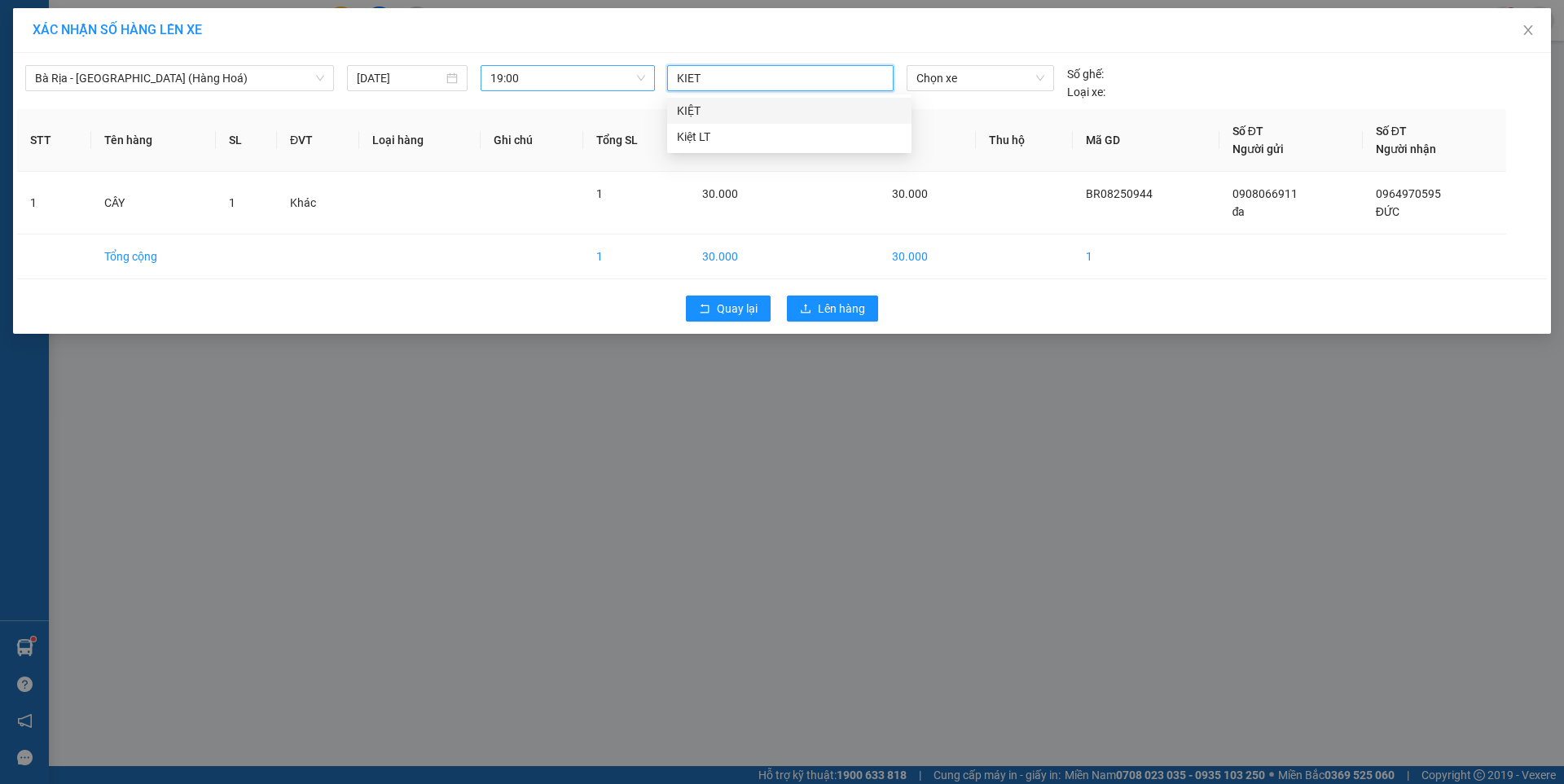
click at [695, 116] on div "KIỆT" at bounding box center [789, 110] width 225 height 18
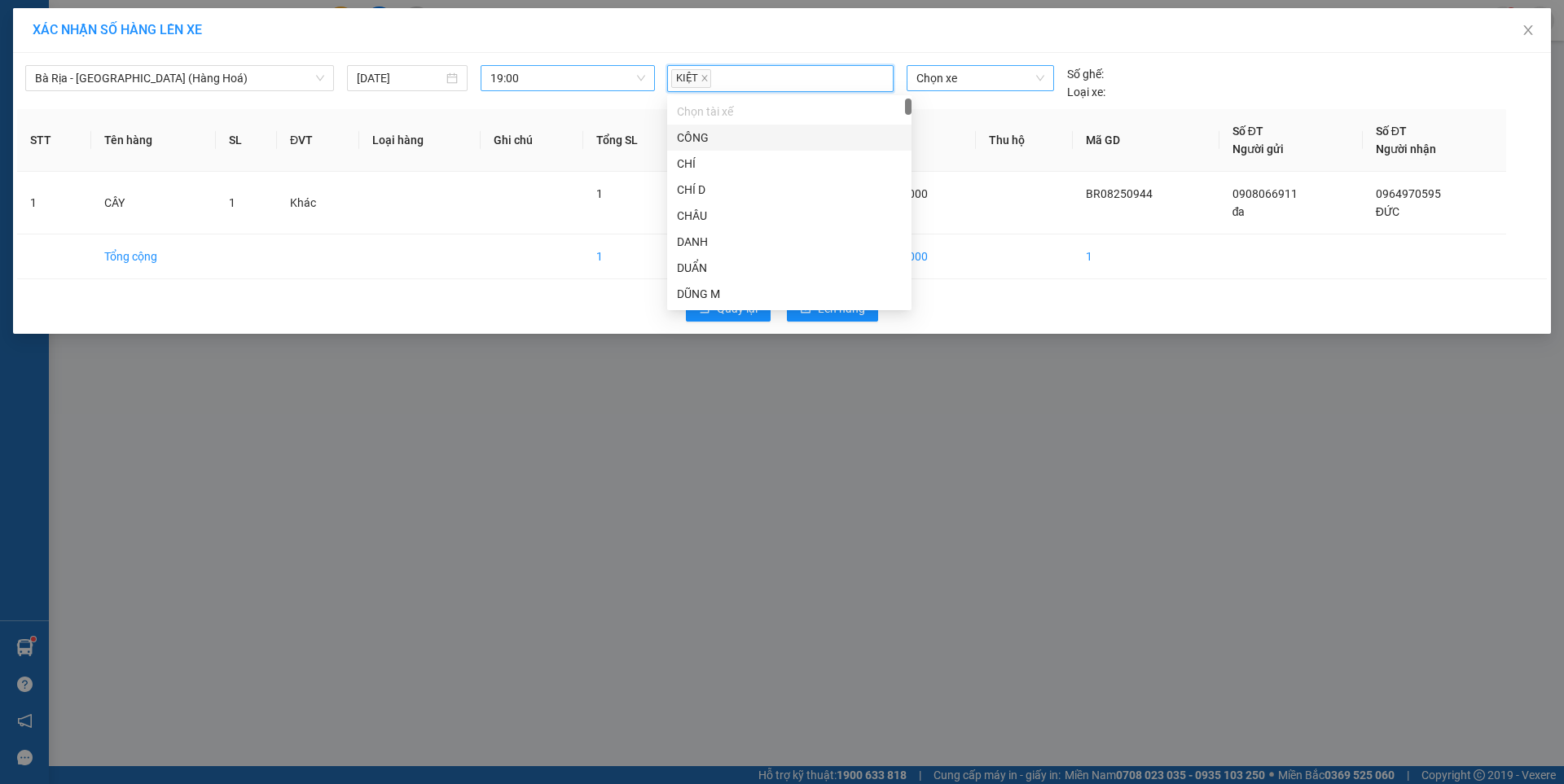
click at [962, 80] on span "Chọn xe" at bounding box center [979, 78] width 127 height 24
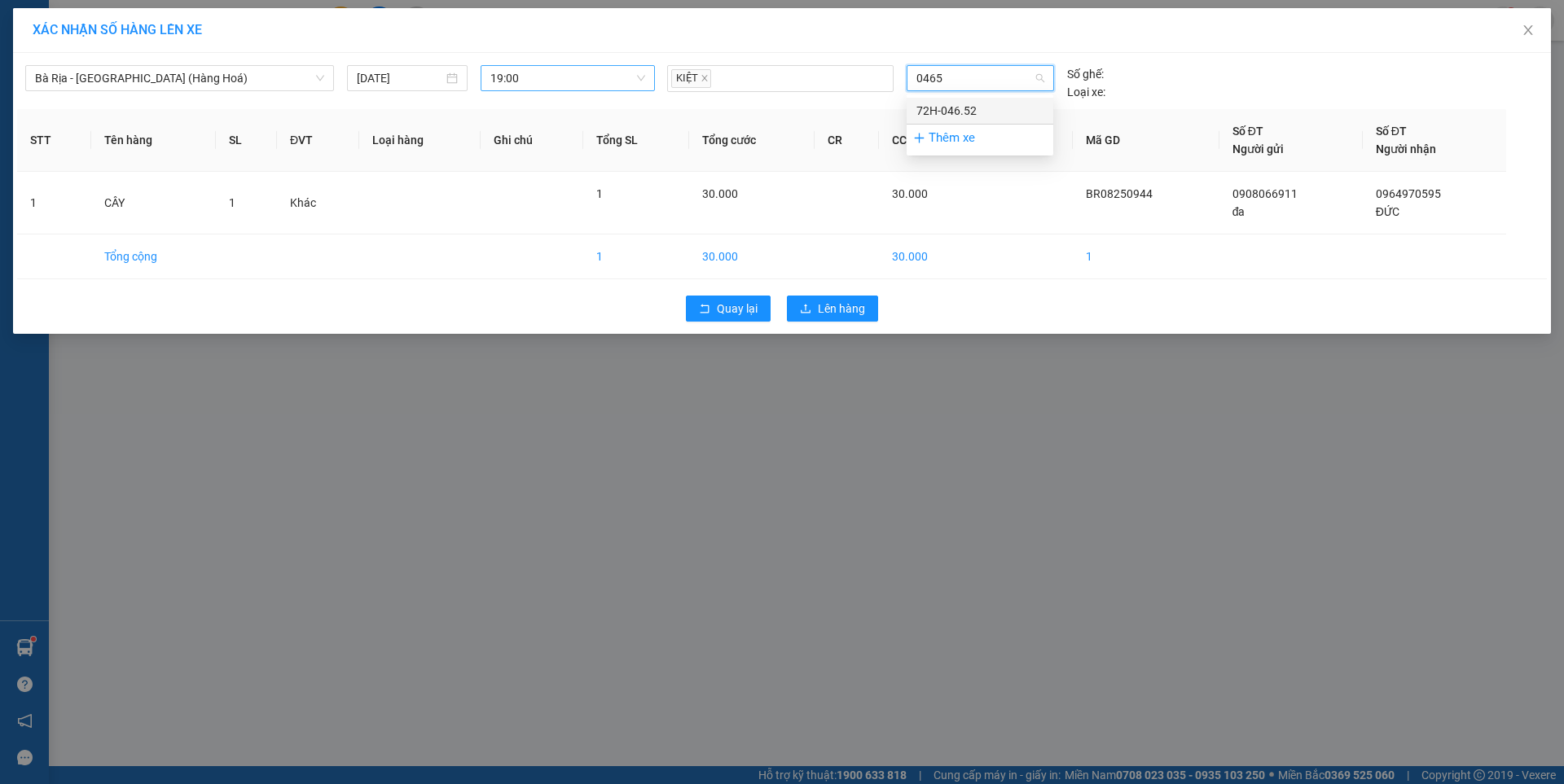
type input "04652"
click at [954, 108] on div "72H-046.52" at bounding box center [979, 110] width 127 height 18
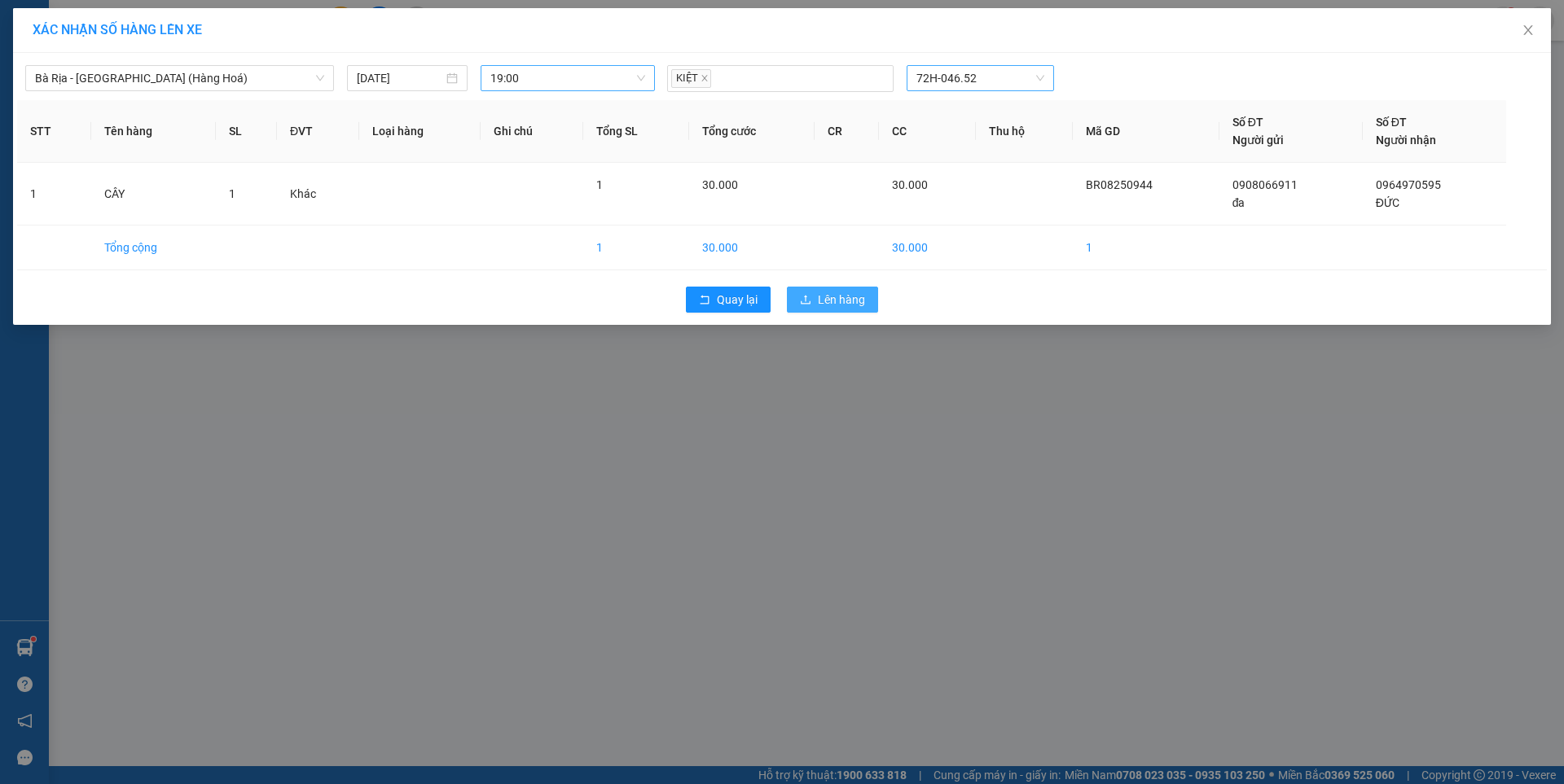
click at [864, 297] on span "Lên hàng" at bounding box center [841, 299] width 47 height 18
